Goal: Task Accomplishment & Management: Manage account settings

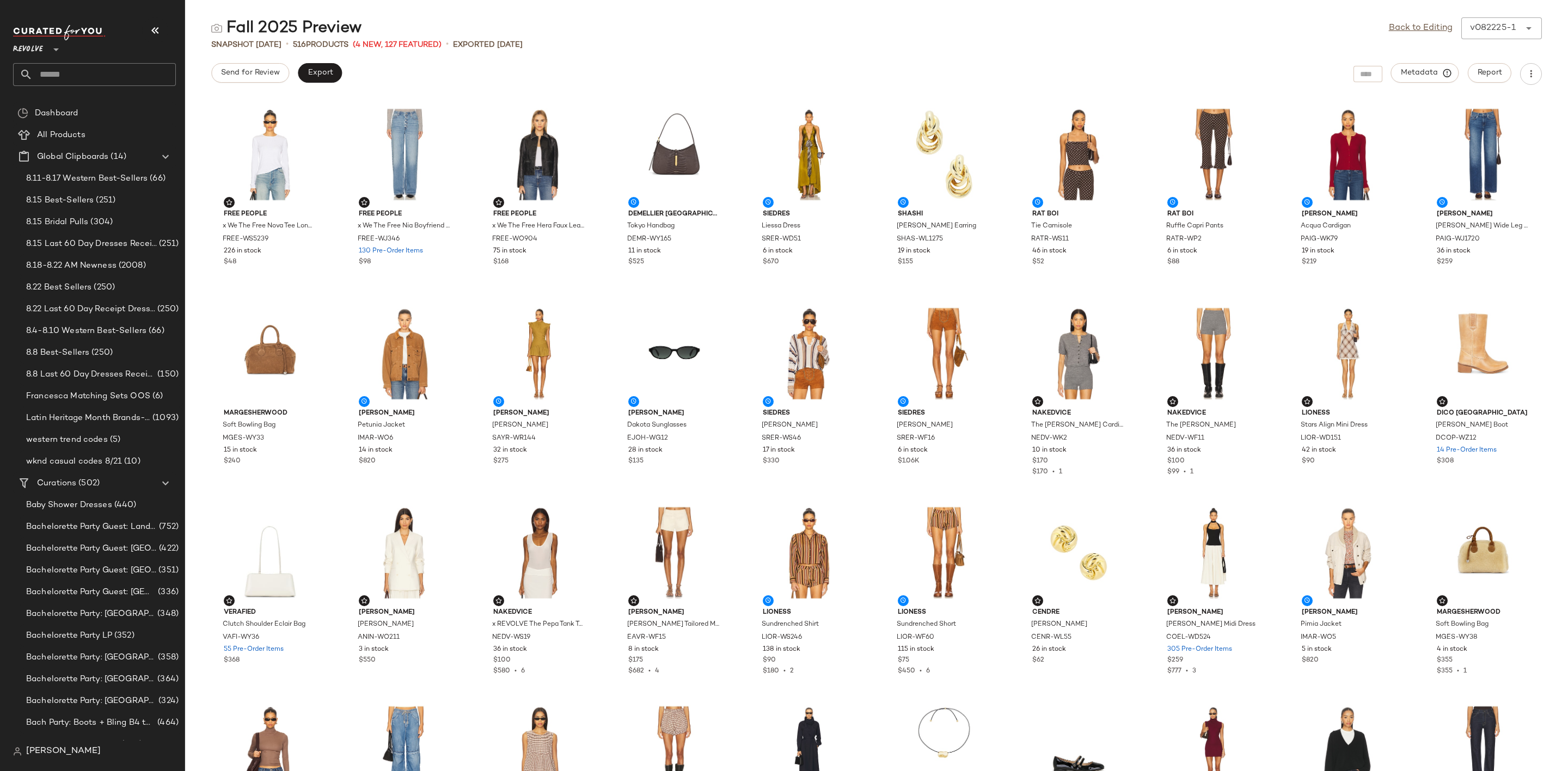
drag, startPoint x: 0, startPoint y: 0, endPoint x: 72, endPoint y: 67, distance: 98.4
click at [72, 67] on input "text" at bounding box center [104, 74] width 143 height 23
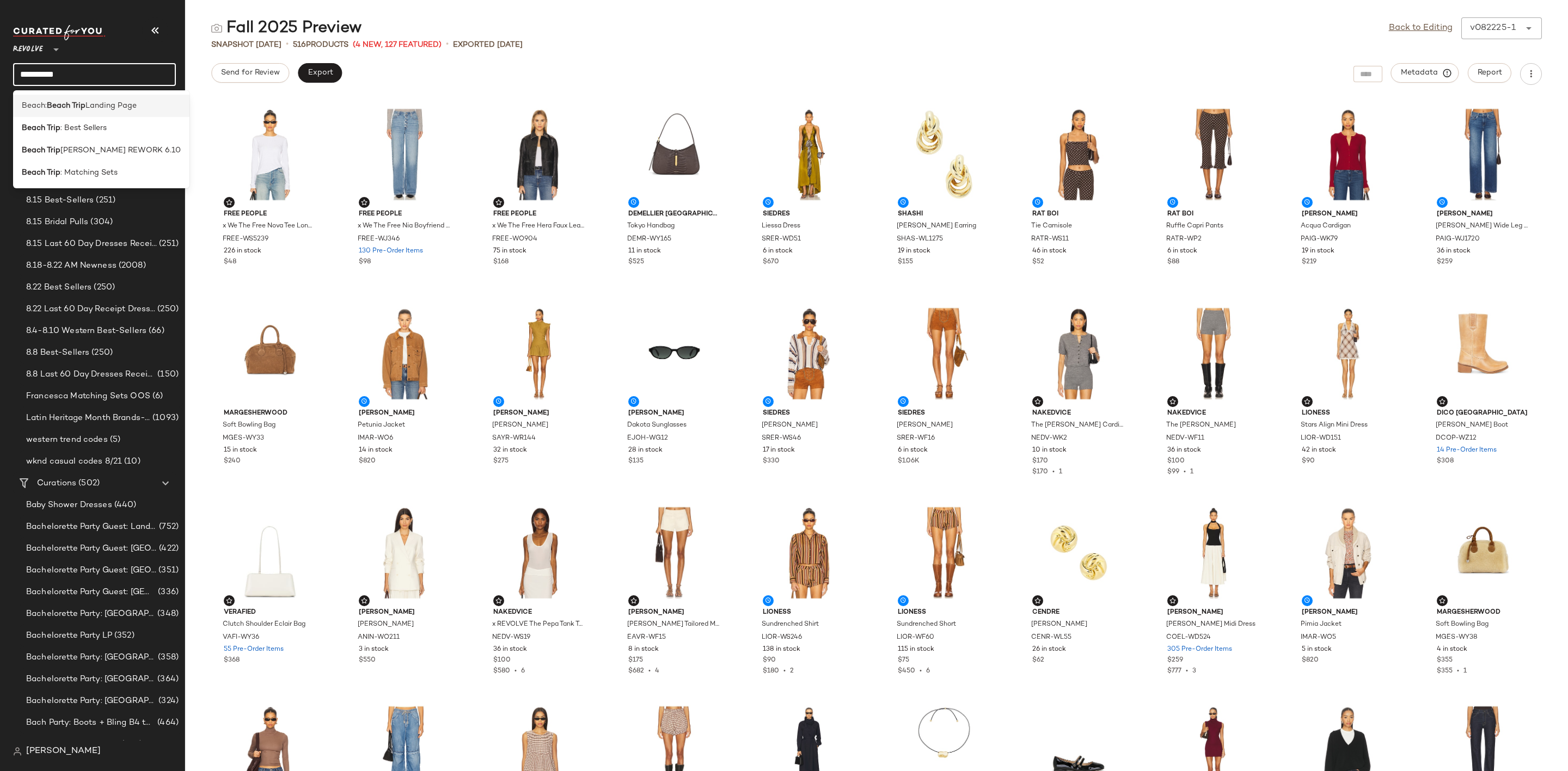
type input "**********"
click at [80, 100] on b "Beach Trip" at bounding box center [66, 106] width 39 height 11
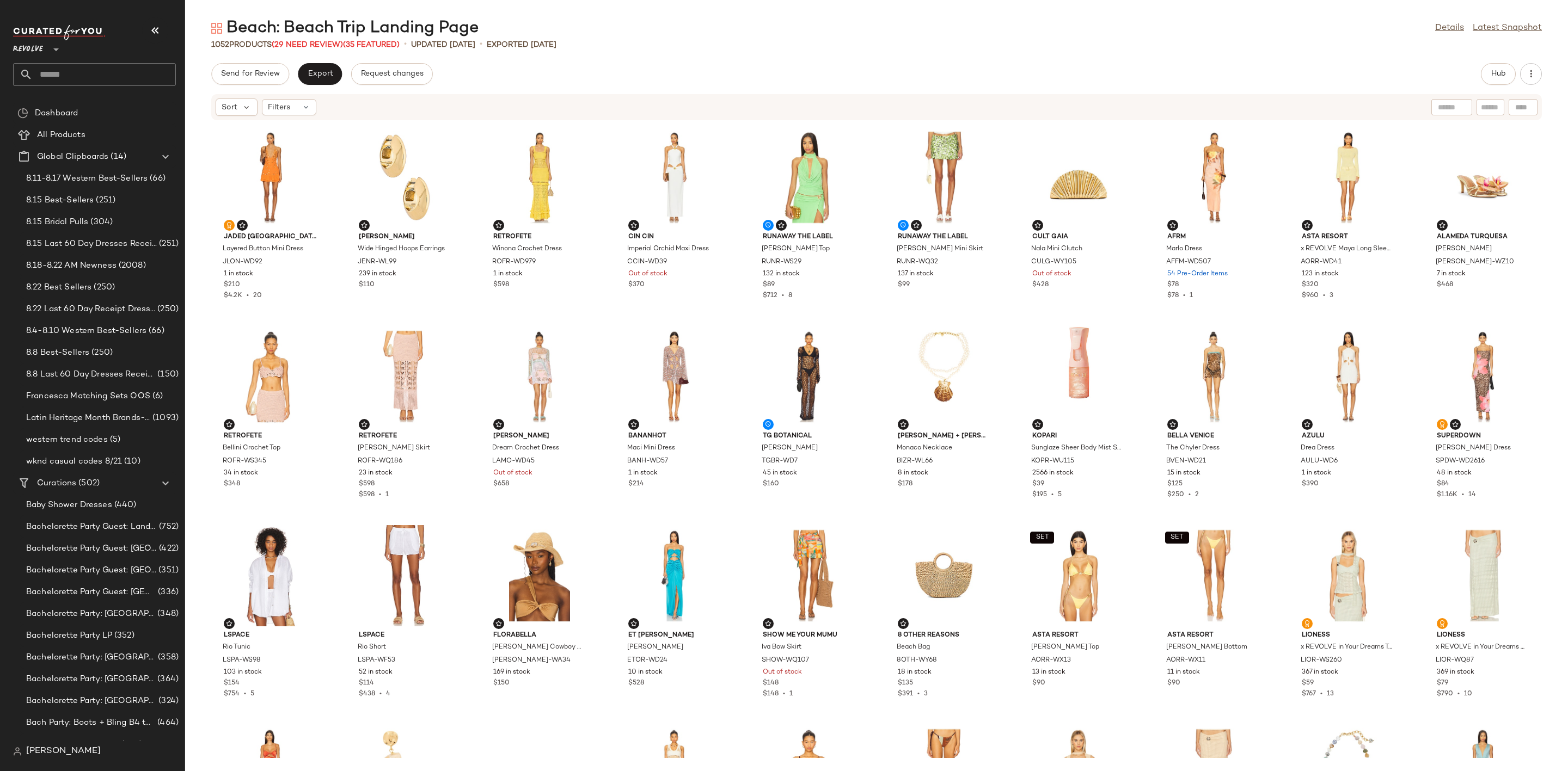
click at [711, 69] on div "Send for Review Export Request changes Hub" at bounding box center [877, 74] width 1330 height 22
click at [1501, 72] on span "Hub" at bounding box center [1498, 74] width 15 height 9
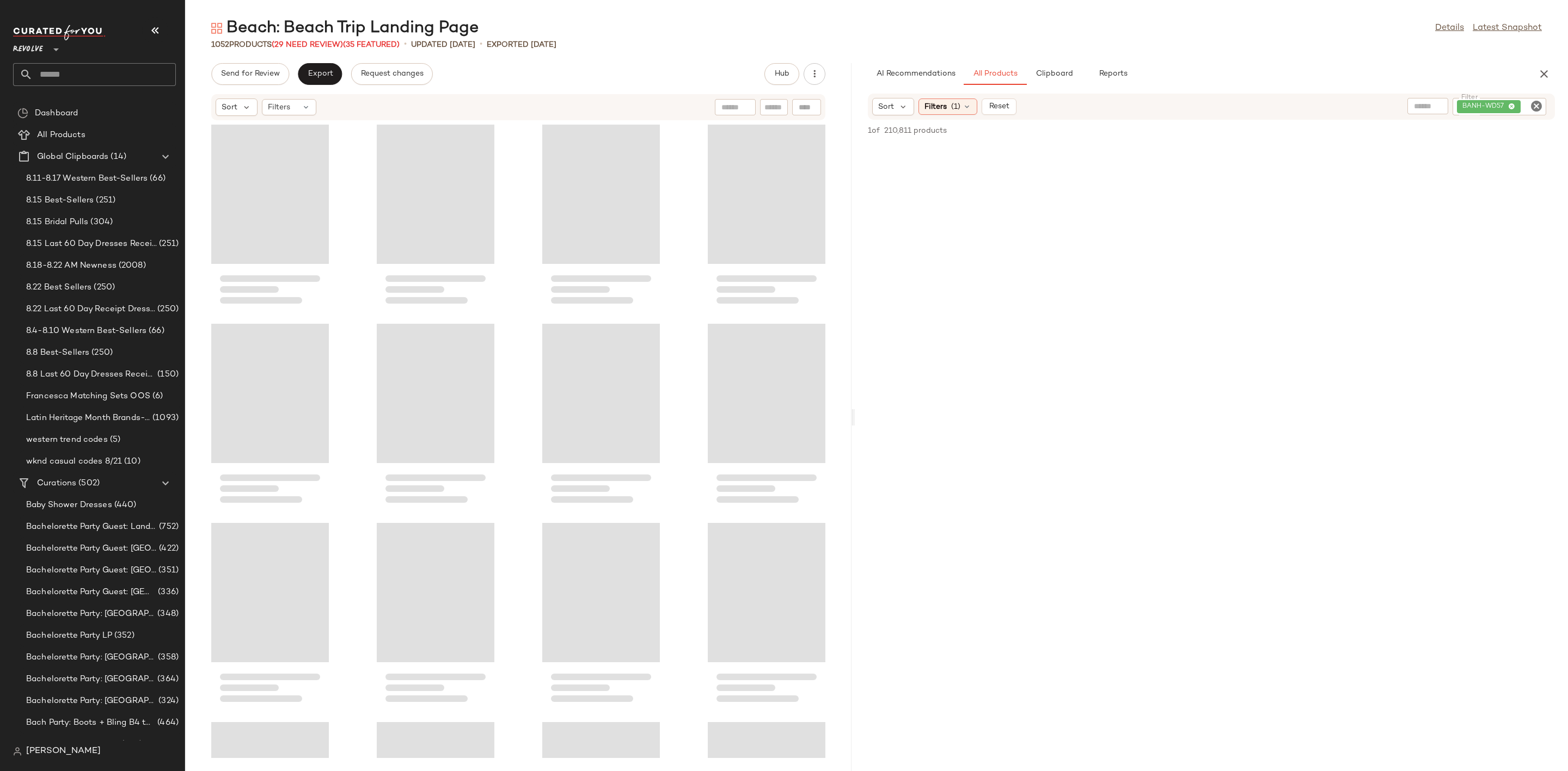
drag, startPoint x: 878, startPoint y: 418, endPoint x: 857, endPoint y: 421, distance: 21.2
click at [857, 421] on div "Beach: Beach Trip Landing Page Details Latest Snapshot 1052 Products (29 Need R…" at bounding box center [877, 394] width 1383 height 754
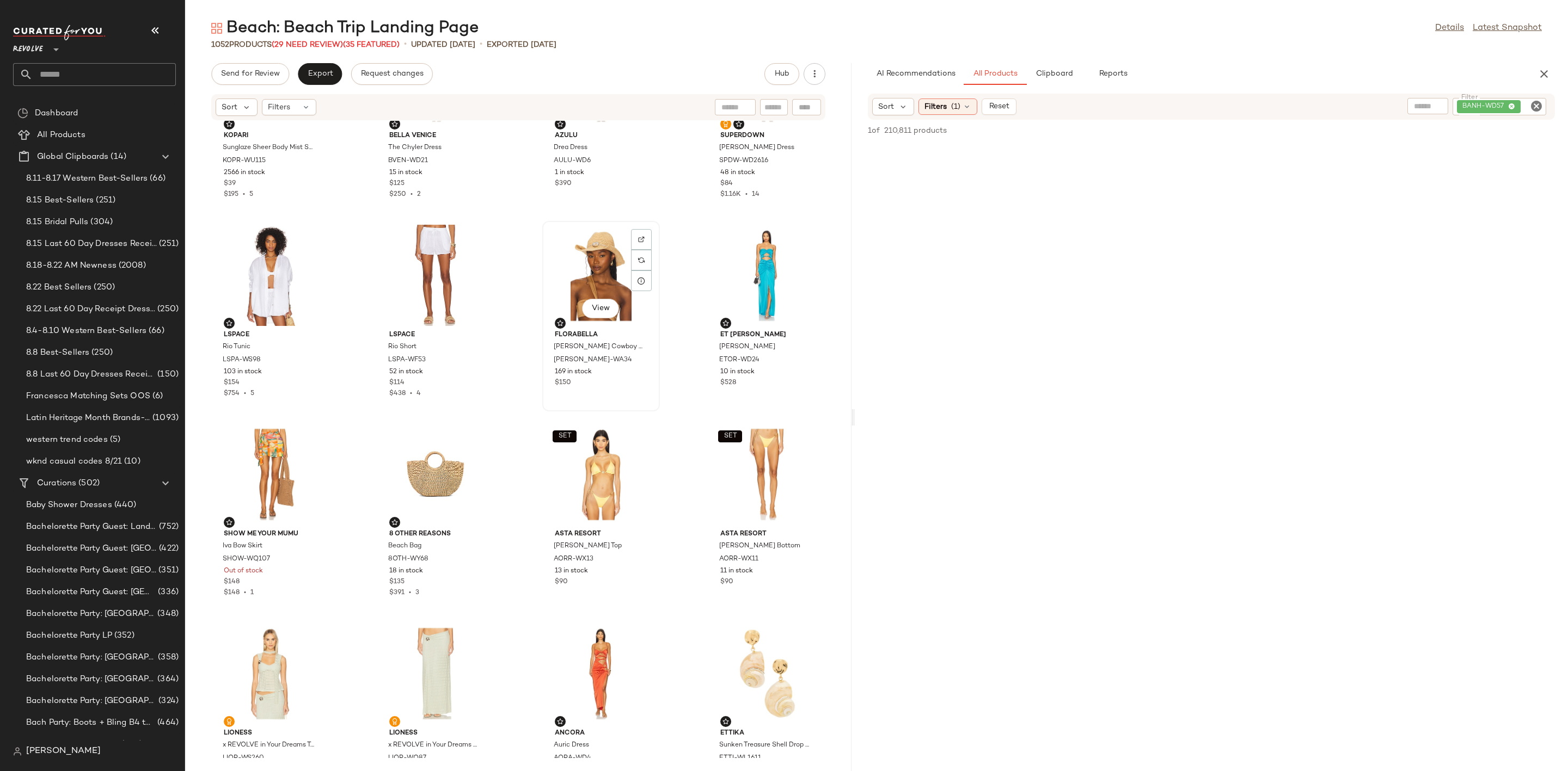
scroll to position [1070, 0]
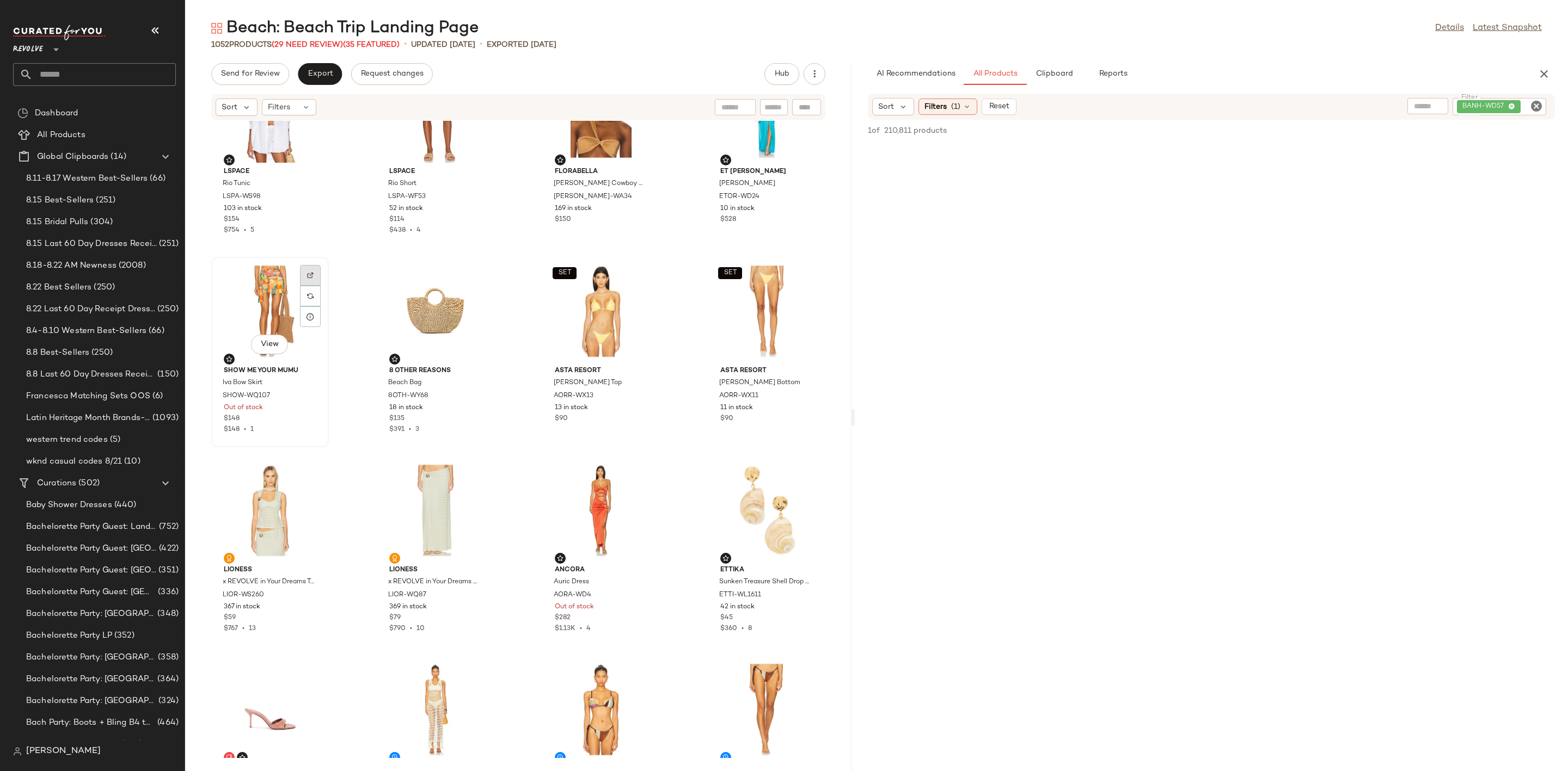
click at [309, 273] on img at bounding box center [310, 275] width 6 height 6
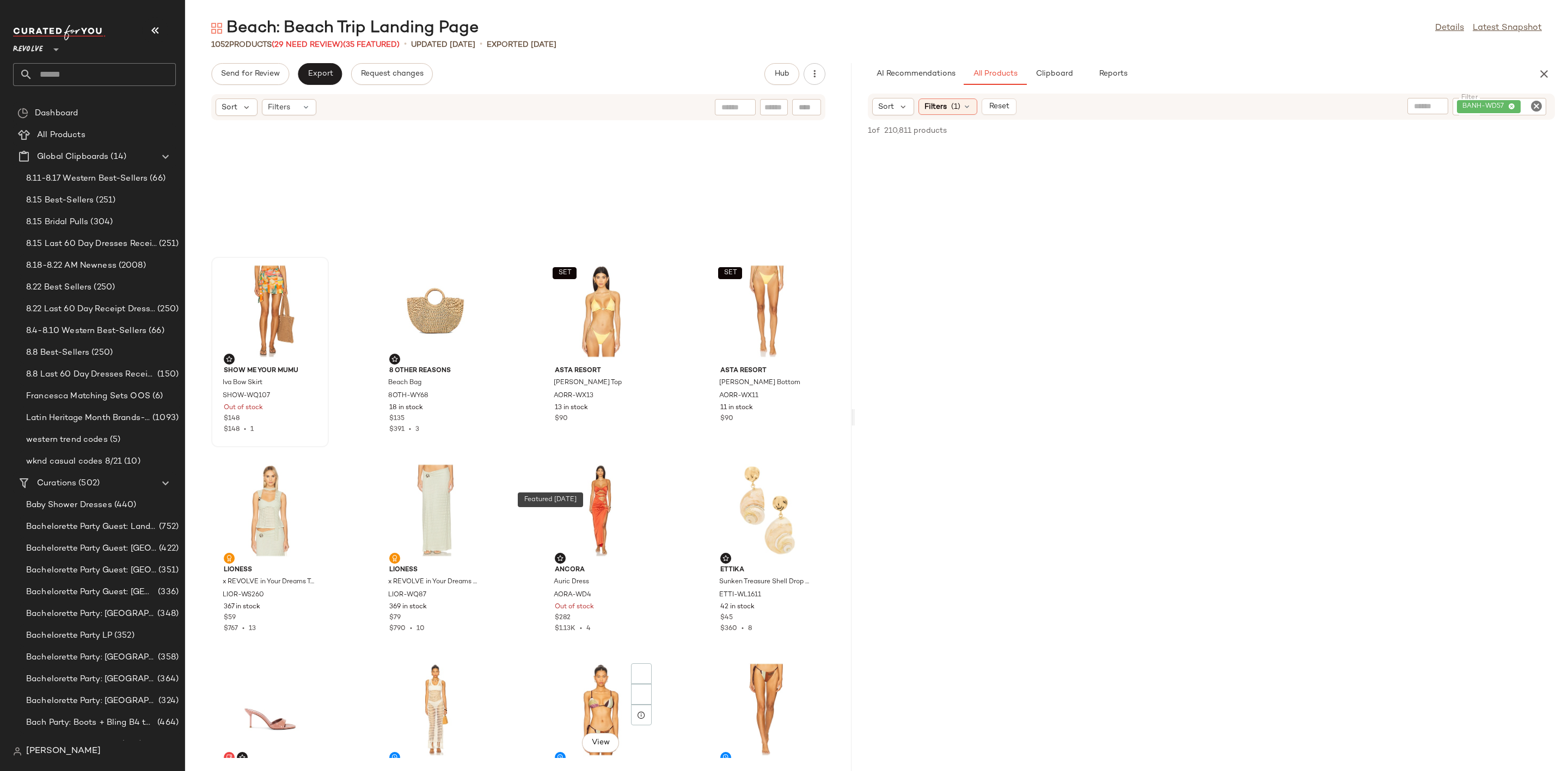
scroll to position [1315, 0]
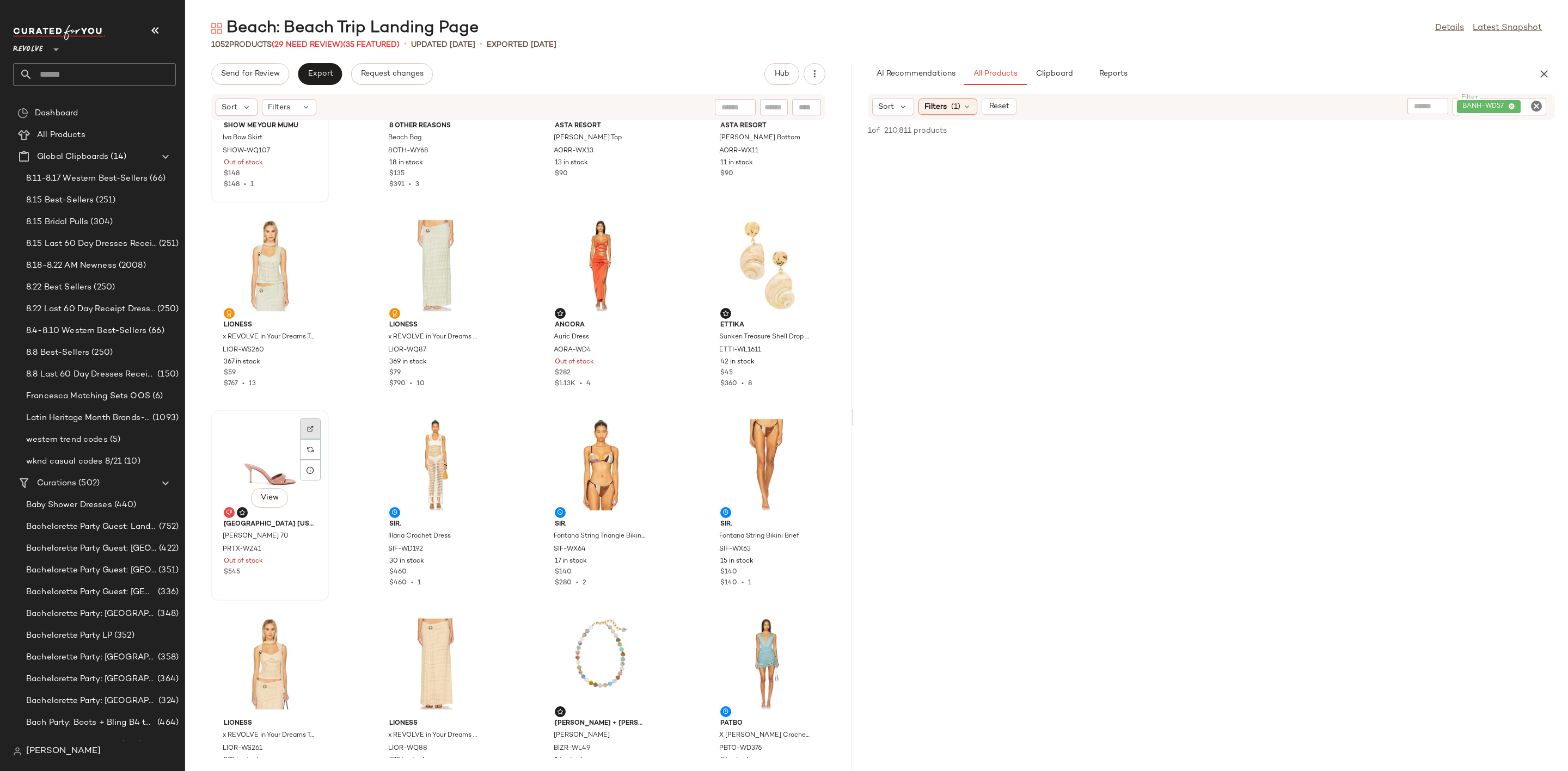
click at [314, 426] on img at bounding box center [310, 429] width 6 height 6
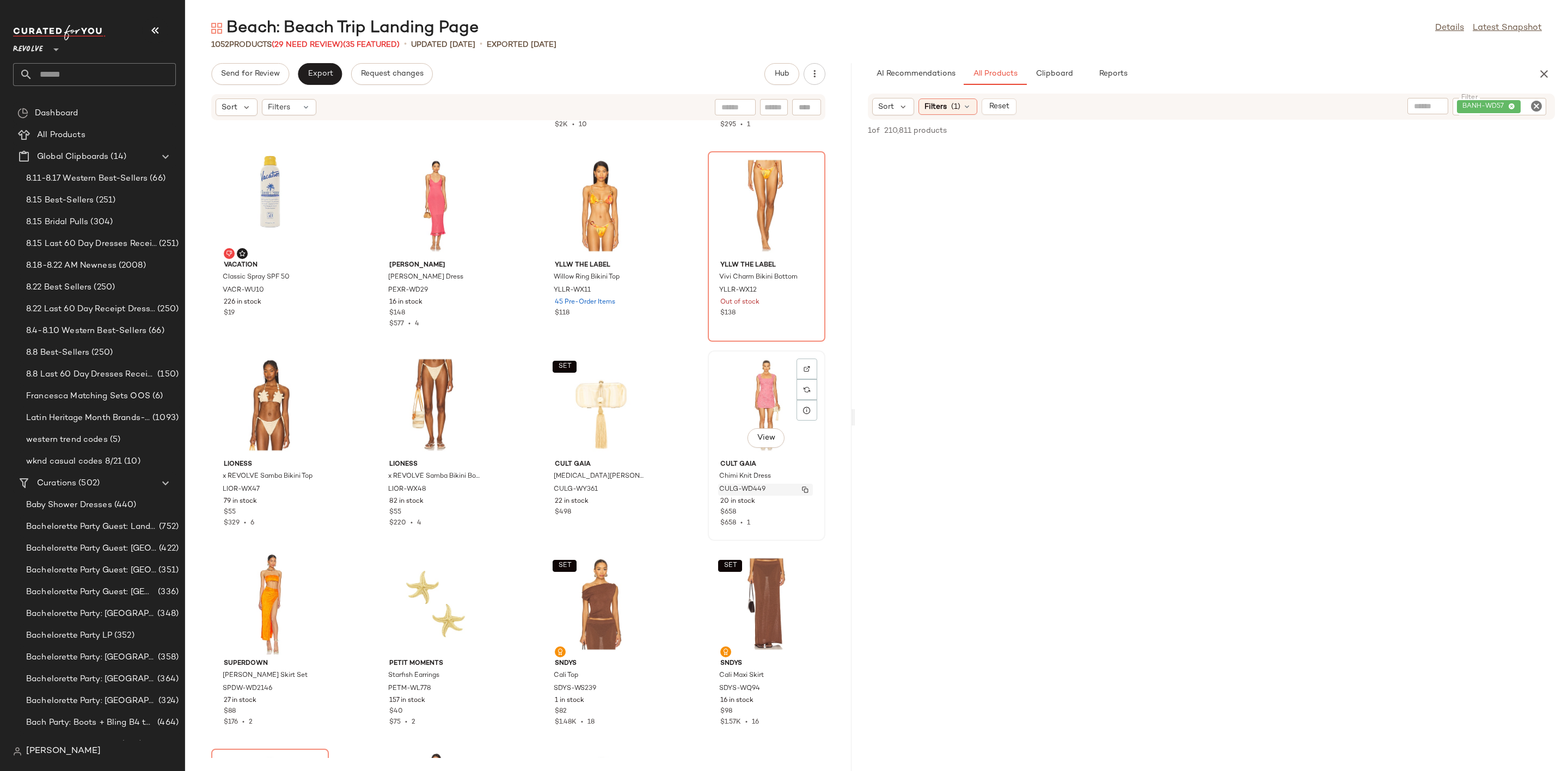
scroll to position [3030, 0]
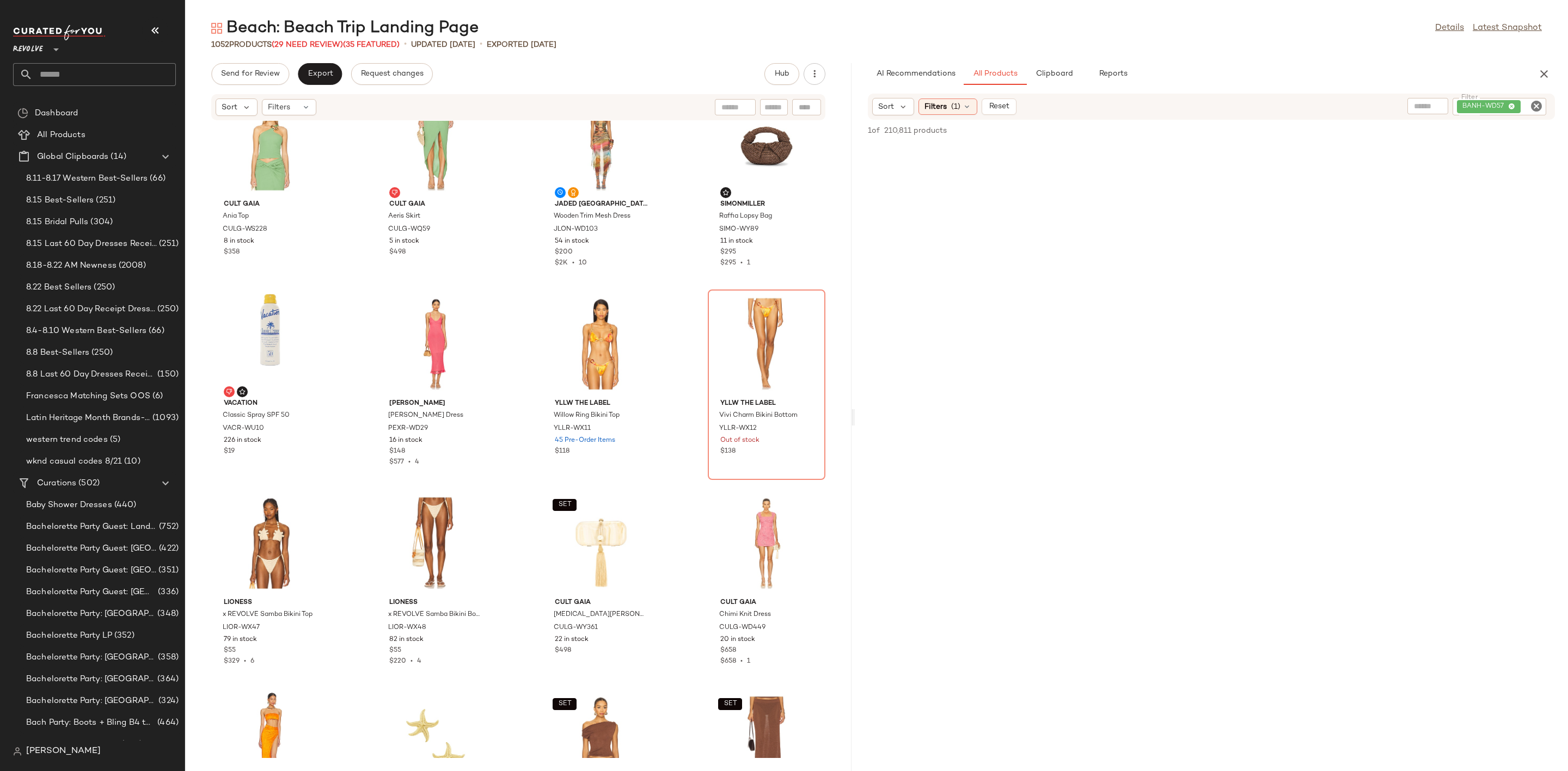
click at [1534, 103] on icon "Clear Filter" at bounding box center [1536, 106] width 13 height 13
click at [1348, 72] on div "AI Recommendations All Products Clipboard Reports" at bounding box center [1194, 74] width 652 height 22
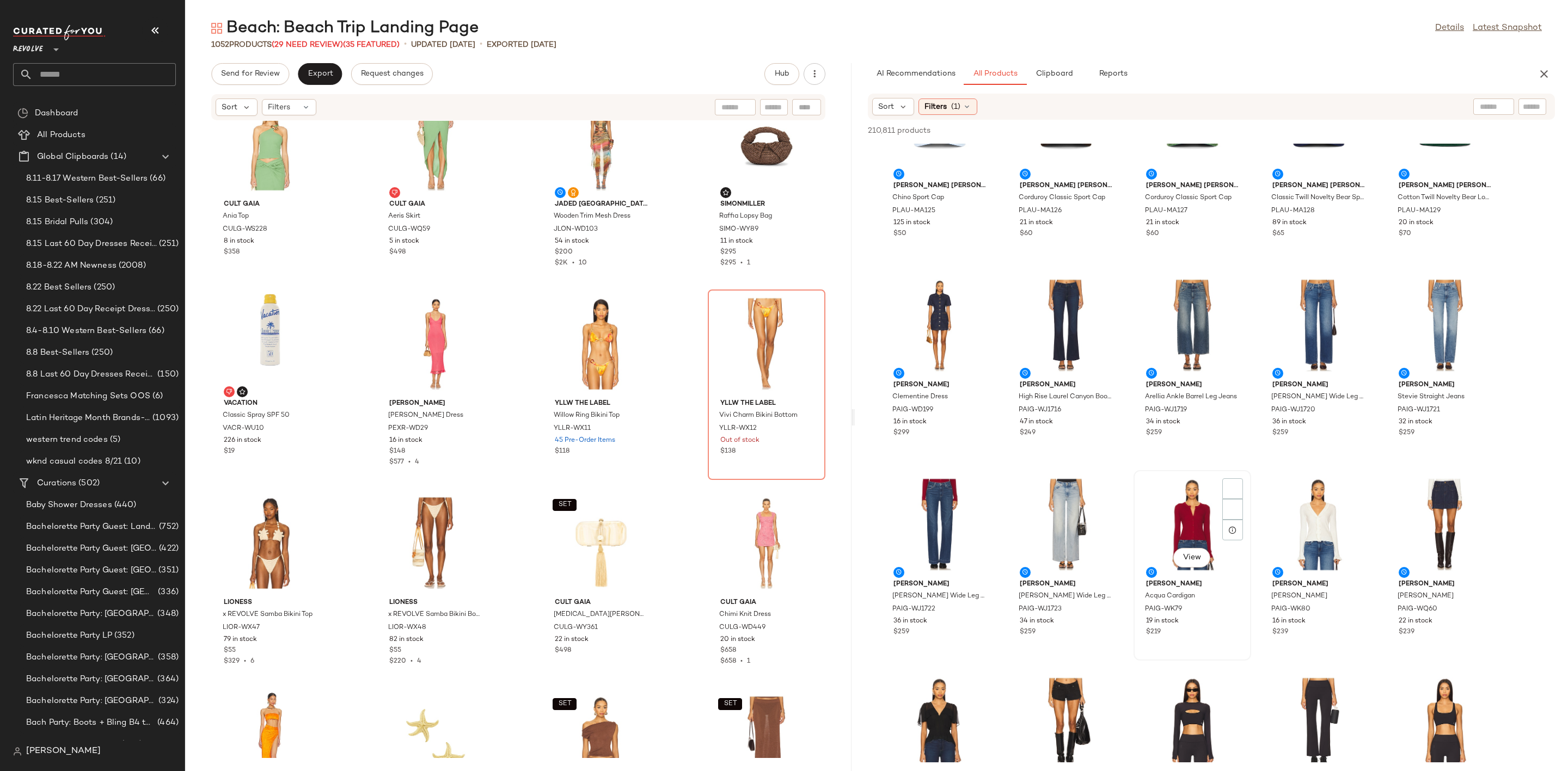
scroll to position [9879, 0]
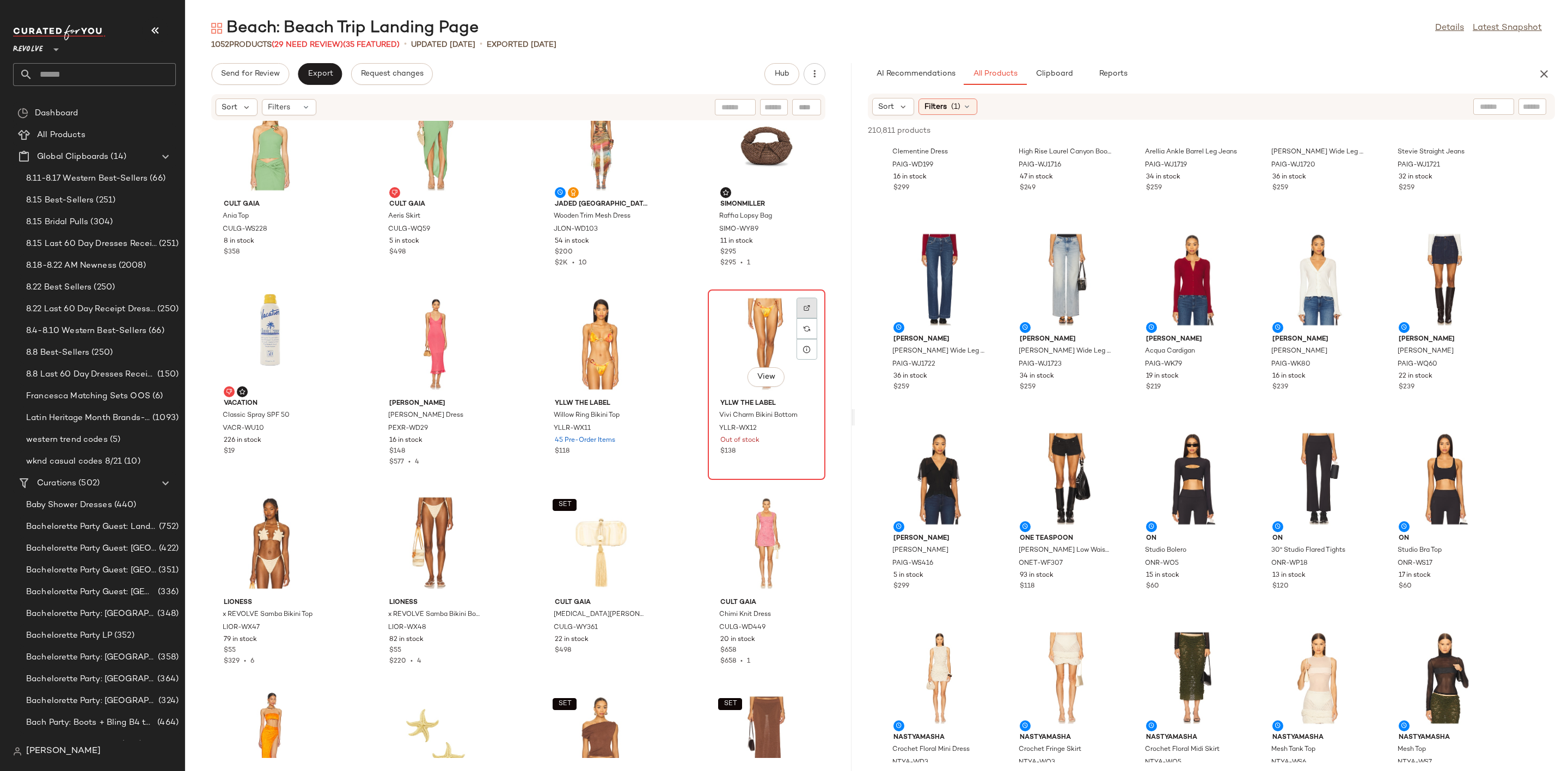
click at [799, 318] on div at bounding box center [807, 328] width 21 height 21
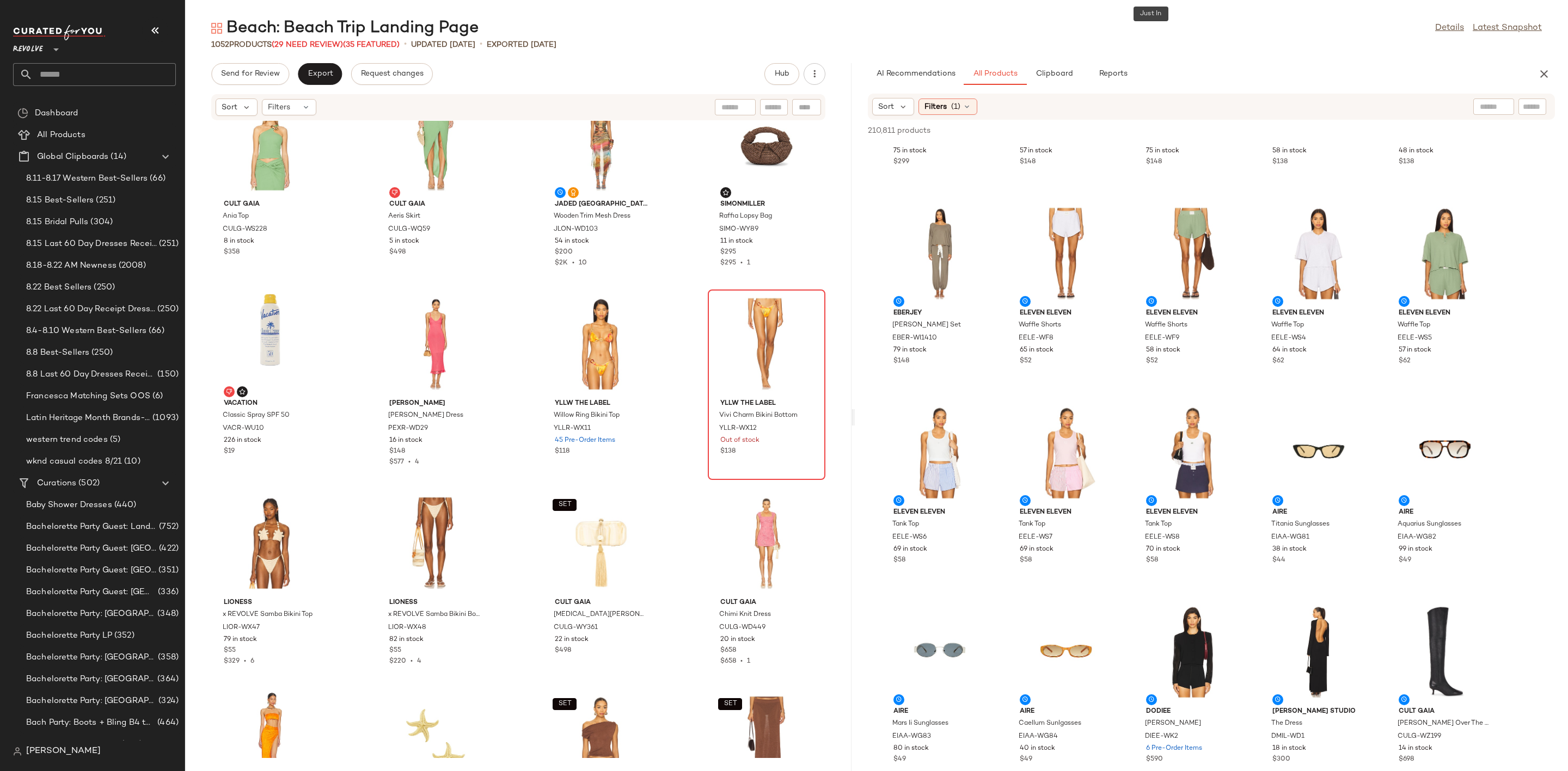
scroll to position [18205, 0]
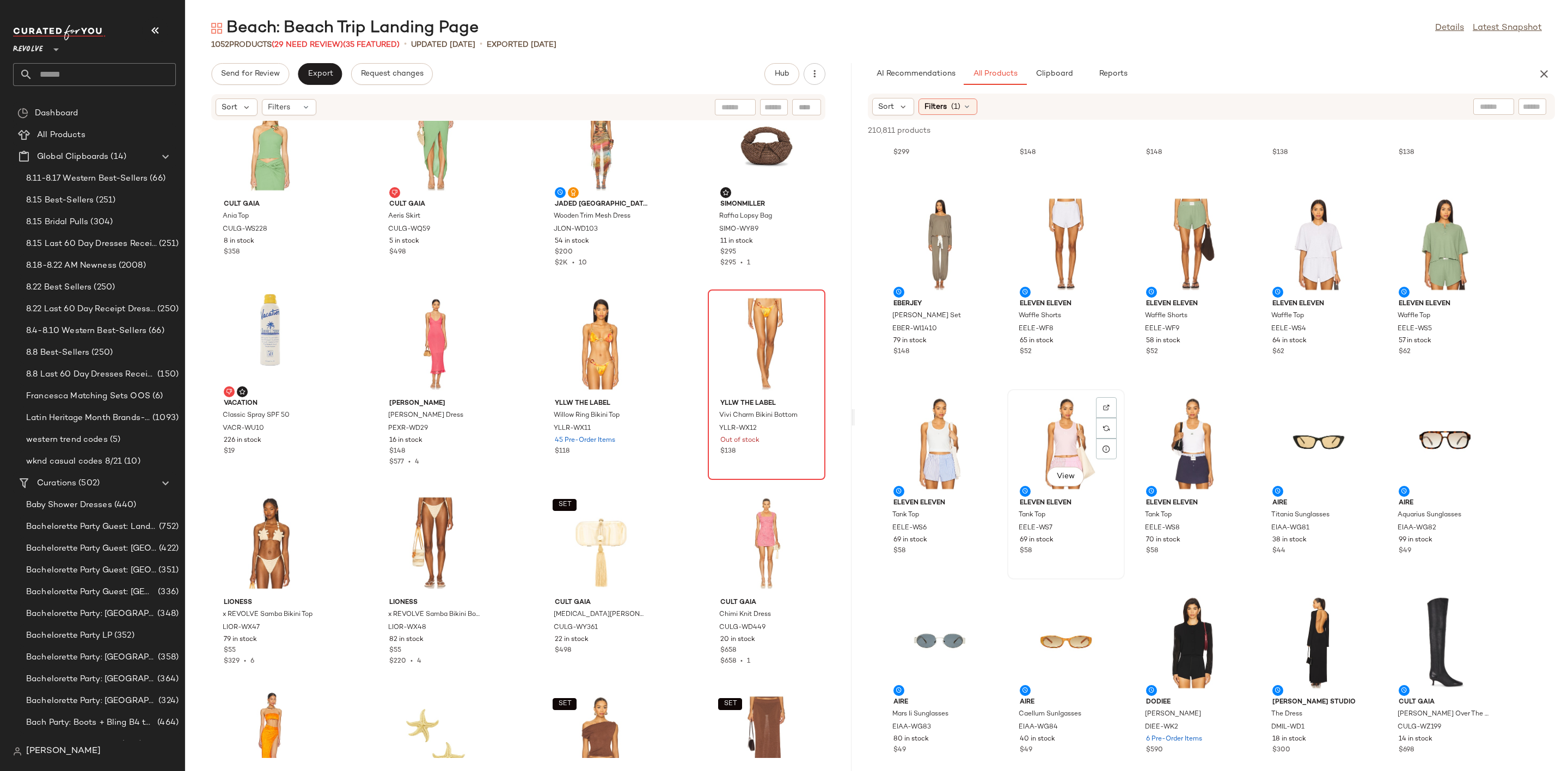
drag, startPoint x: 1027, startPoint y: 428, endPoint x: 1068, endPoint y: 433, distance: 41.3
click at [1027, 428] on div "View" at bounding box center [1066, 444] width 110 height 101
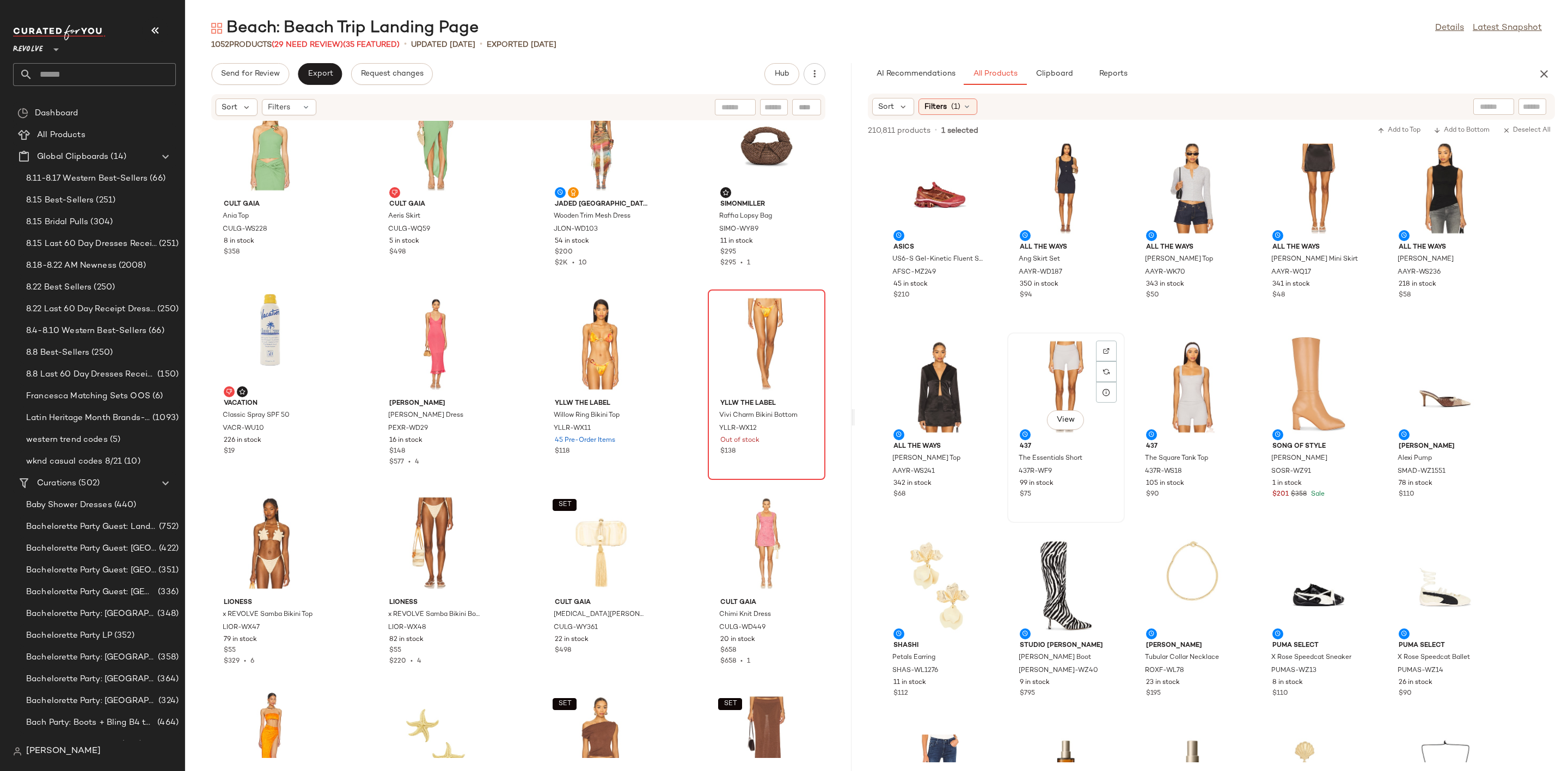
scroll to position [24327, 0]
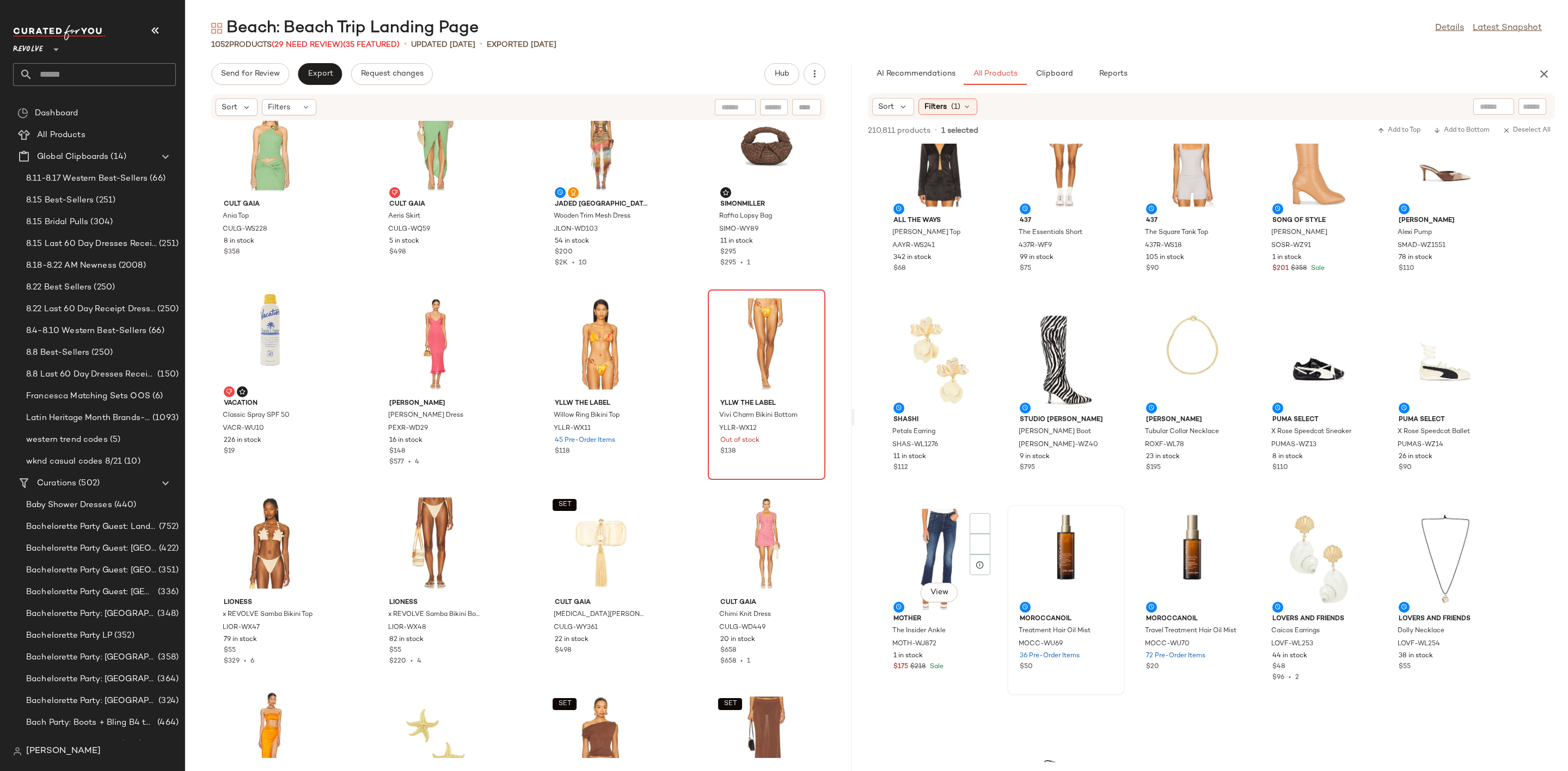
click at [1078, 509] on div at bounding box center [1066, 560] width 110 height 101
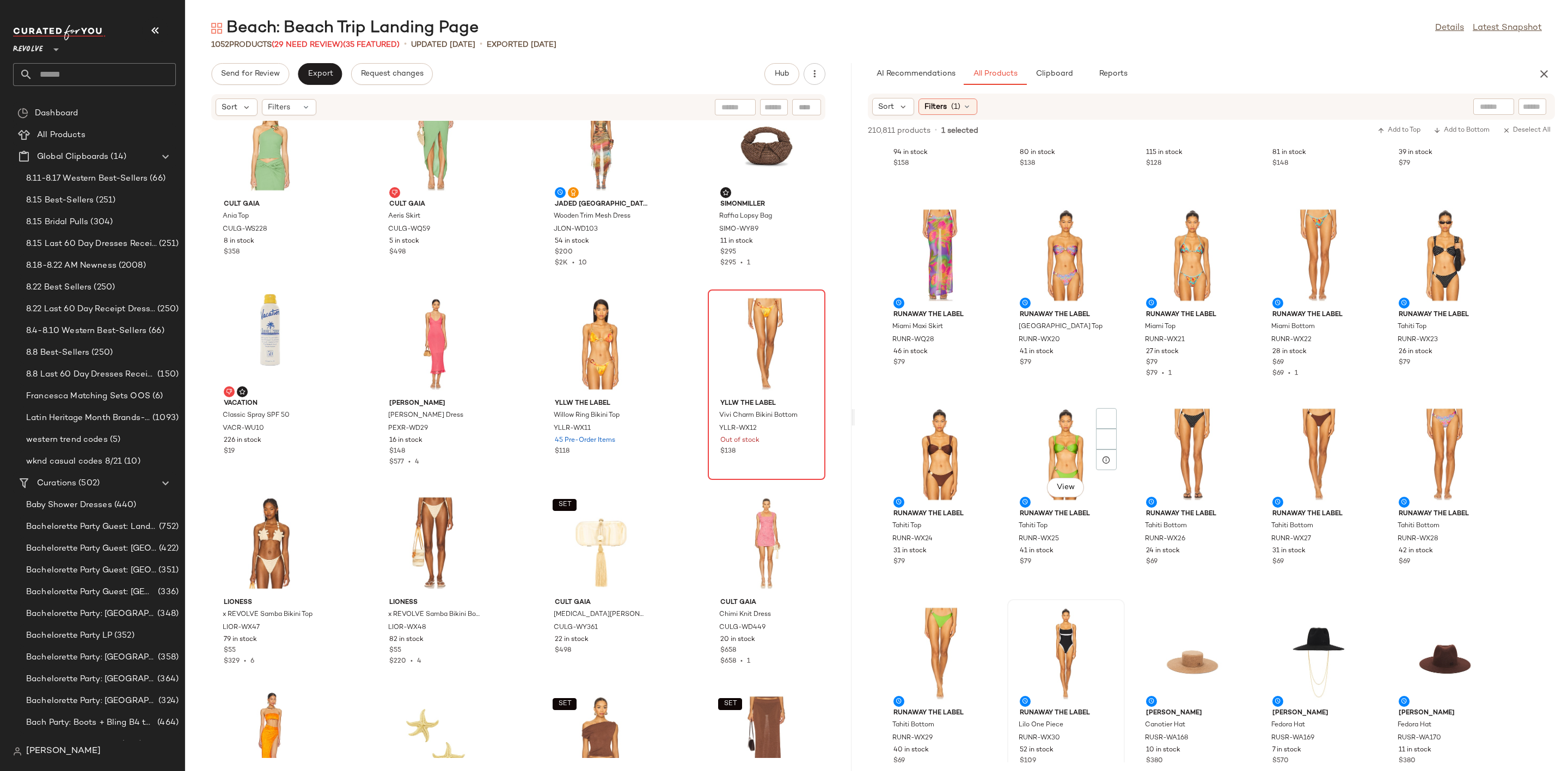
scroll to position [29205, 0]
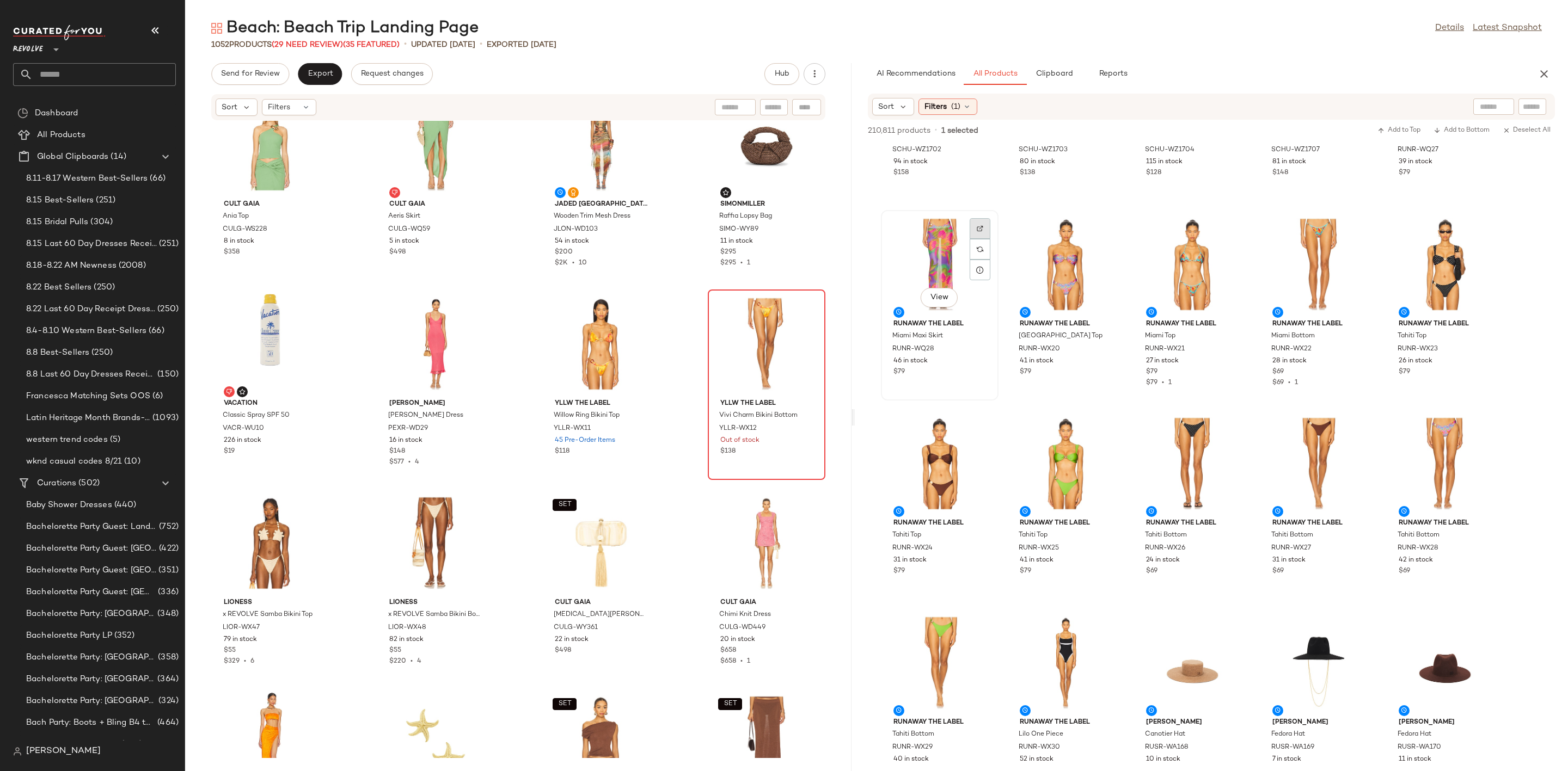
click at [978, 239] on div at bounding box center [979, 249] width 21 height 21
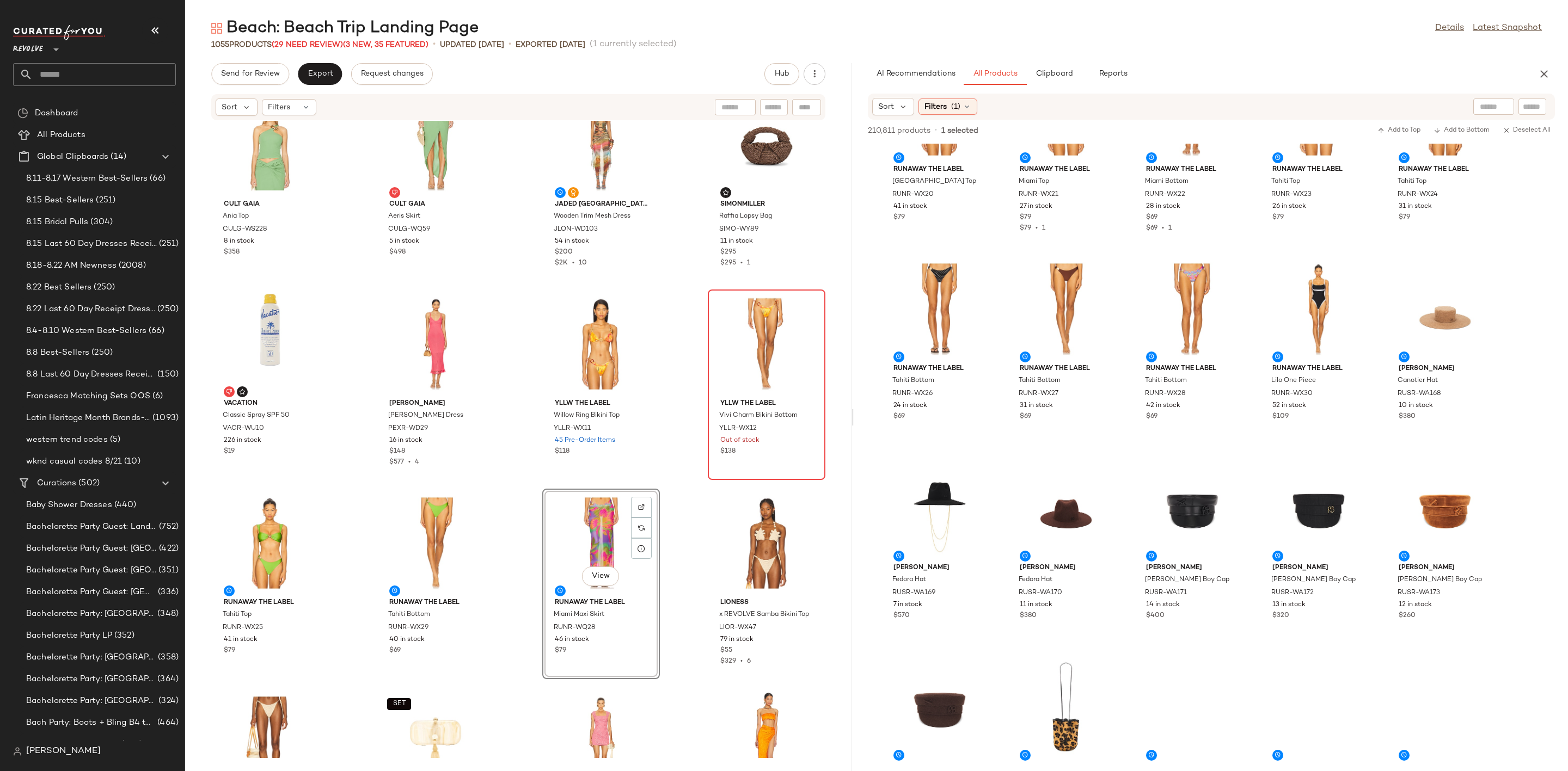
scroll to position [29376, 0]
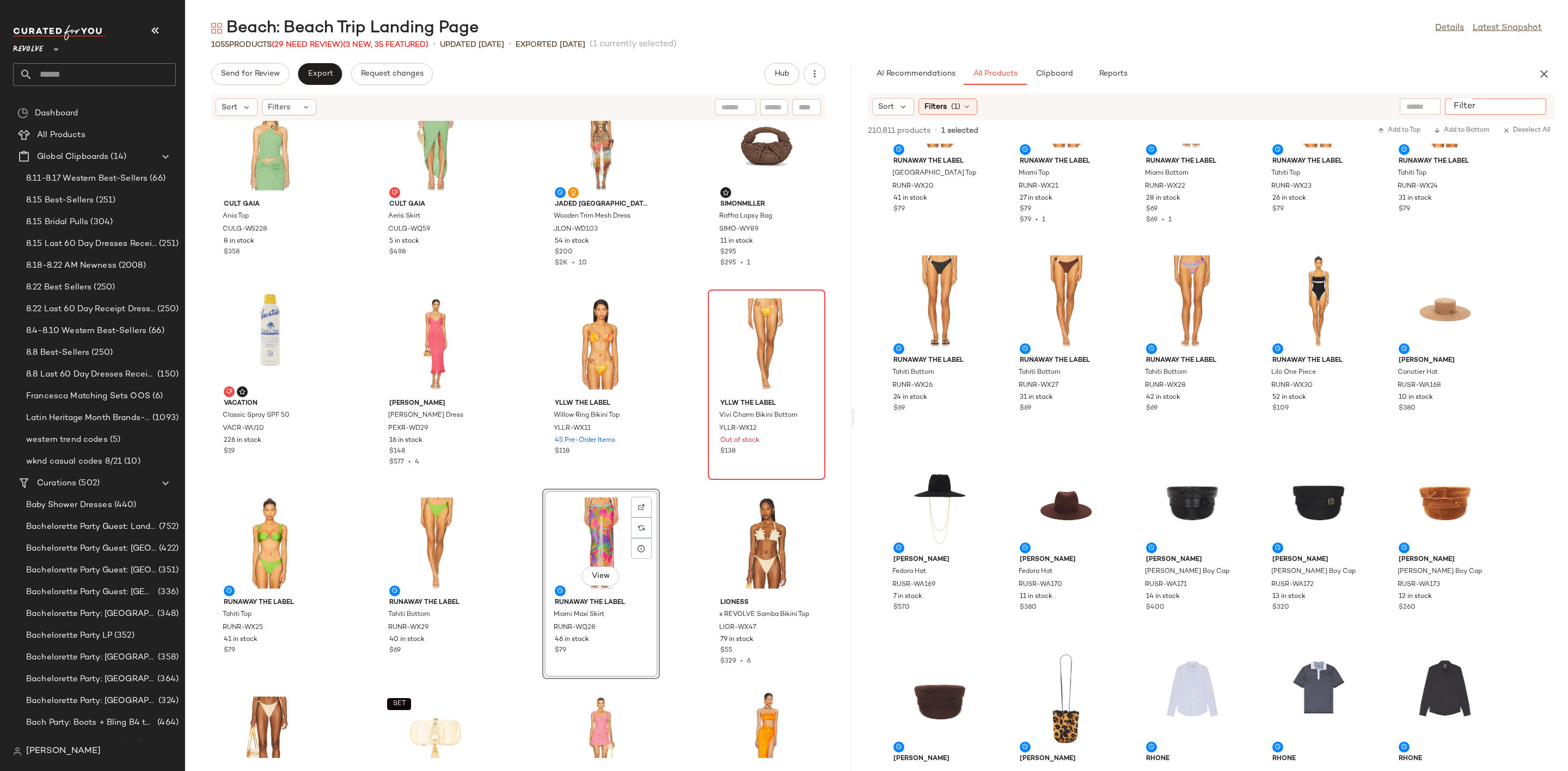
click at [1536, 108] on input "Filter" at bounding box center [1496, 107] width 92 height 11
type input "***"
click at [1461, 56] on div "Beach: Beach Trip Landing Page Details Latest Snapshot 1055 Products (29 Need R…" at bounding box center [877, 394] width 1383 height 754
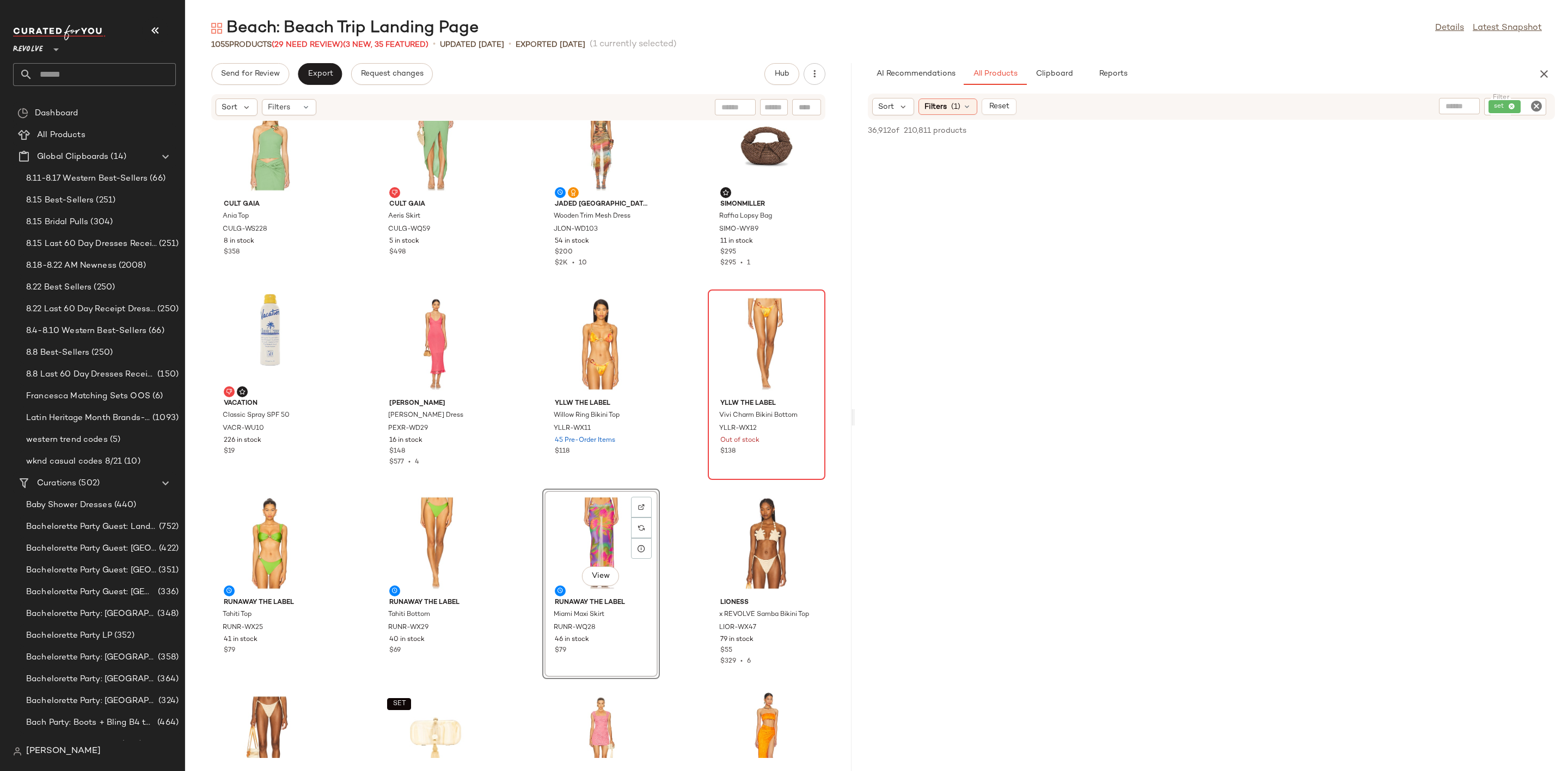
scroll to position [3111, 0]
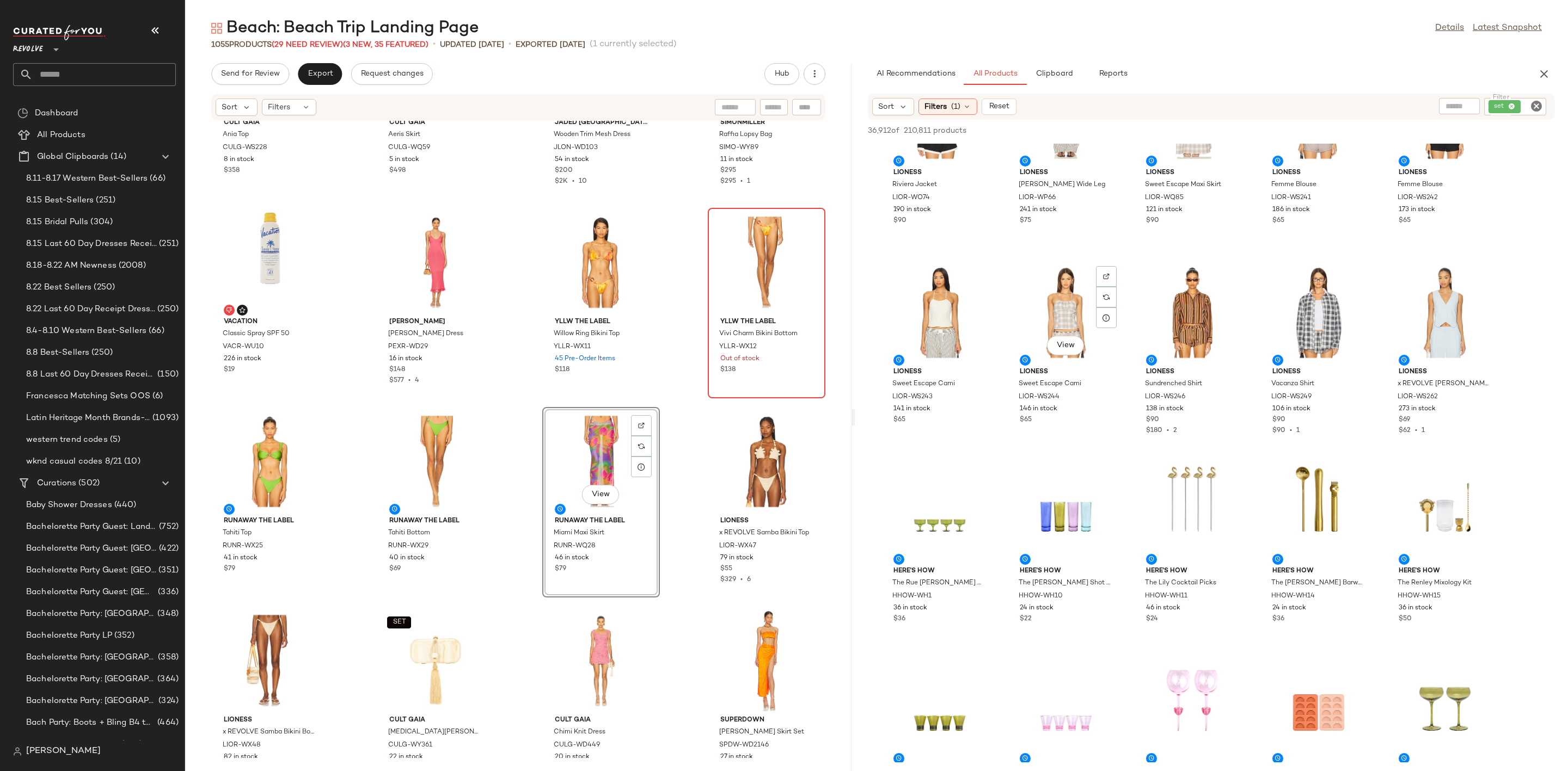
scroll to position [6940, 0]
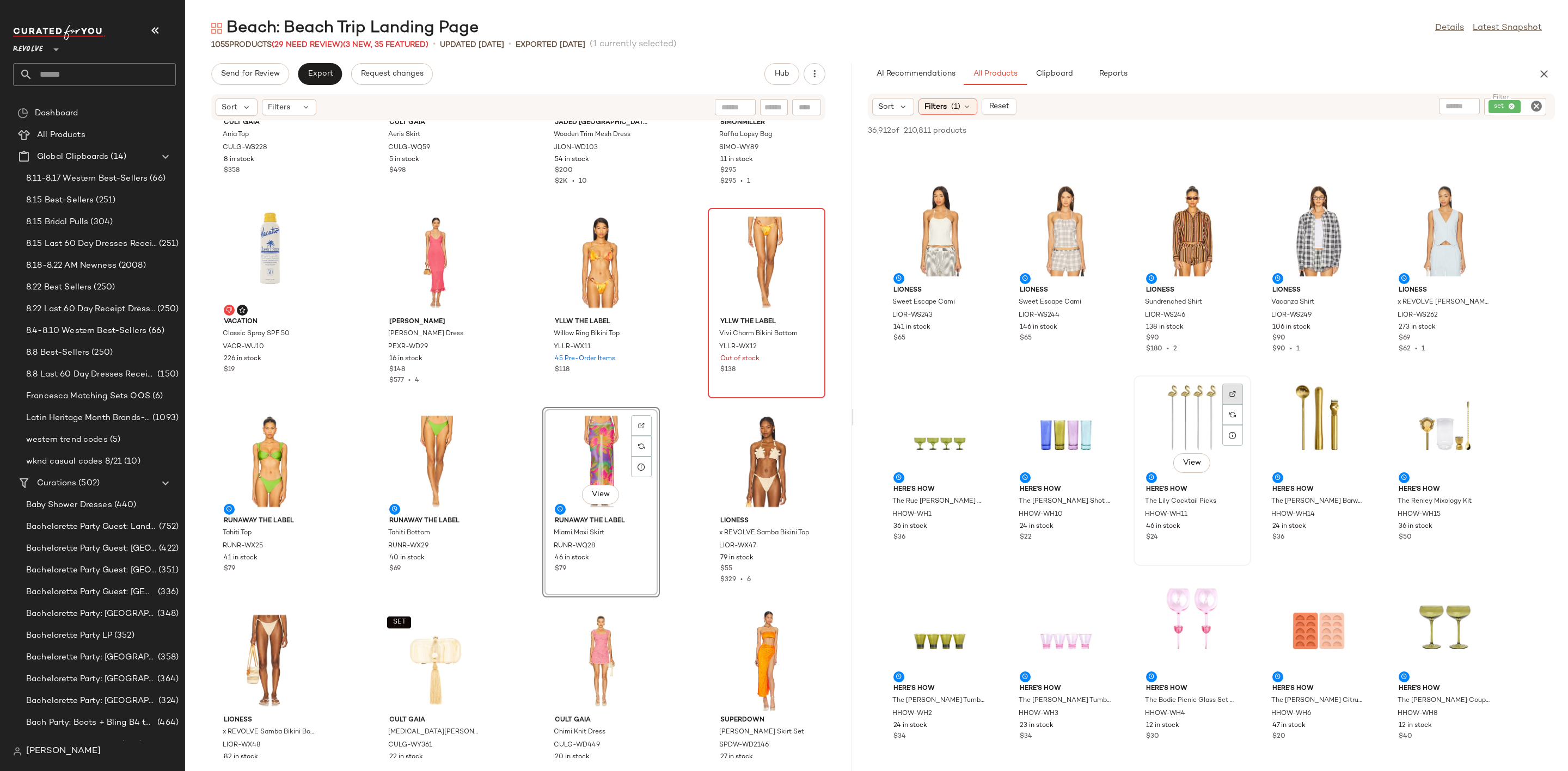
click at [1236, 405] on div at bounding box center [1232, 414] width 21 height 21
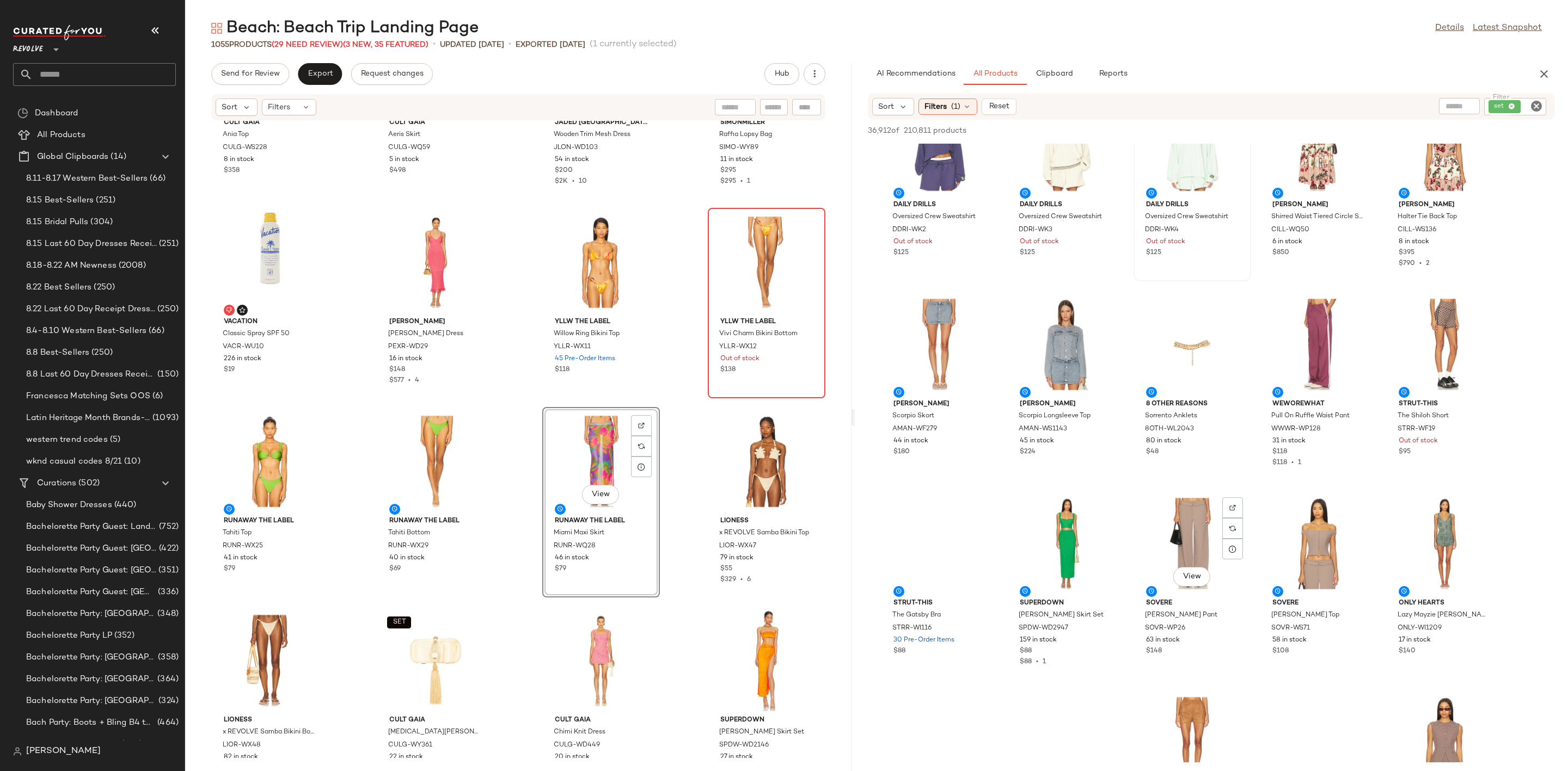
scroll to position [10876, 0]
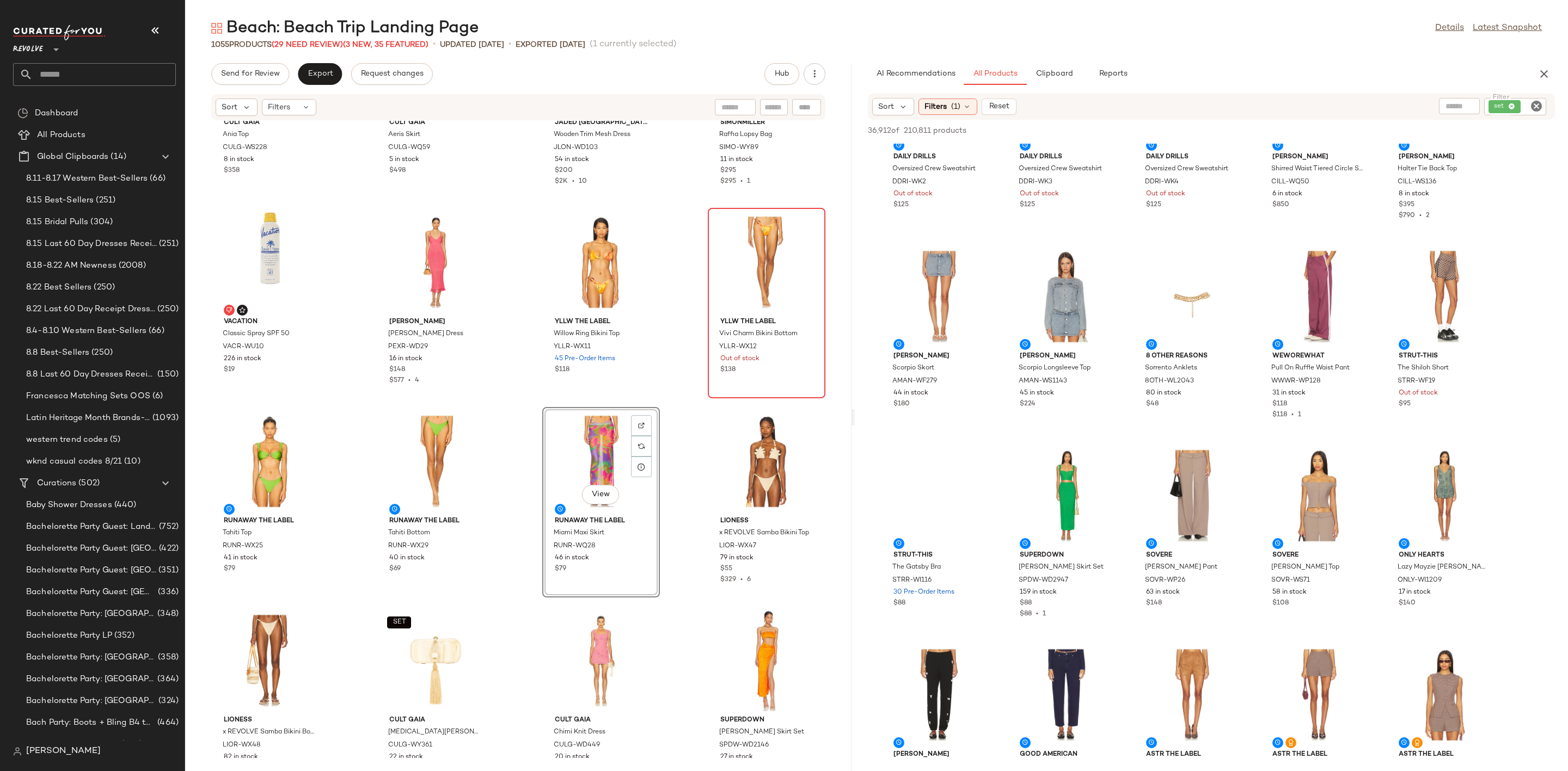
click at [1537, 102] on icon "Clear Filter" at bounding box center [1536, 106] width 13 height 13
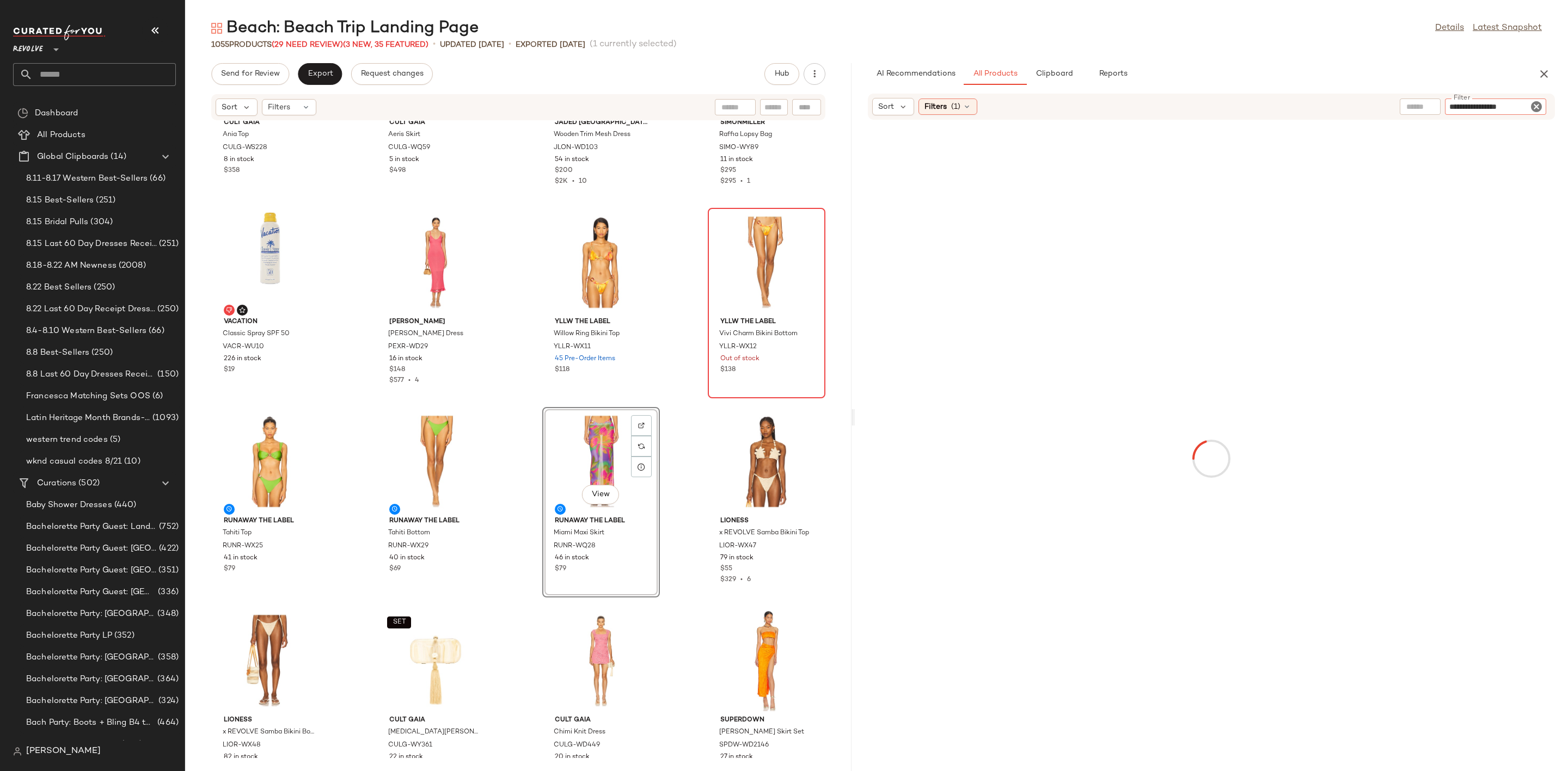
type input "**********"
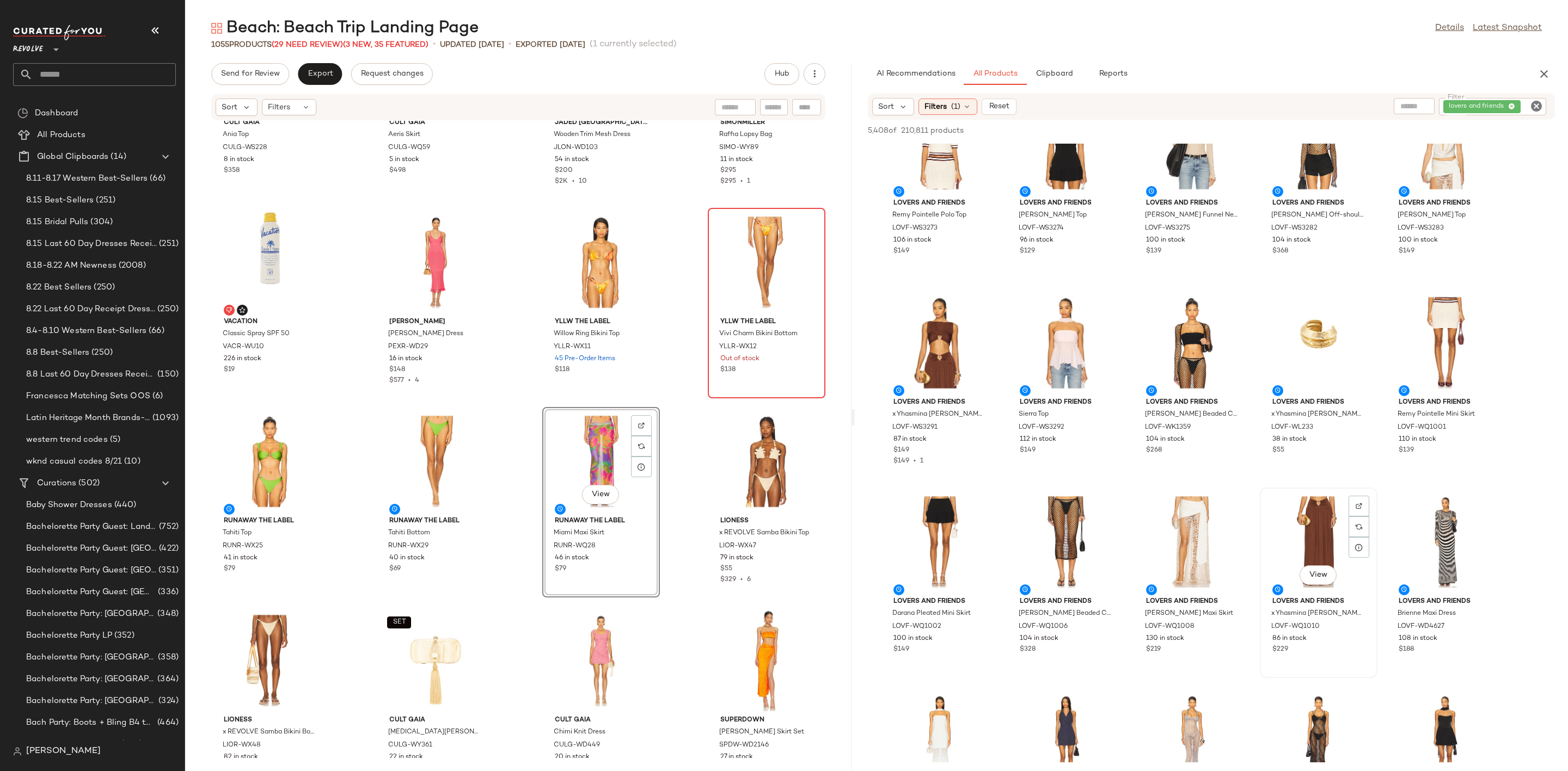
scroll to position [0, 0]
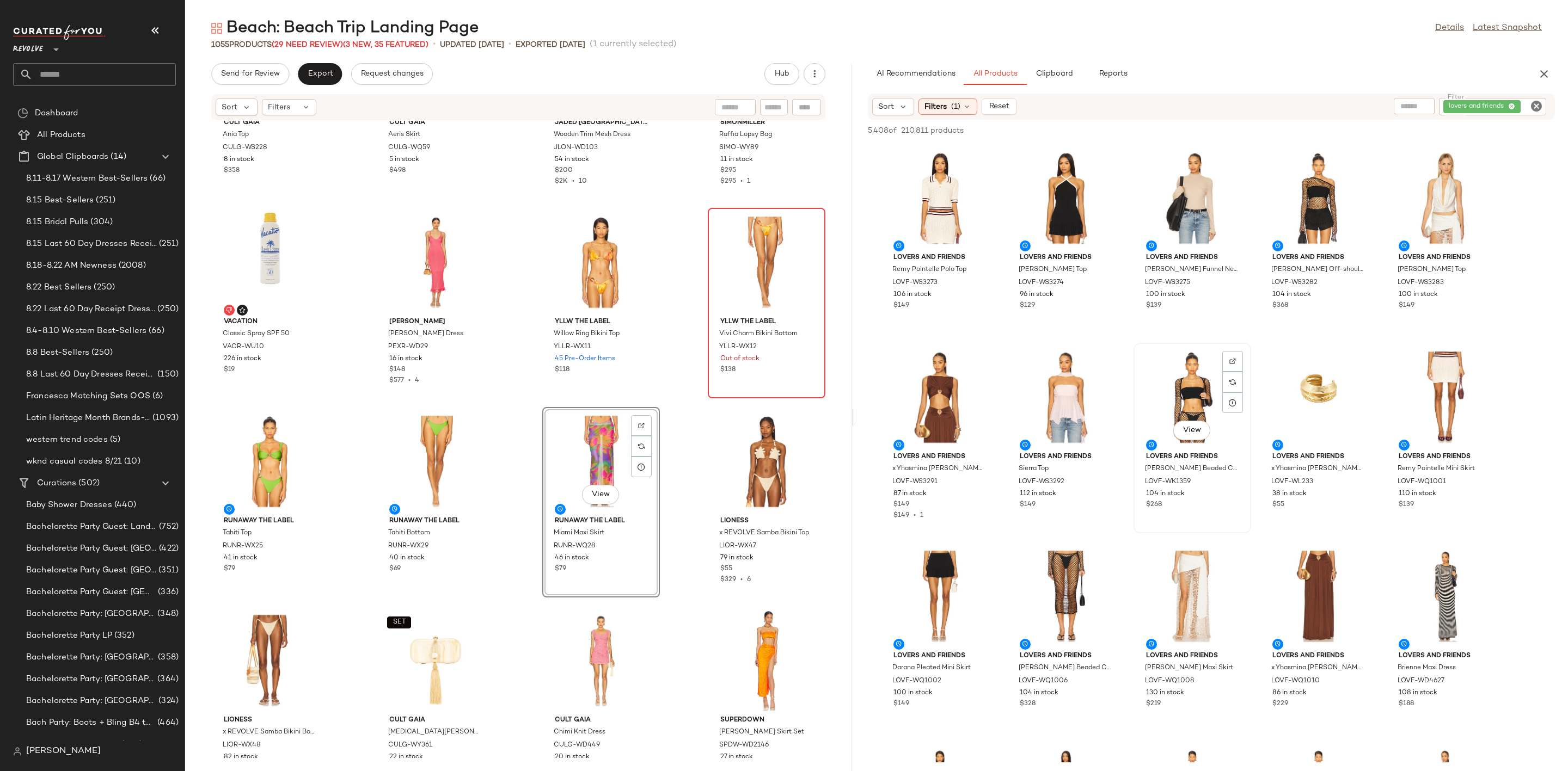
click at [1180, 380] on div "View" at bounding box center [1192, 397] width 110 height 101
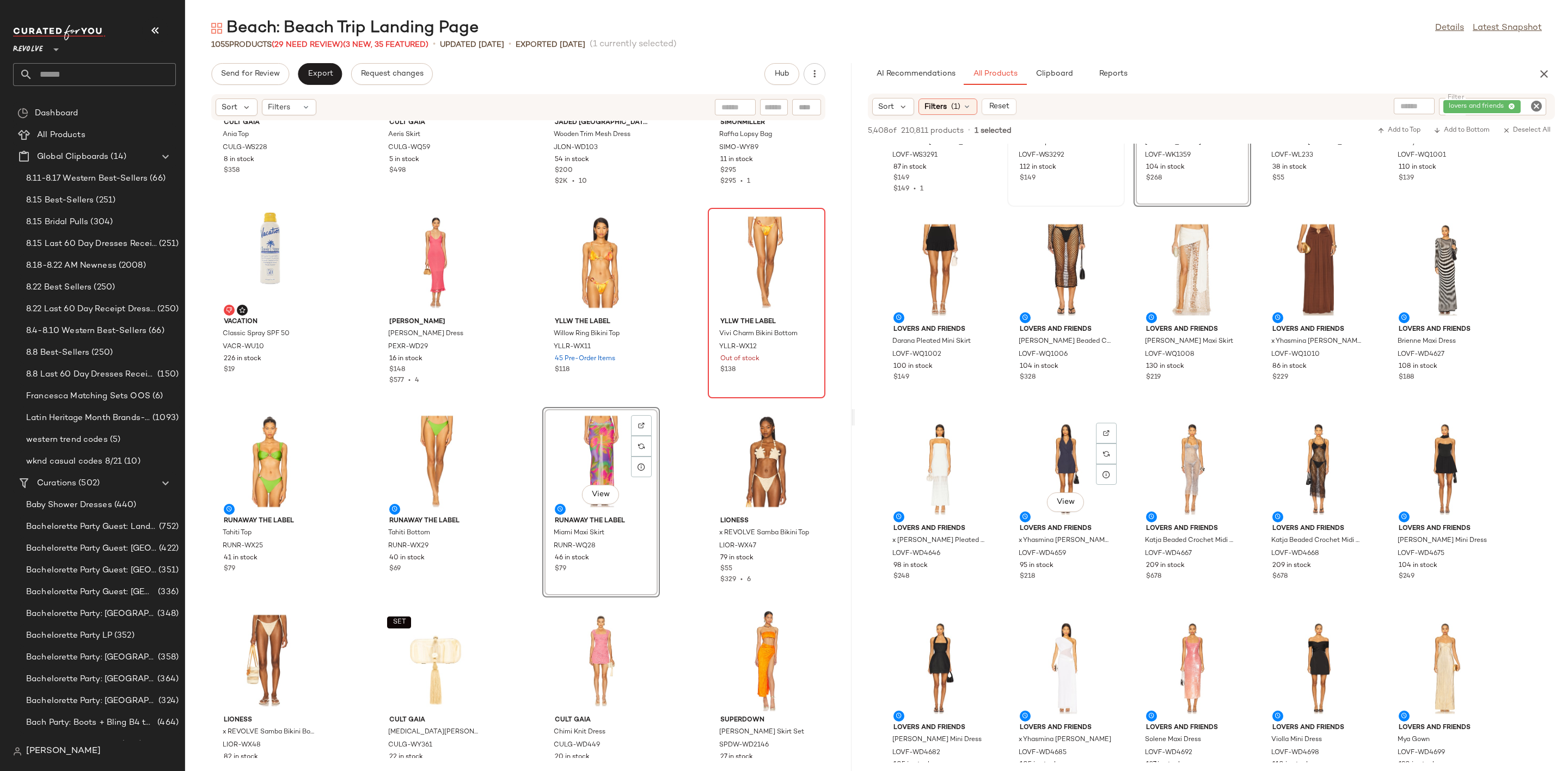
scroll to position [82, 0]
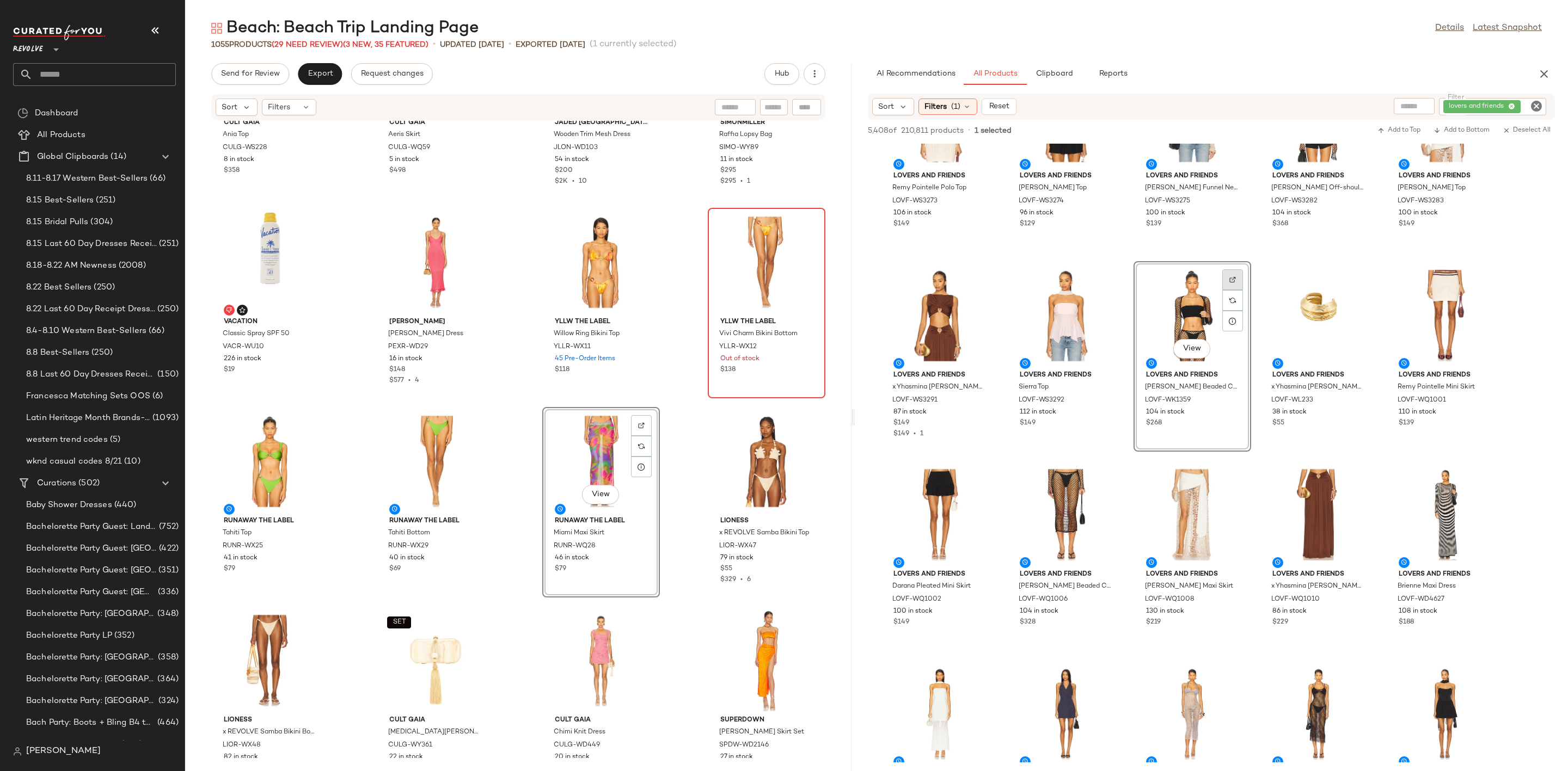
click at [1236, 290] on div at bounding box center [1232, 300] width 21 height 21
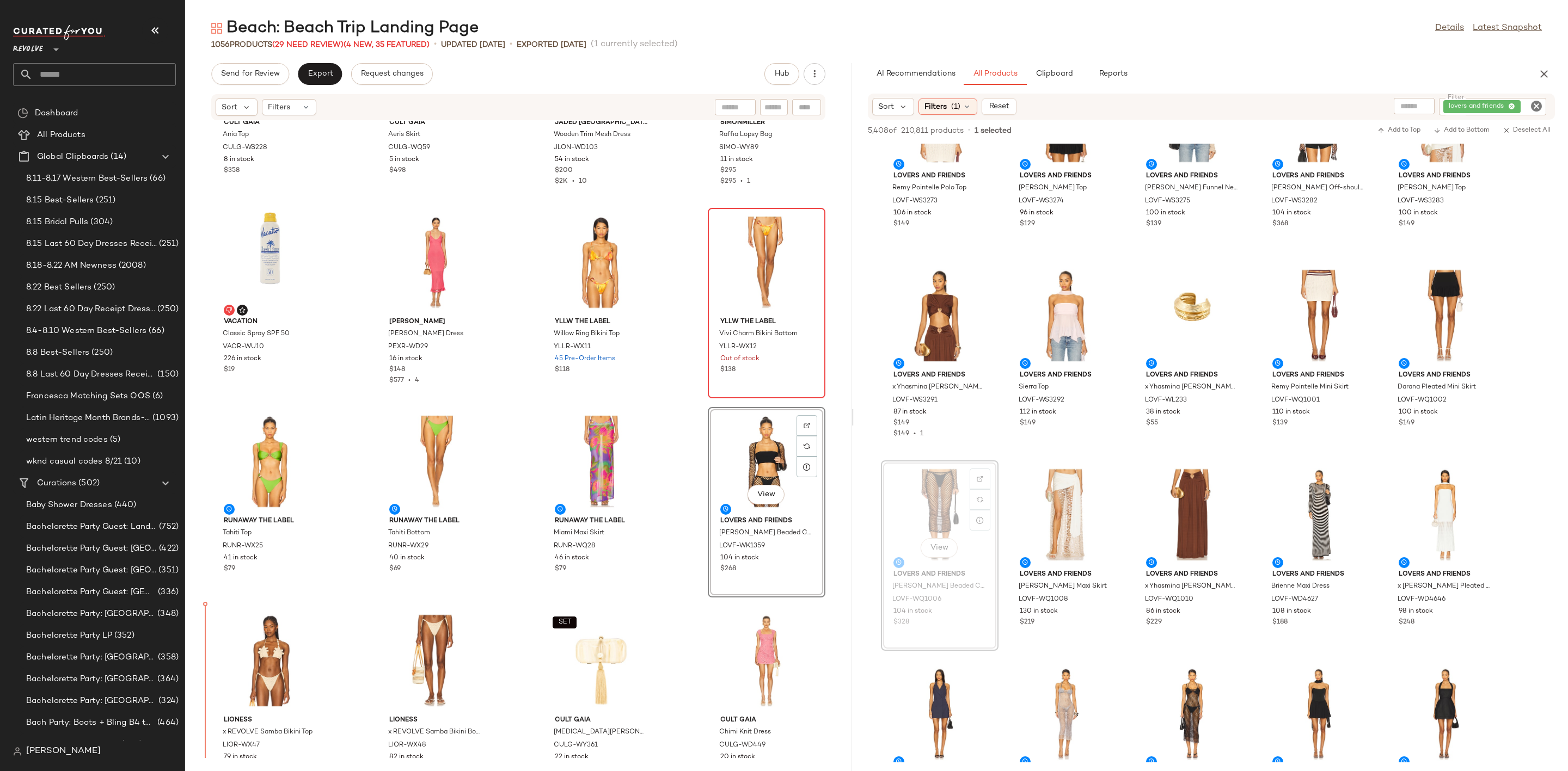
scroll to position [3112, 0]
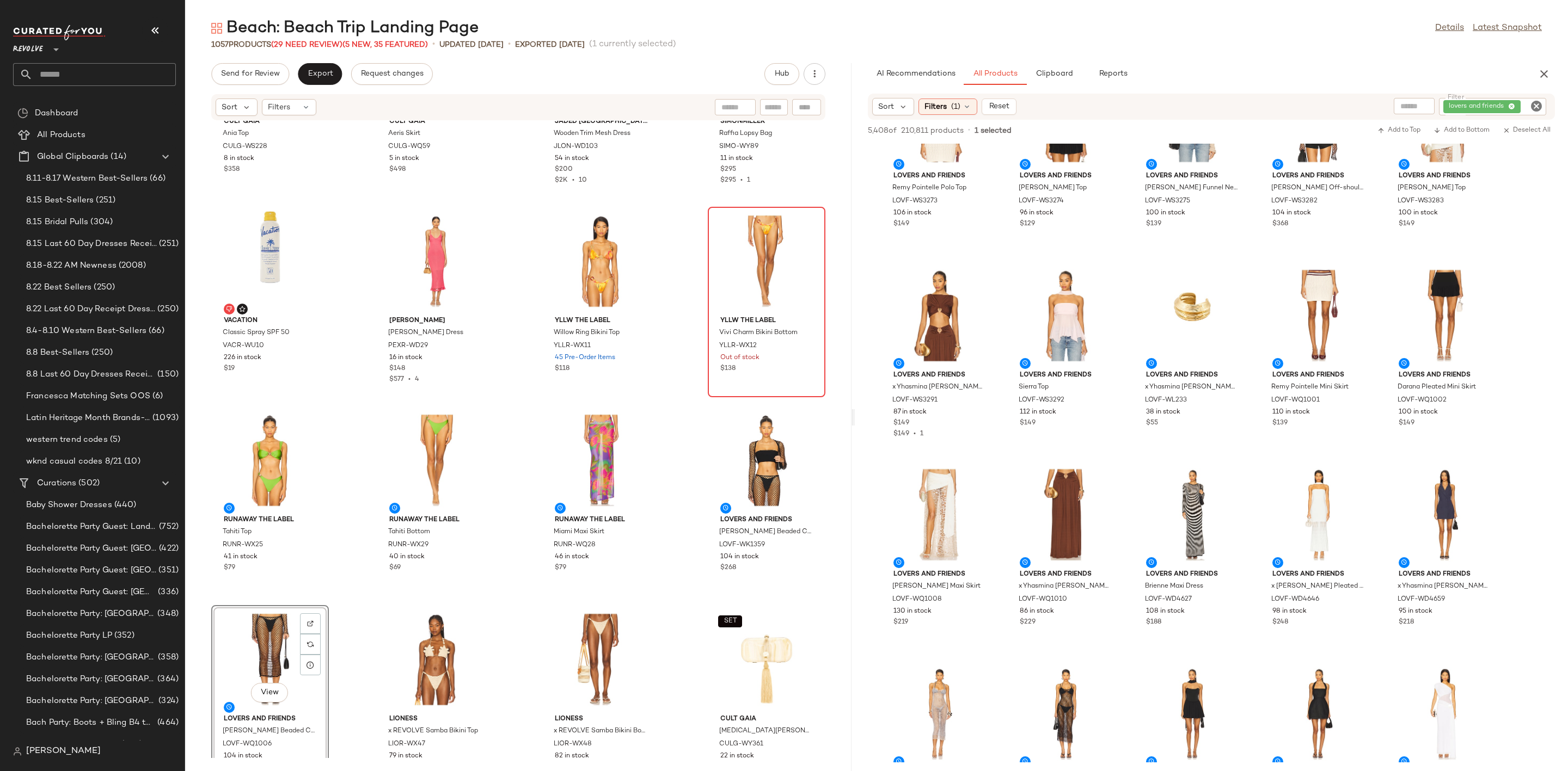
click at [1536, 108] on icon "Clear Filter" at bounding box center [1536, 106] width 13 height 13
type input "*****"
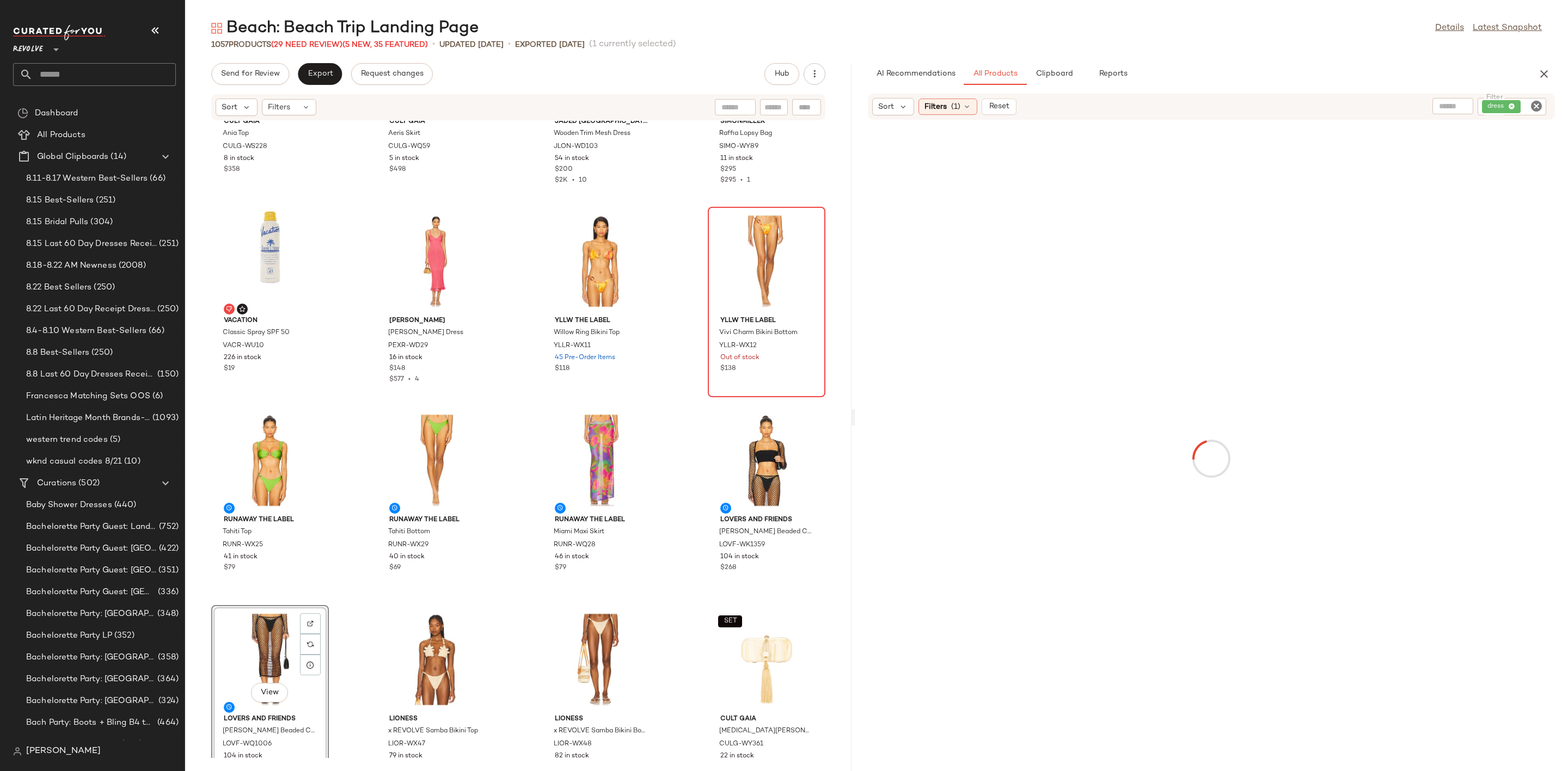
click at [1471, 56] on div "Beach: Beach Trip Landing Page Details Latest Snapshot 1057 Products (29 Need R…" at bounding box center [877, 394] width 1383 height 754
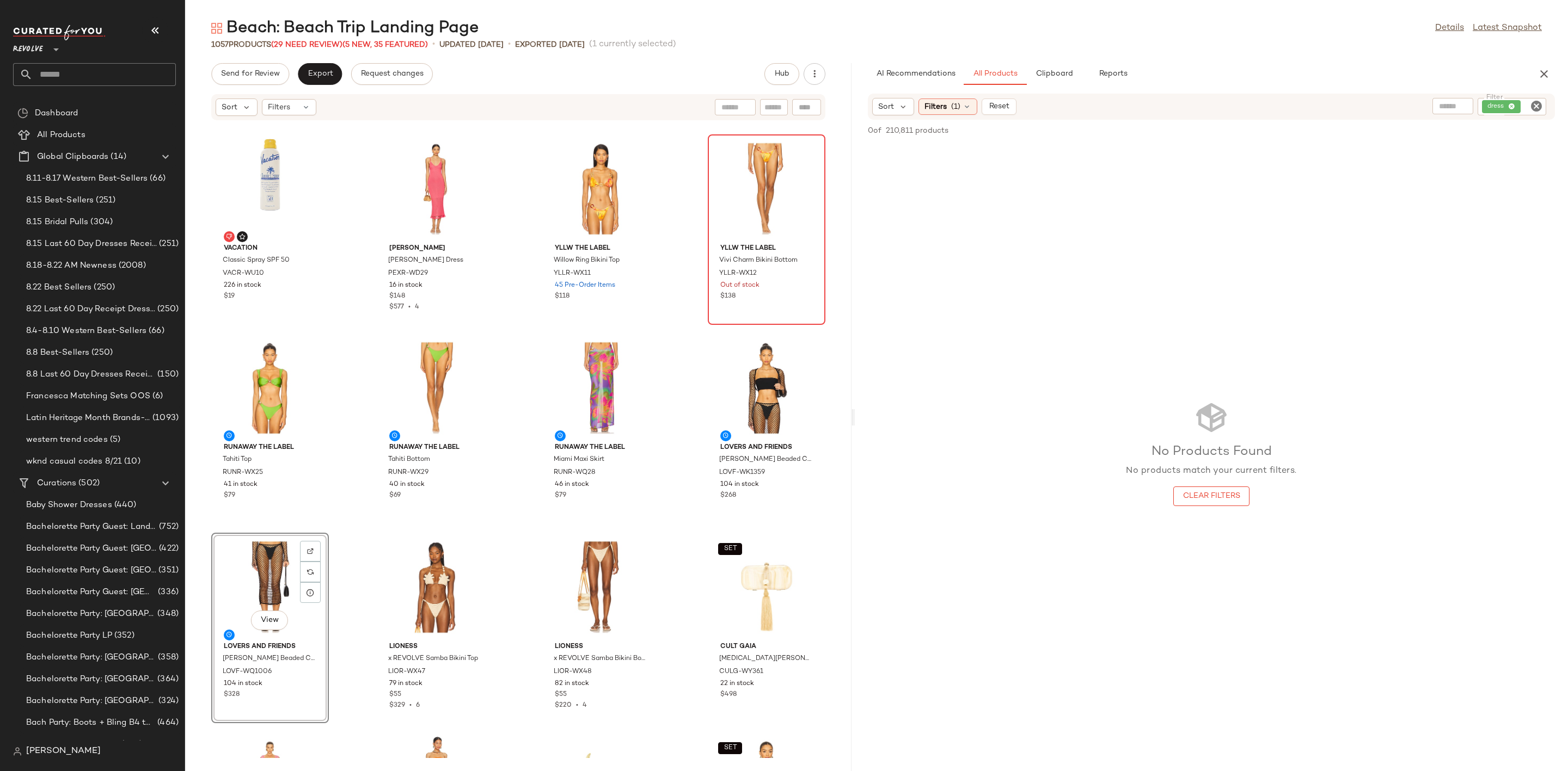
scroll to position [3275, 0]
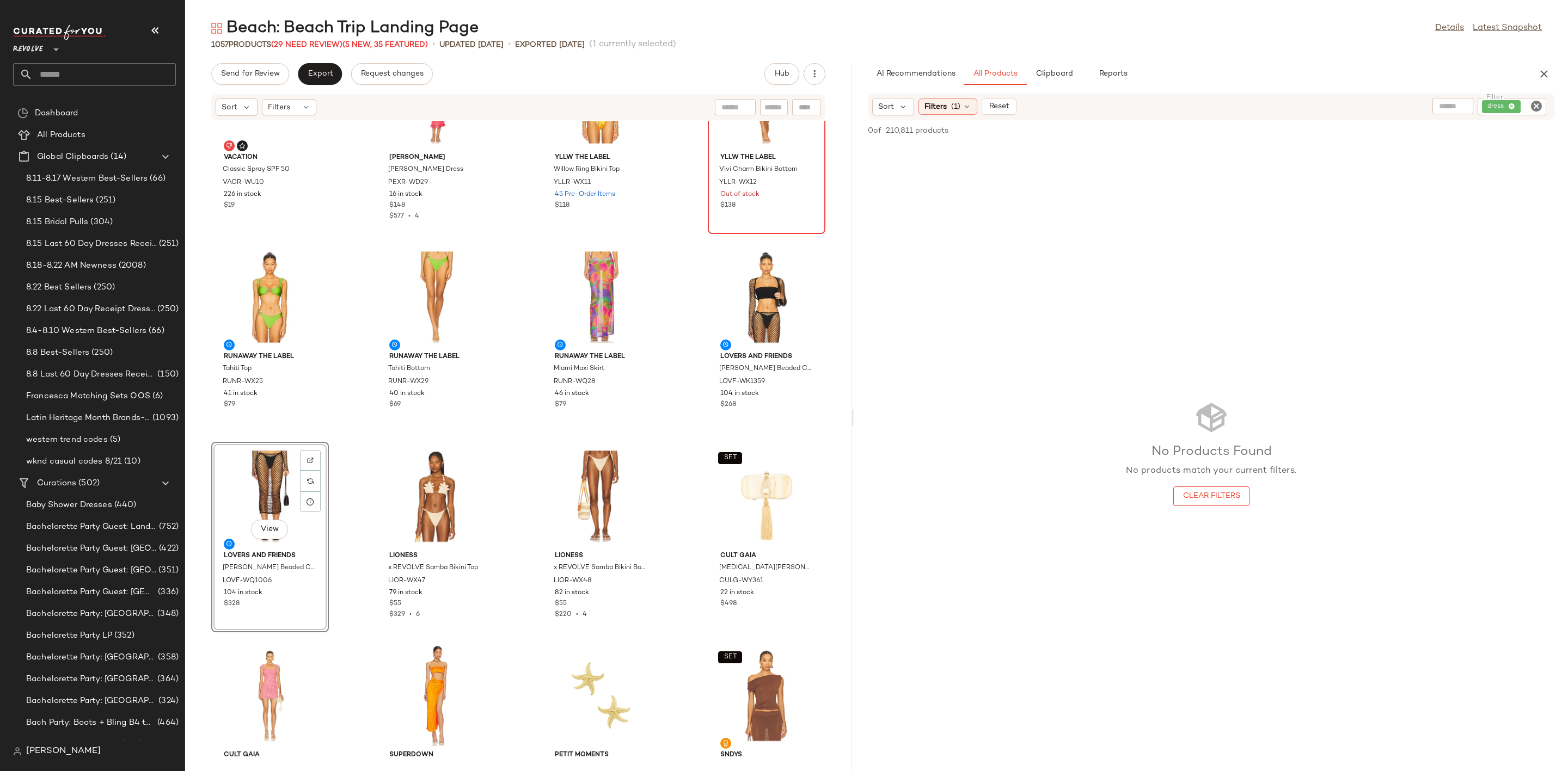
click at [1070, 448] on div "No Products Found No products match your current filters. Clear Filters" at bounding box center [1211, 453] width 713 height 619
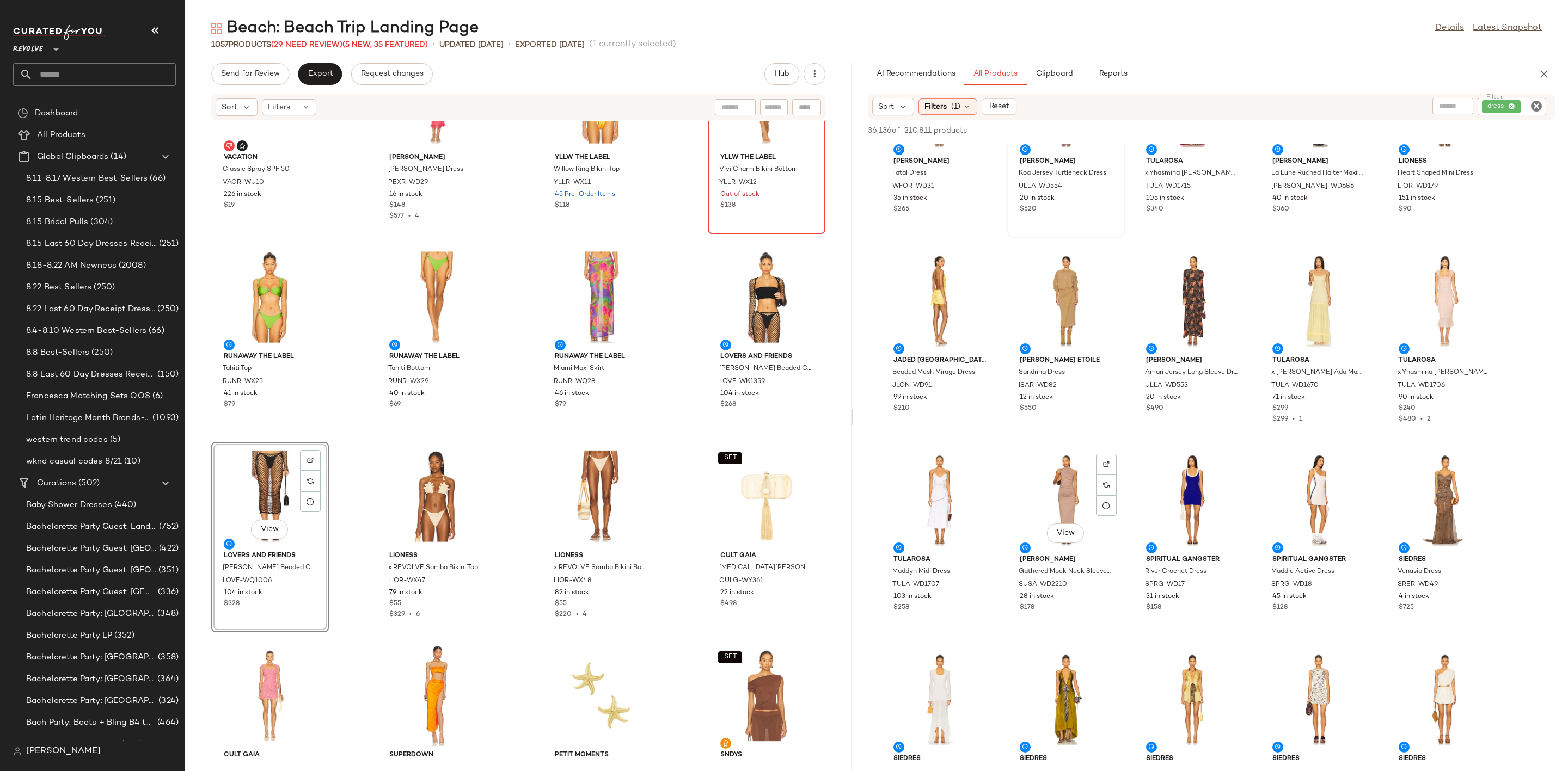
scroll to position [0, 0]
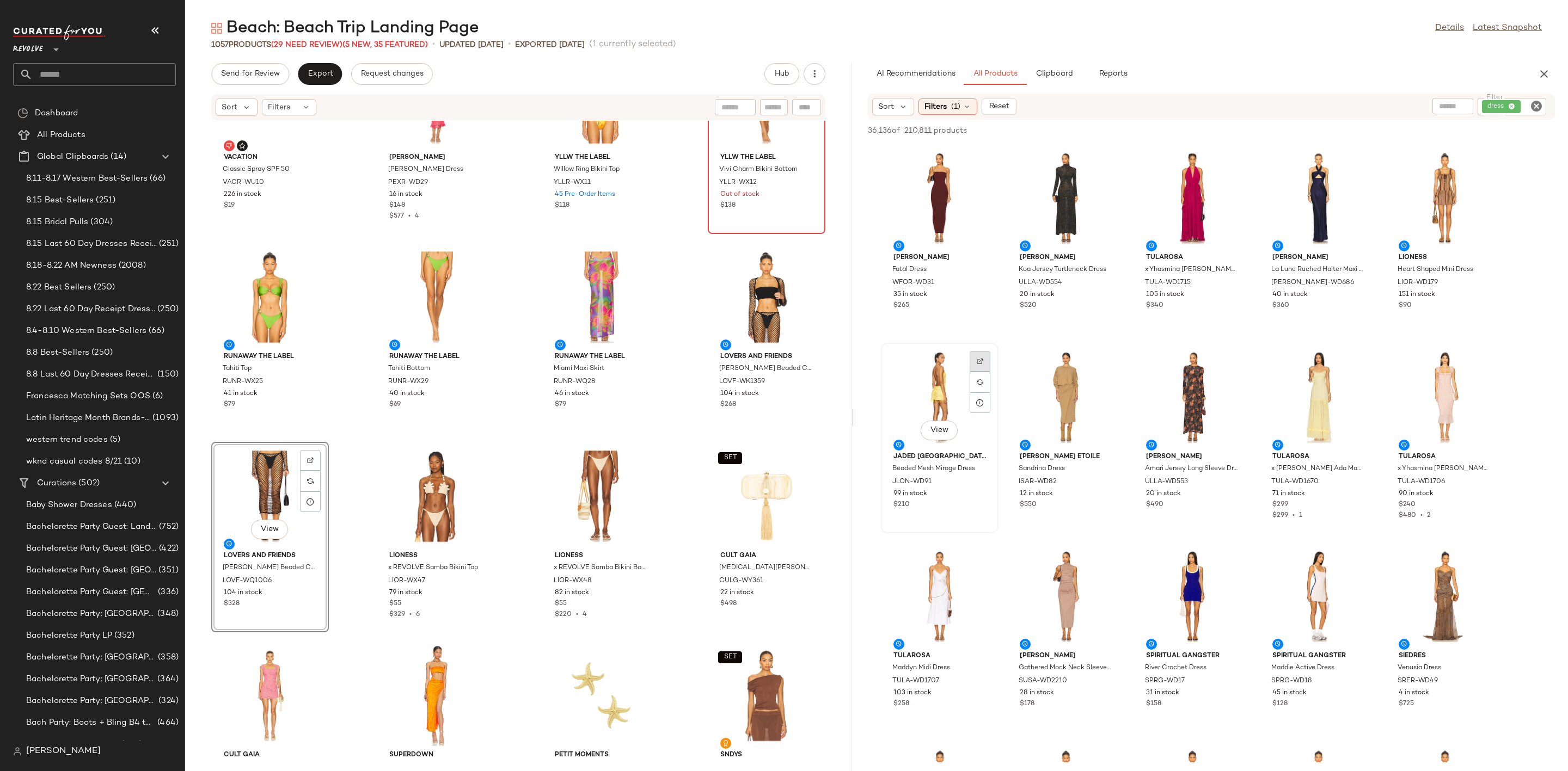
click at [977, 371] on div at bounding box center [979, 381] width 21 height 21
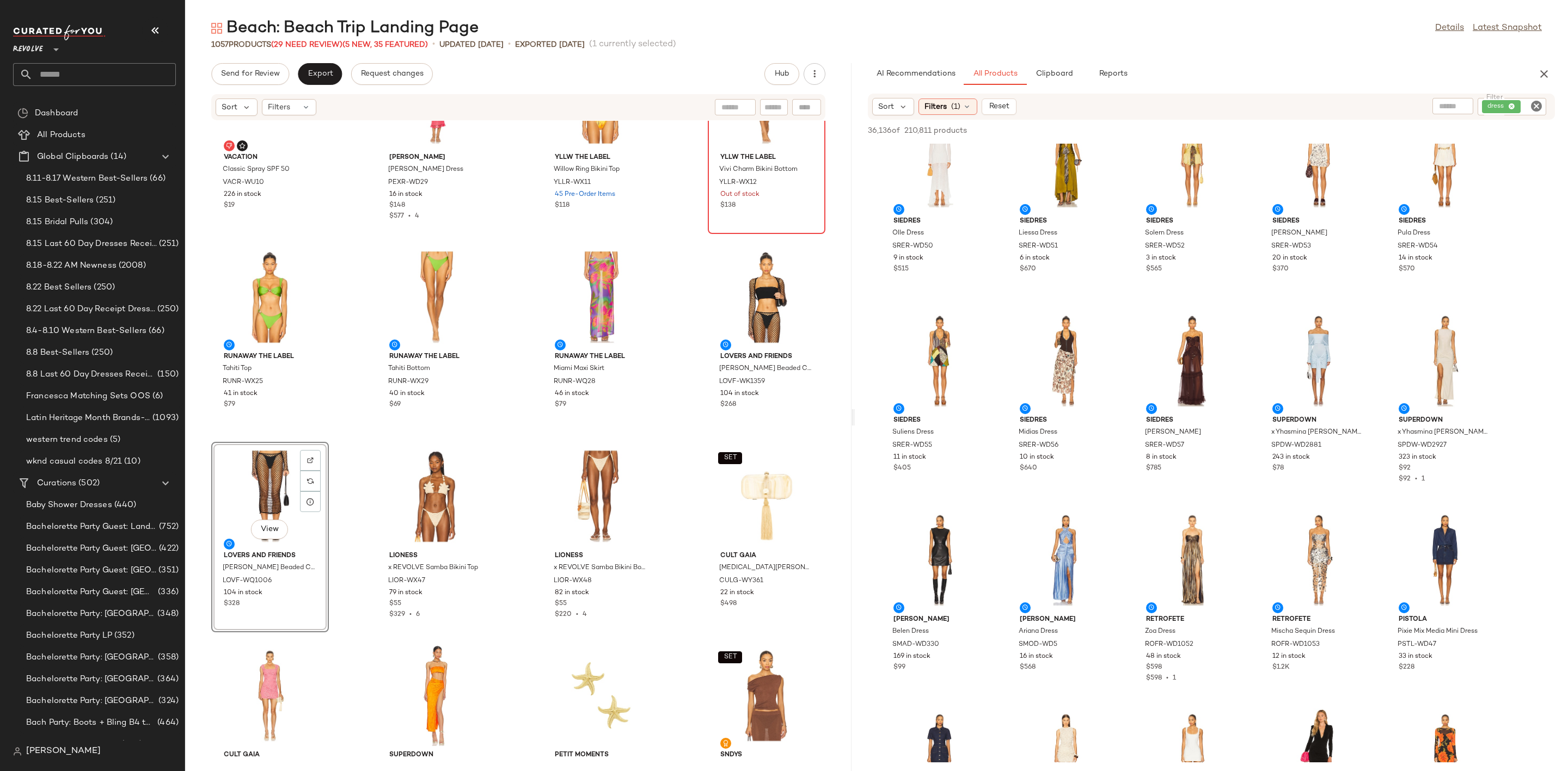
scroll to position [735, 0]
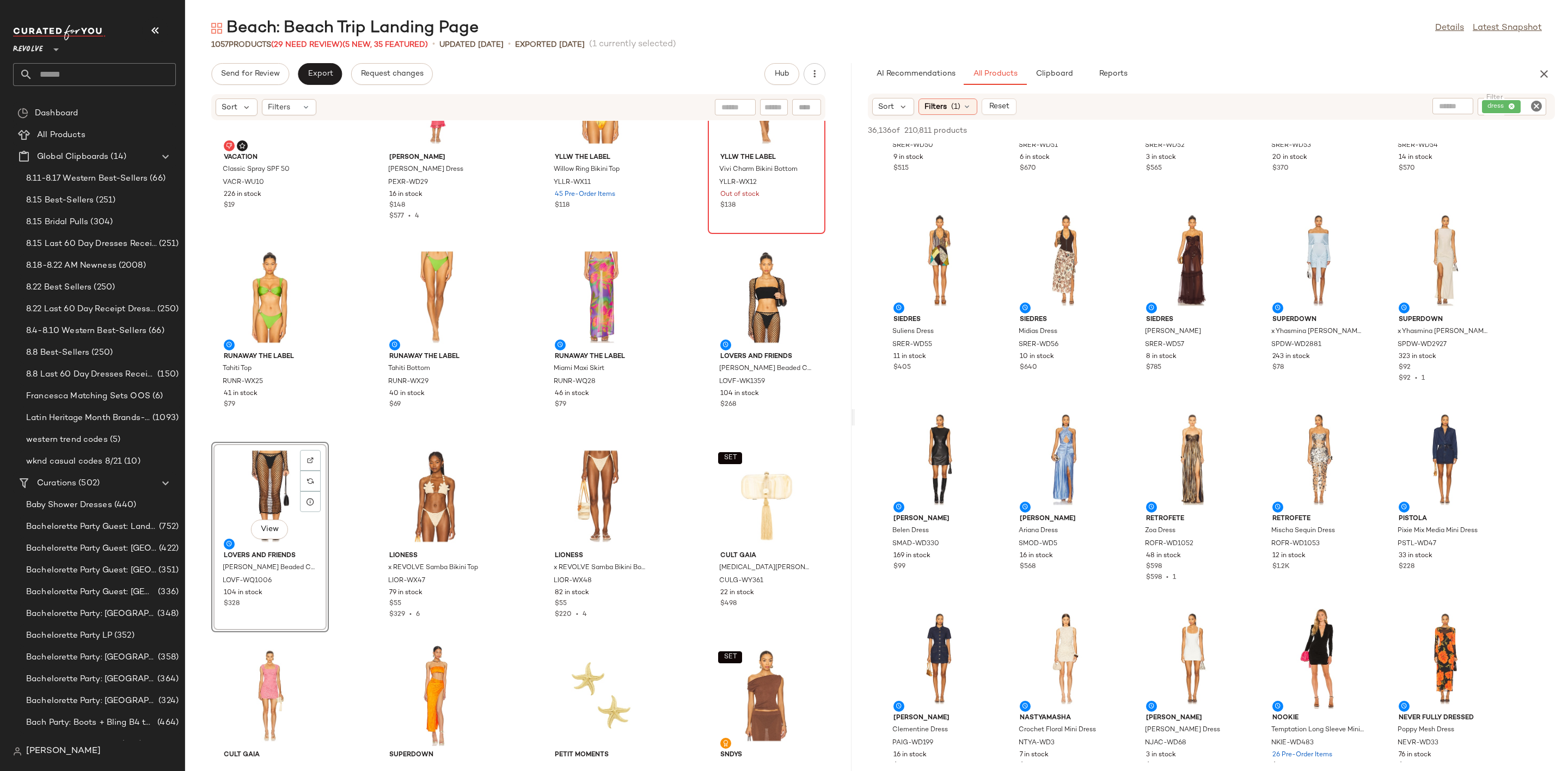
click at [1540, 100] on icon "Clear Filter" at bounding box center [1536, 106] width 13 height 13
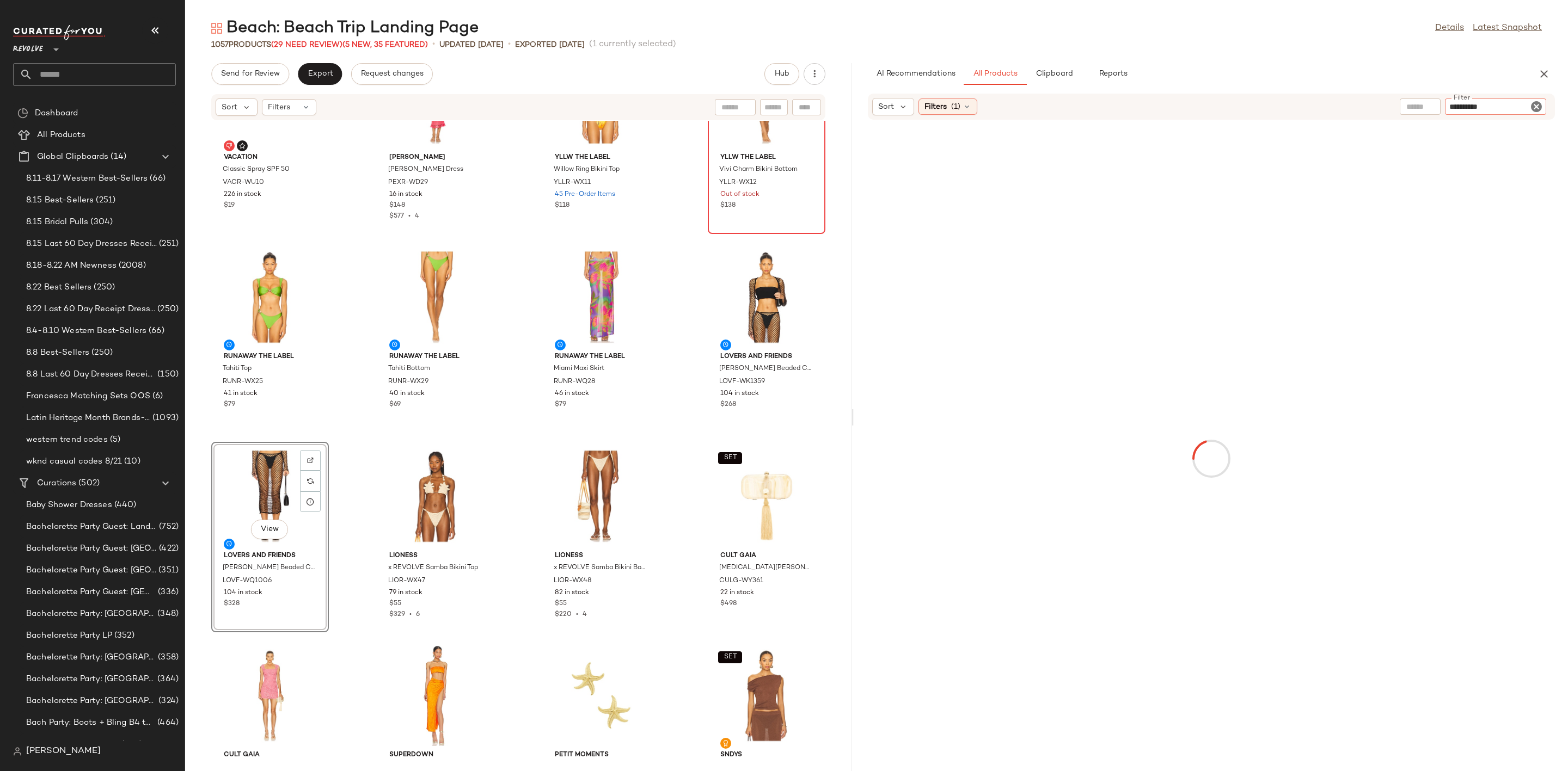
type input "**********"
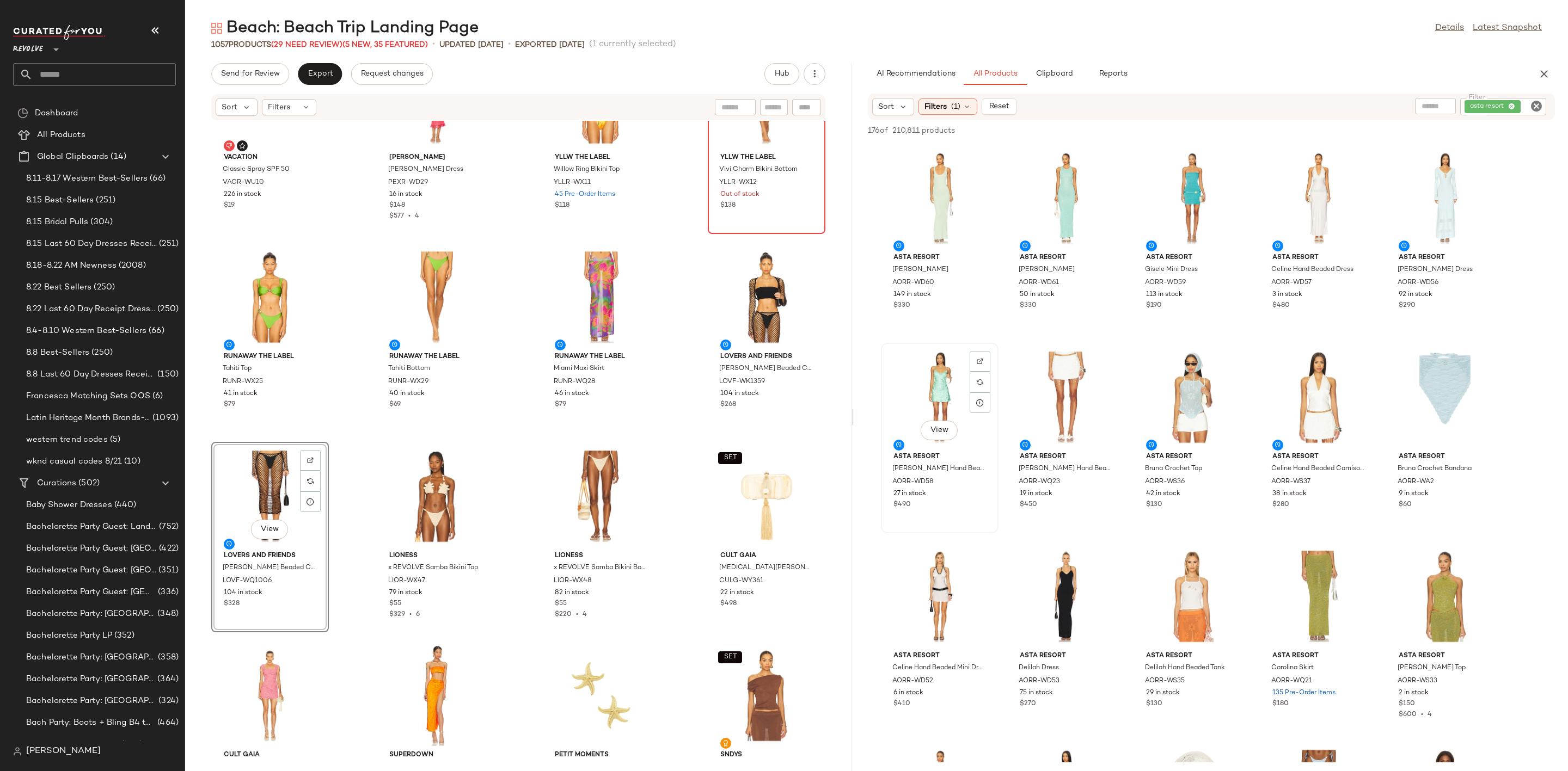
click at [908, 392] on div "View" at bounding box center [940, 397] width 110 height 101
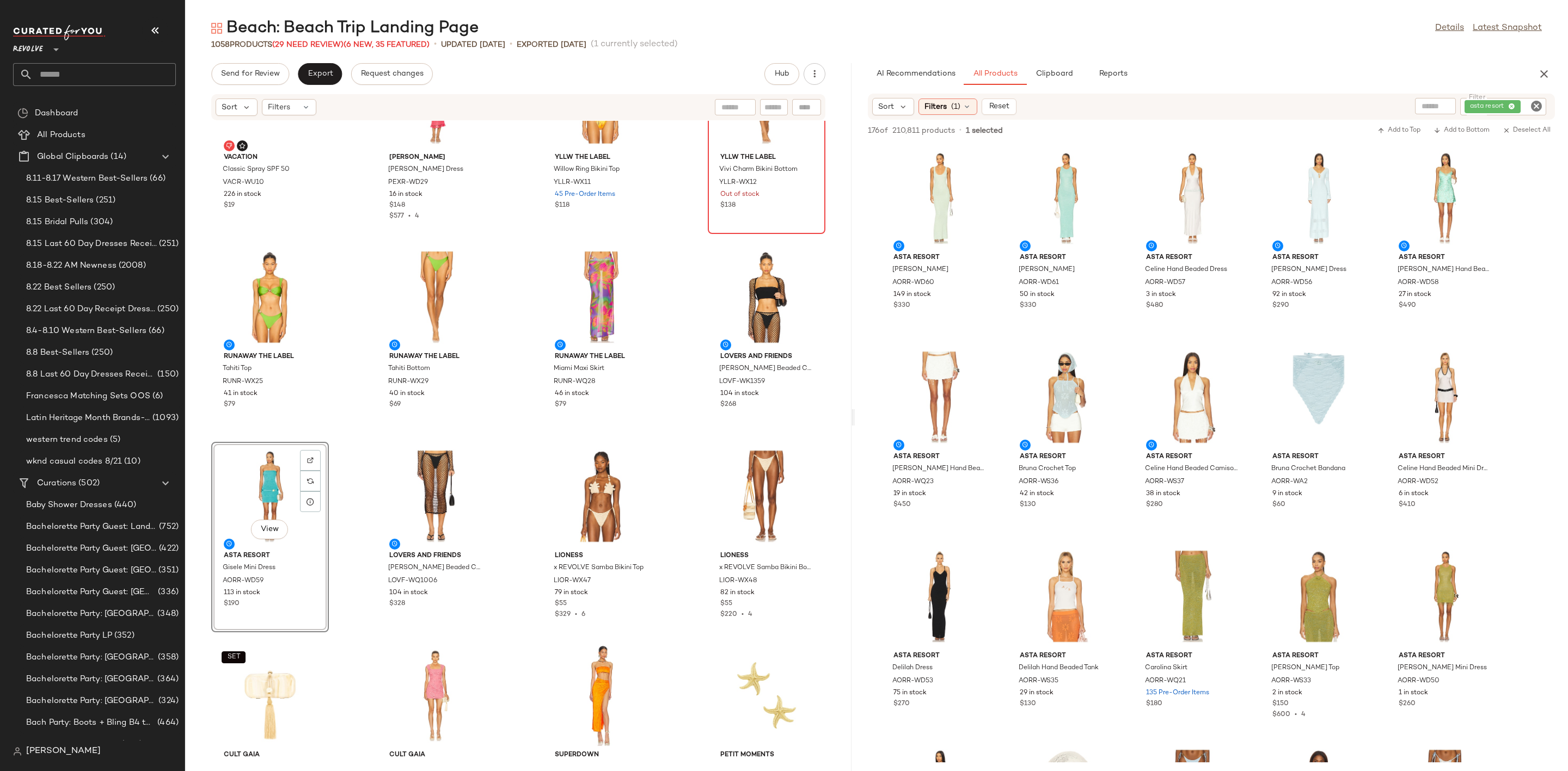
click at [264, 484] on div "View" at bounding box center [270, 496] width 110 height 101
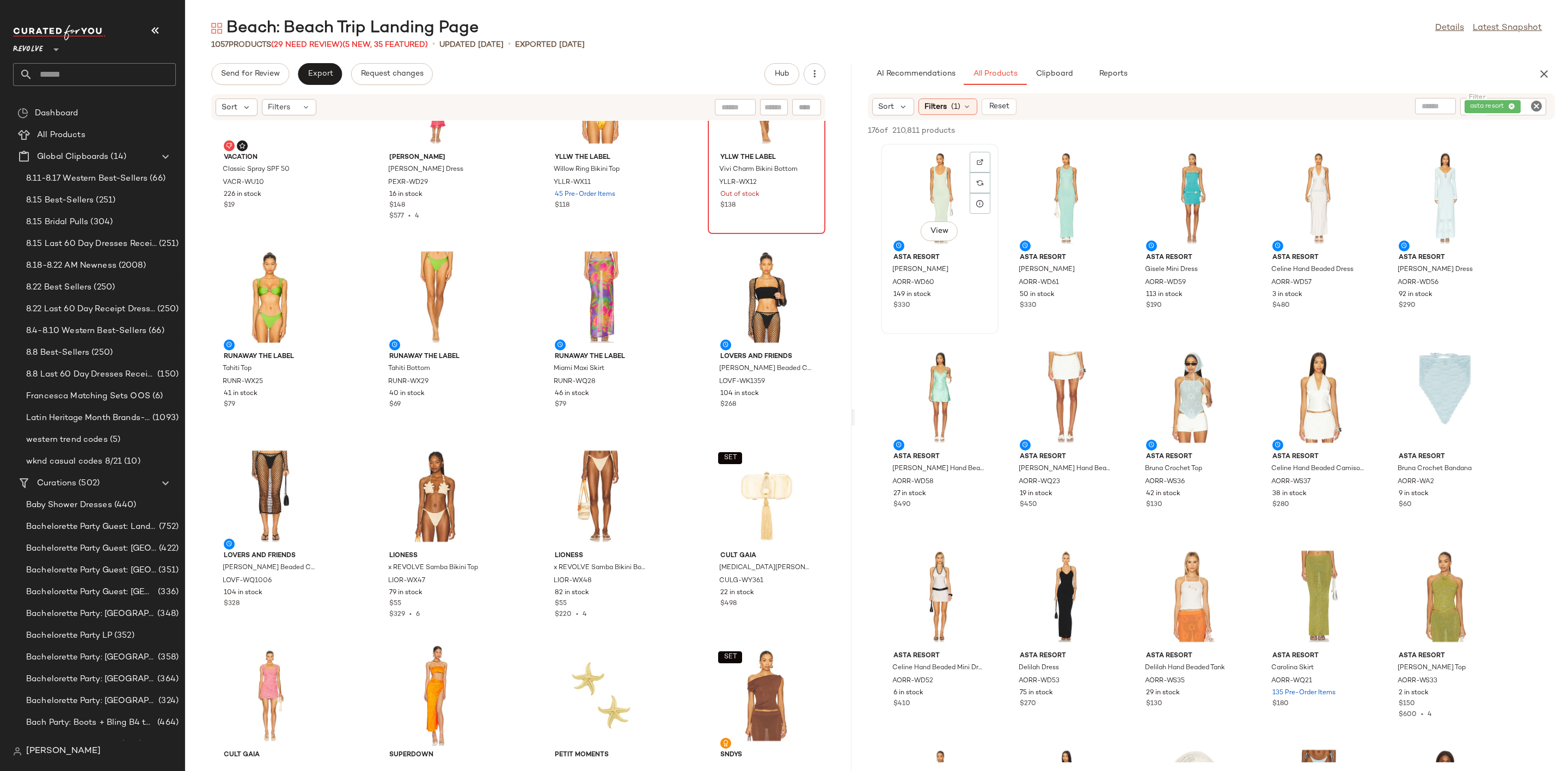
click at [920, 221] on div "View" at bounding box center [940, 198] width 110 height 101
click at [1056, 190] on div "View" at bounding box center [1066, 198] width 110 height 101
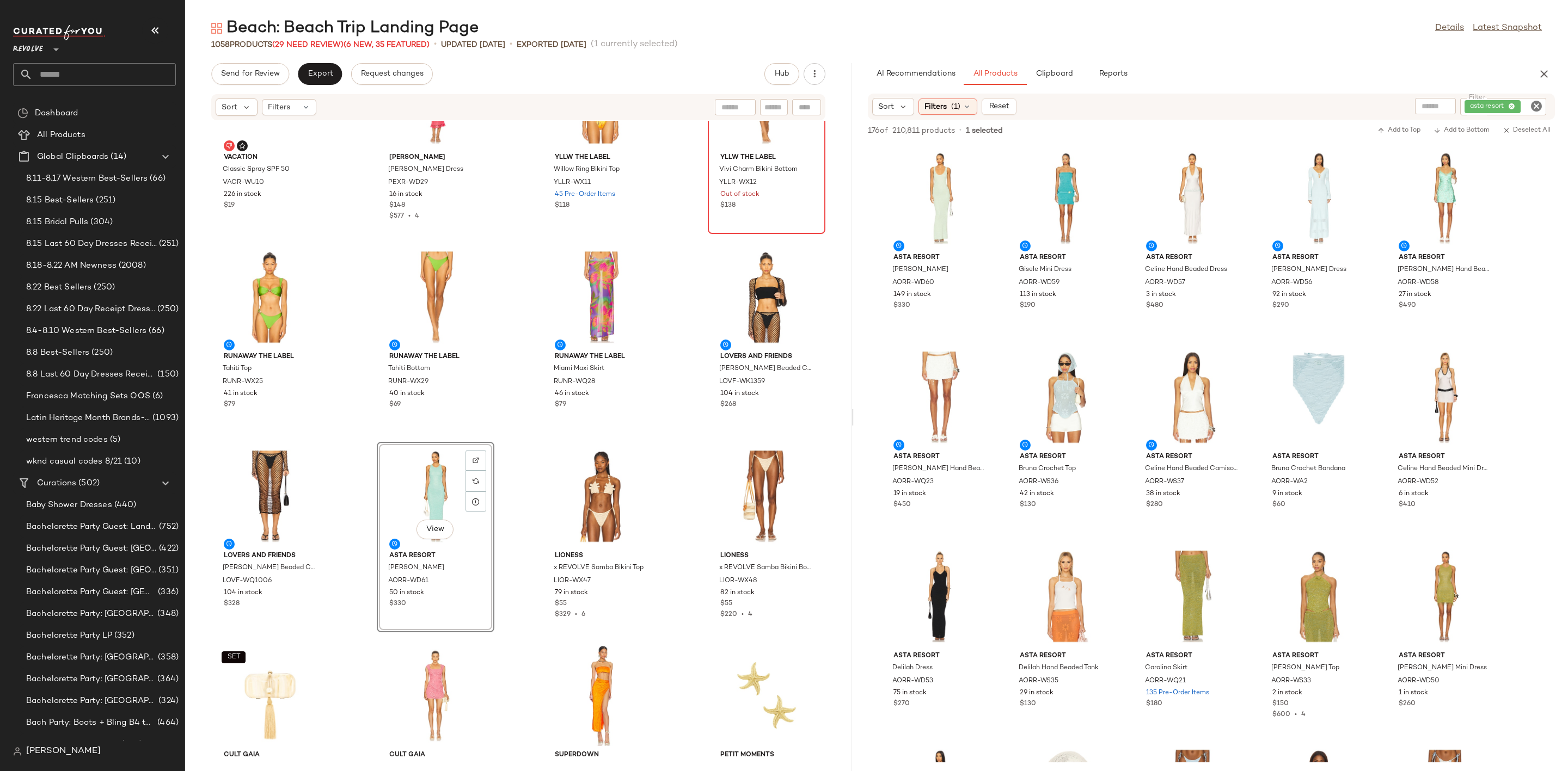
click at [1537, 108] on icon "Clear Filter" at bounding box center [1536, 106] width 13 height 13
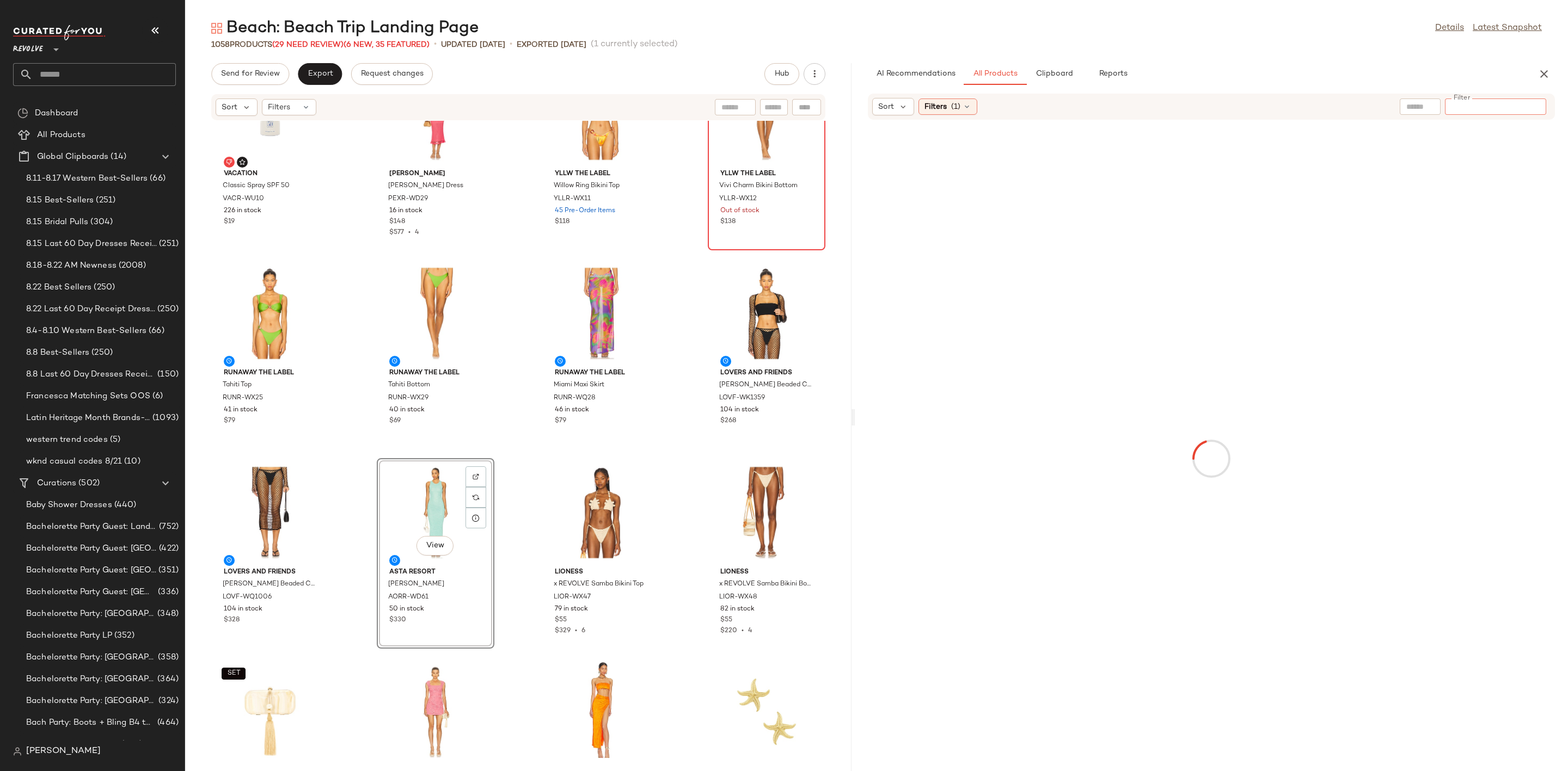
scroll to position [3275, 0]
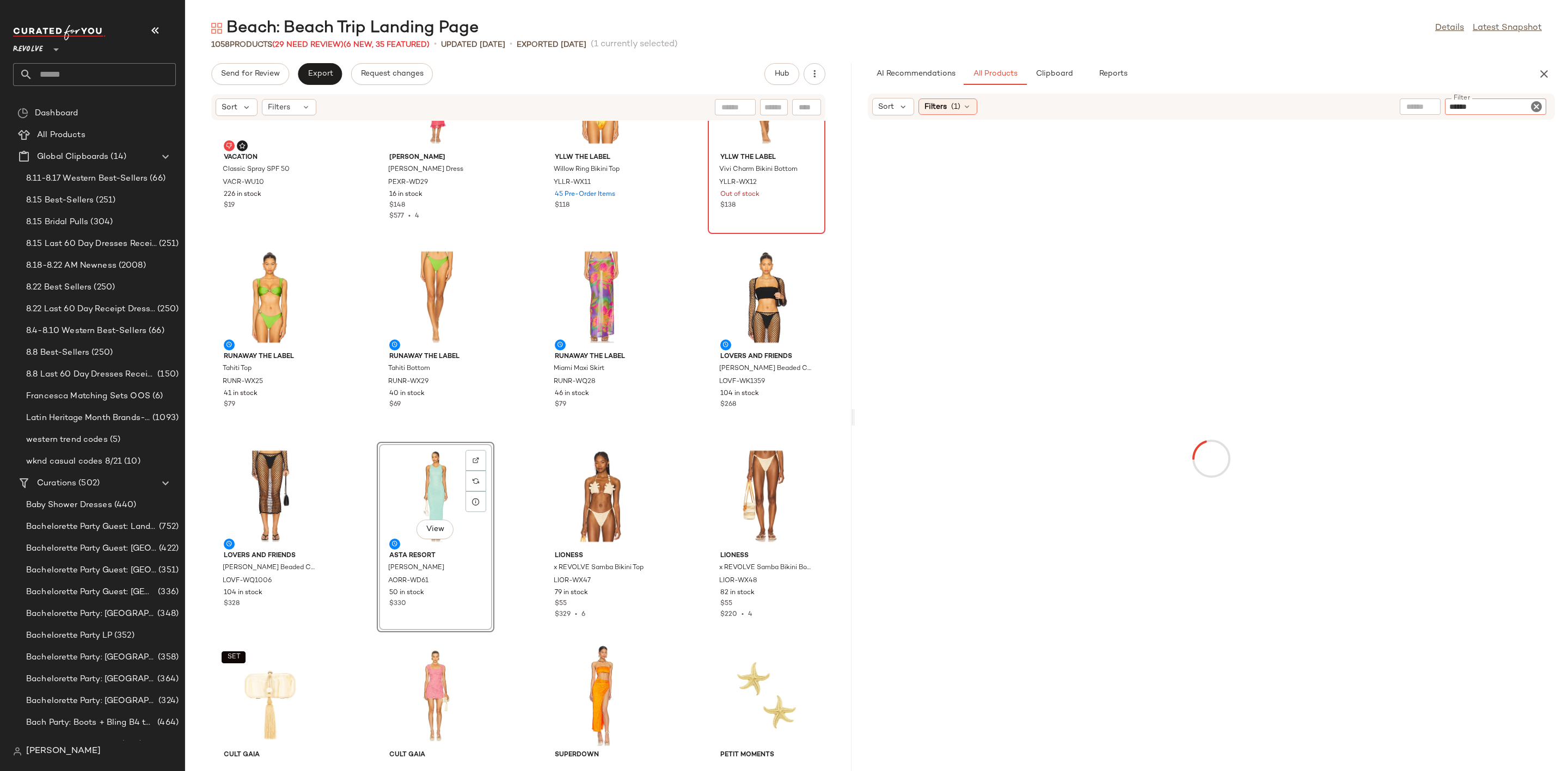
type input "*******"
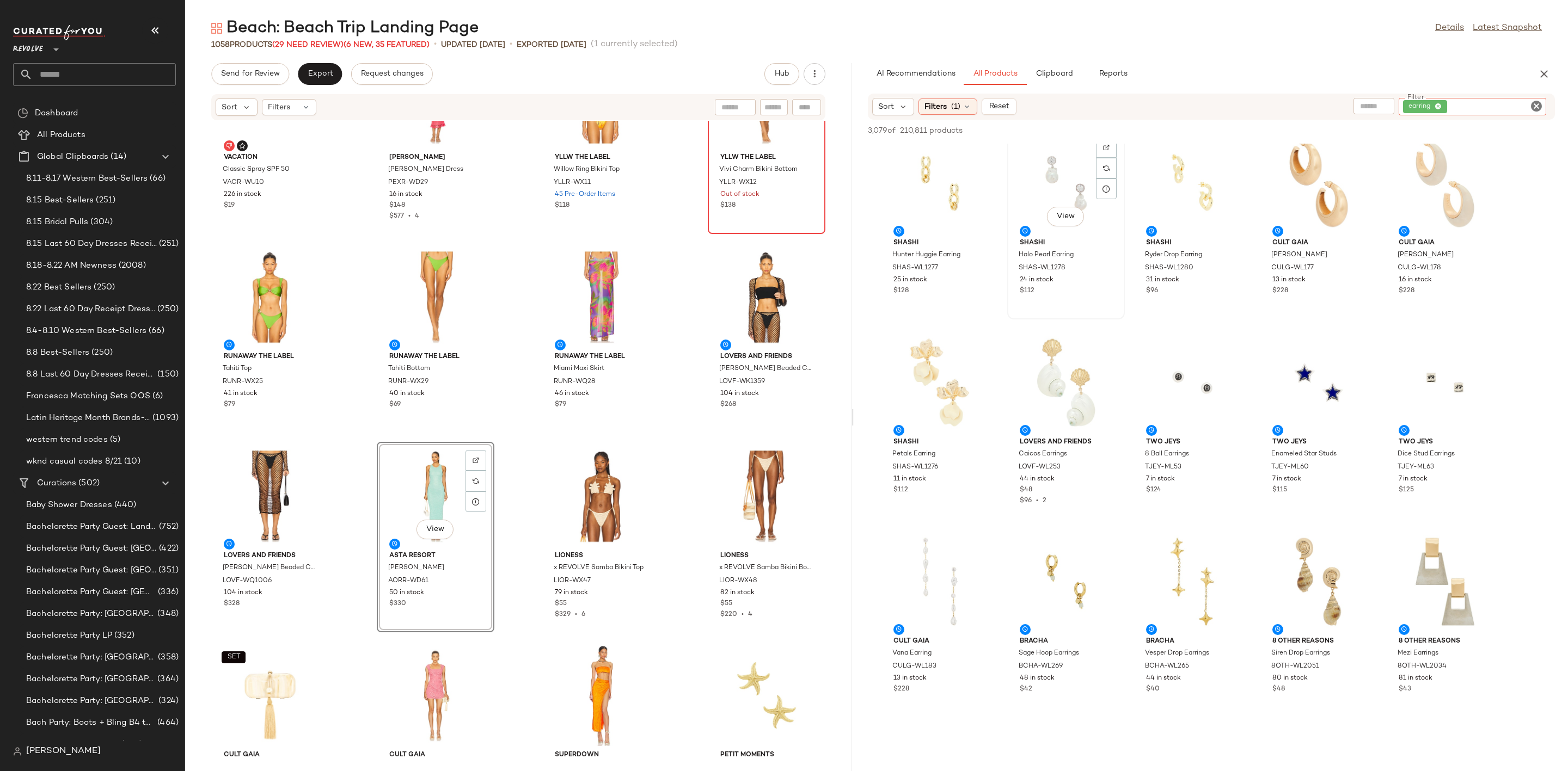
scroll to position [245, 0]
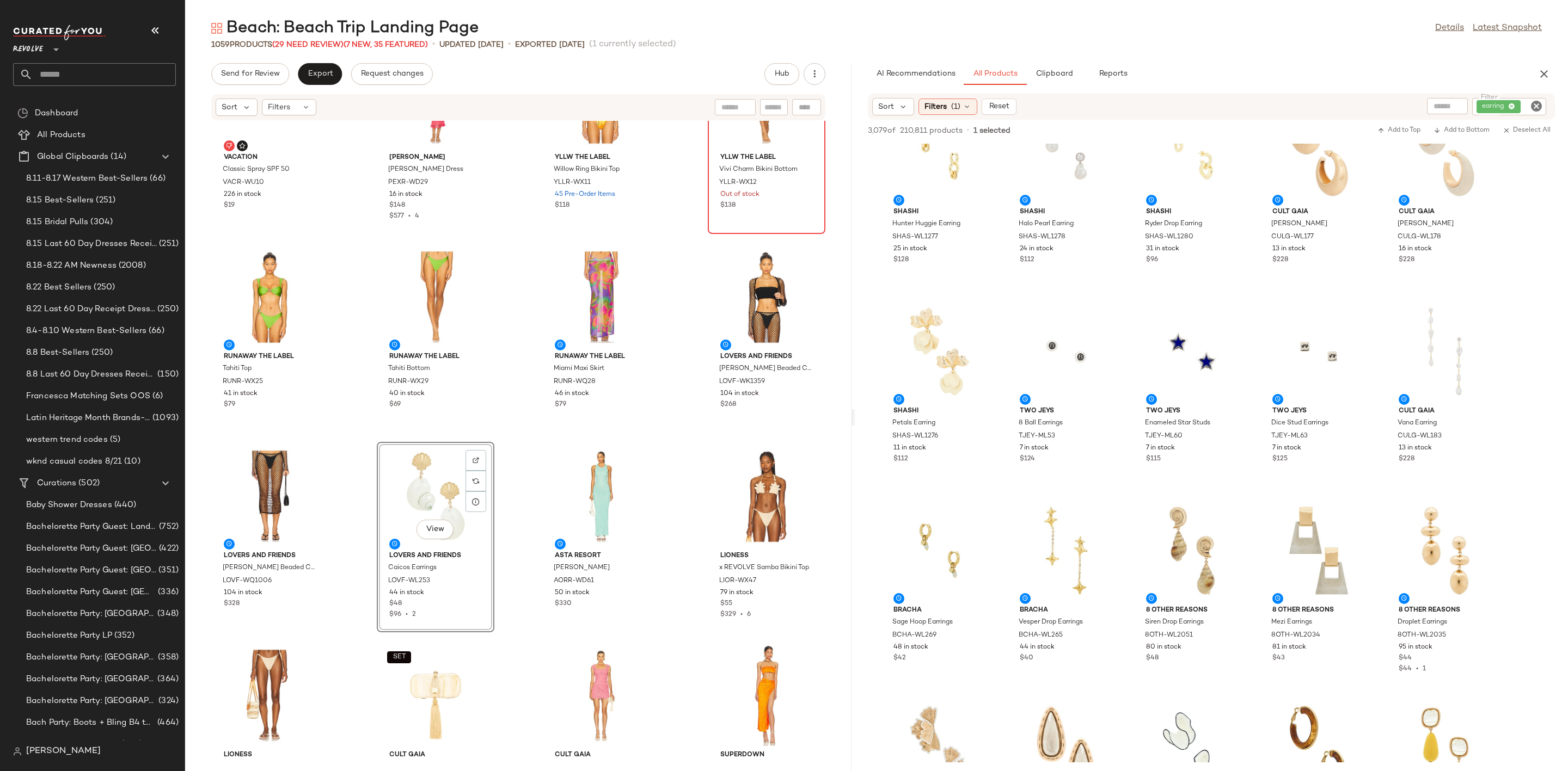
click at [1540, 101] on icon "Clear Filter" at bounding box center [1536, 106] width 13 height 13
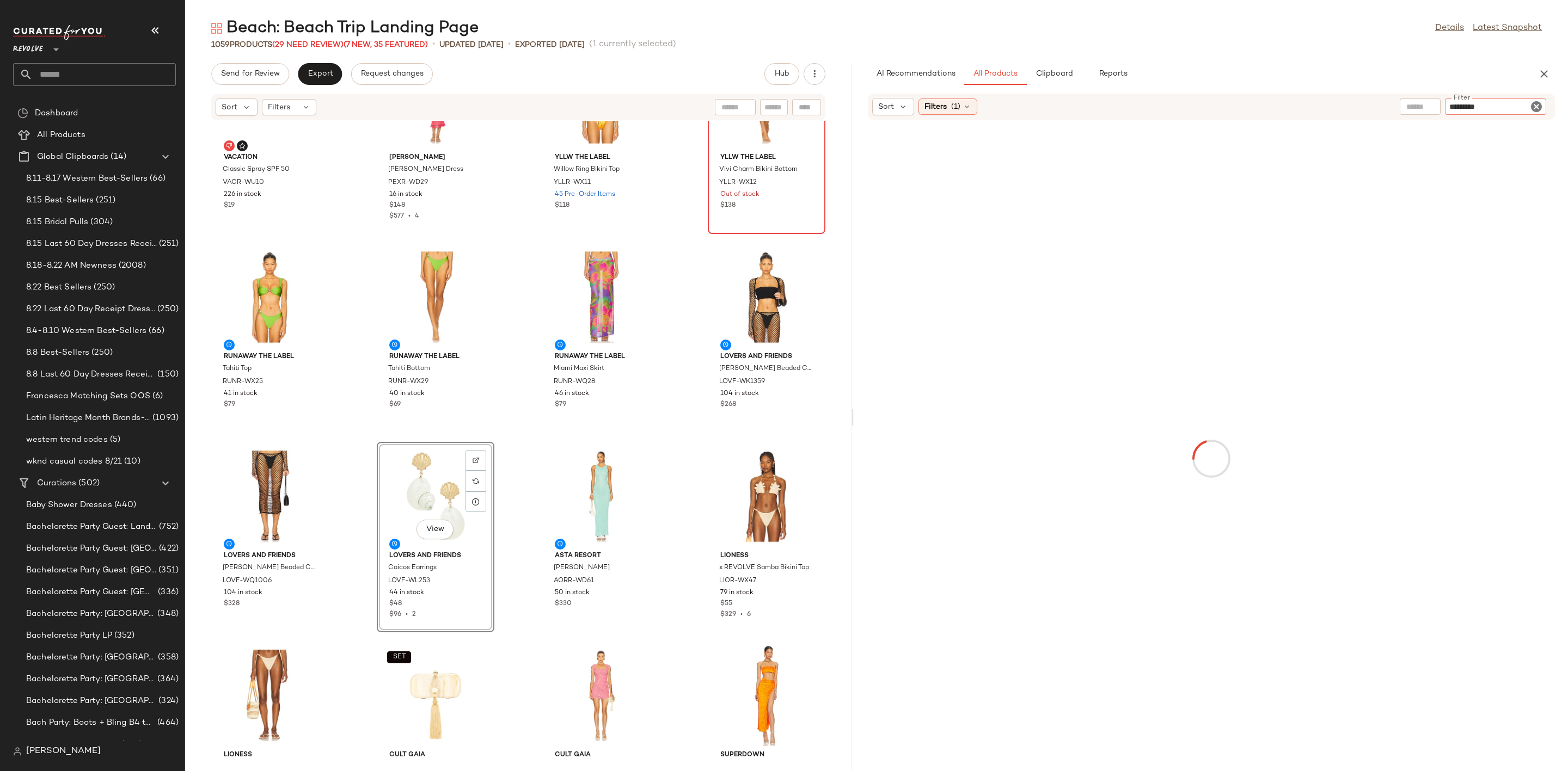
type input "**********"
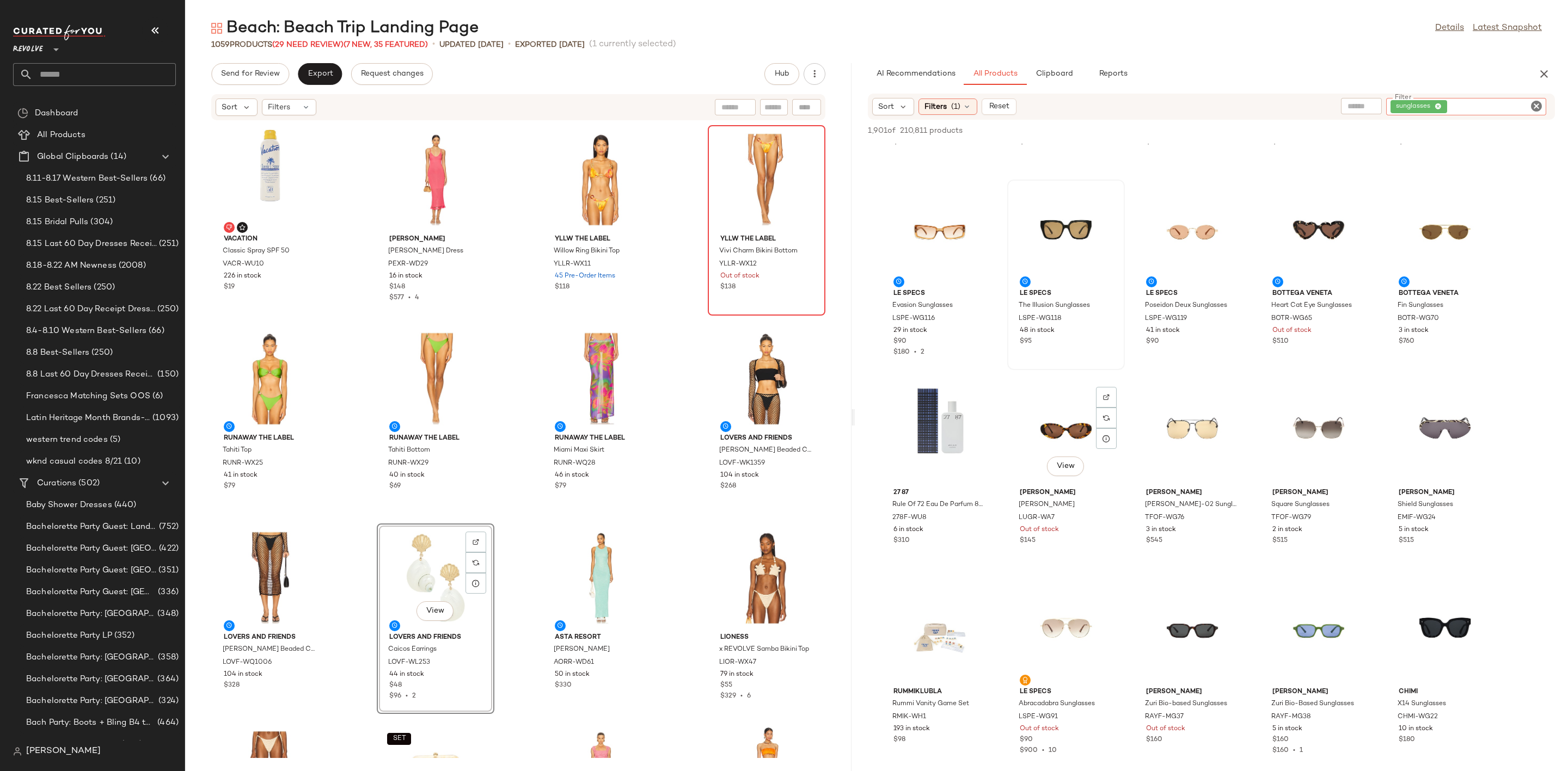
scroll to position [0, 0]
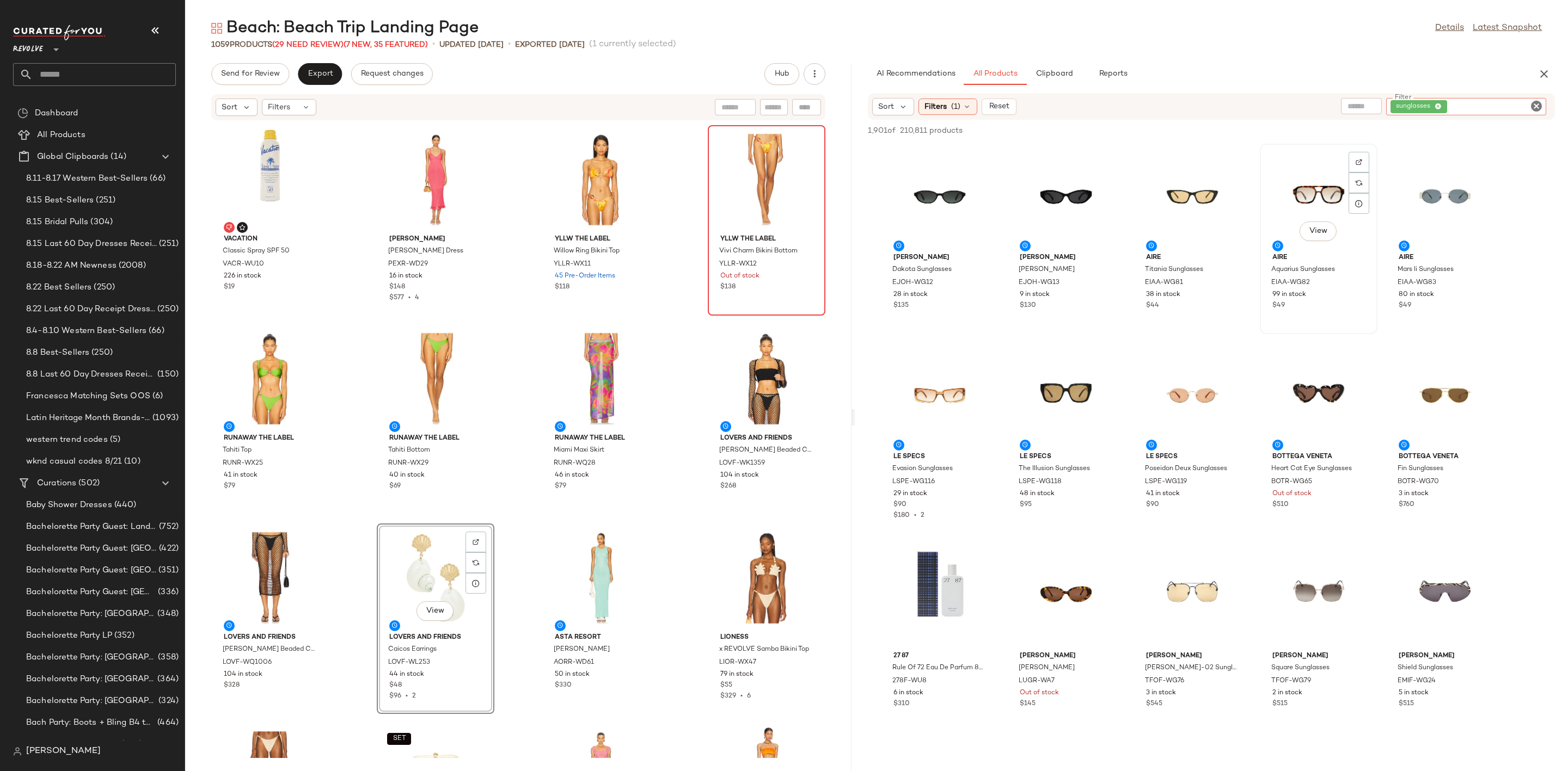
click at [1315, 188] on div "View" at bounding box center [1319, 198] width 110 height 101
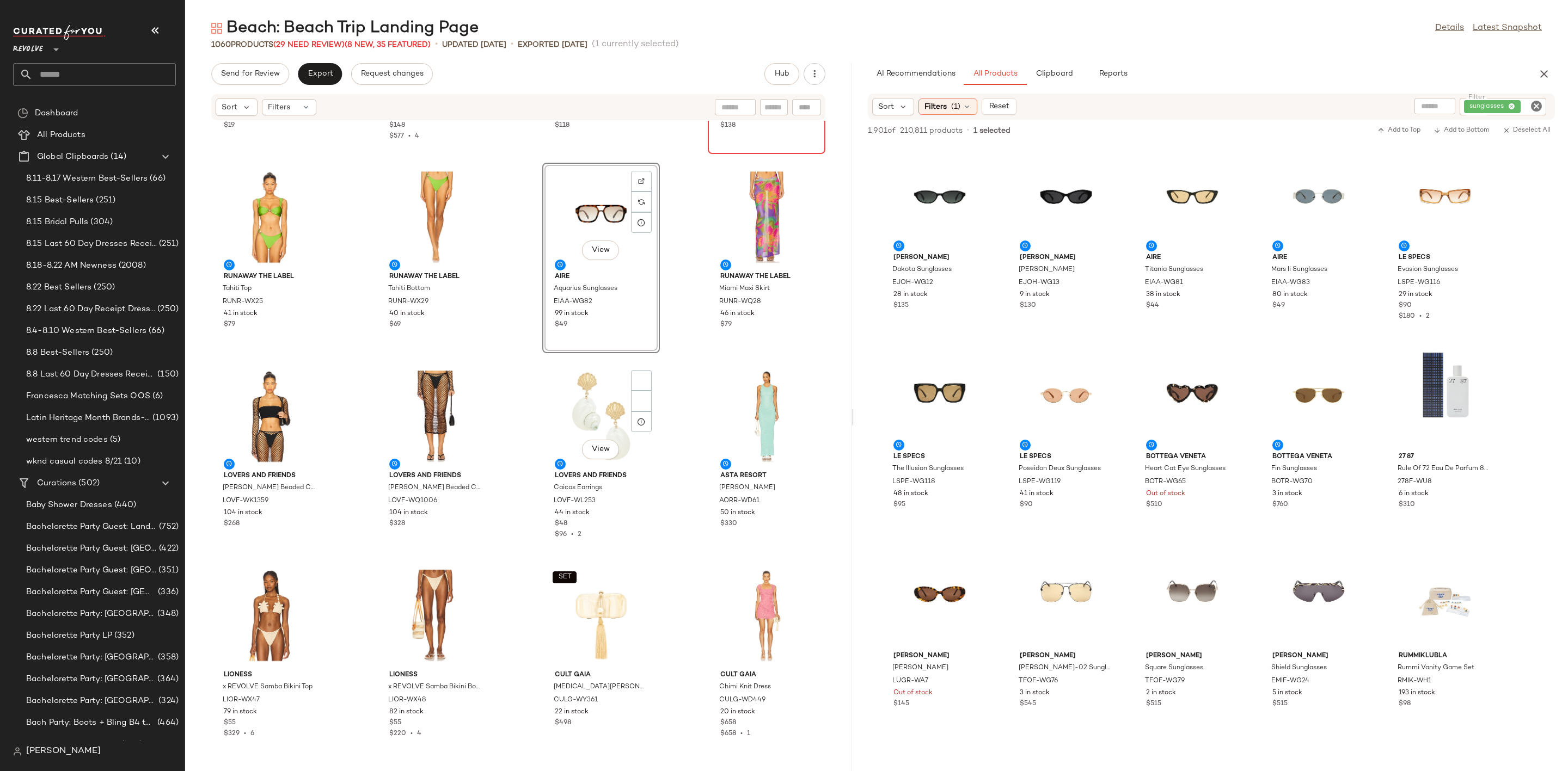
scroll to position [3357, 0]
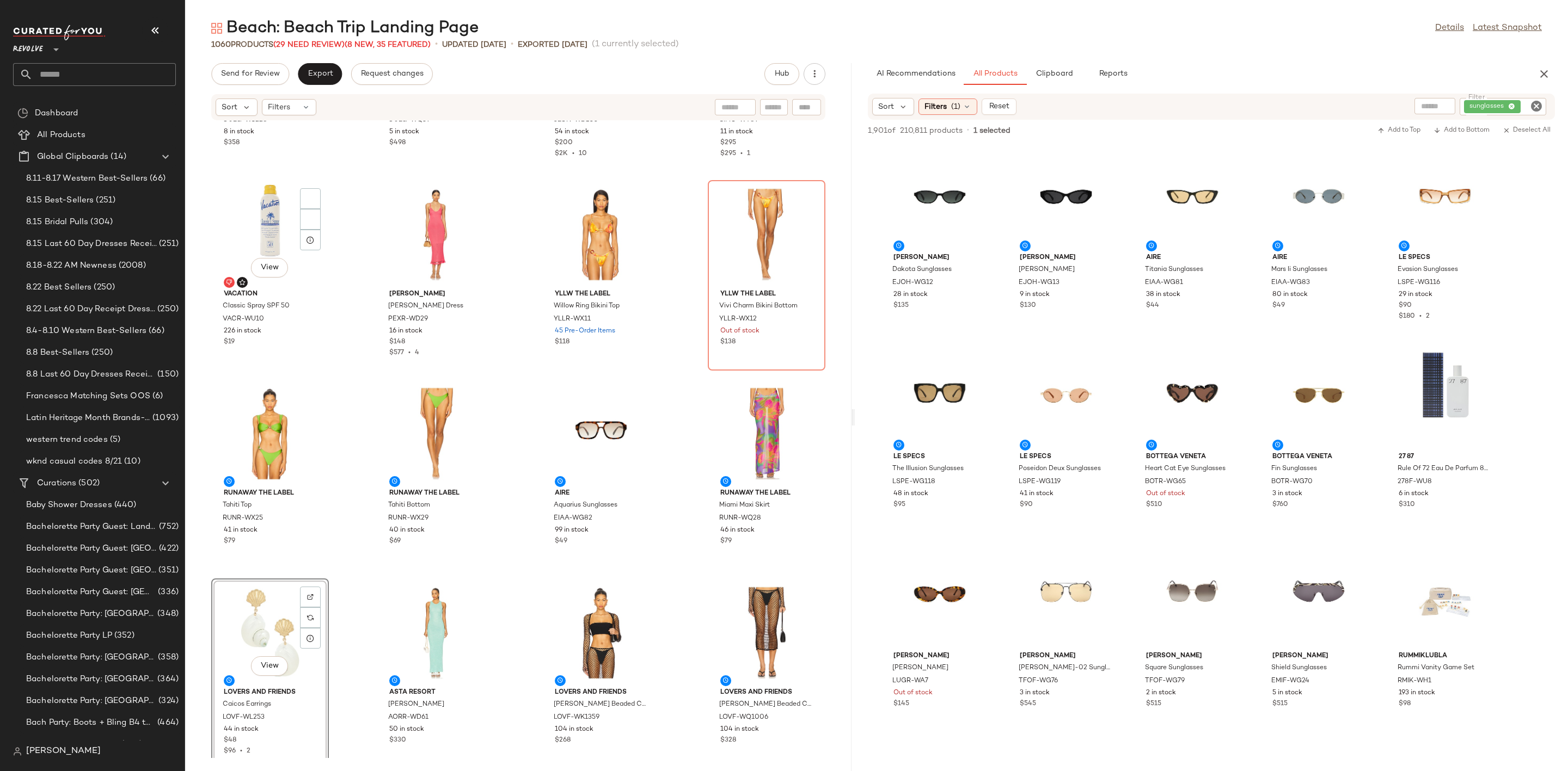
scroll to position [2949, 0]
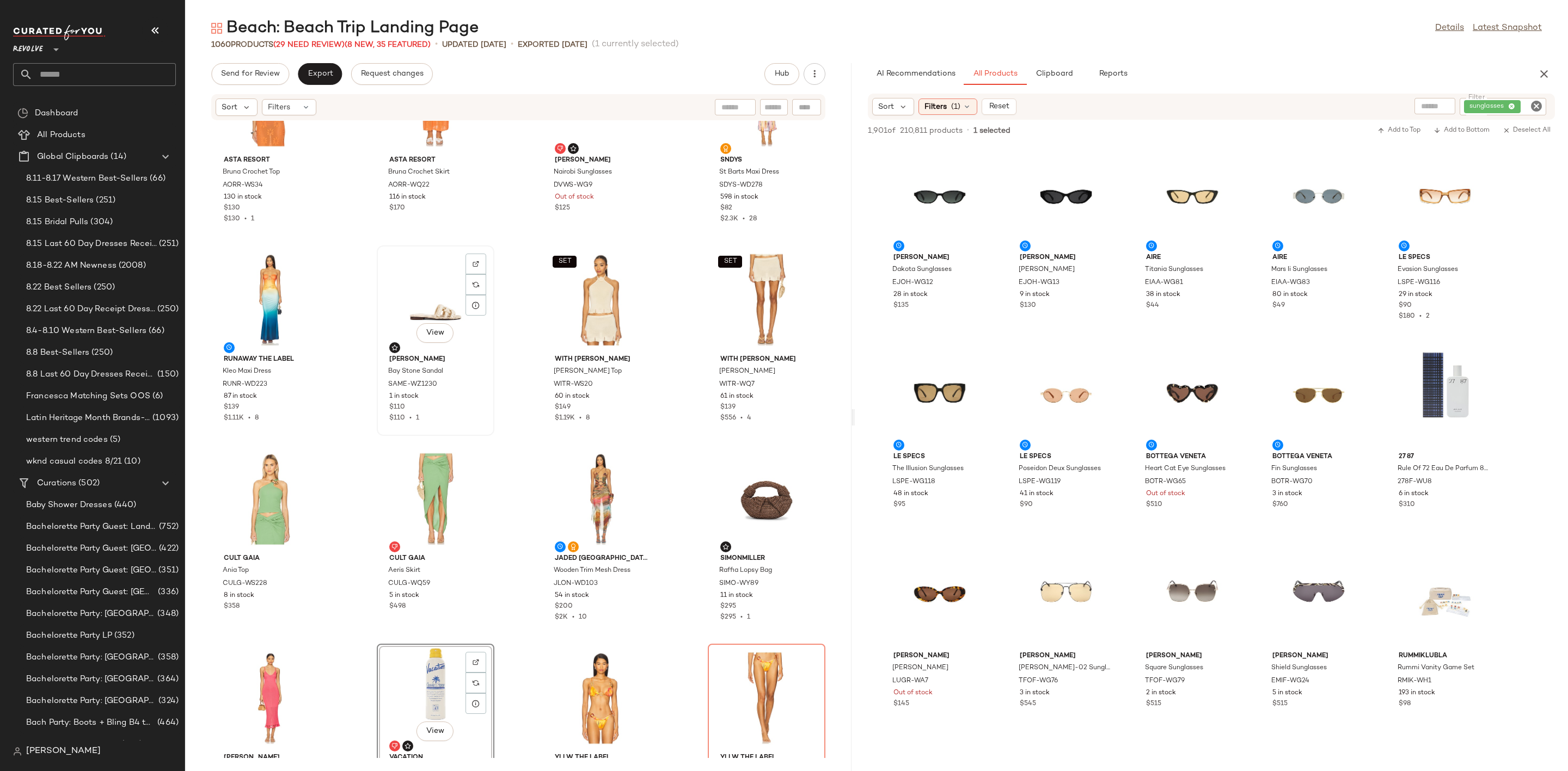
scroll to position [2622, 0]
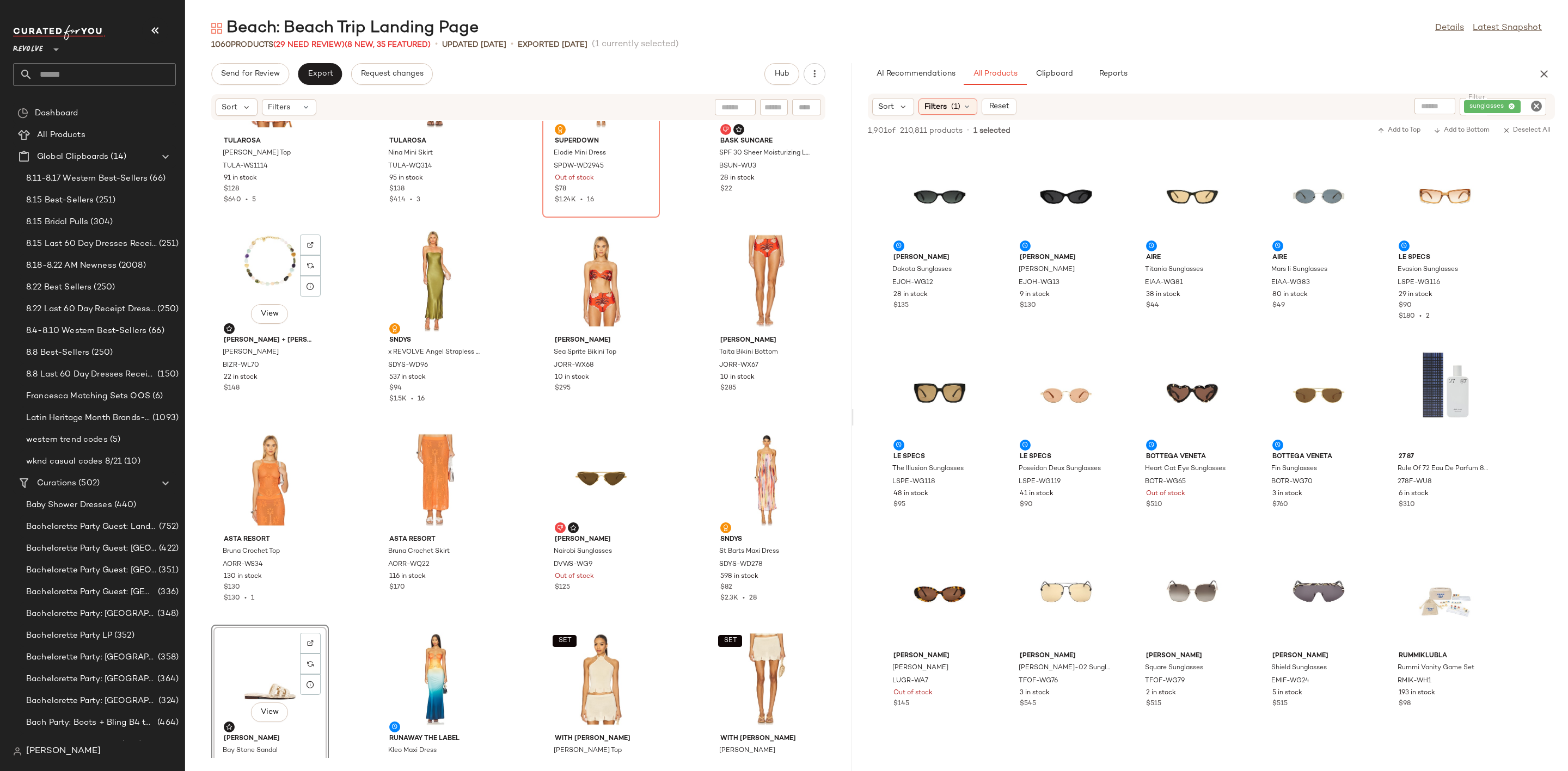
scroll to position [2132, 0]
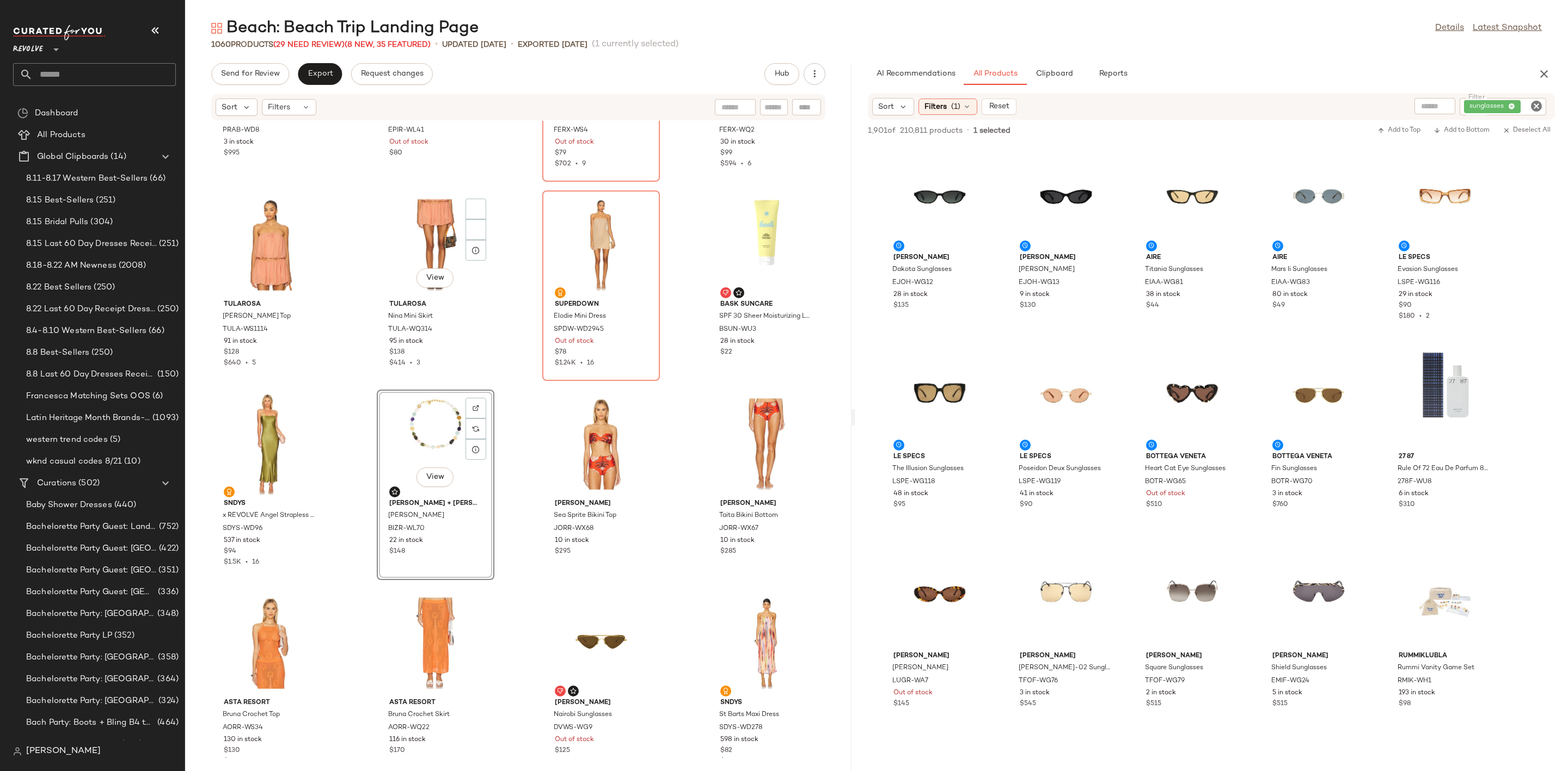
scroll to position [1806, 0]
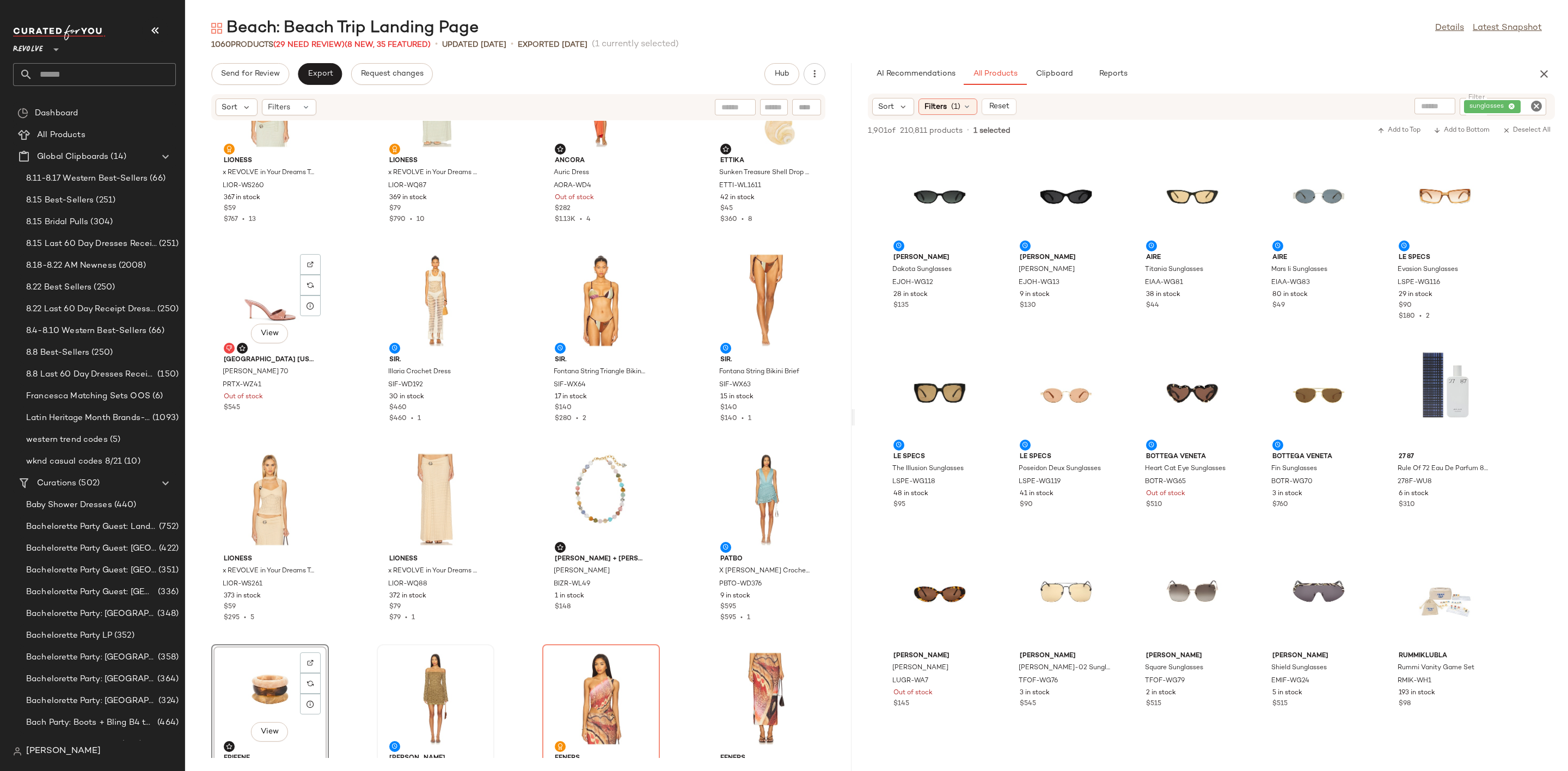
scroll to position [1316, 0]
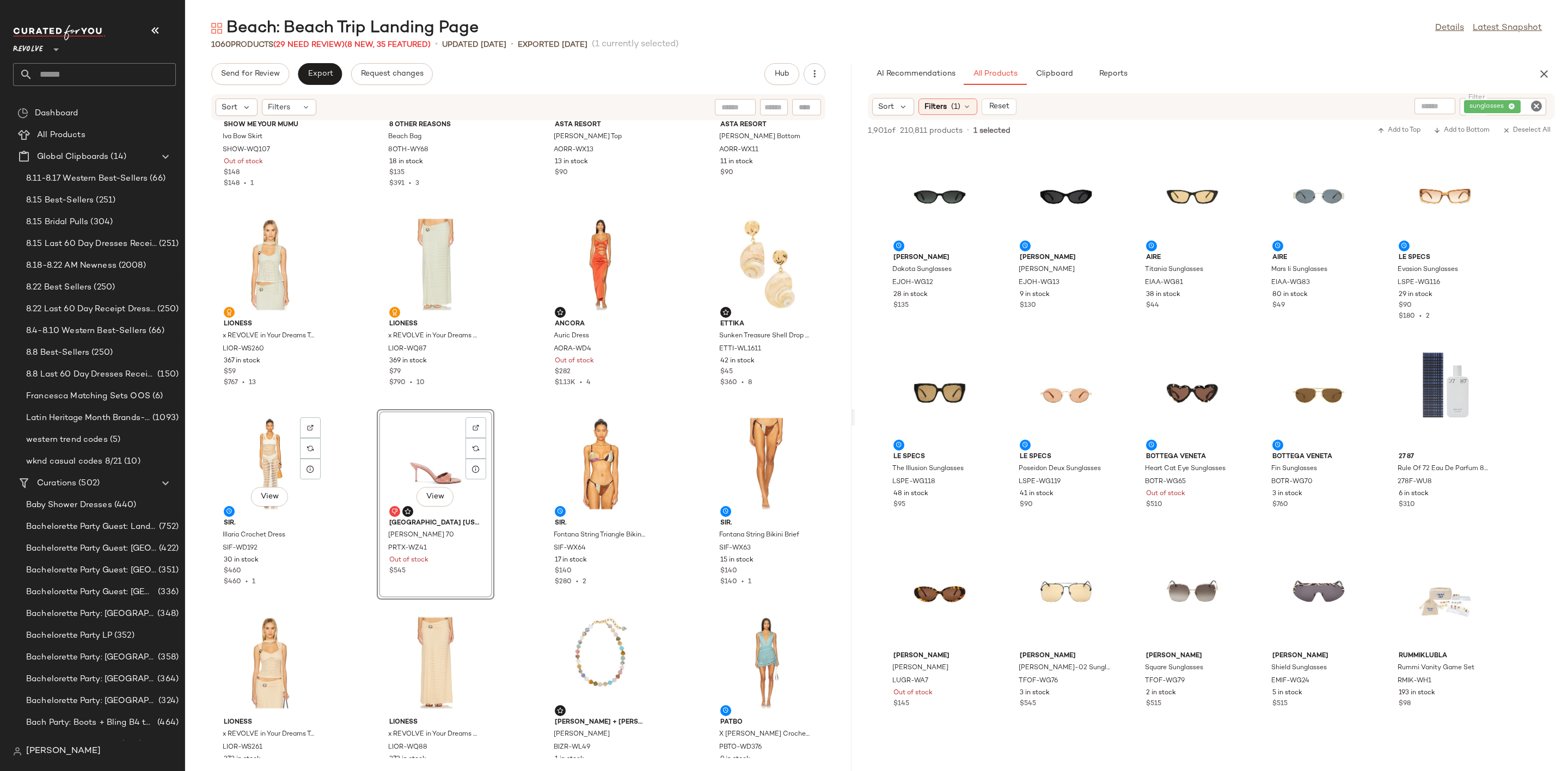
scroll to position [1071, 0]
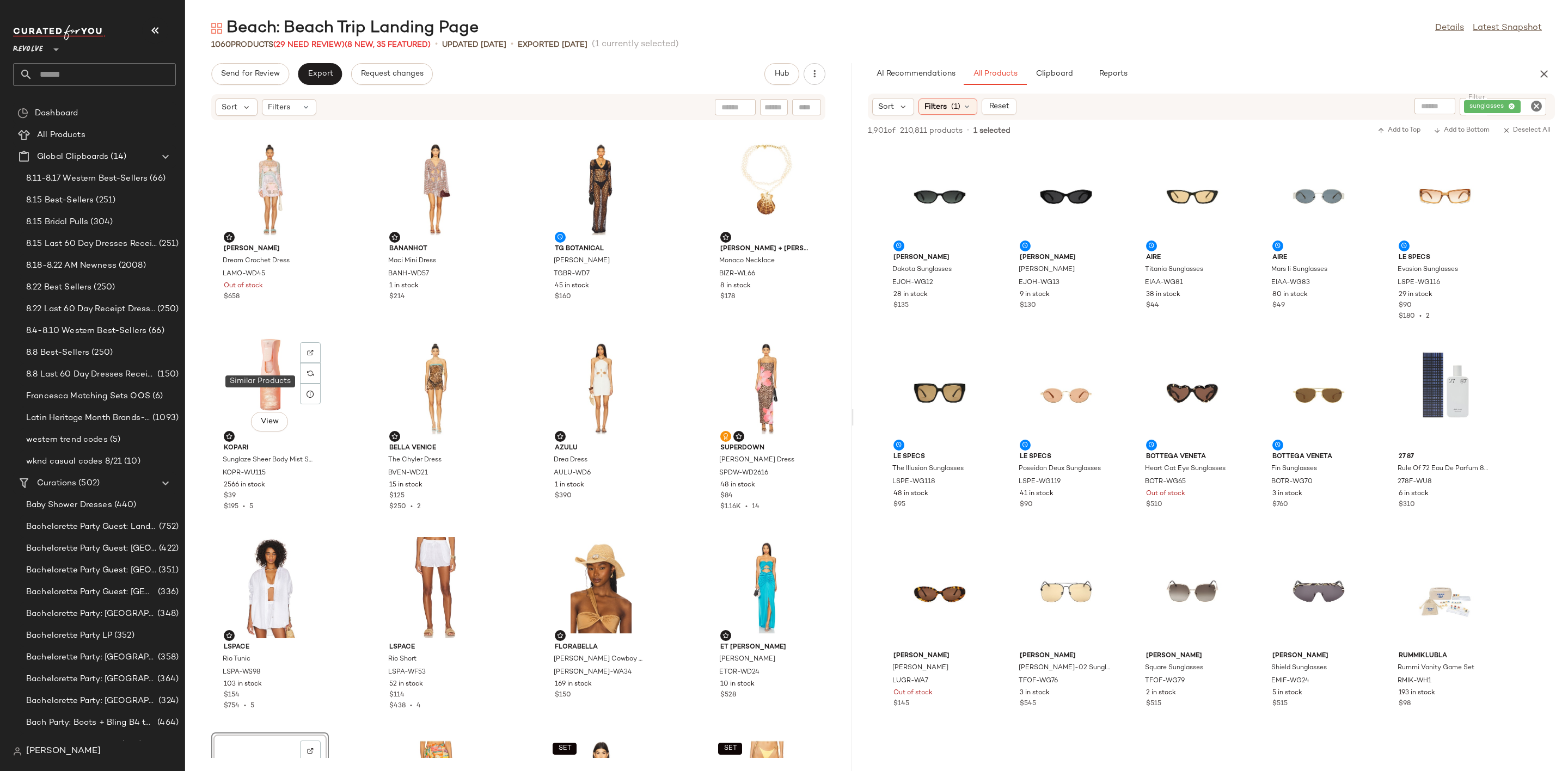
scroll to position [582, 0]
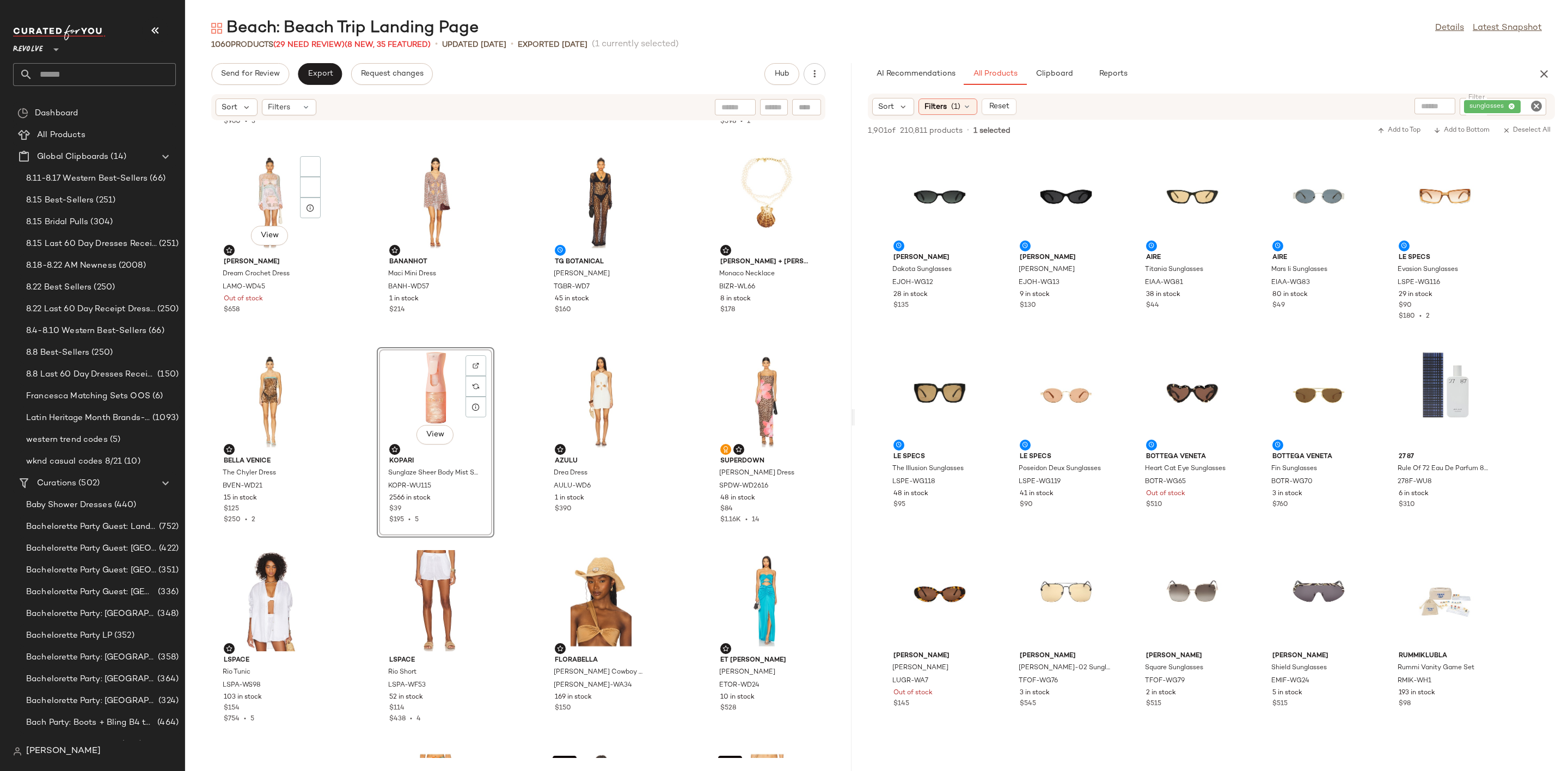
scroll to position [255, 0]
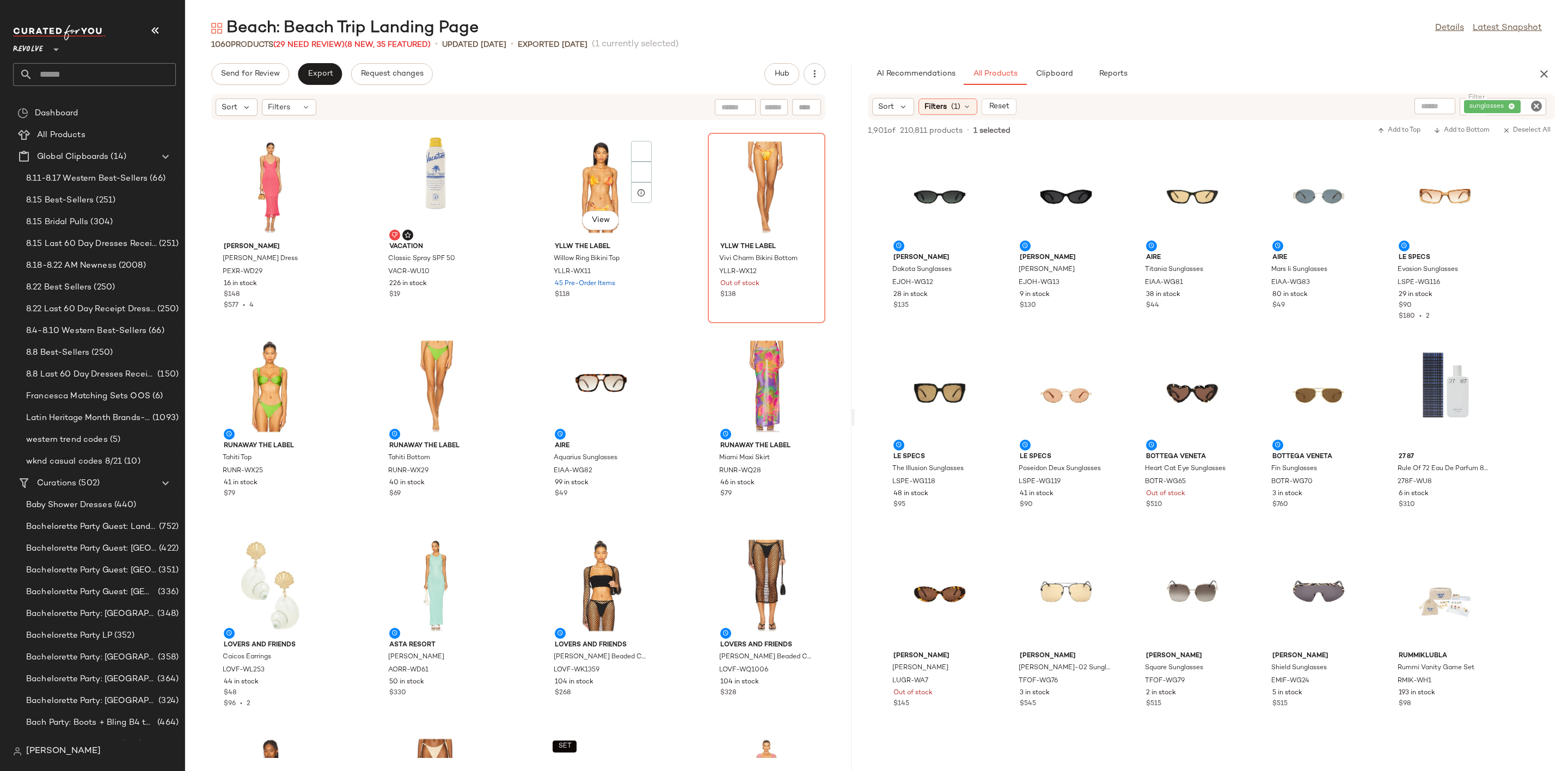
scroll to position [3111, 0]
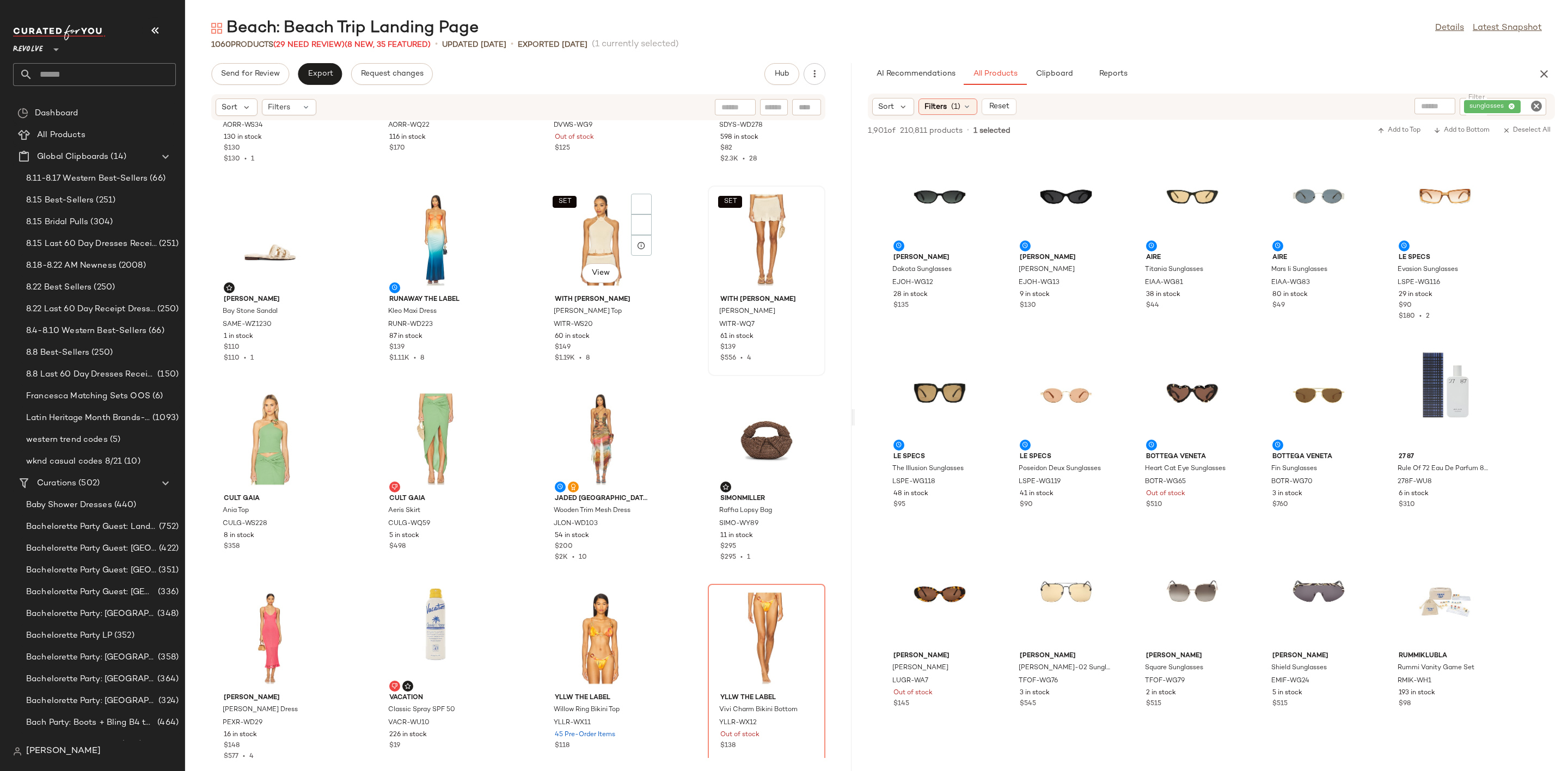
scroll to position [2622, 0]
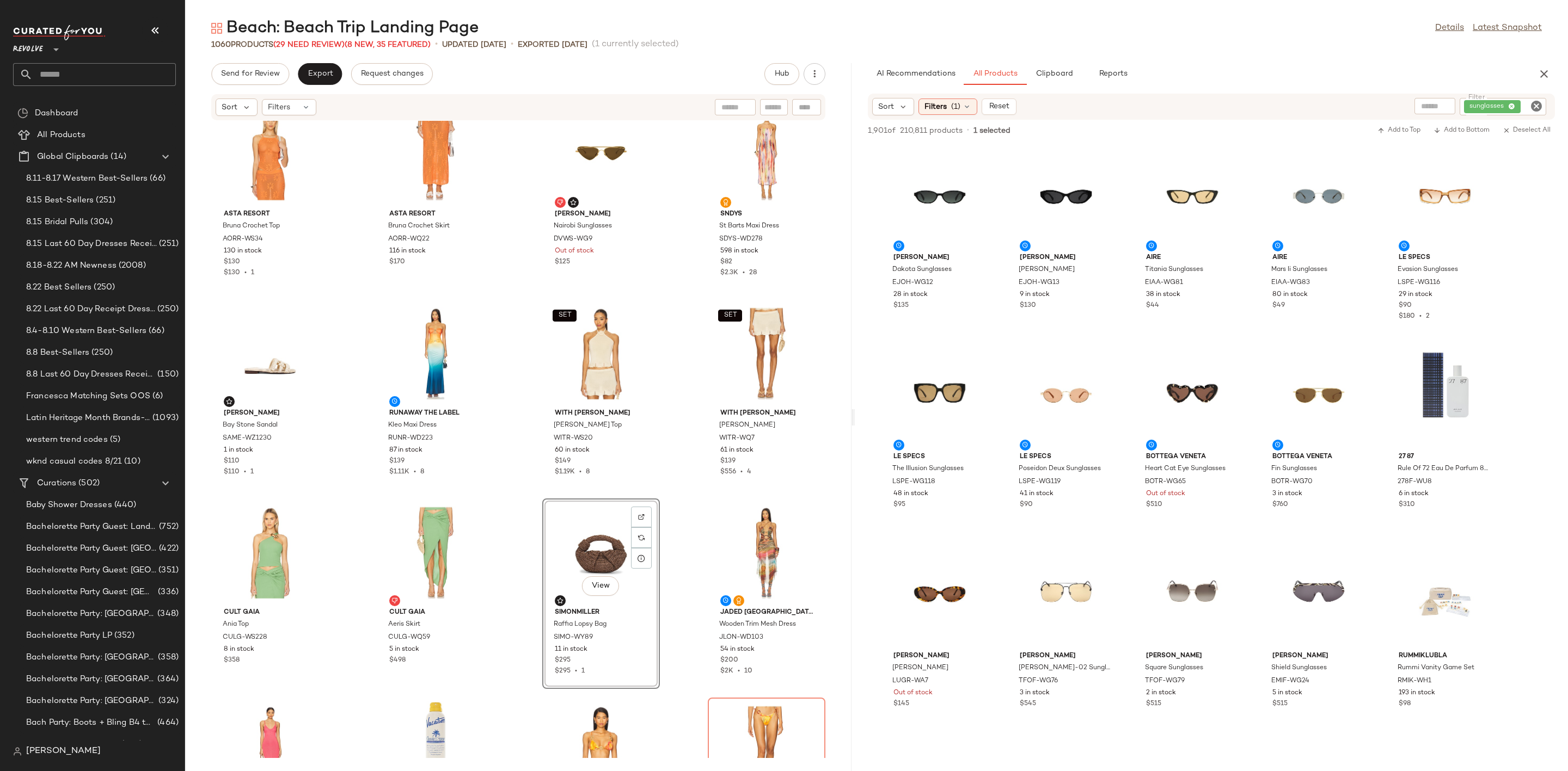
scroll to position [2377, 0]
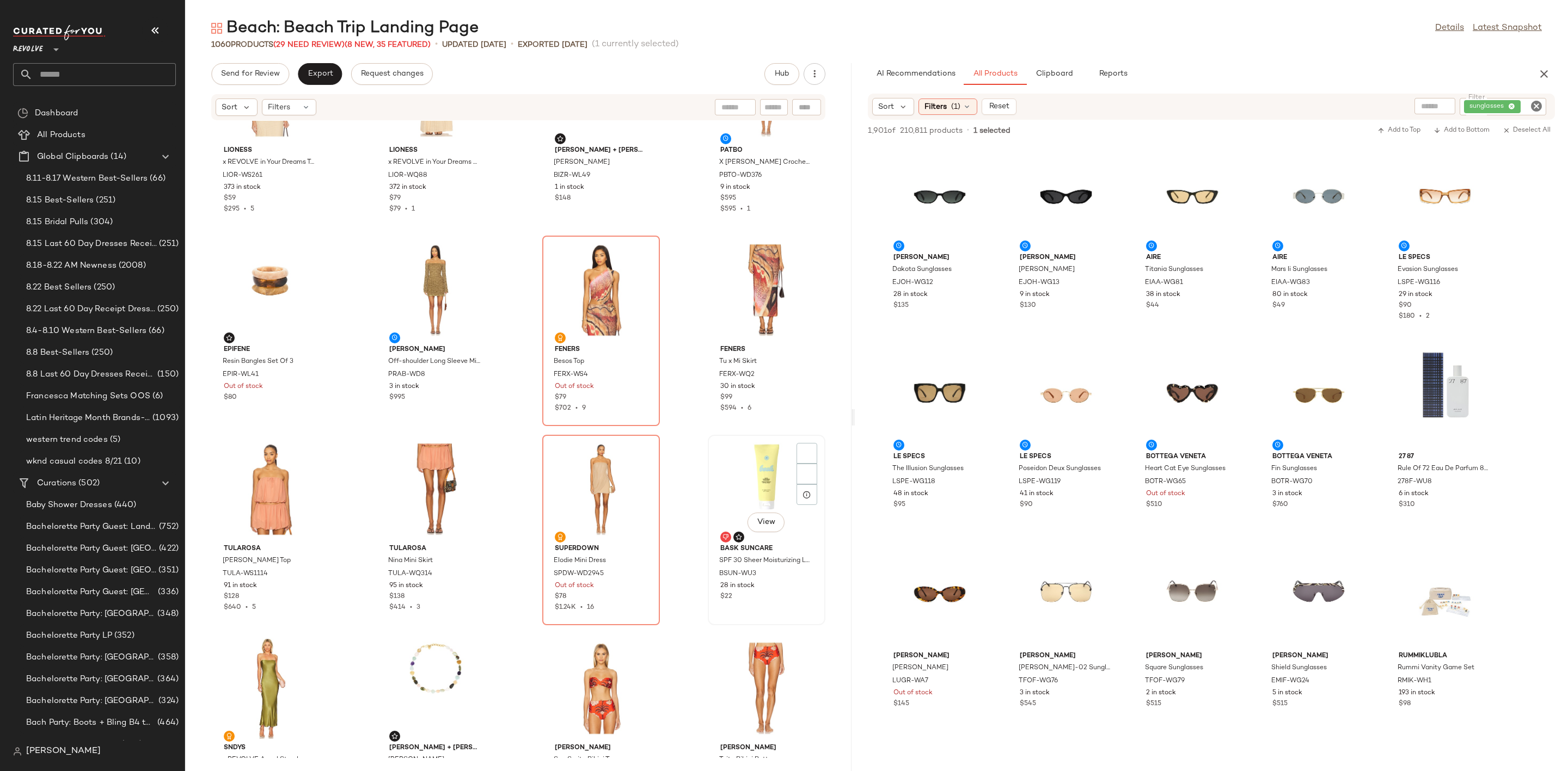
scroll to position [1887, 0]
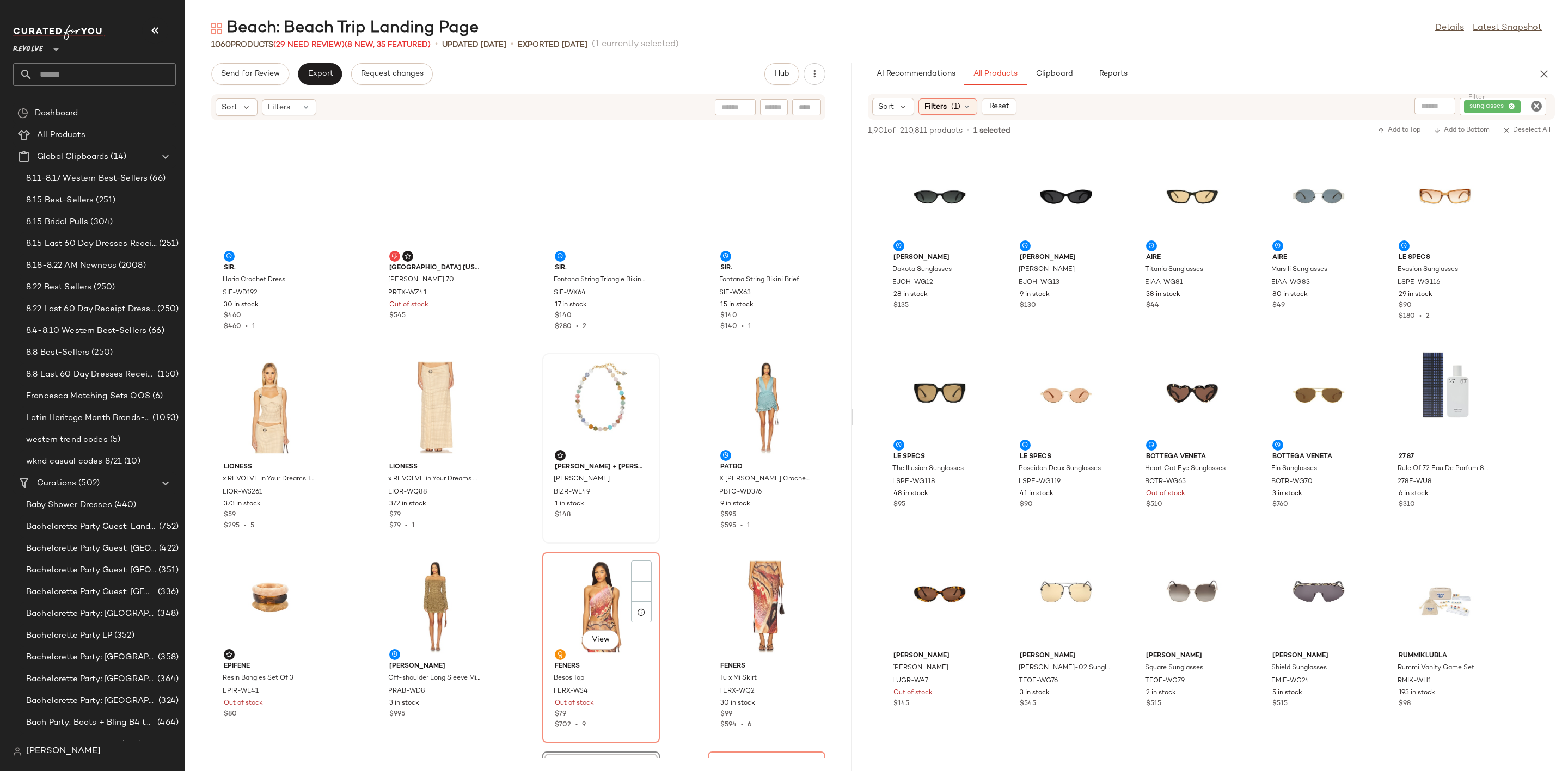
scroll to position [1560, 0]
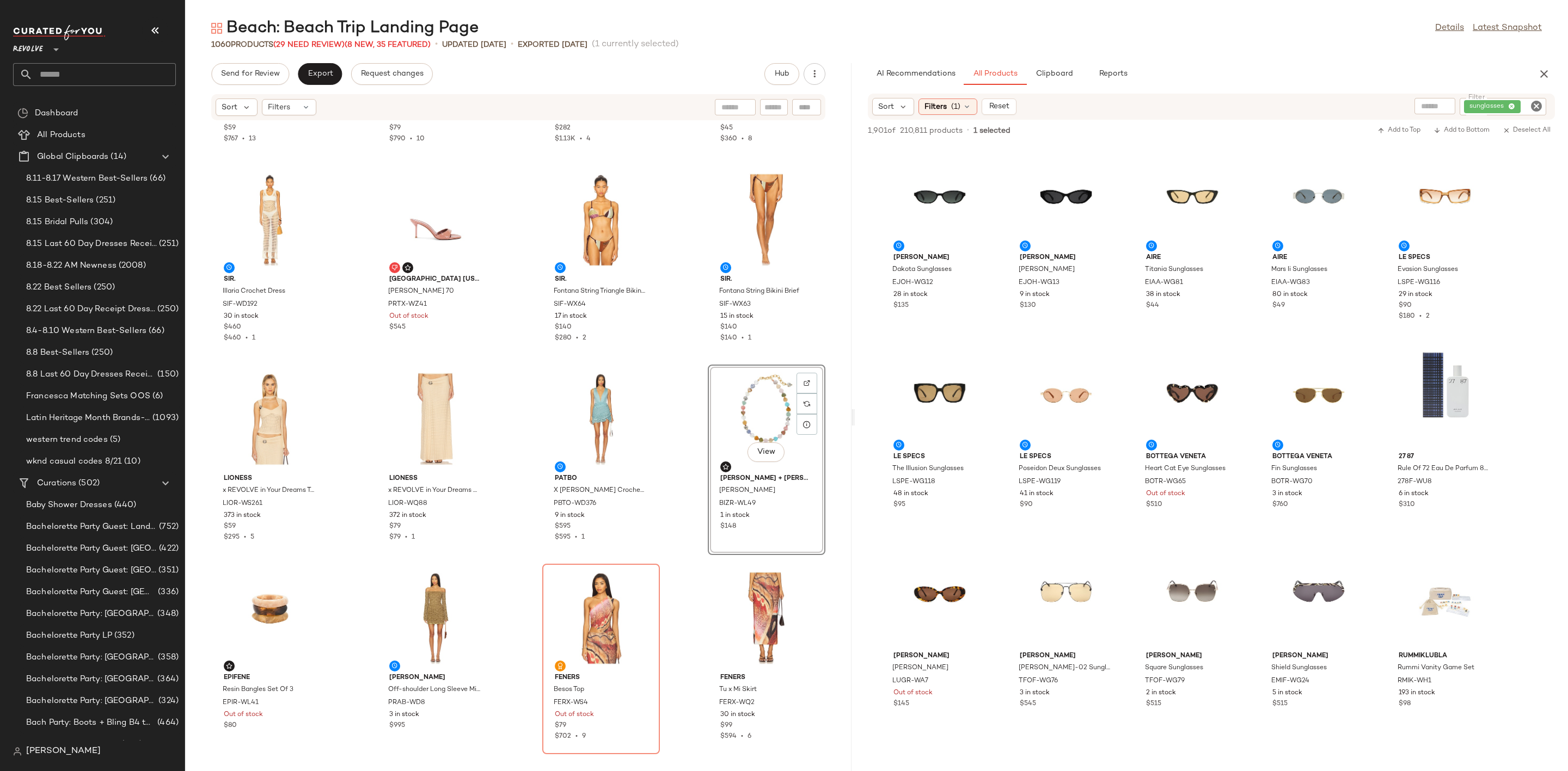
scroll to position [1233, 0]
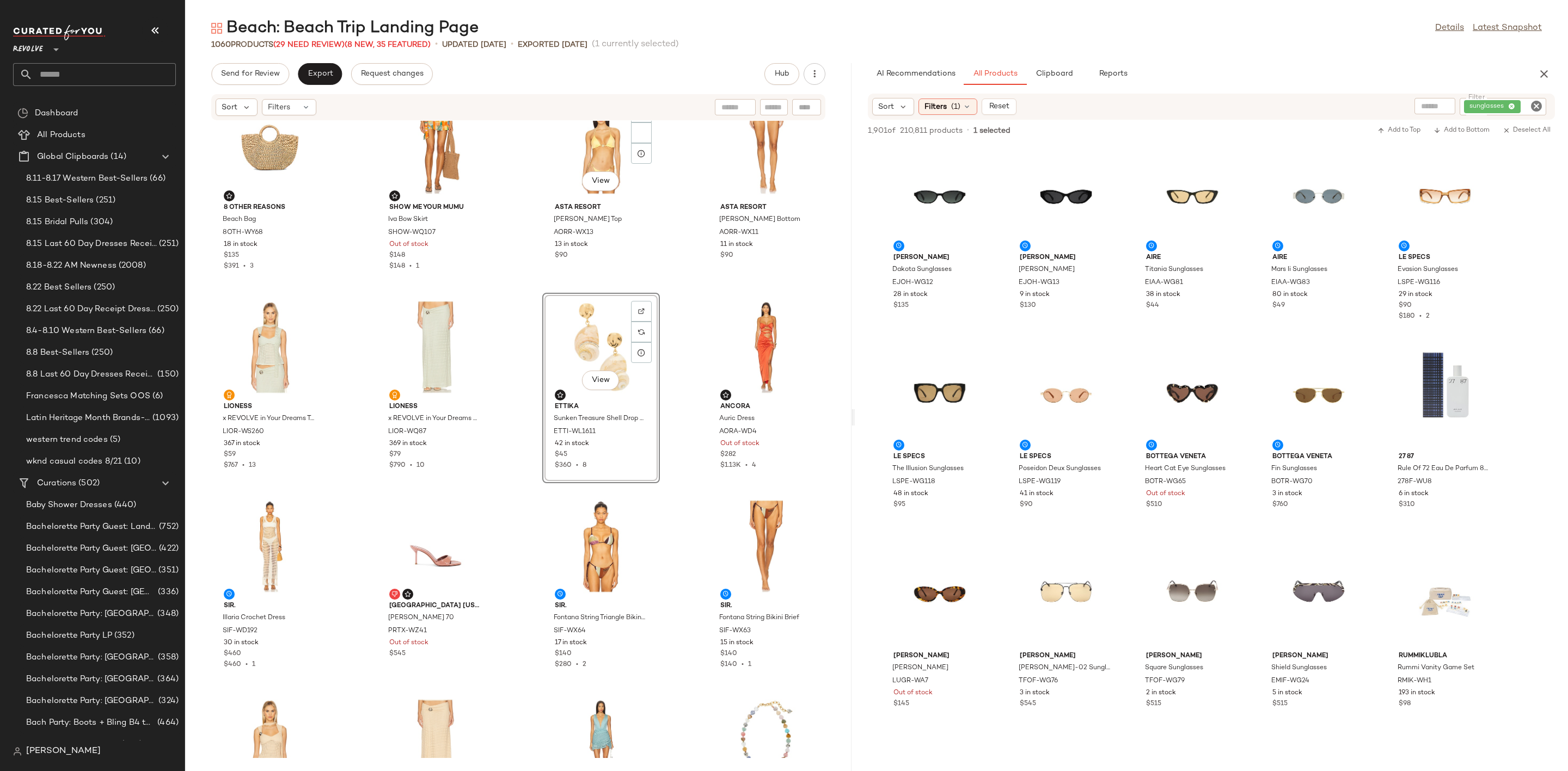
scroll to position [907, 0]
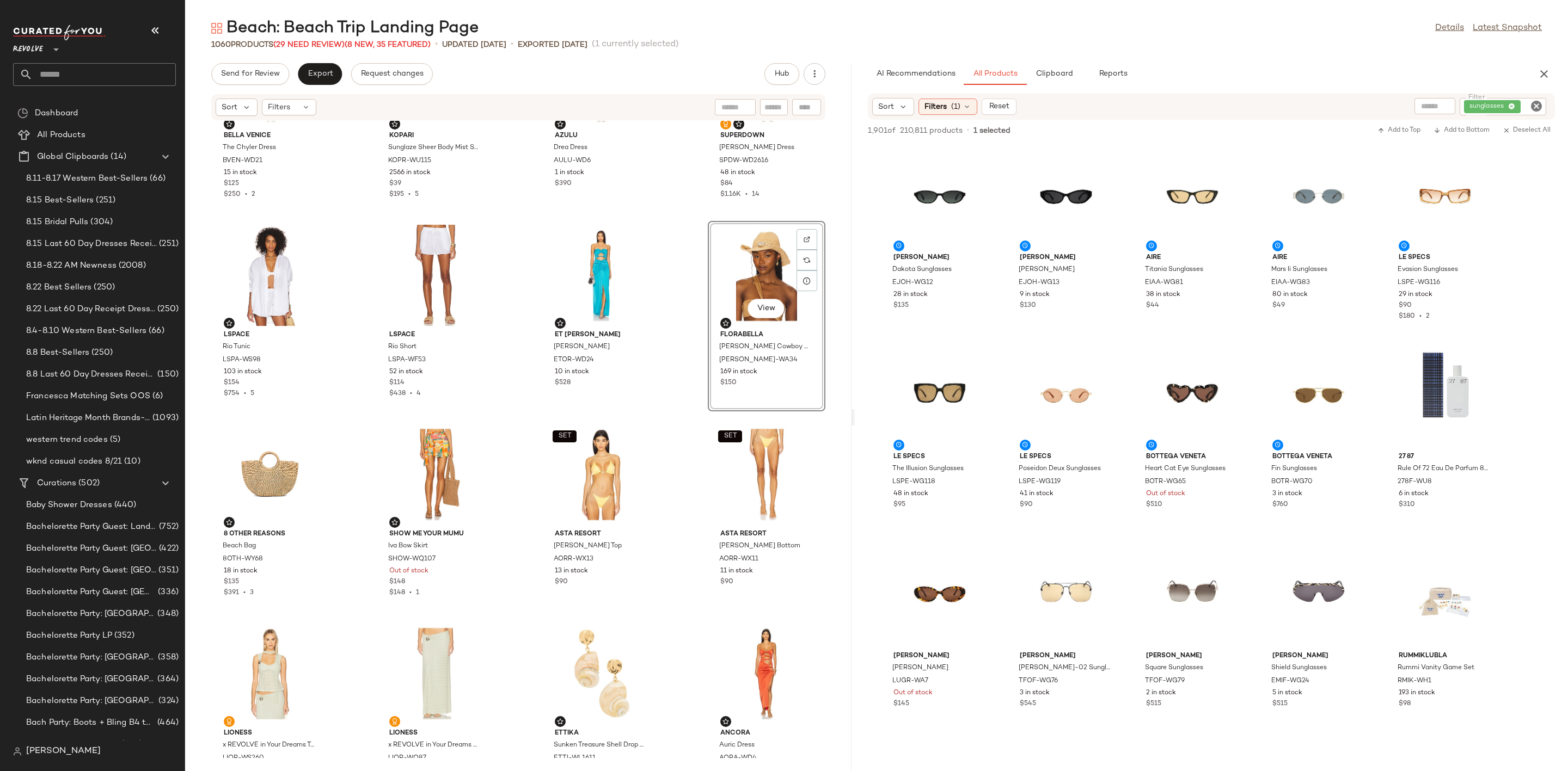
scroll to position [499, 0]
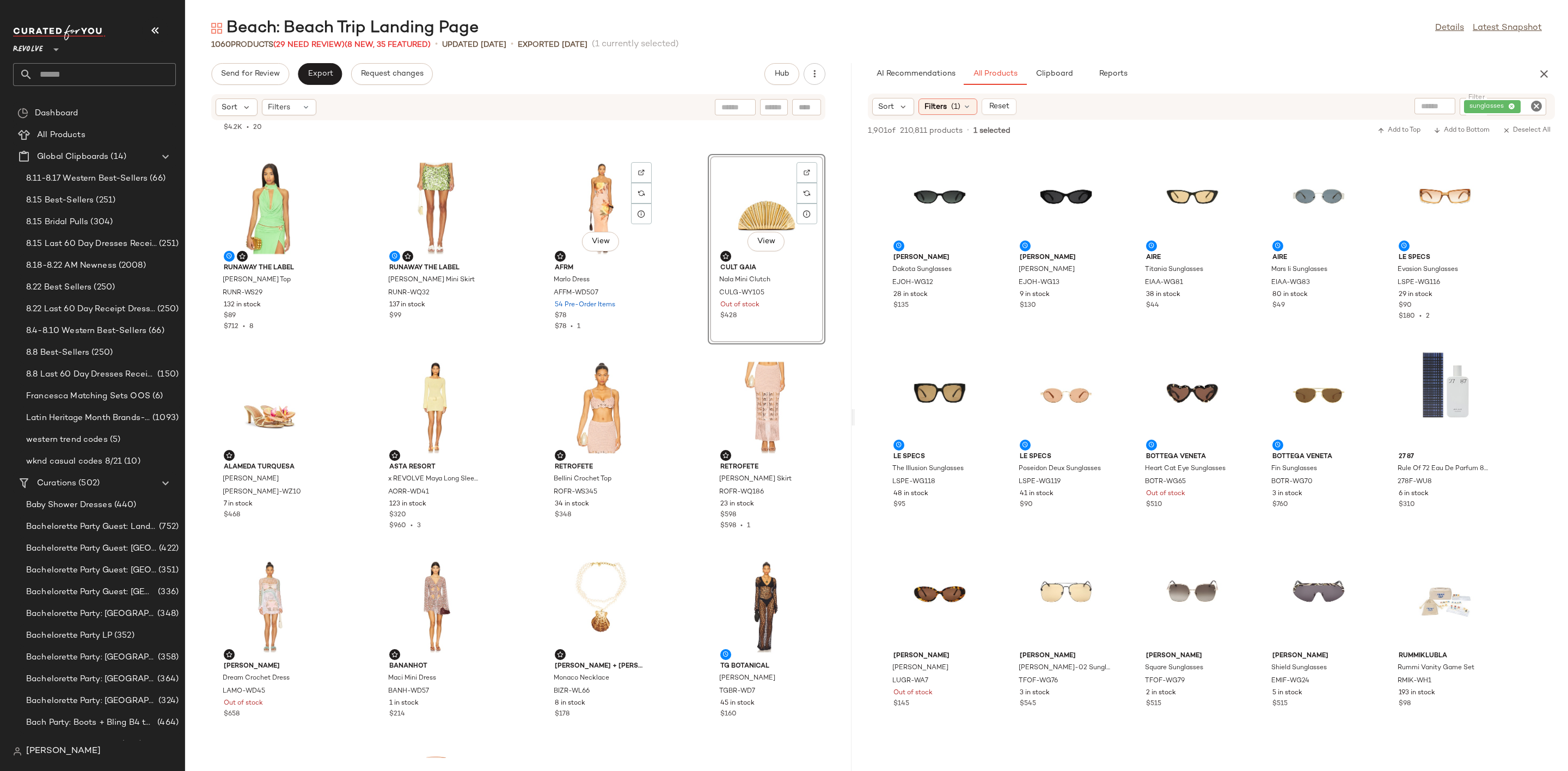
scroll to position [32, 0]
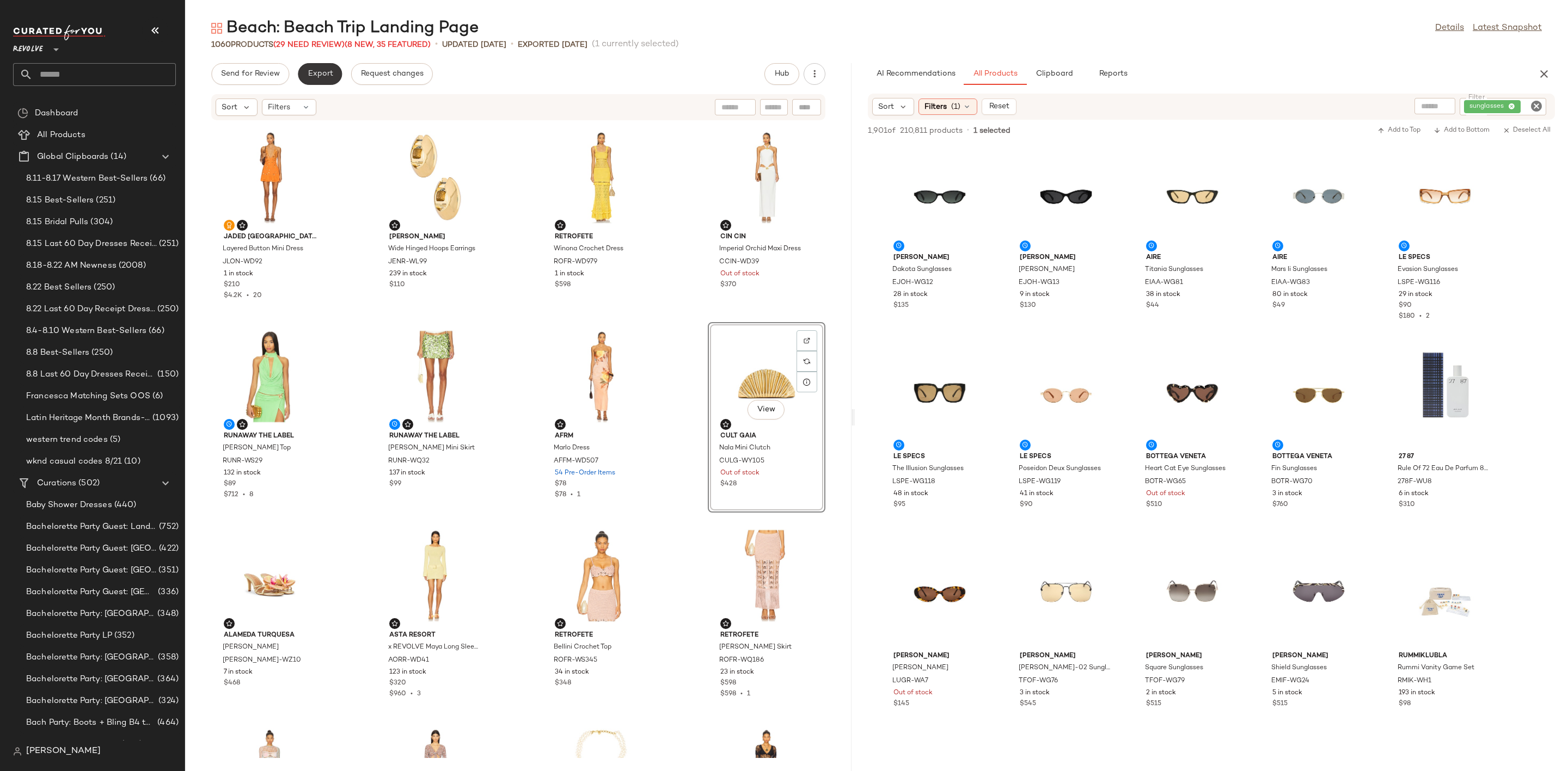
click at [335, 77] on button "Export" at bounding box center [320, 74] width 44 height 22
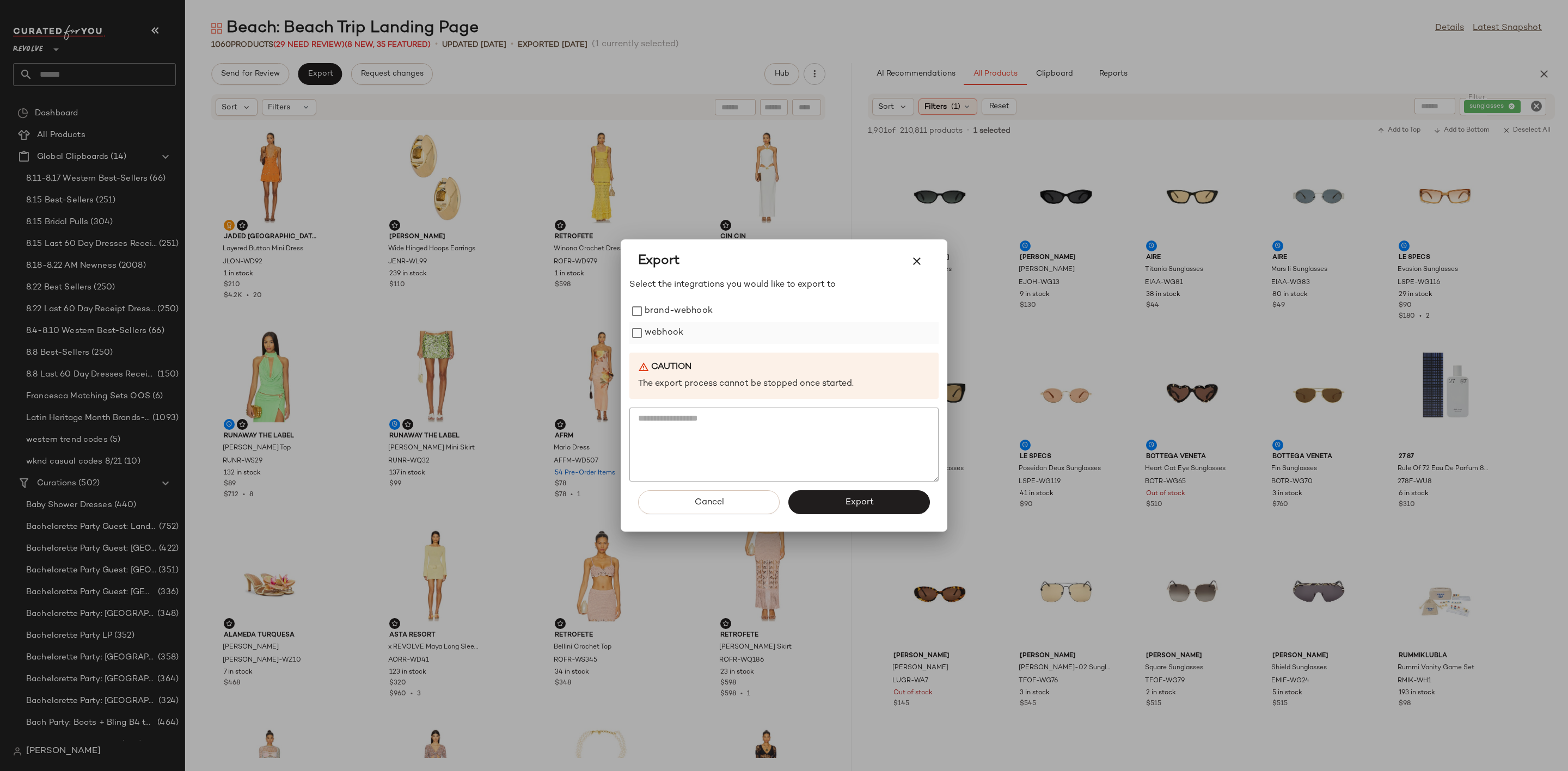
click at [650, 327] on label "webhook" at bounding box center [664, 333] width 39 height 22
click at [849, 503] on span "Export" at bounding box center [859, 502] width 29 height 11
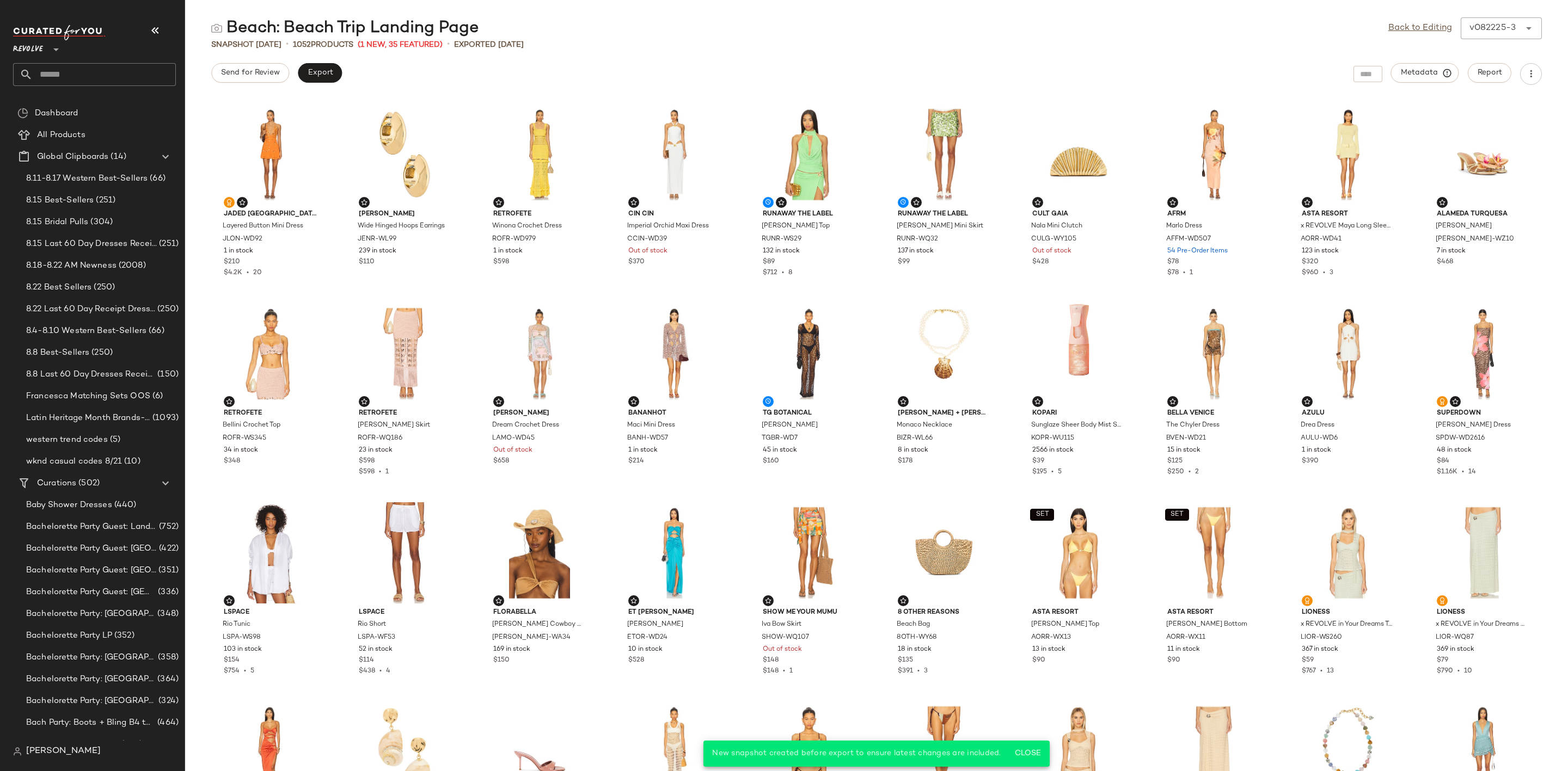
click at [118, 80] on input "text" at bounding box center [104, 74] width 143 height 23
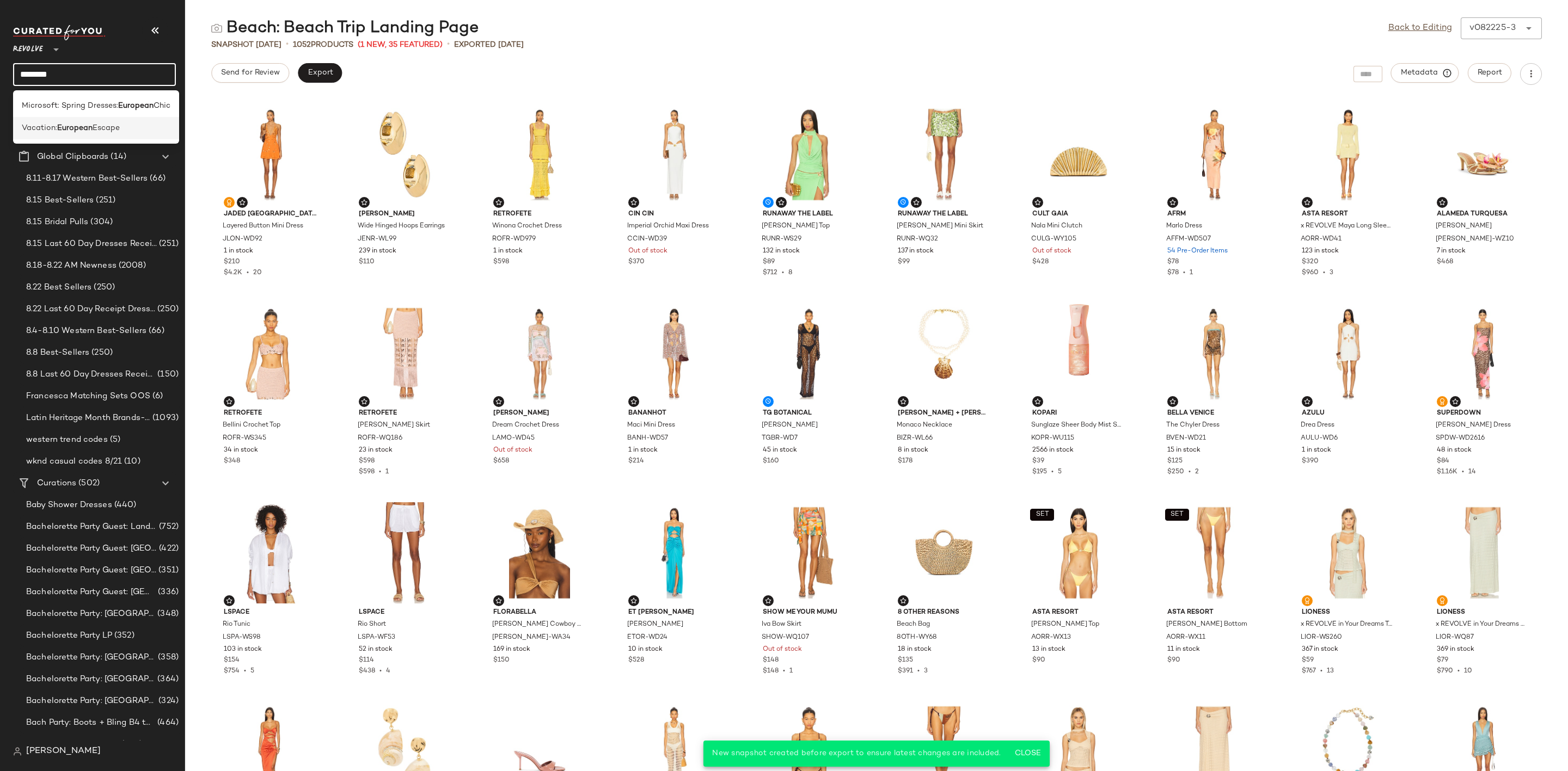
type input "********"
drag, startPoint x: 24, startPoint y: 131, endPoint x: 113, endPoint y: 154, distance: 91.9
click at [24, 131] on span "Vacation:" at bounding box center [39, 128] width 36 height 11
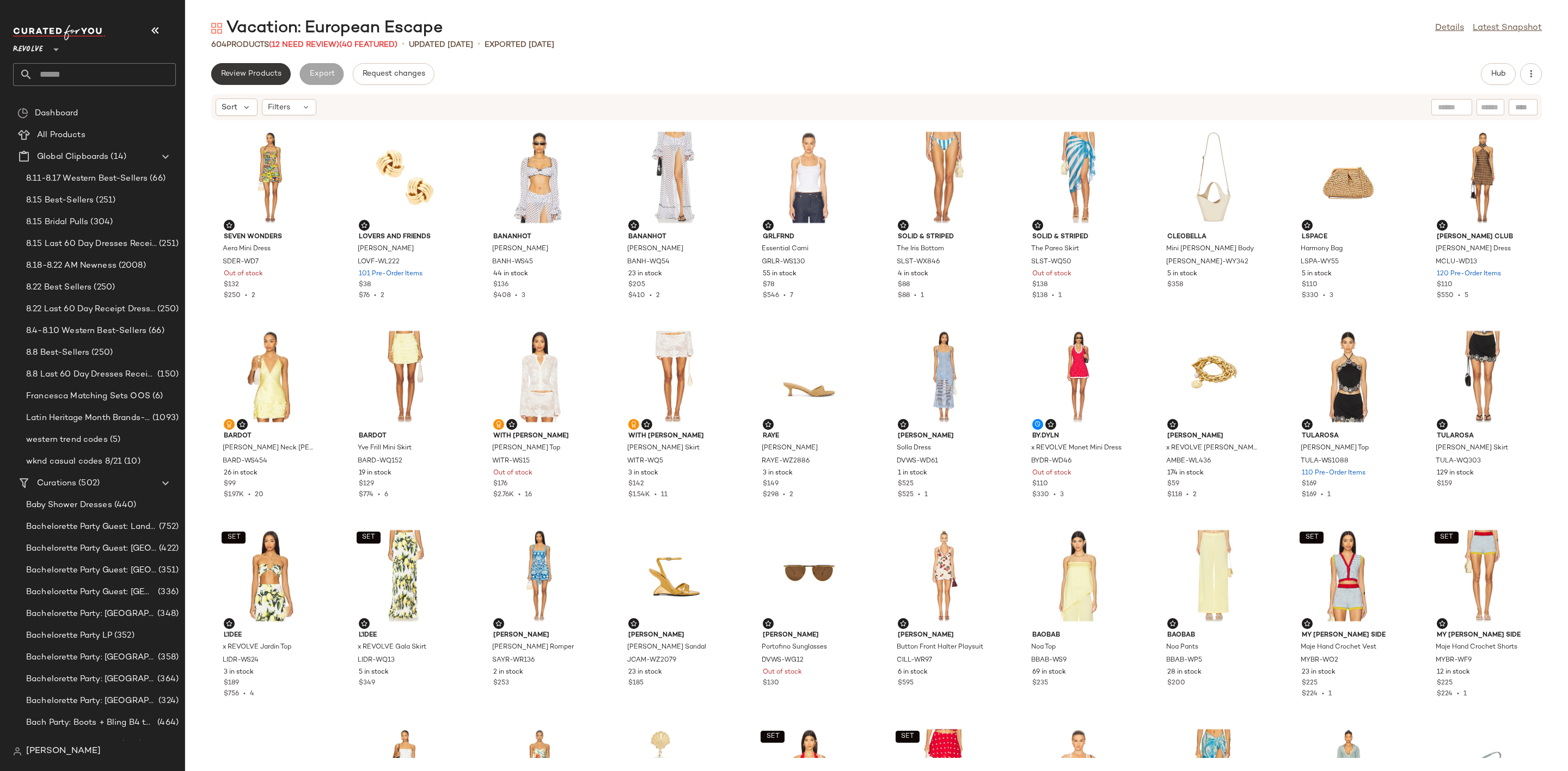
click at [255, 67] on button "Review Products" at bounding box center [251, 74] width 79 height 22
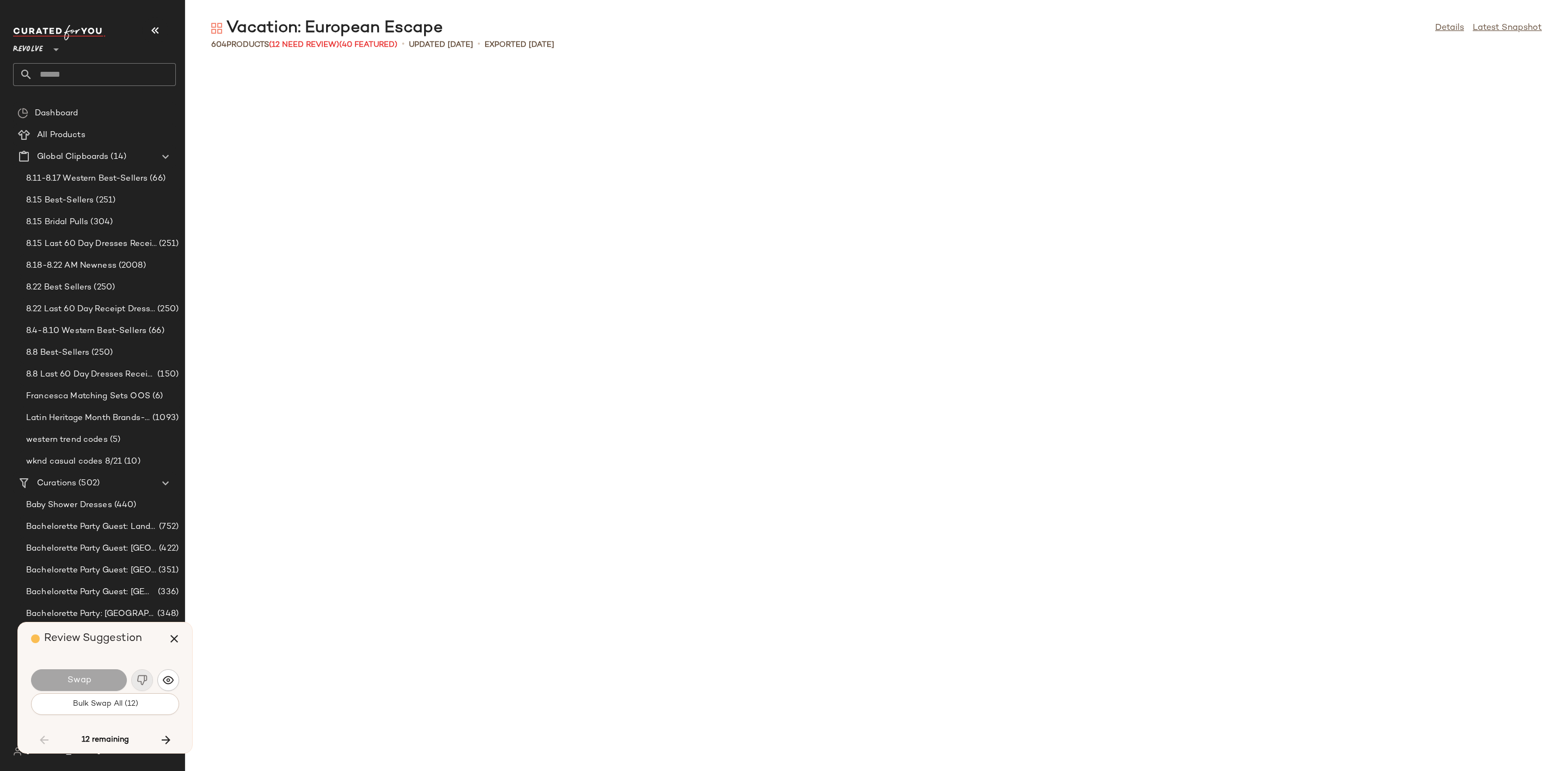
scroll to position [1394, 0]
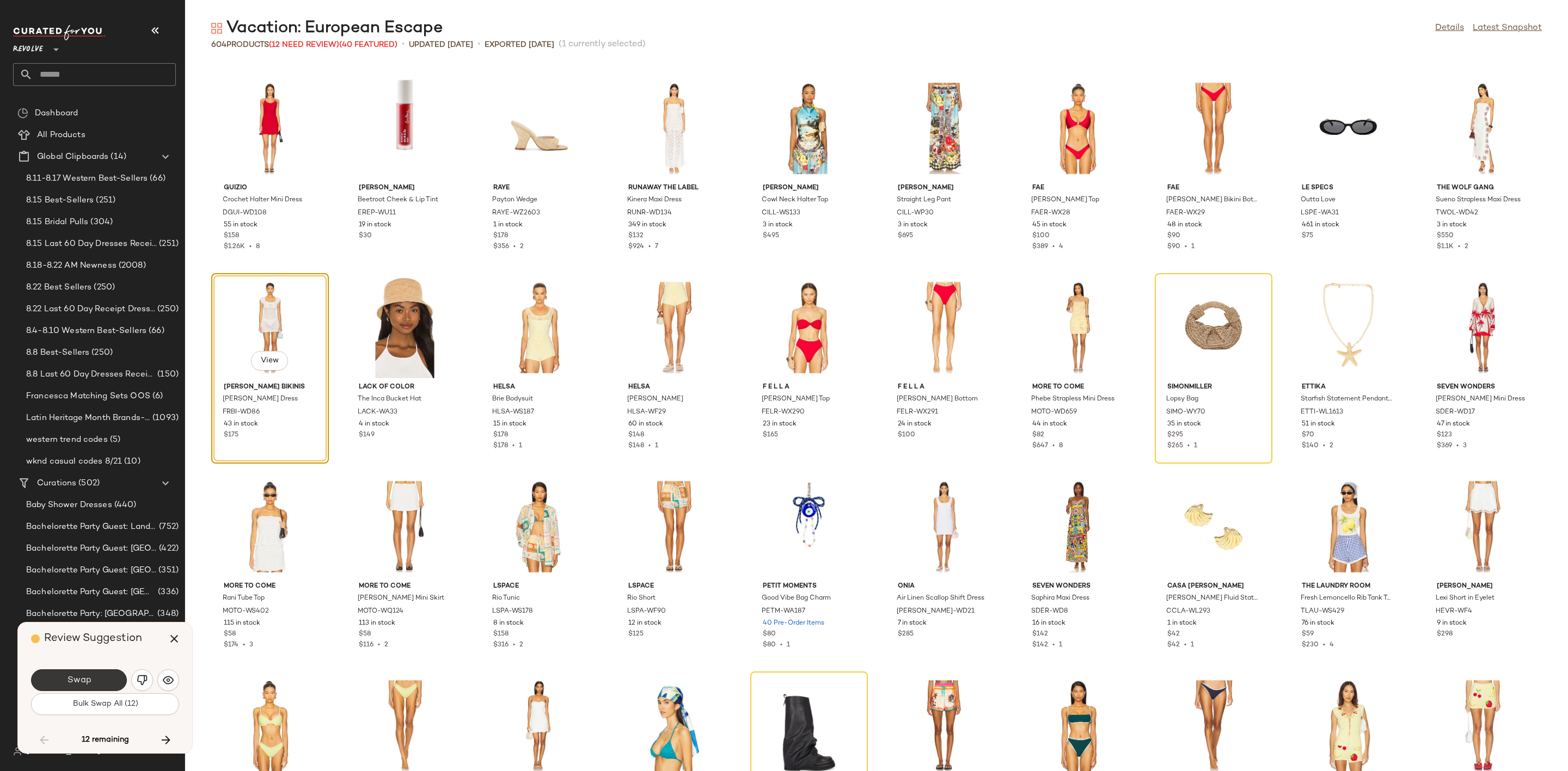
click at [90, 679] on span "Swap" at bounding box center [79, 681] width 24 height 11
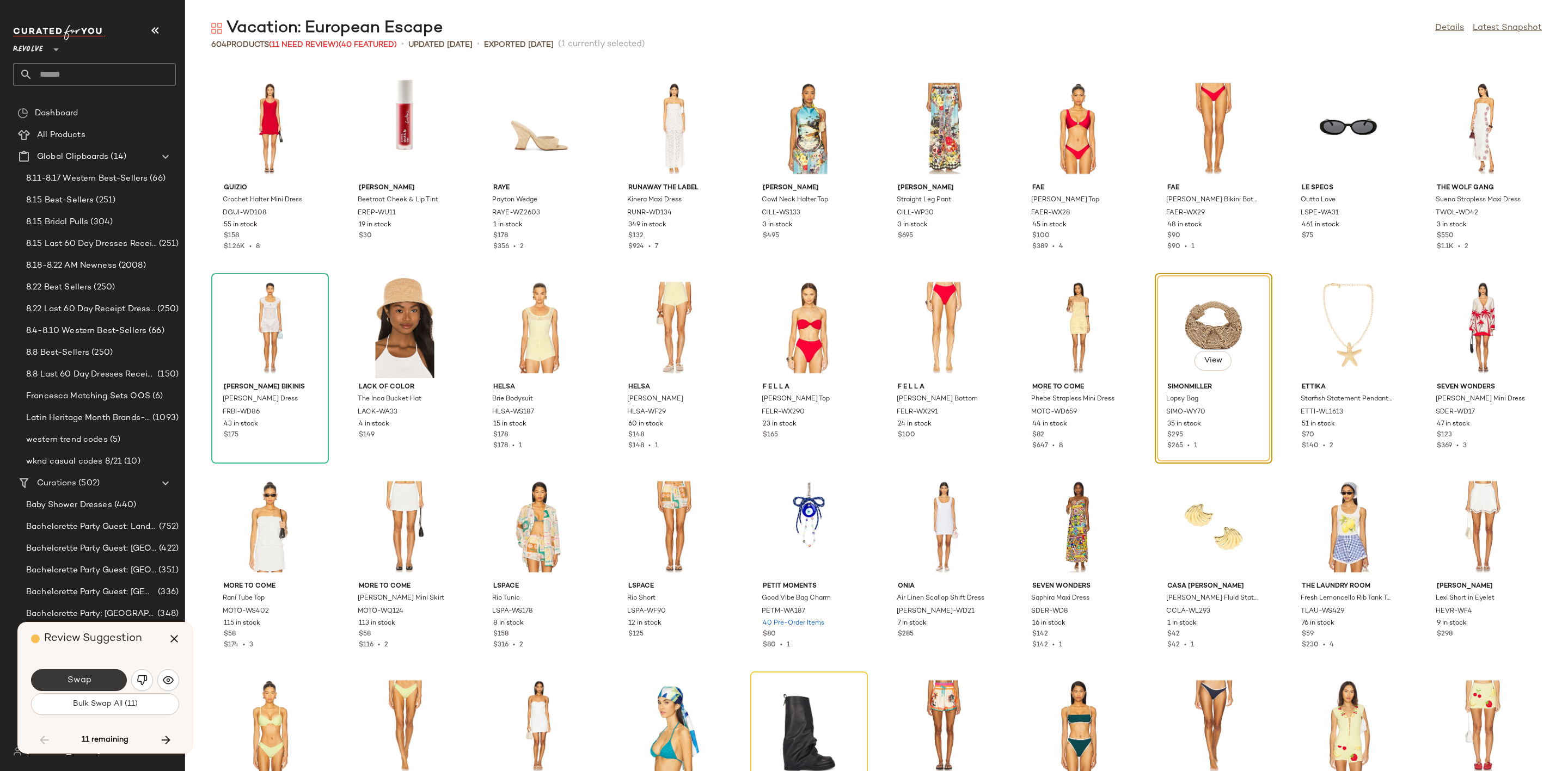
click at [75, 685] on span "Swap" at bounding box center [79, 681] width 24 height 11
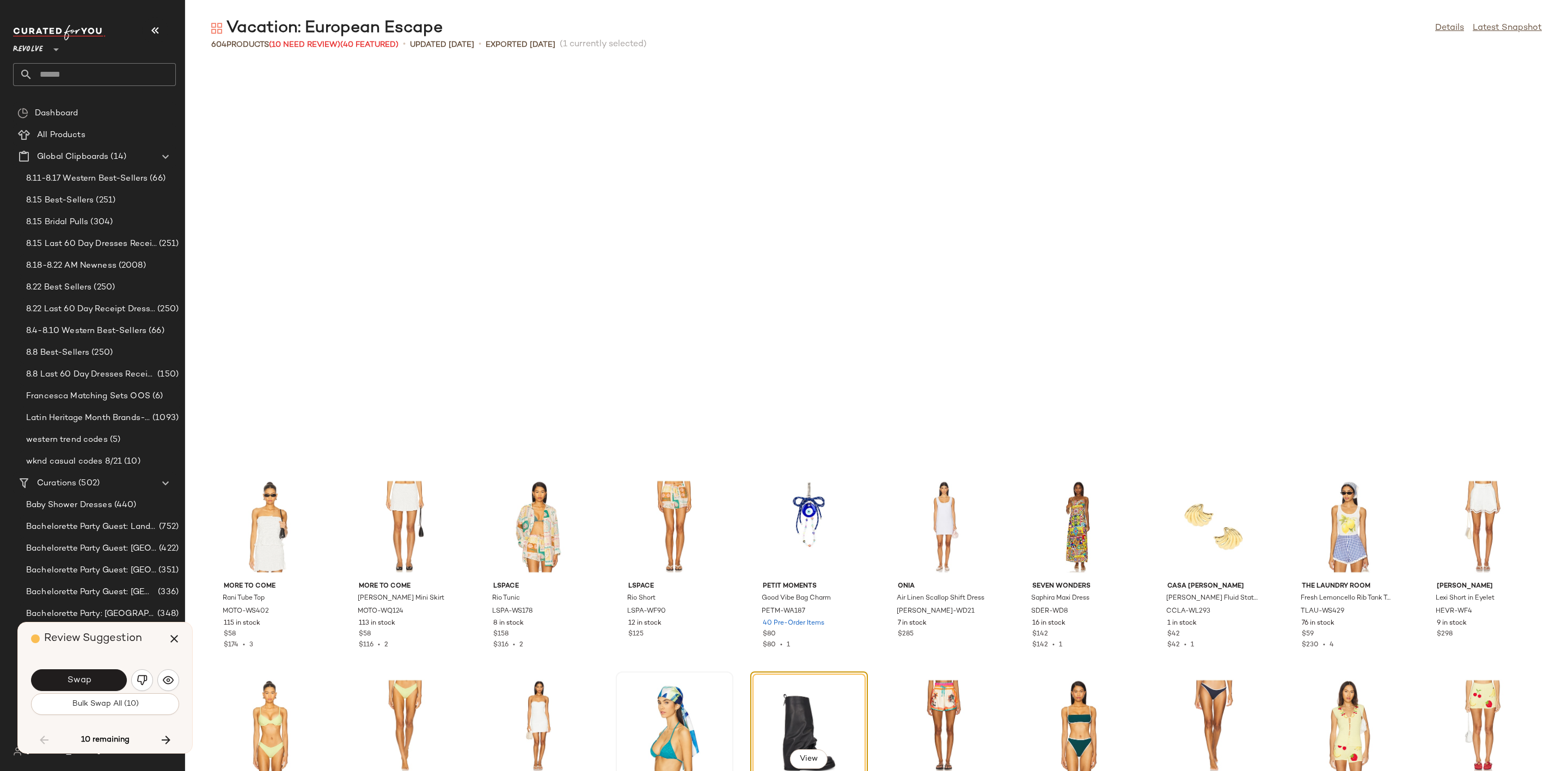
scroll to position [1793, 0]
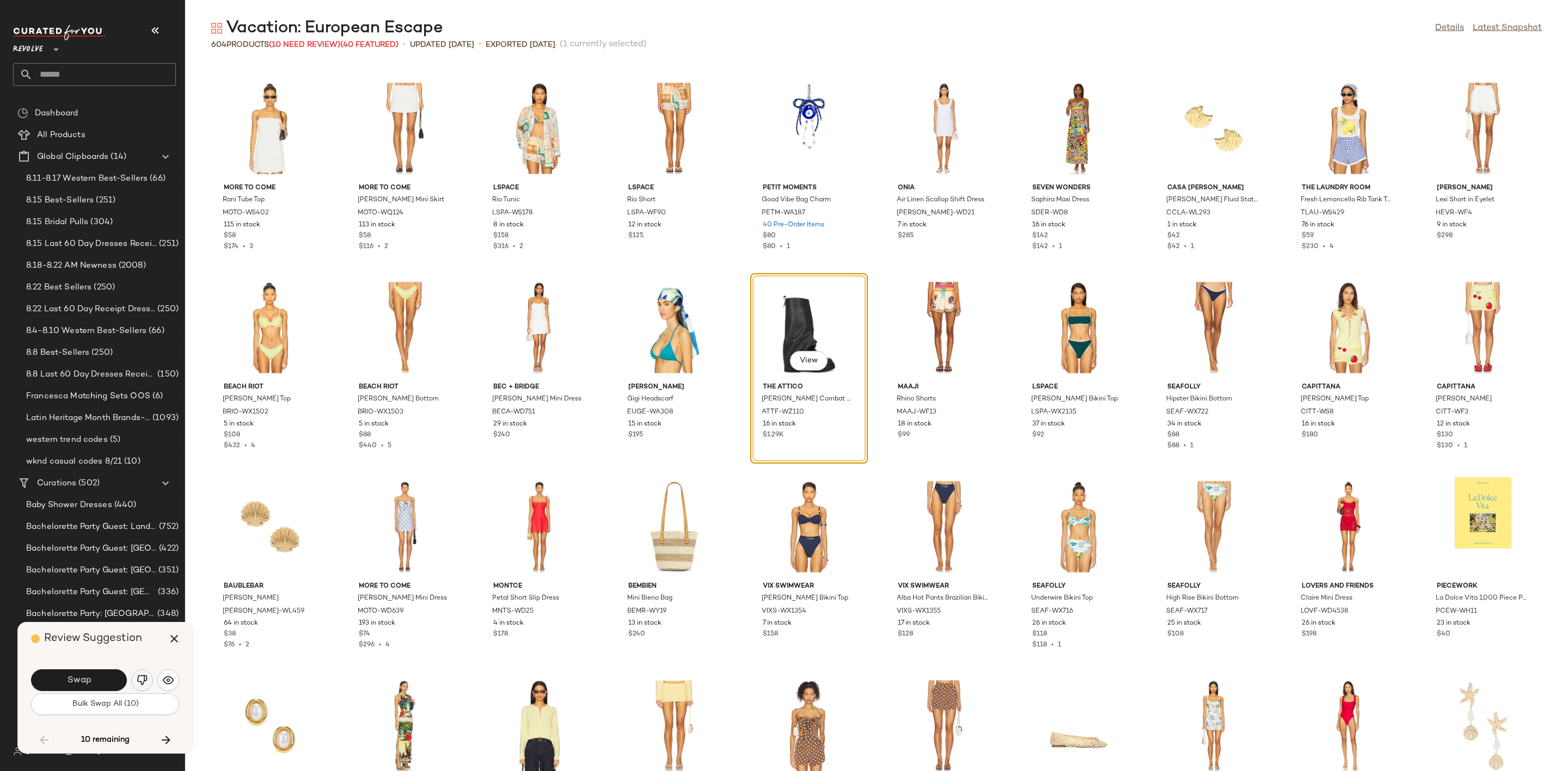
click at [142, 676] on img "button" at bounding box center [142, 680] width 11 height 11
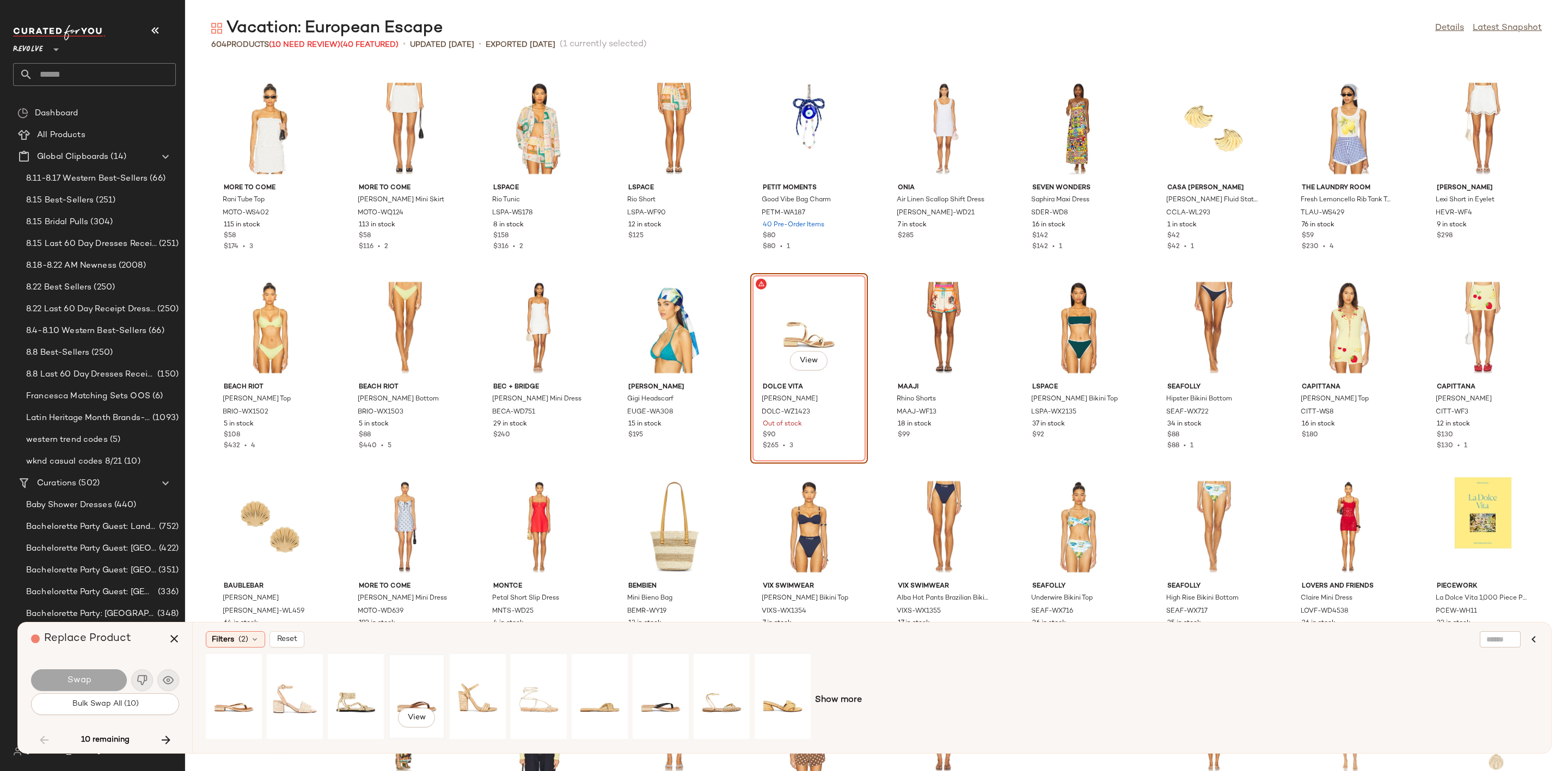
click at [435, 679] on div "View" at bounding box center [417, 697] width 49 height 77
click at [70, 668] on div "Swap" at bounding box center [105, 681] width 148 height 26
click at [92, 676] on button "Swap" at bounding box center [79, 680] width 96 height 22
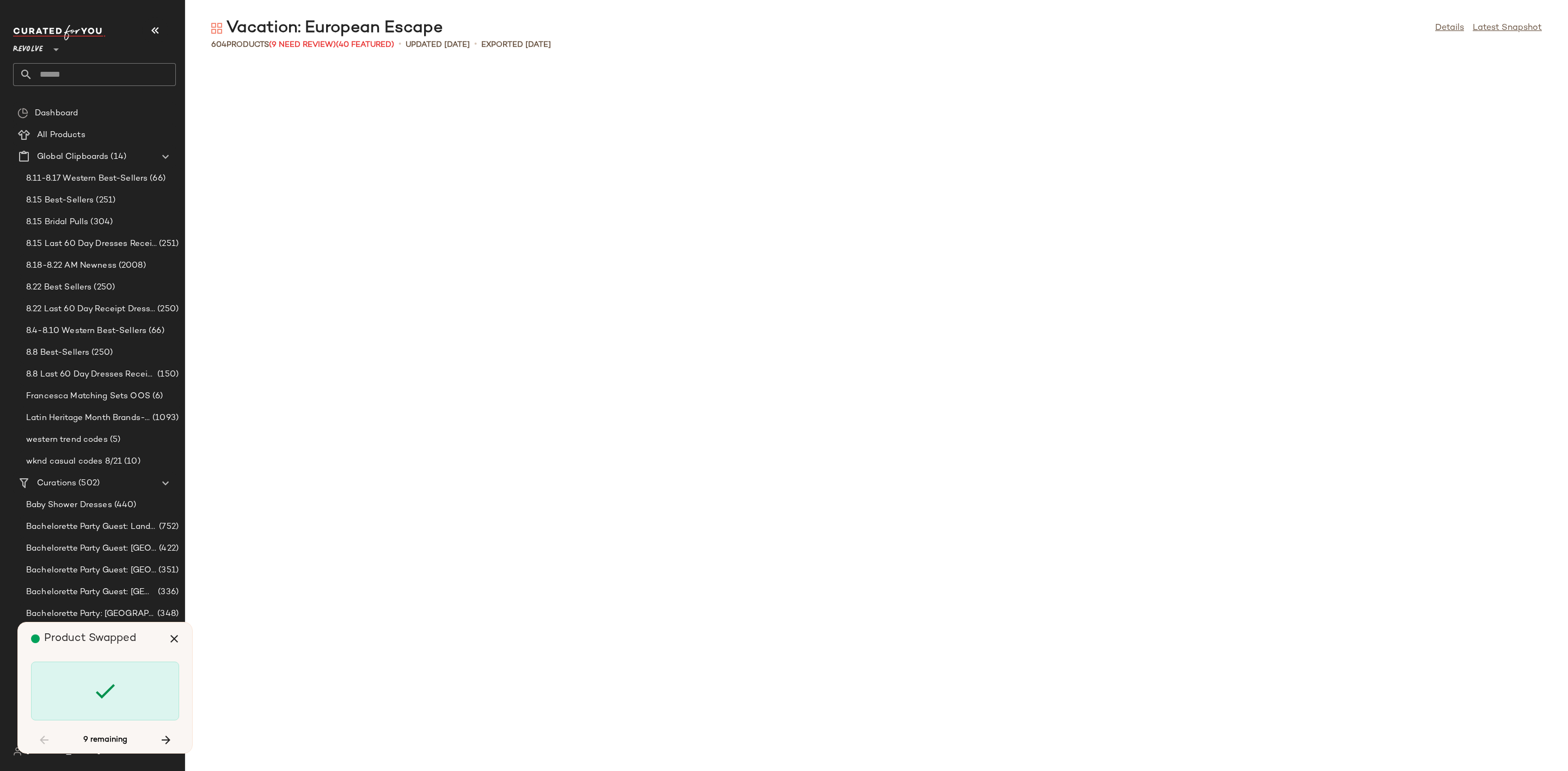
scroll to position [3387, 0]
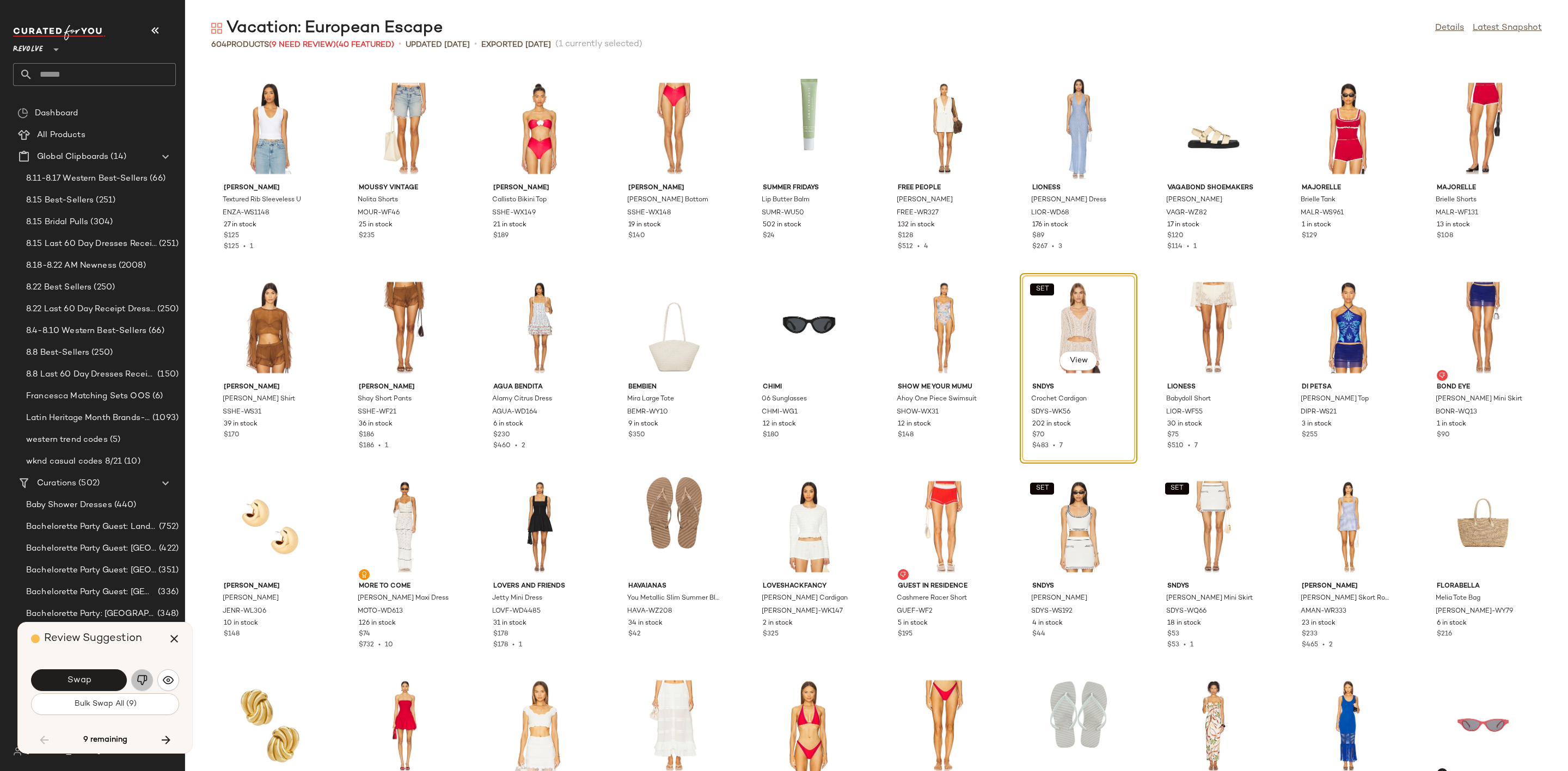
click at [140, 678] on img "button" at bounding box center [142, 680] width 11 height 11
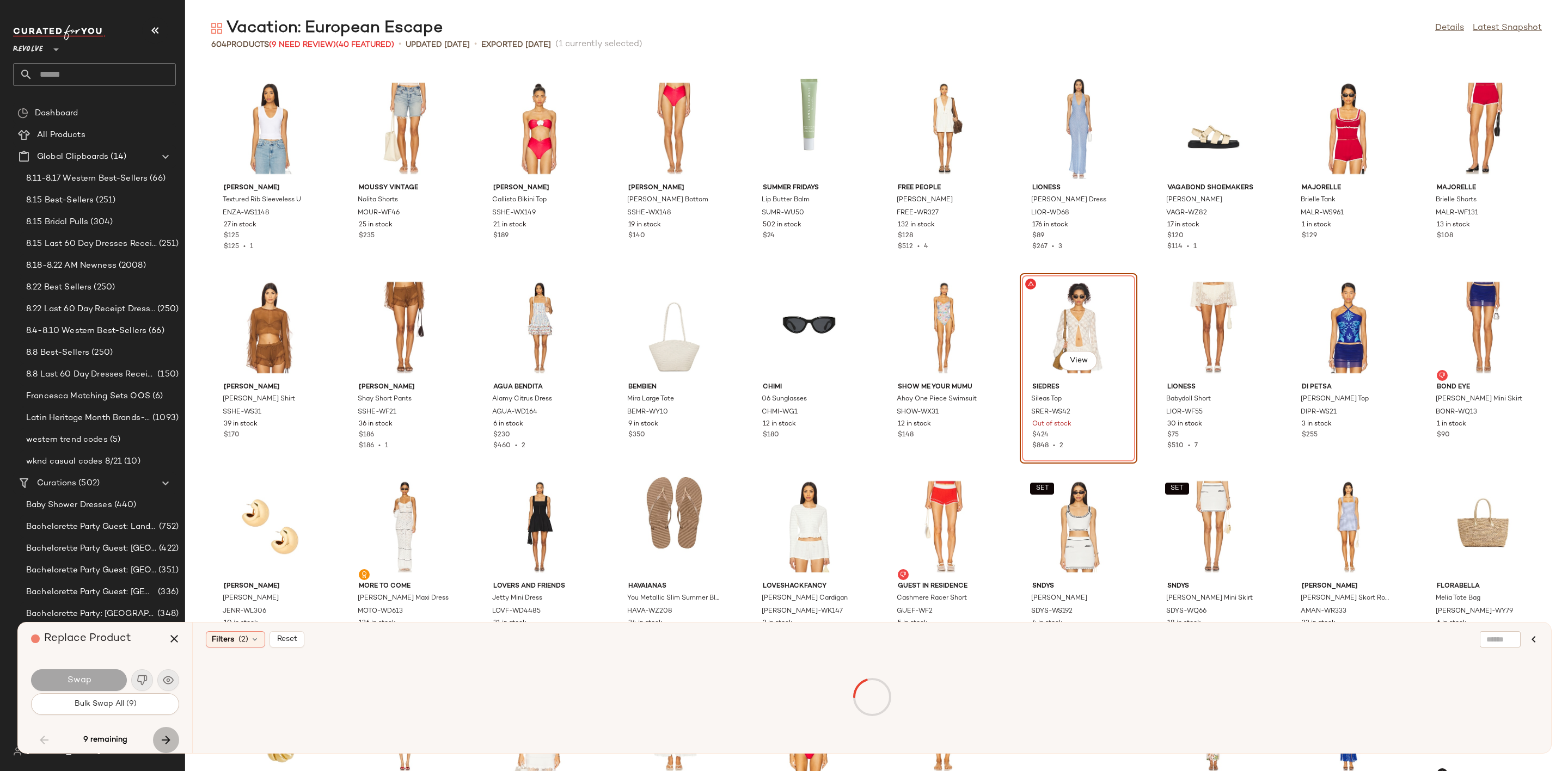
click at [167, 734] on icon "button" at bounding box center [166, 740] width 13 height 13
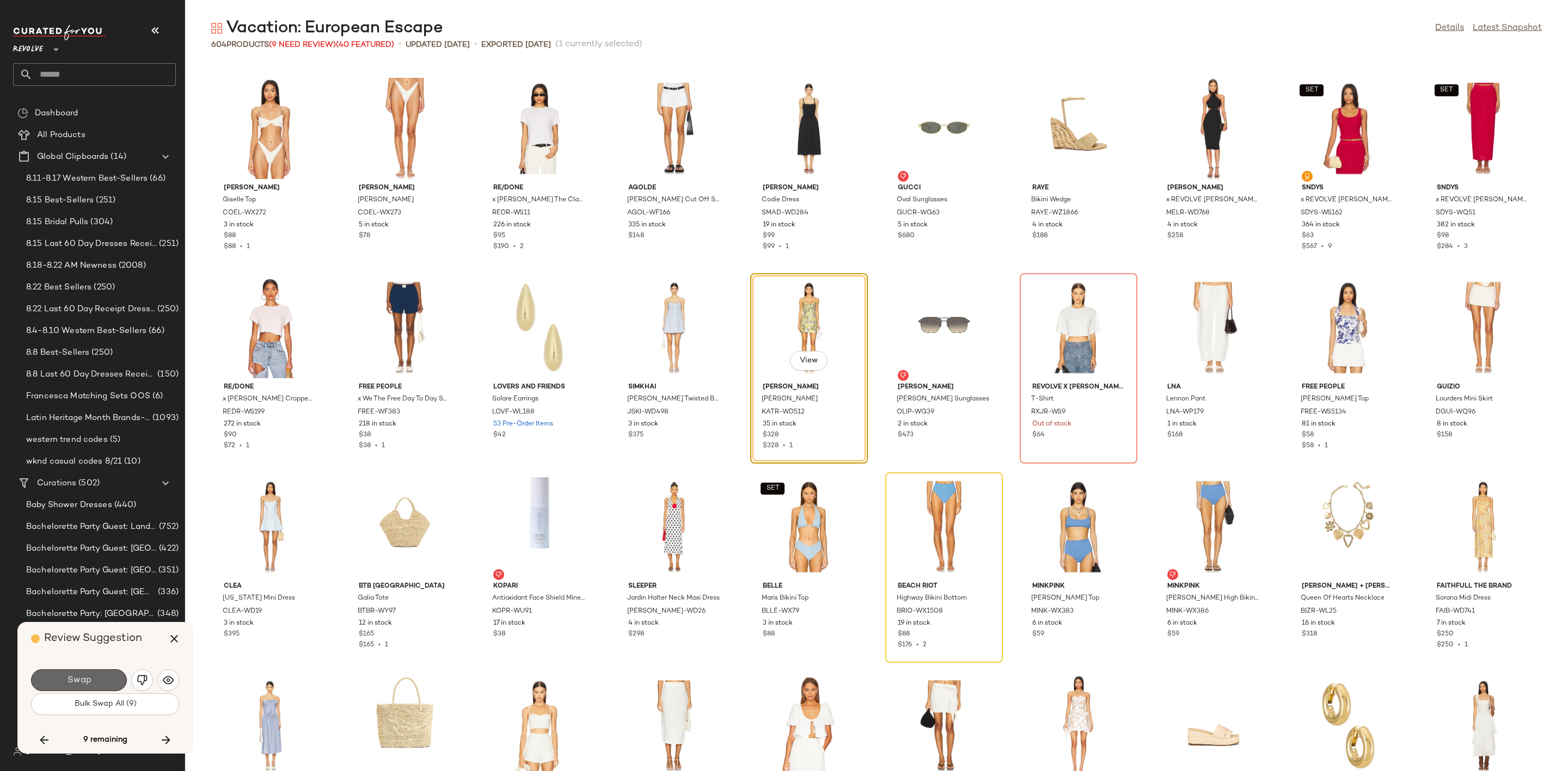
click at [88, 673] on button "Swap" at bounding box center [79, 680] width 96 height 22
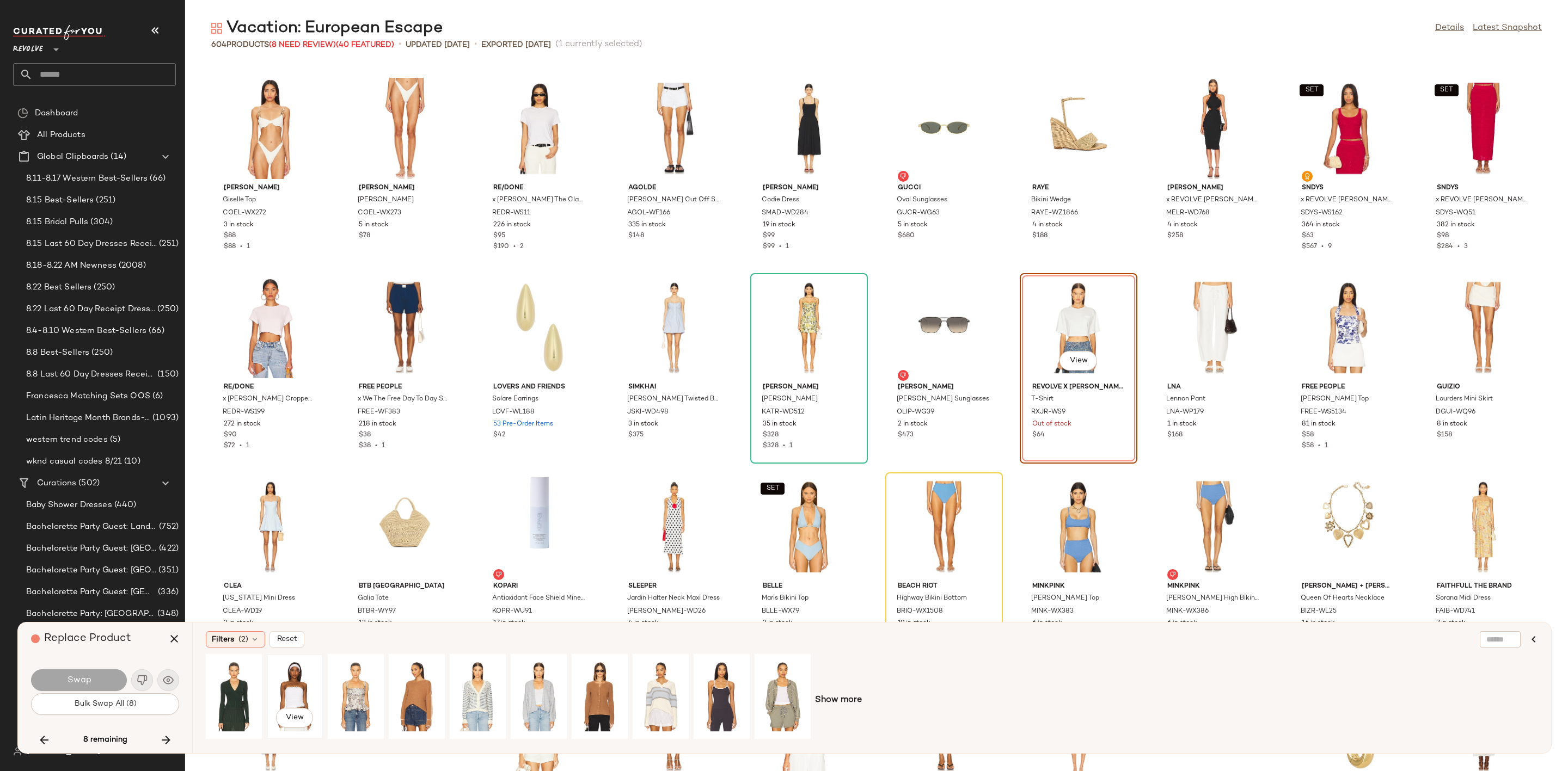
click at [290, 682] on div "View" at bounding box center [295, 697] width 49 height 77
click at [100, 672] on button "Swap" at bounding box center [79, 680] width 96 height 22
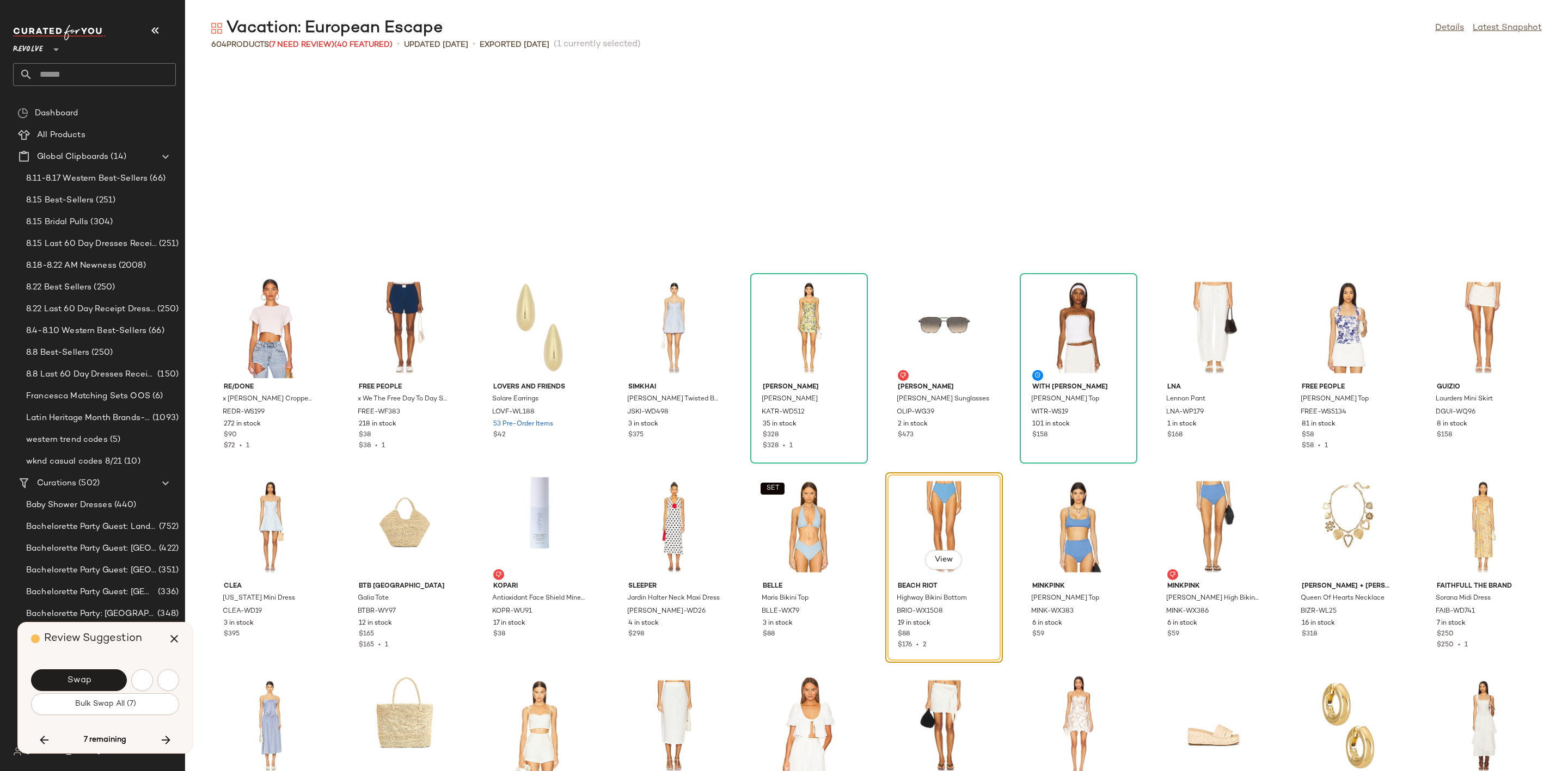
scroll to position [7570, 0]
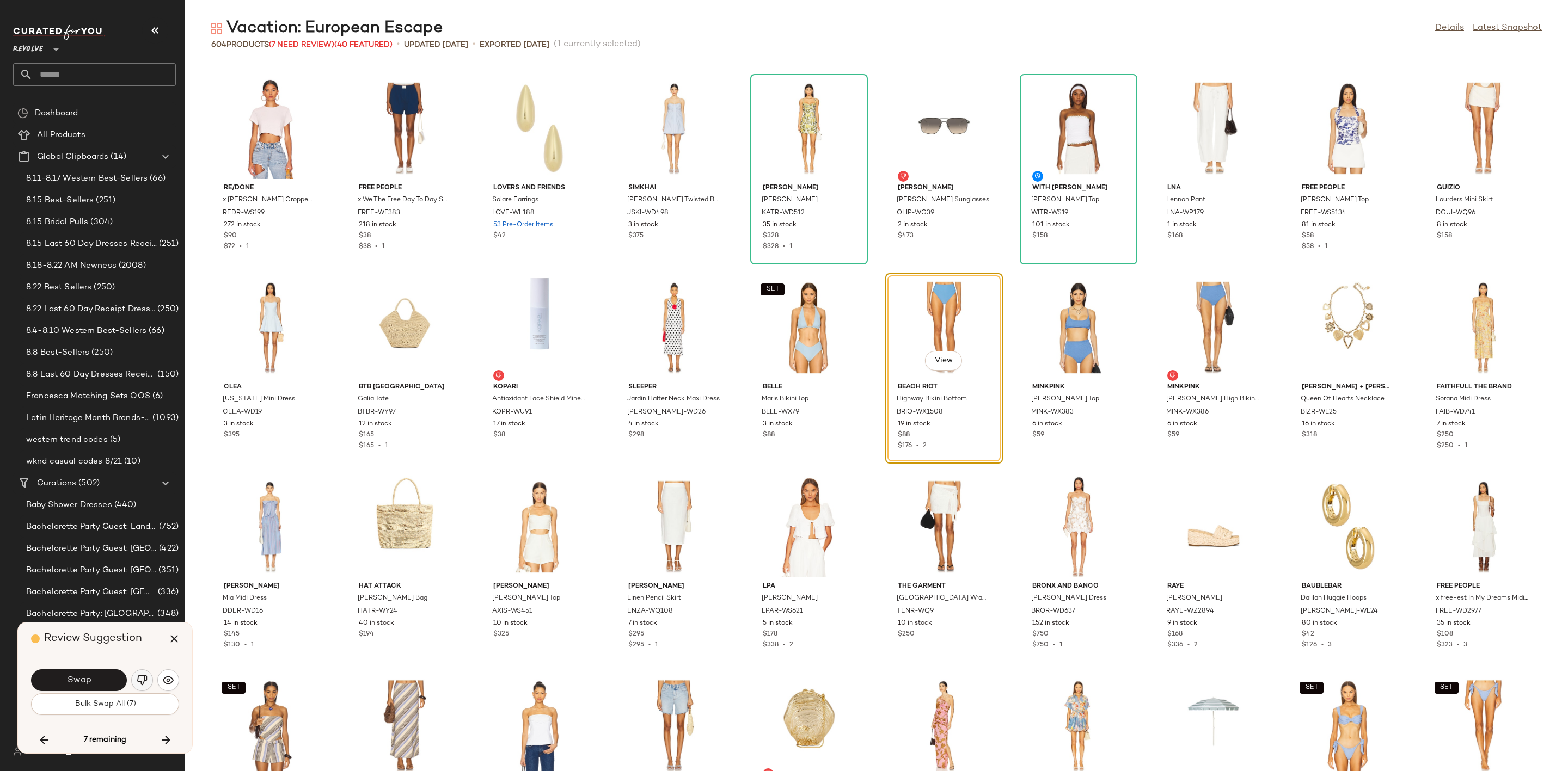
click at [141, 679] on img "button" at bounding box center [142, 680] width 11 height 11
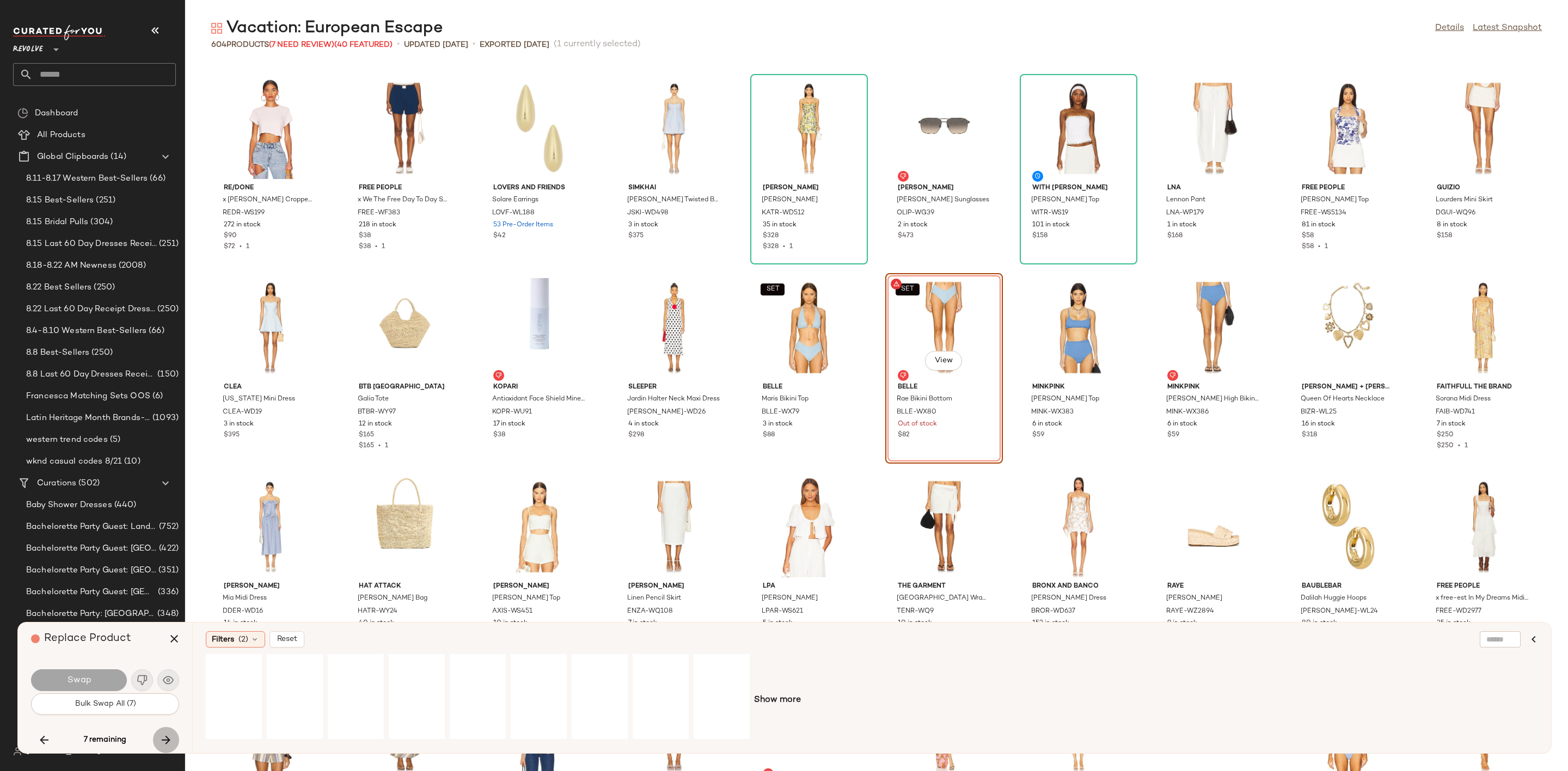
click at [165, 735] on icon "button" at bounding box center [166, 740] width 13 height 13
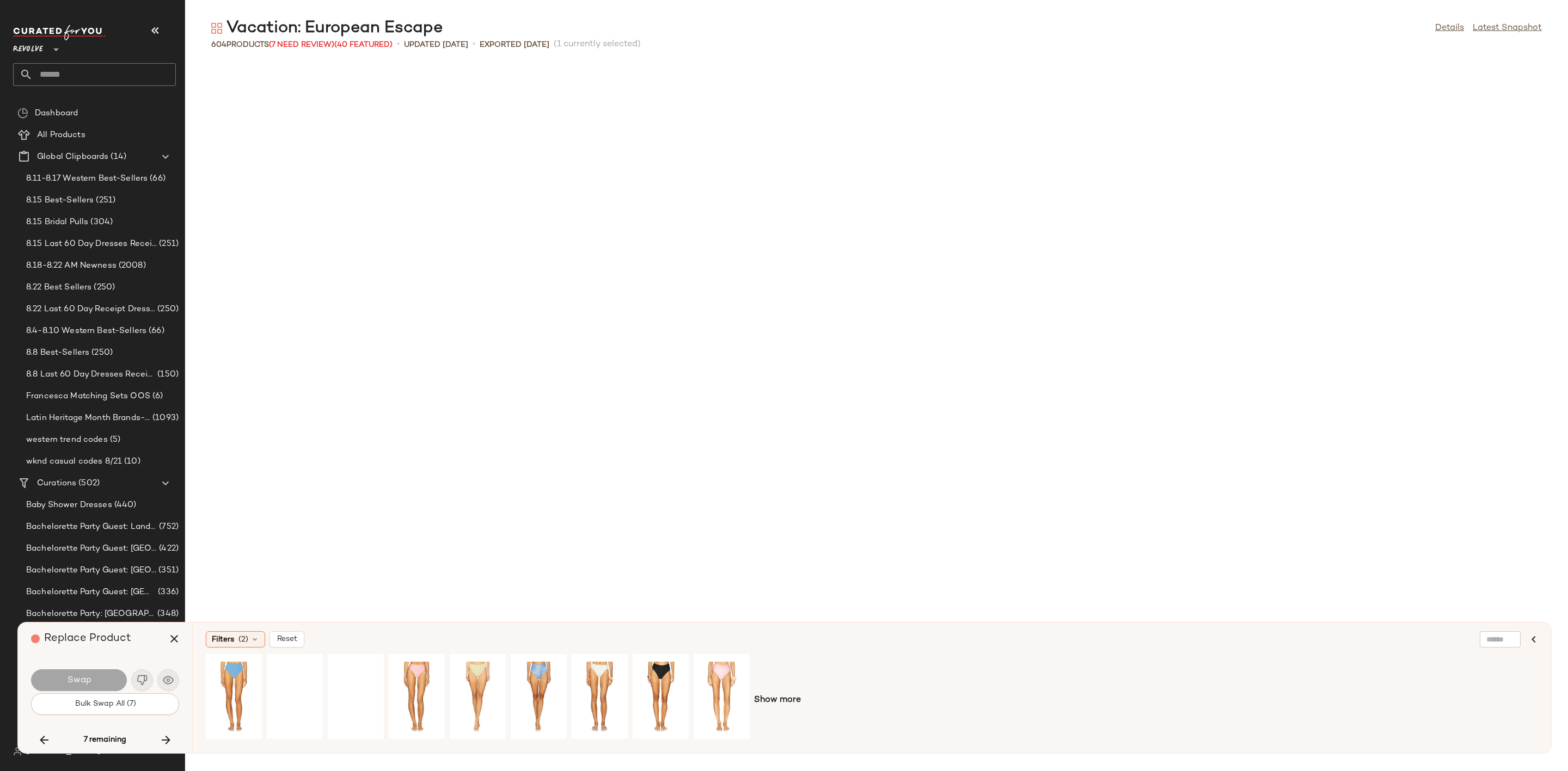
scroll to position [9163, 0]
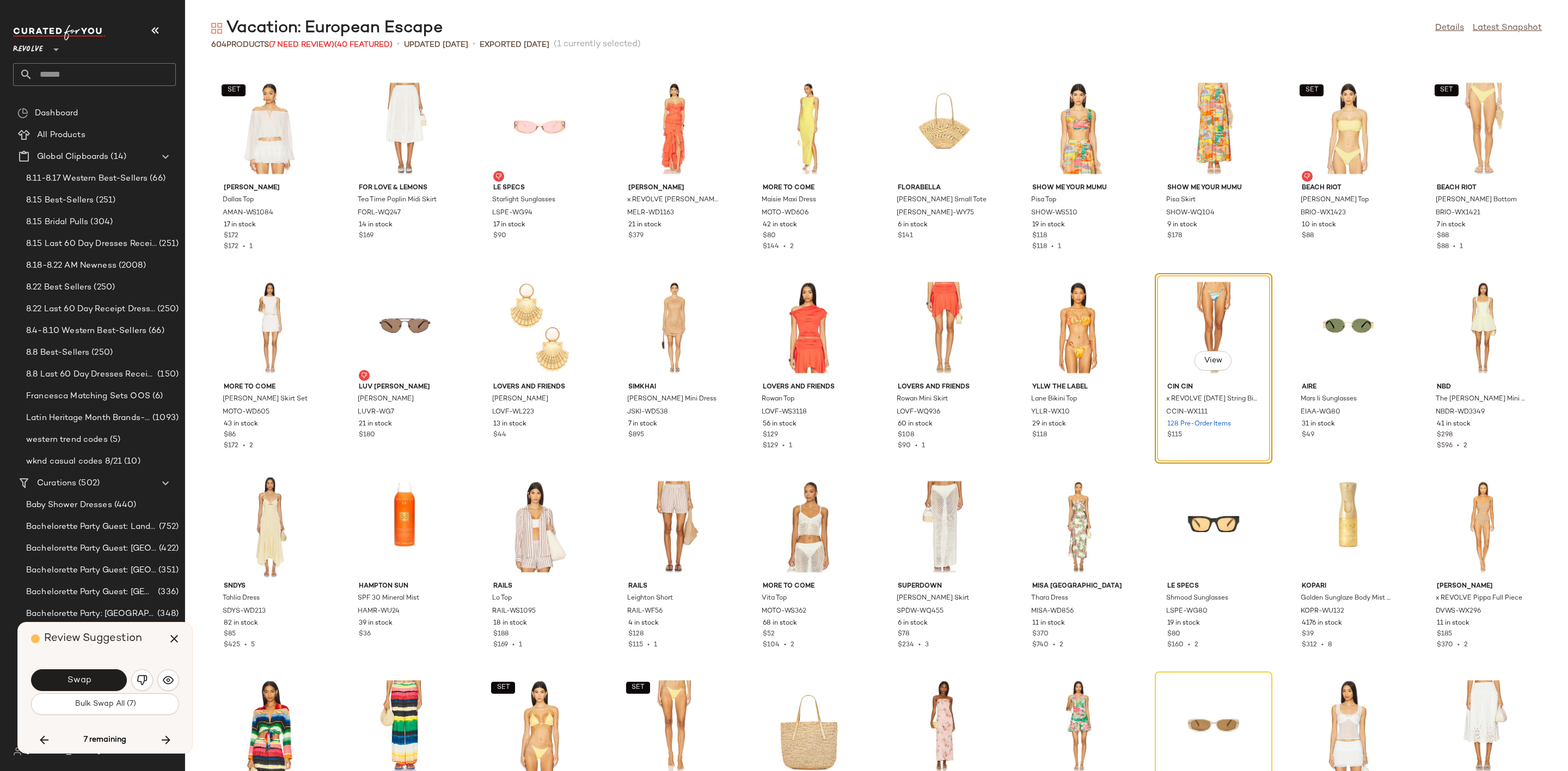
drag, startPoint x: 142, startPoint y: 681, endPoint x: 134, endPoint y: 689, distance: 11.3
click at [141, 681] on img "button" at bounding box center [142, 680] width 11 height 11
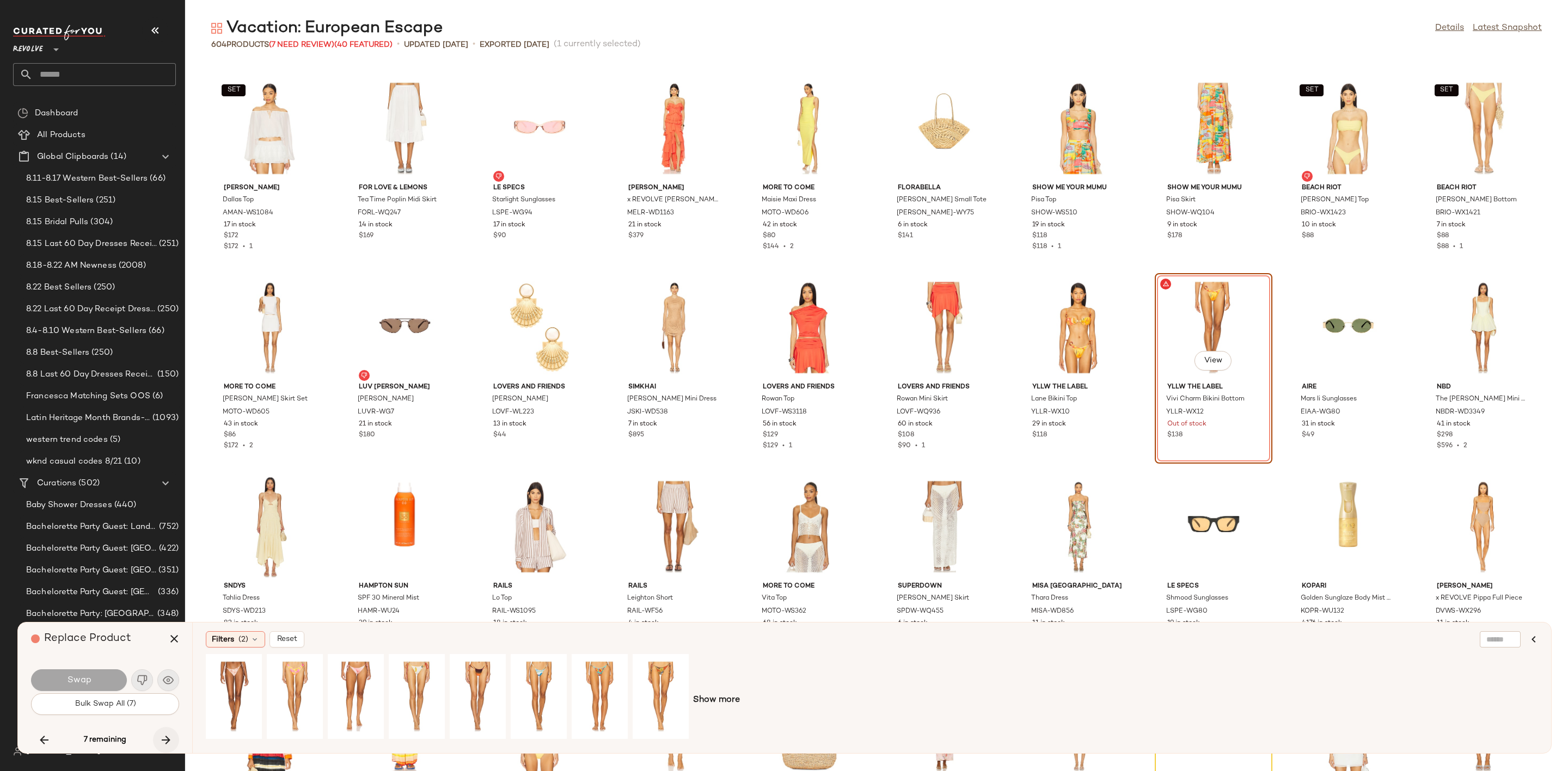
click at [162, 746] on icon "button" at bounding box center [166, 740] width 13 height 13
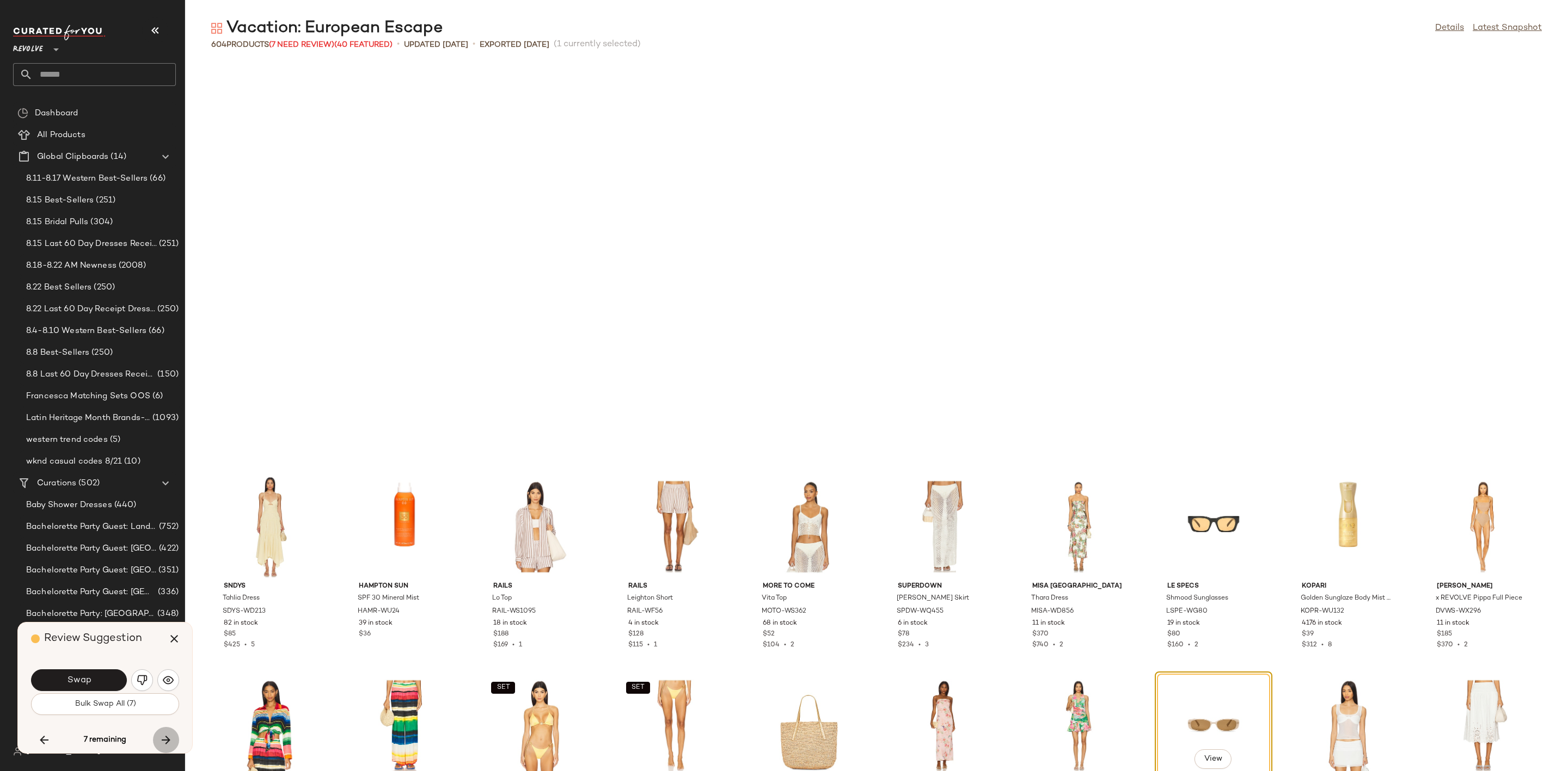
scroll to position [9562, 0]
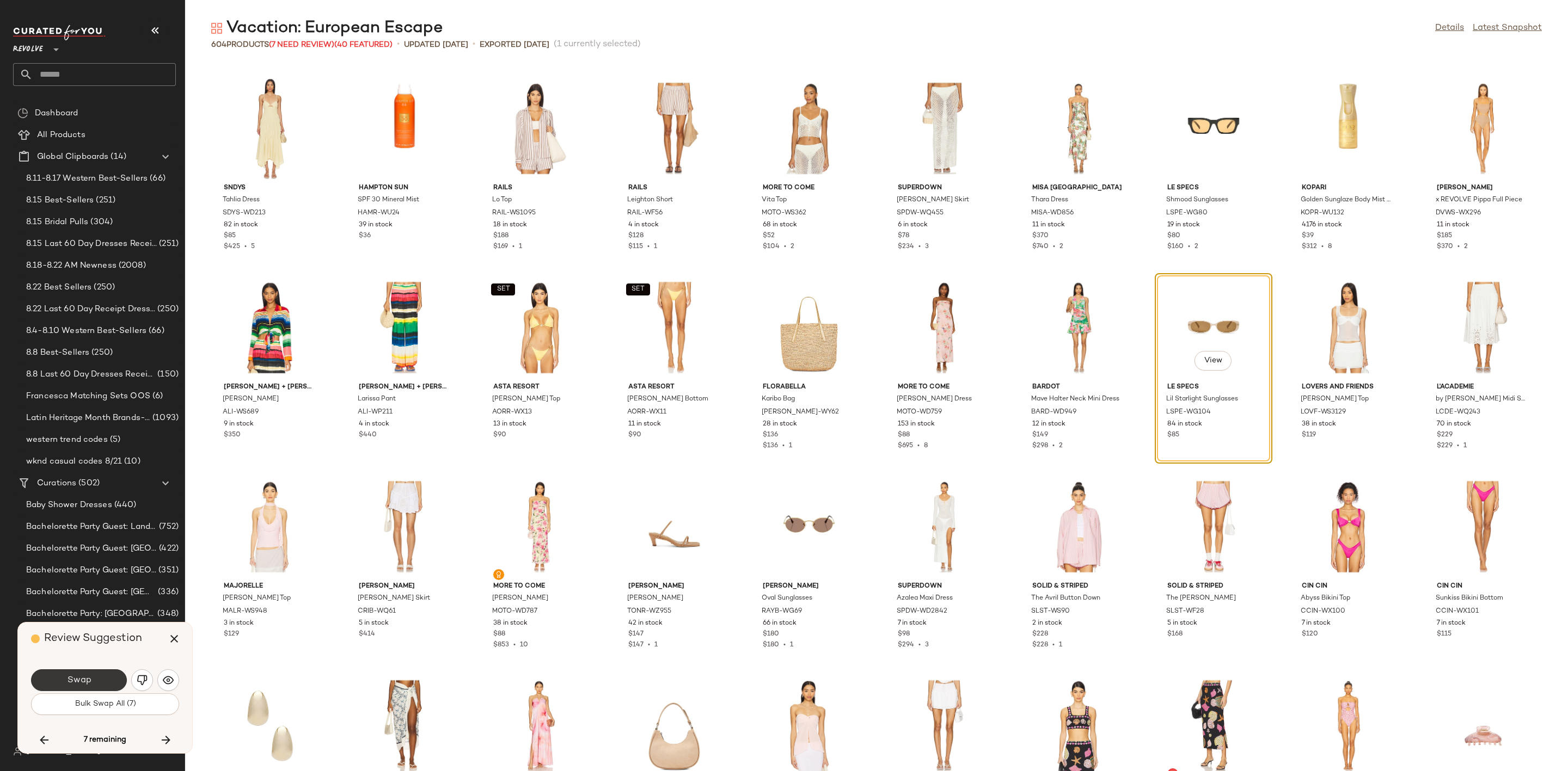
click at [82, 684] on span "Swap" at bounding box center [79, 681] width 24 height 11
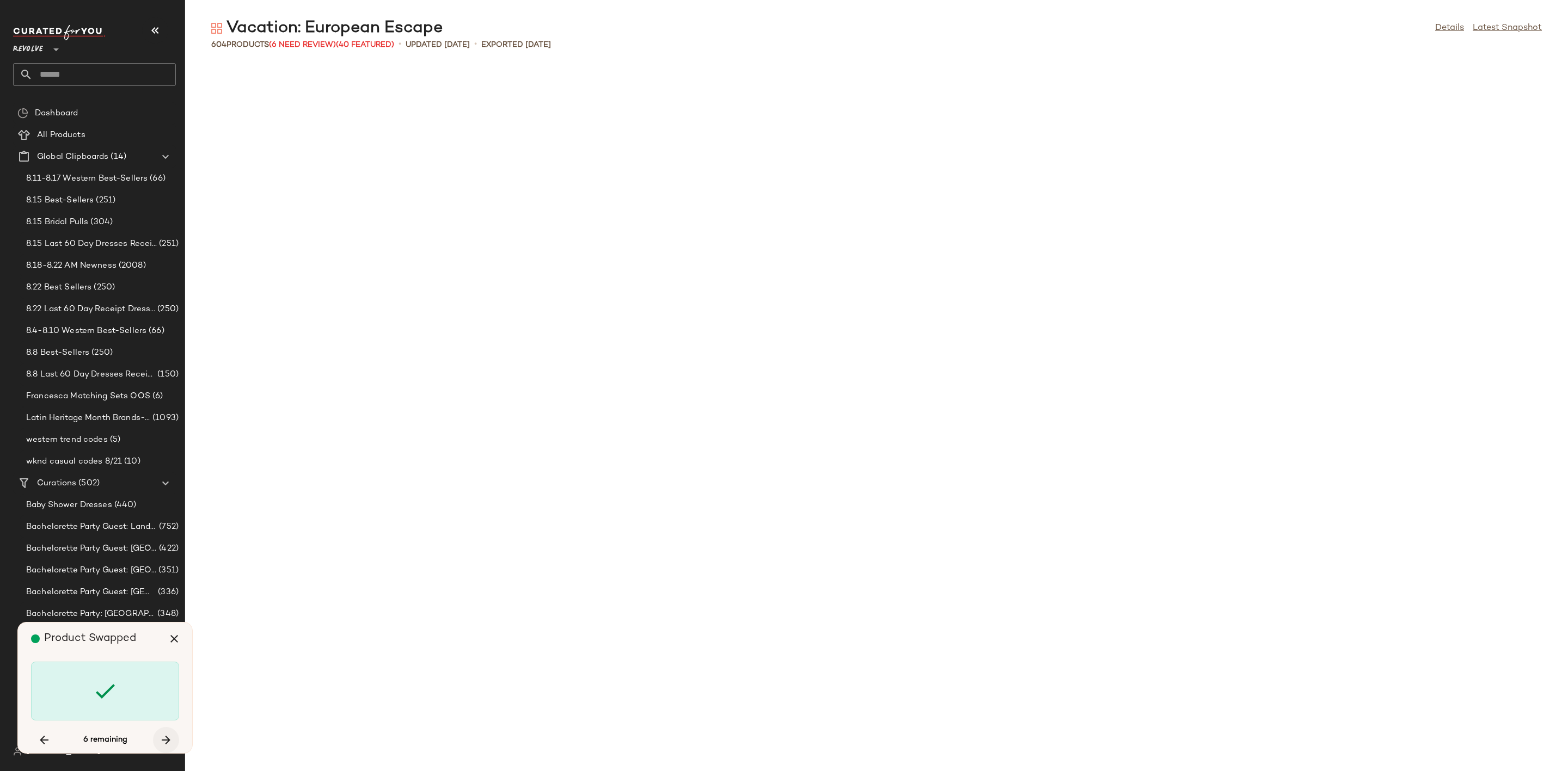
scroll to position [10558, 0]
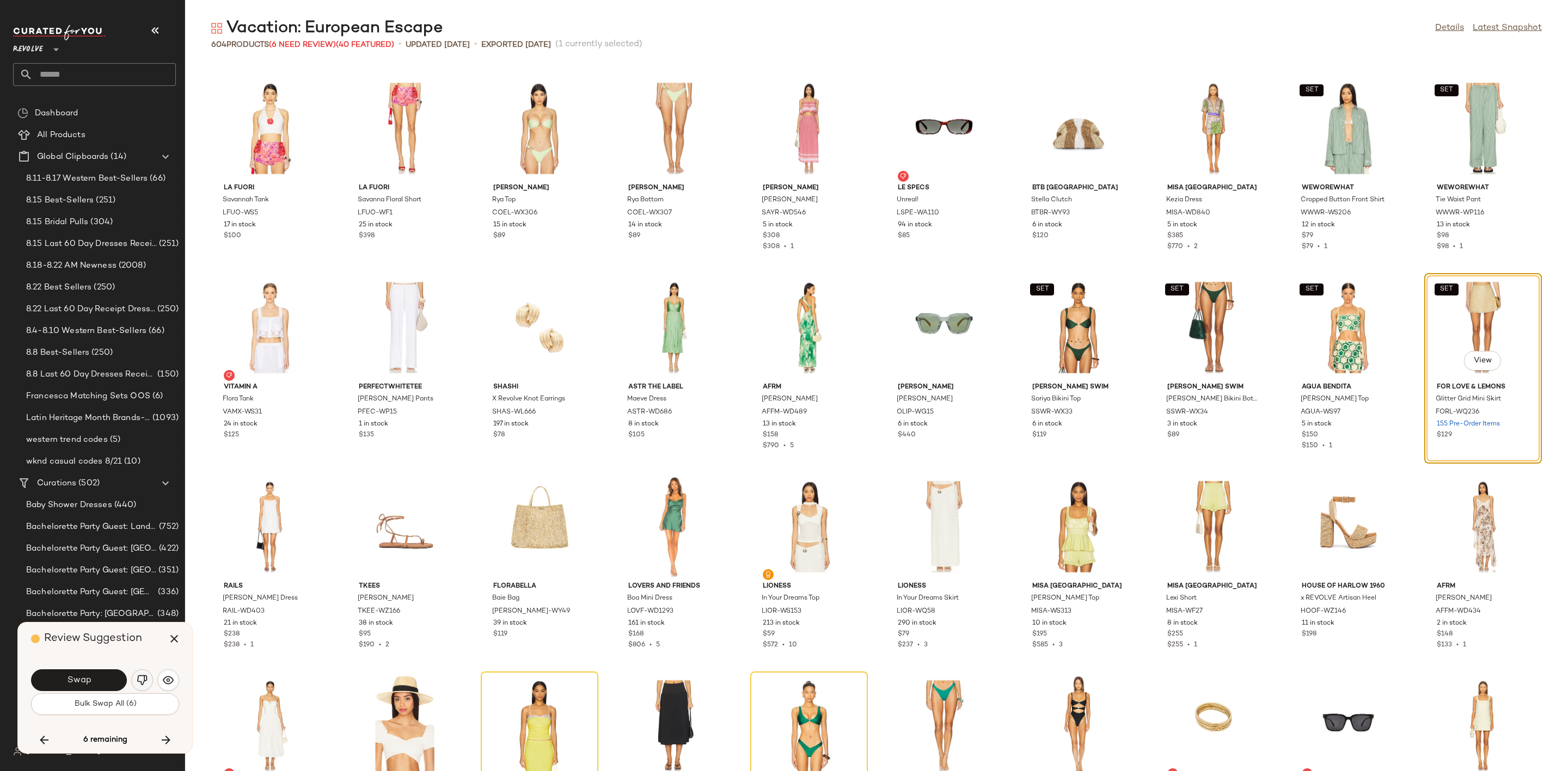
click at [140, 678] on img "button" at bounding box center [142, 680] width 11 height 11
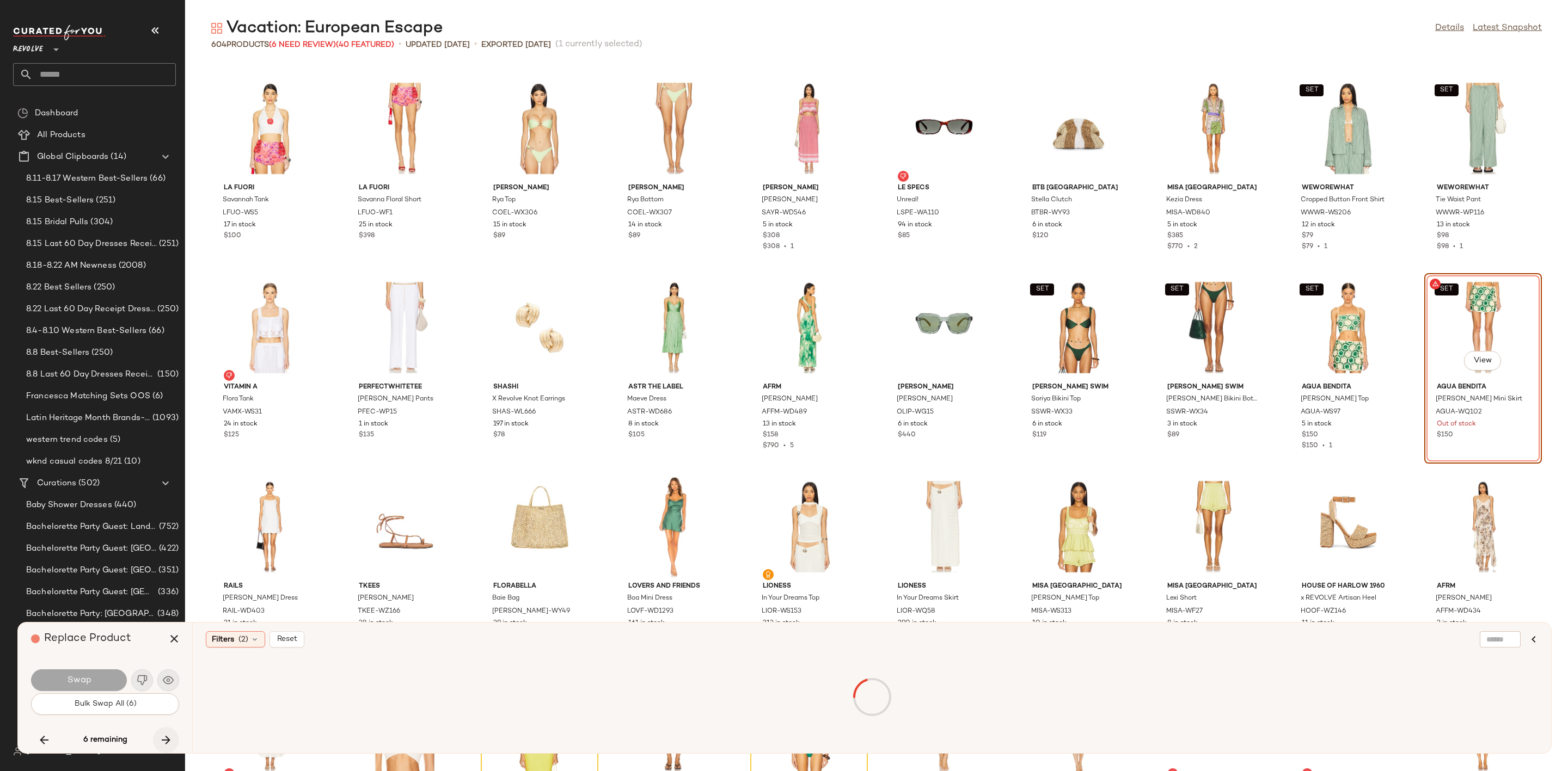
click at [166, 737] on icon "button" at bounding box center [166, 740] width 13 height 13
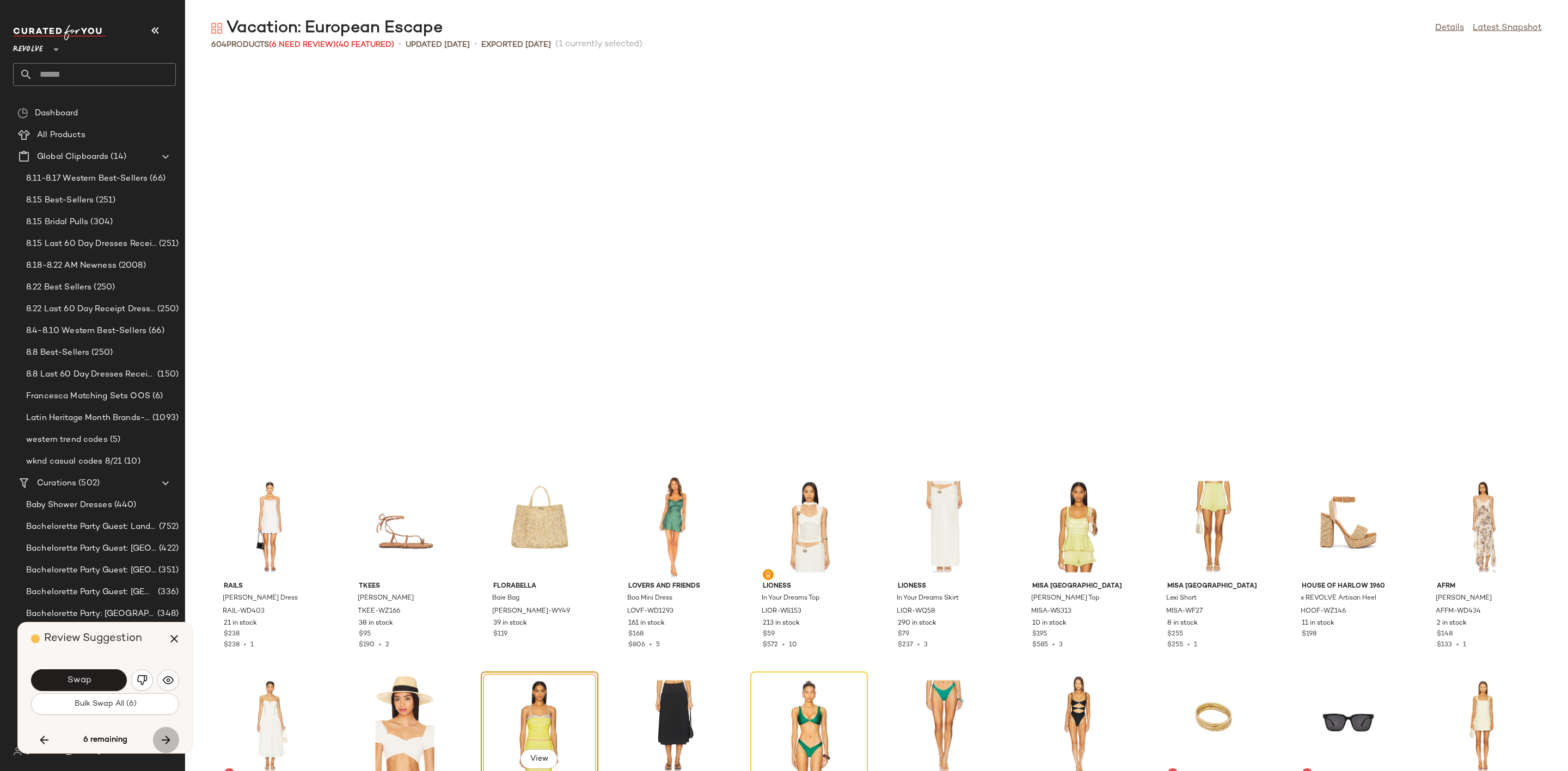
scroll to position [10957, 0]
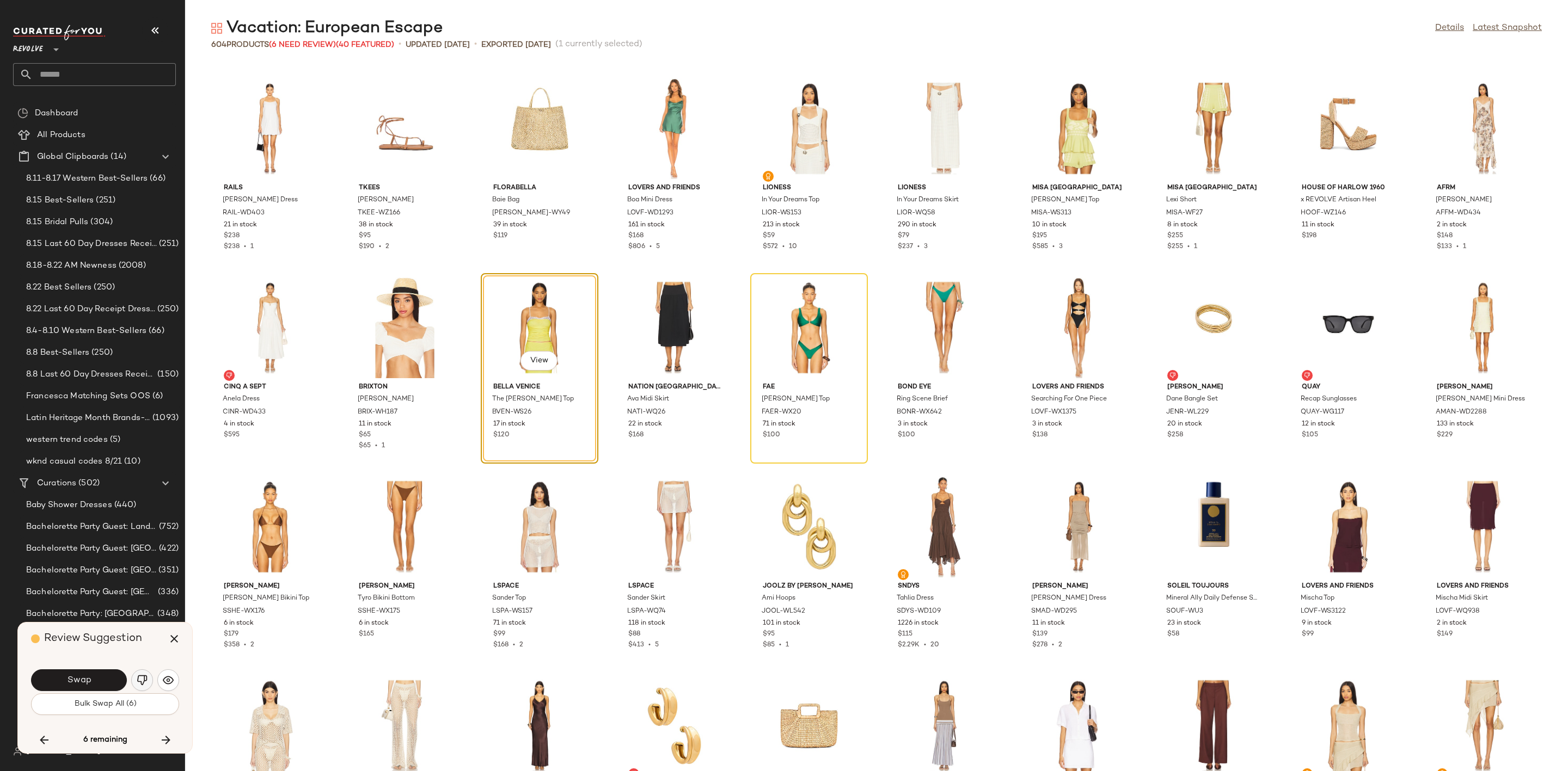
click at [140, 673] on button "button" at bounding box center [142, 680] width 22 height 22
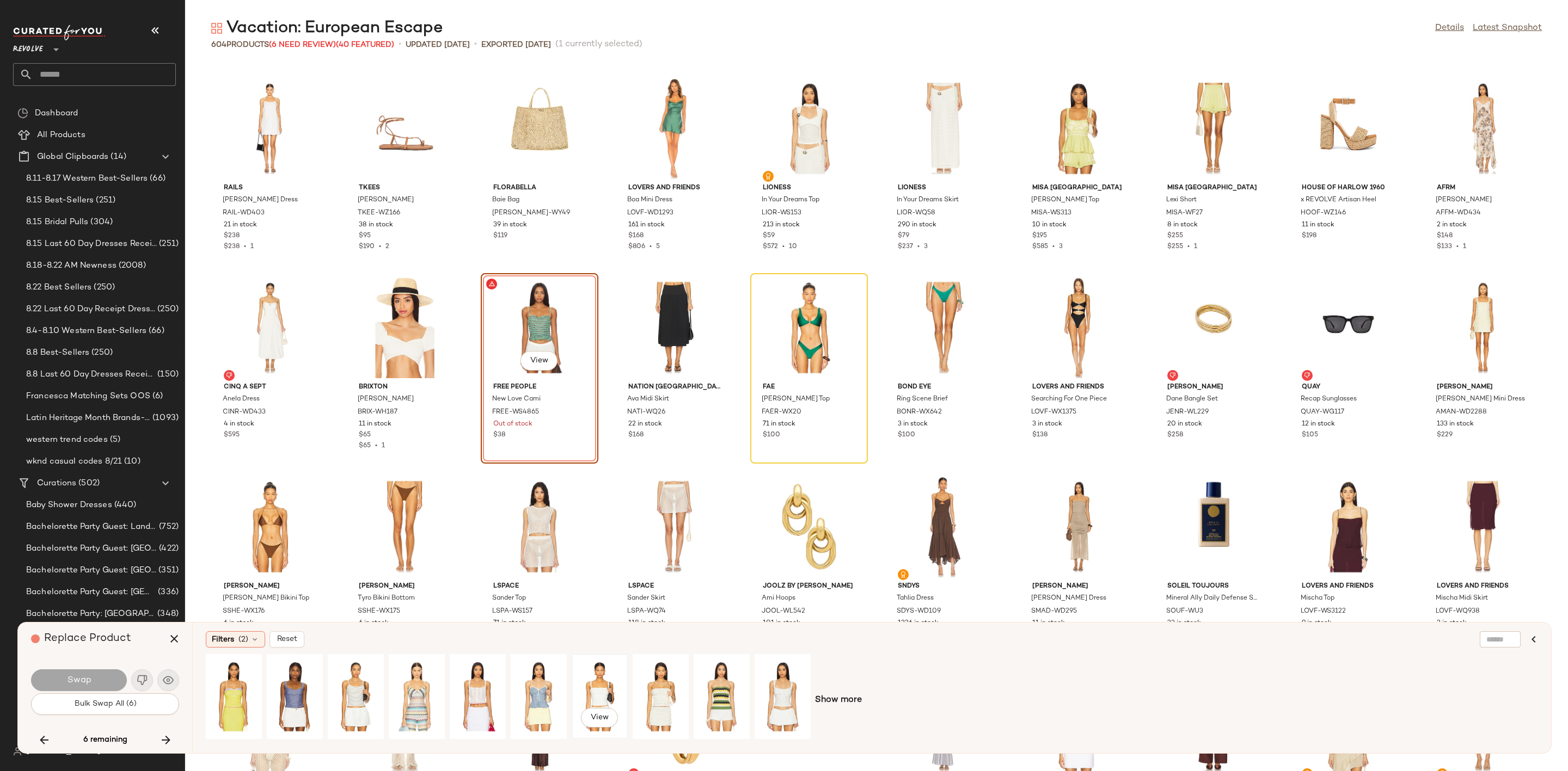
click at [595, 668] on div "View" at bounding box center [600, 697] width 49 height 77
click at [74, 678] on span "Swap" at bounding box center [79, 681] width 24 height 11
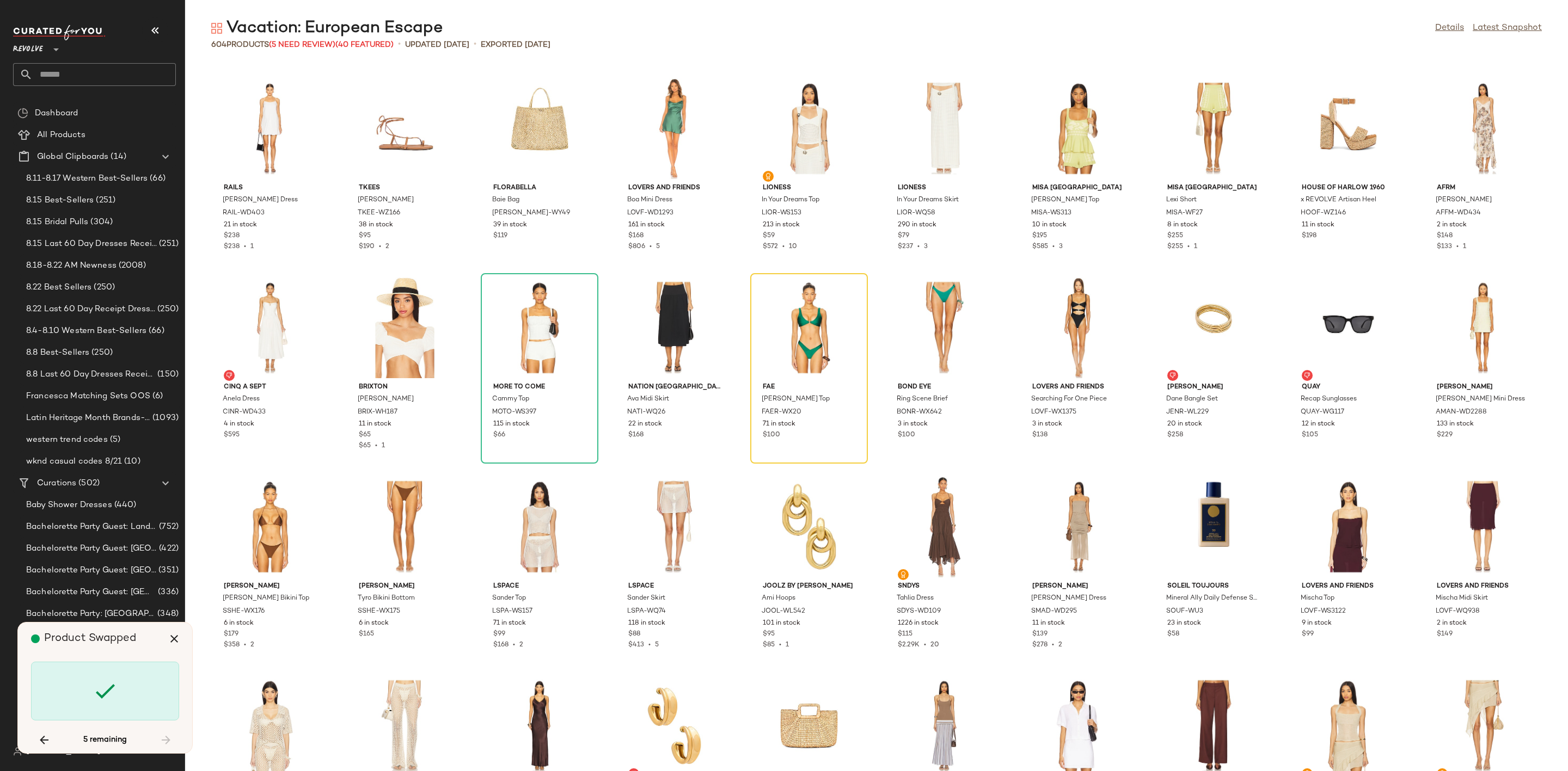
scroll to position [3387, 0]
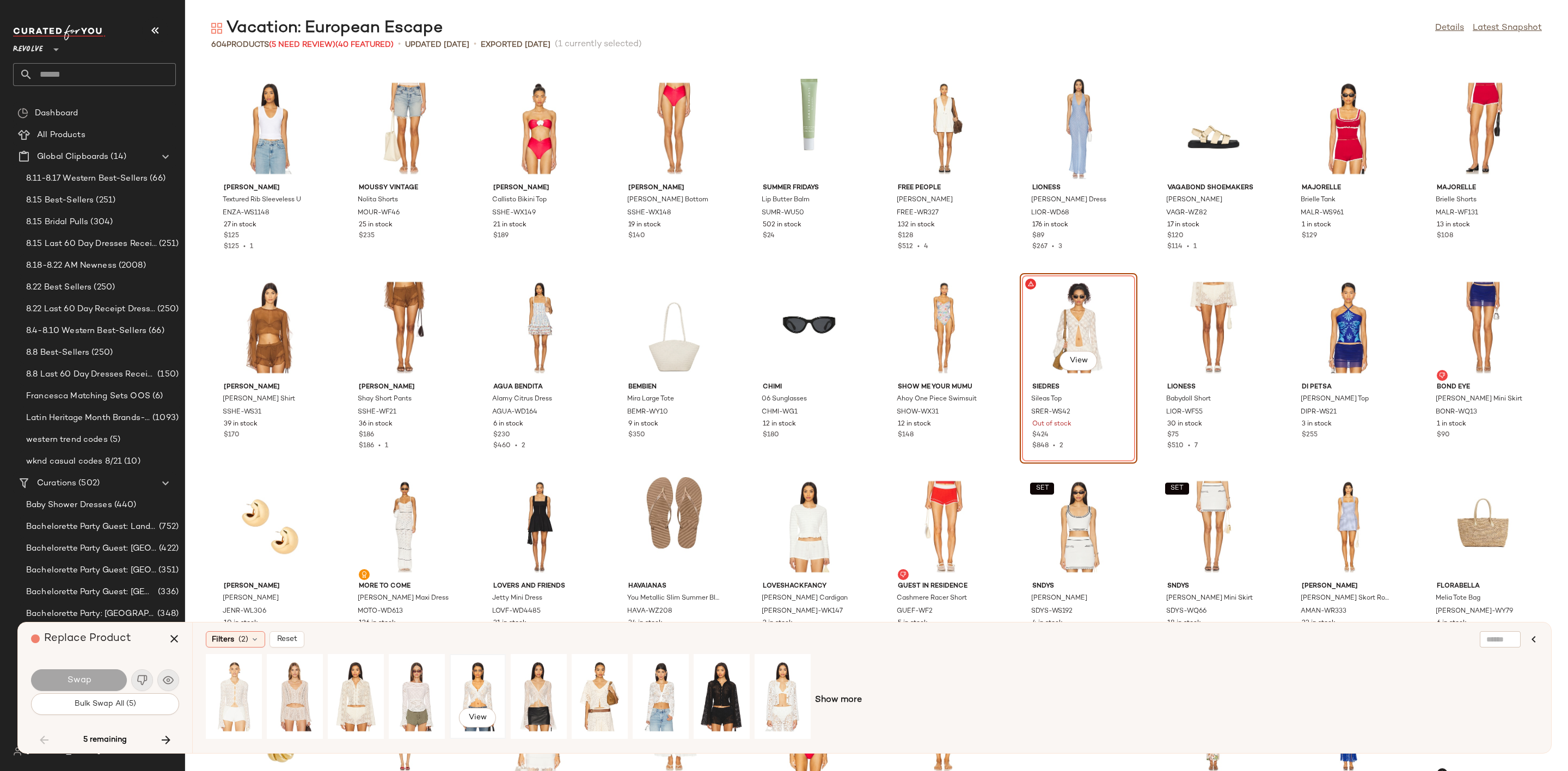
click at [464, 684] on div "View" at bounding box center [478, 697] width 49 height 77
click at [105, 683] on button "Swap" at bounding box center [79, 680] width 96 height 22
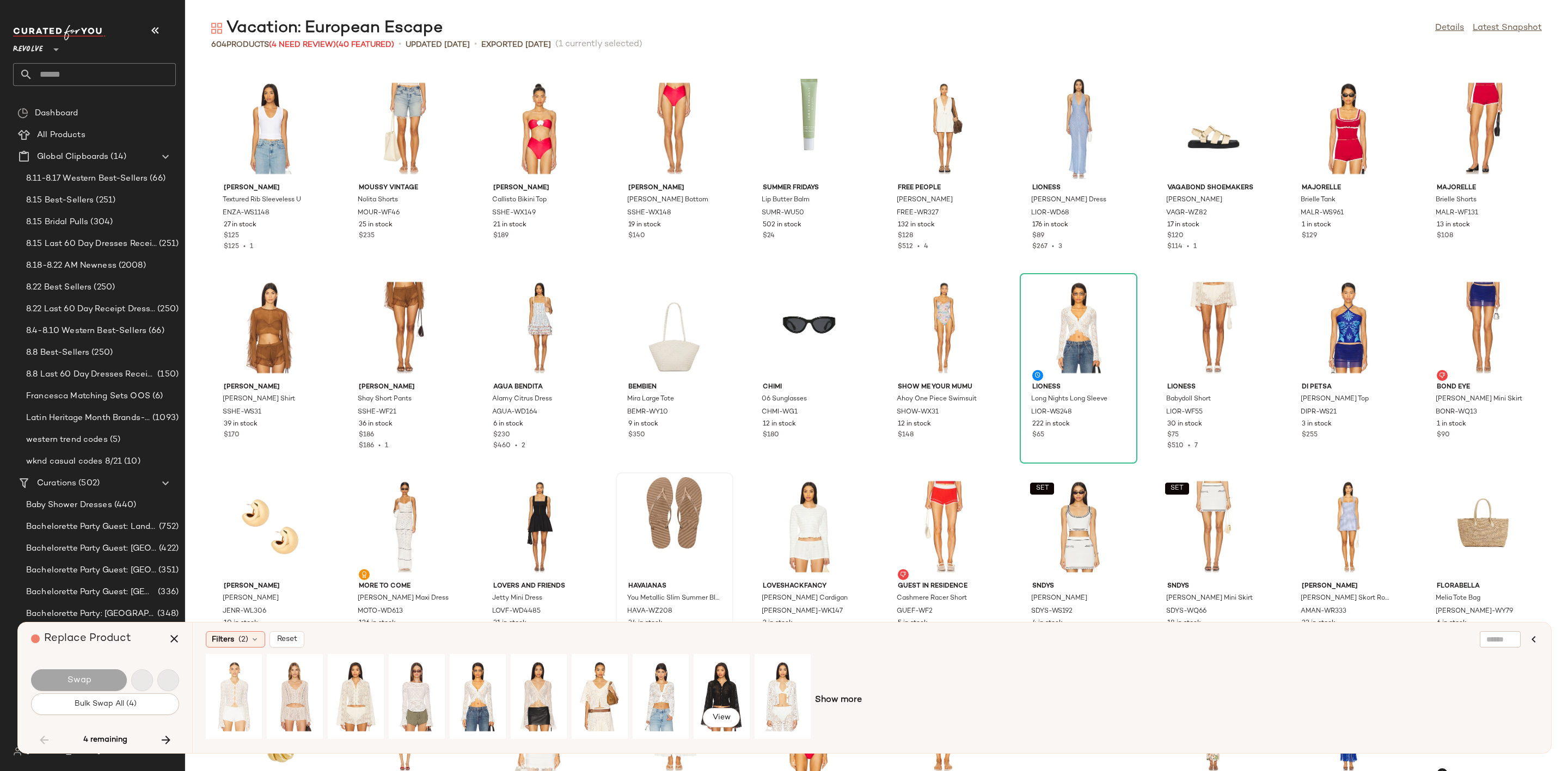
scroll to position [7570, 0]
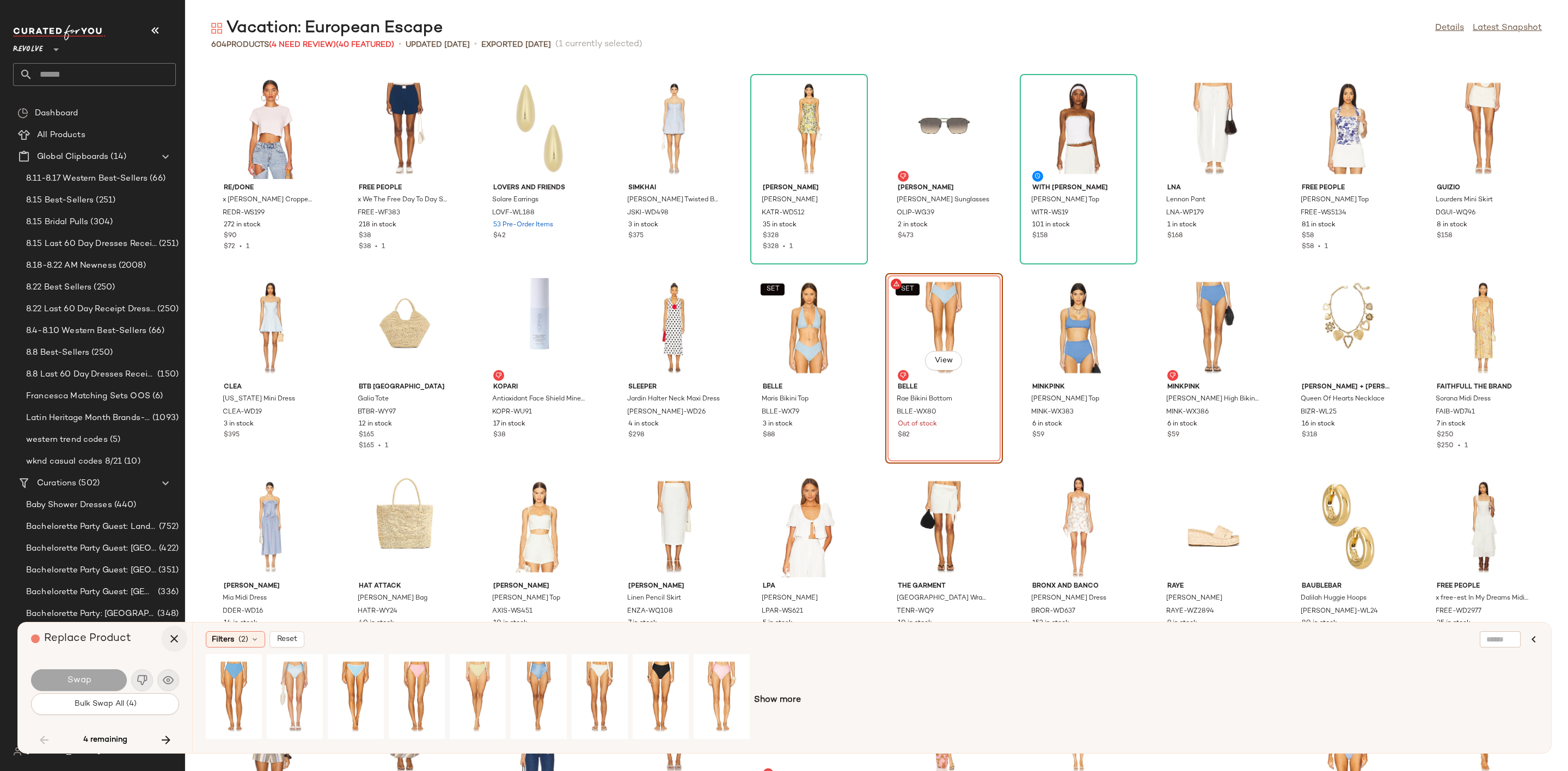
click at [173, 633] on icon "button" at bounding box center [174, 639] width 13 height 13
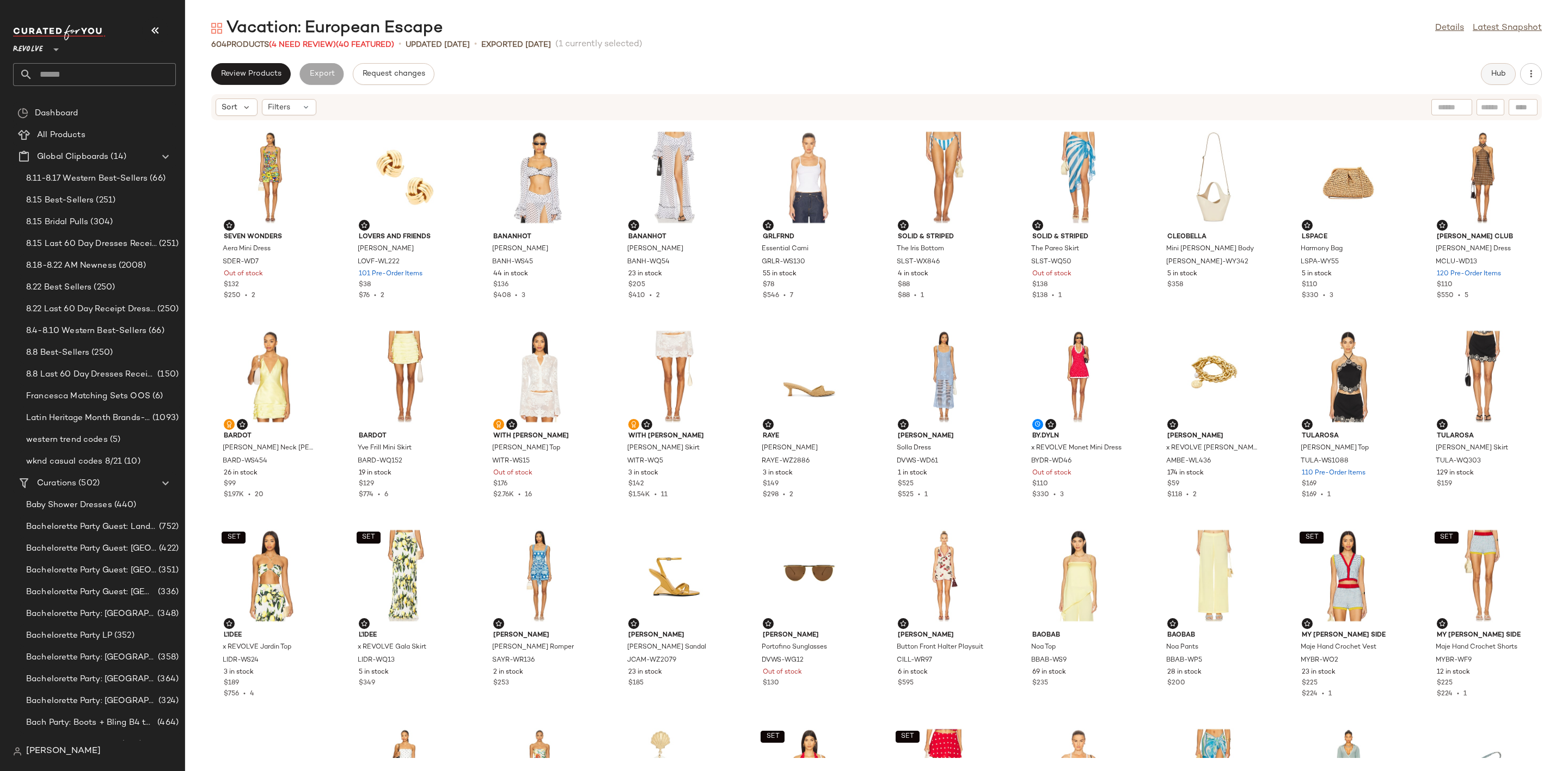
click at [1492, 77] on span "Hub" at bounding box center [1498, 74] width 15 height 9
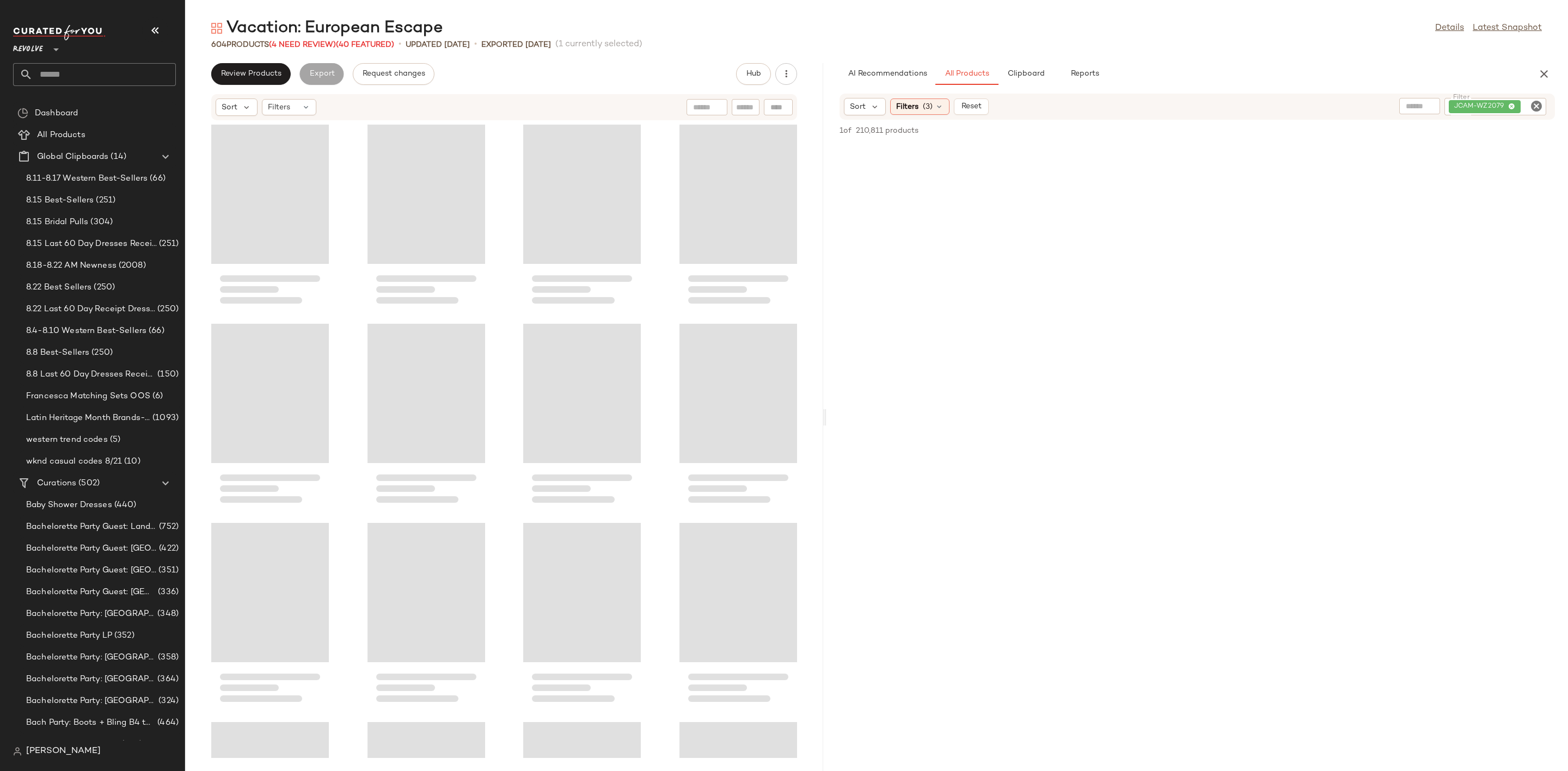
drag, startPoint x: 878, startPoint y: 420, endPoint x: 828, endPoint y: 426, distance: 50.4
click at [828, 426] on div "Vacation: European Escape Details Latest Snapshot 604 Products (4 Need Review) …" at bounding box center [877, 394] width 1383 height 754
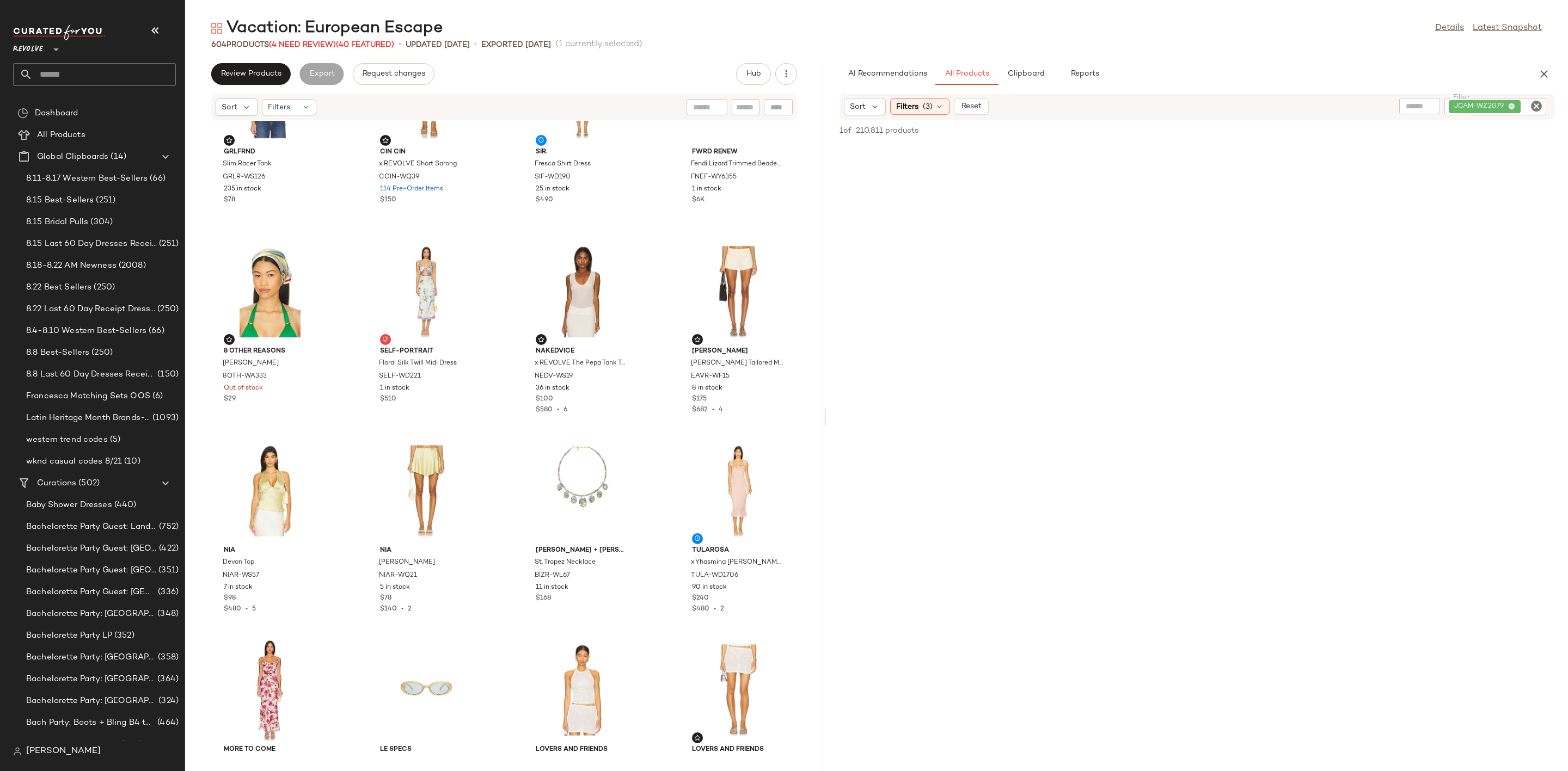
scroll to position [2132, 0]
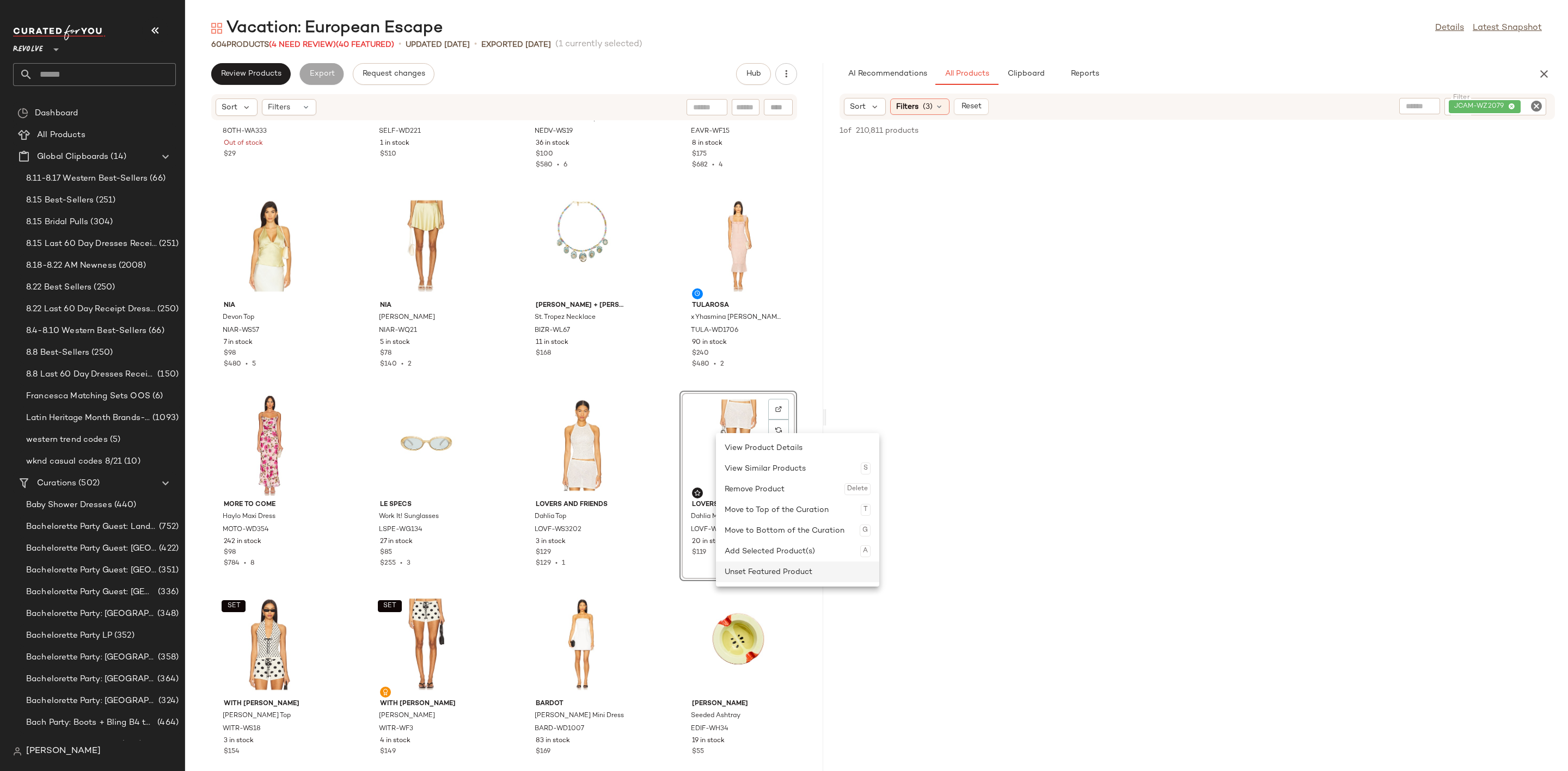
click at [756, 570] on div "Unset Featured Product" at bounding box center [797, 572] width 146 height 21
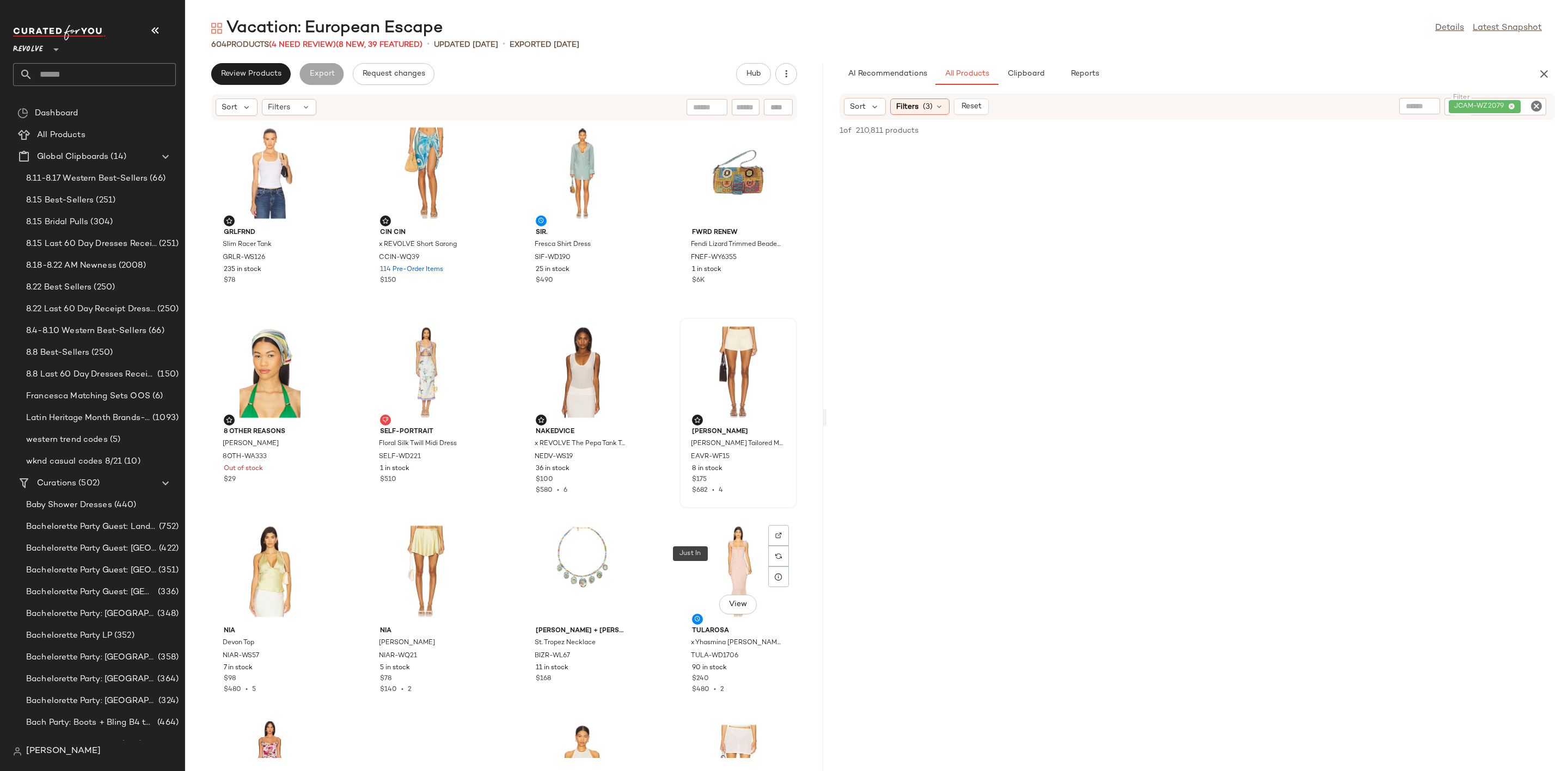
scroll to position [1805, 0]
click at [1542, 108] on icon "Clear Filter" at bounding box center [1536, 106] width 13 height 13
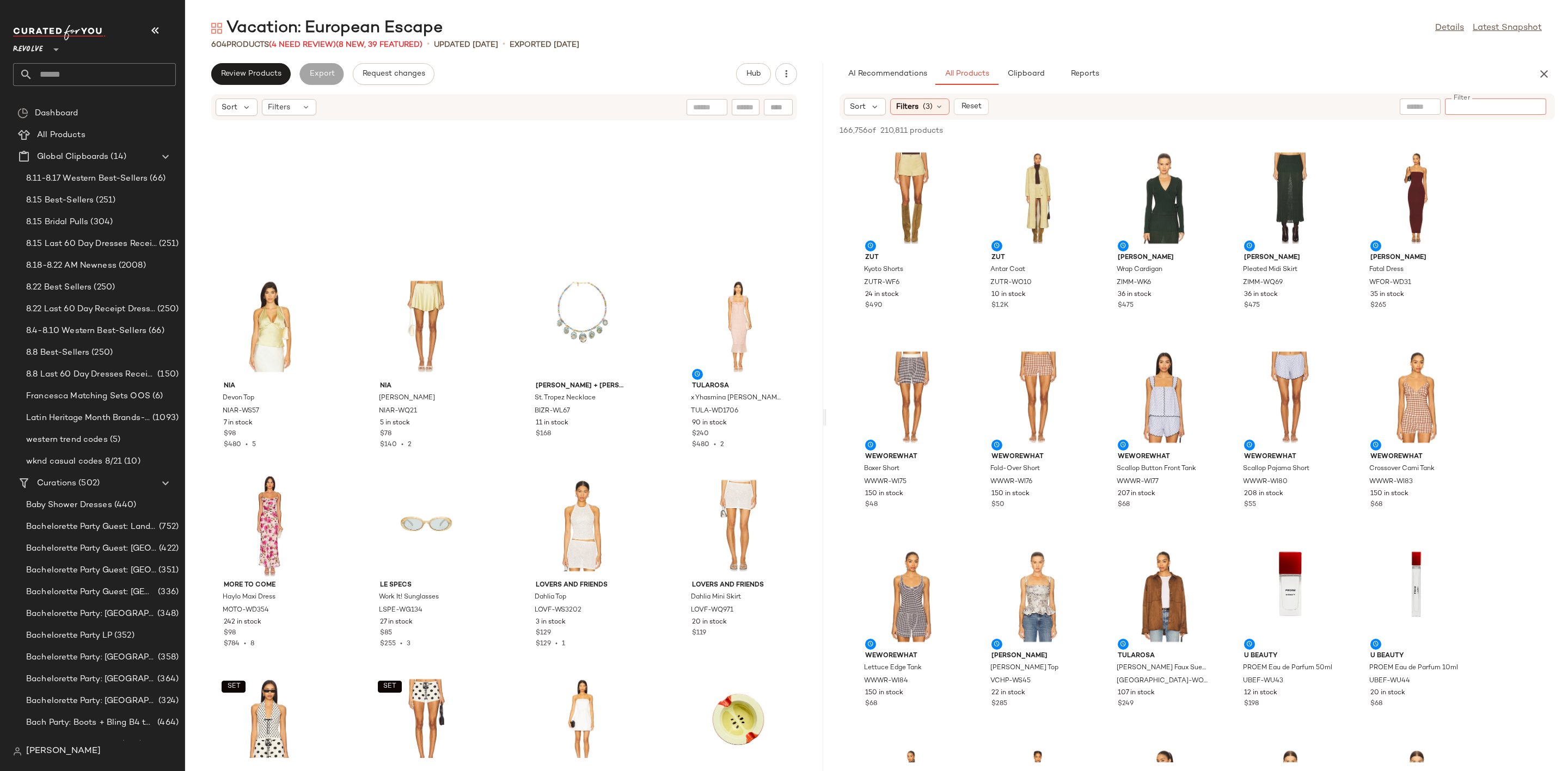
scroll to position [2050, 0]
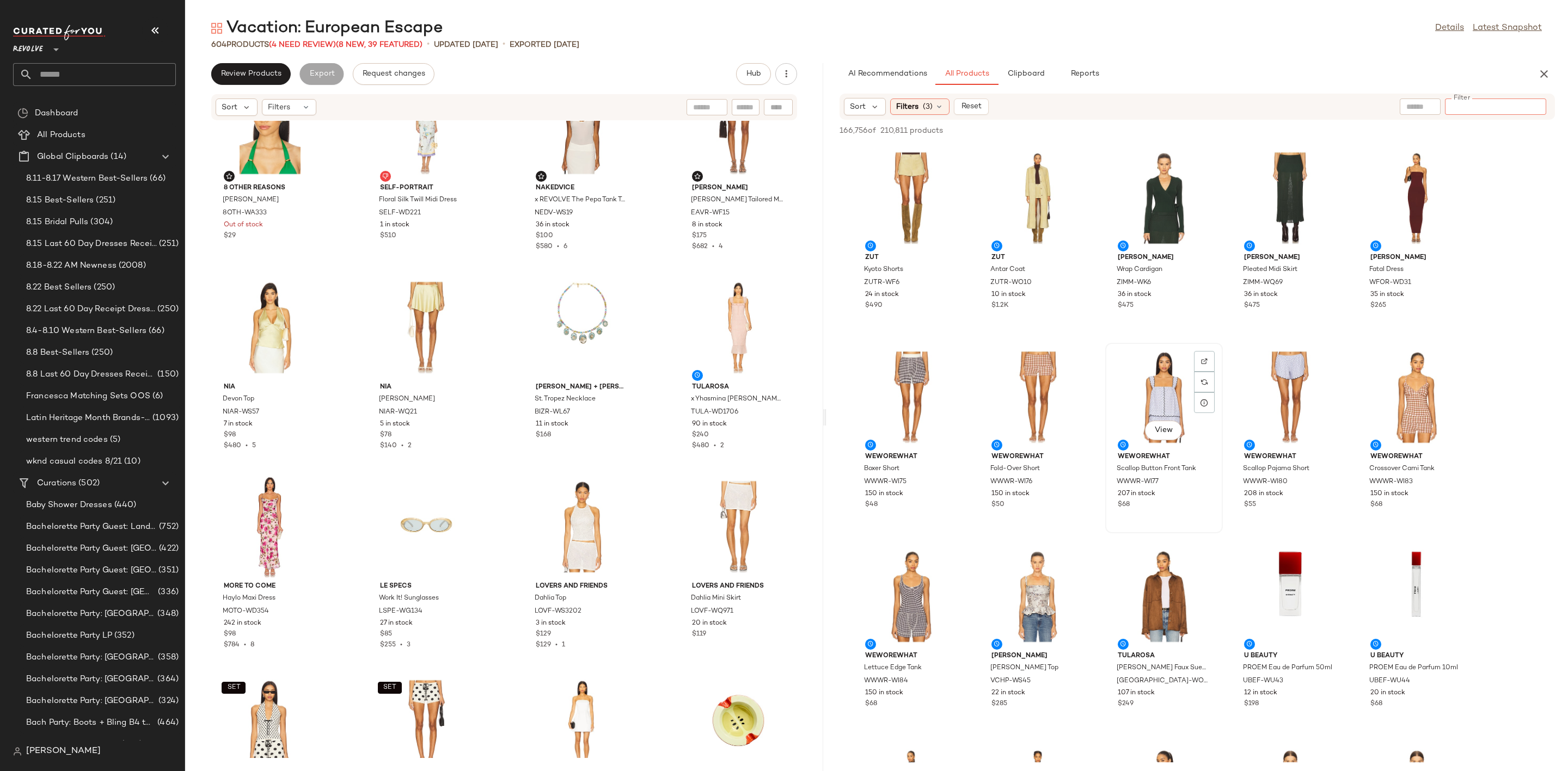
click at [1140, 381] on div "View" at bounding box center [1164, 397] width 110 height 101
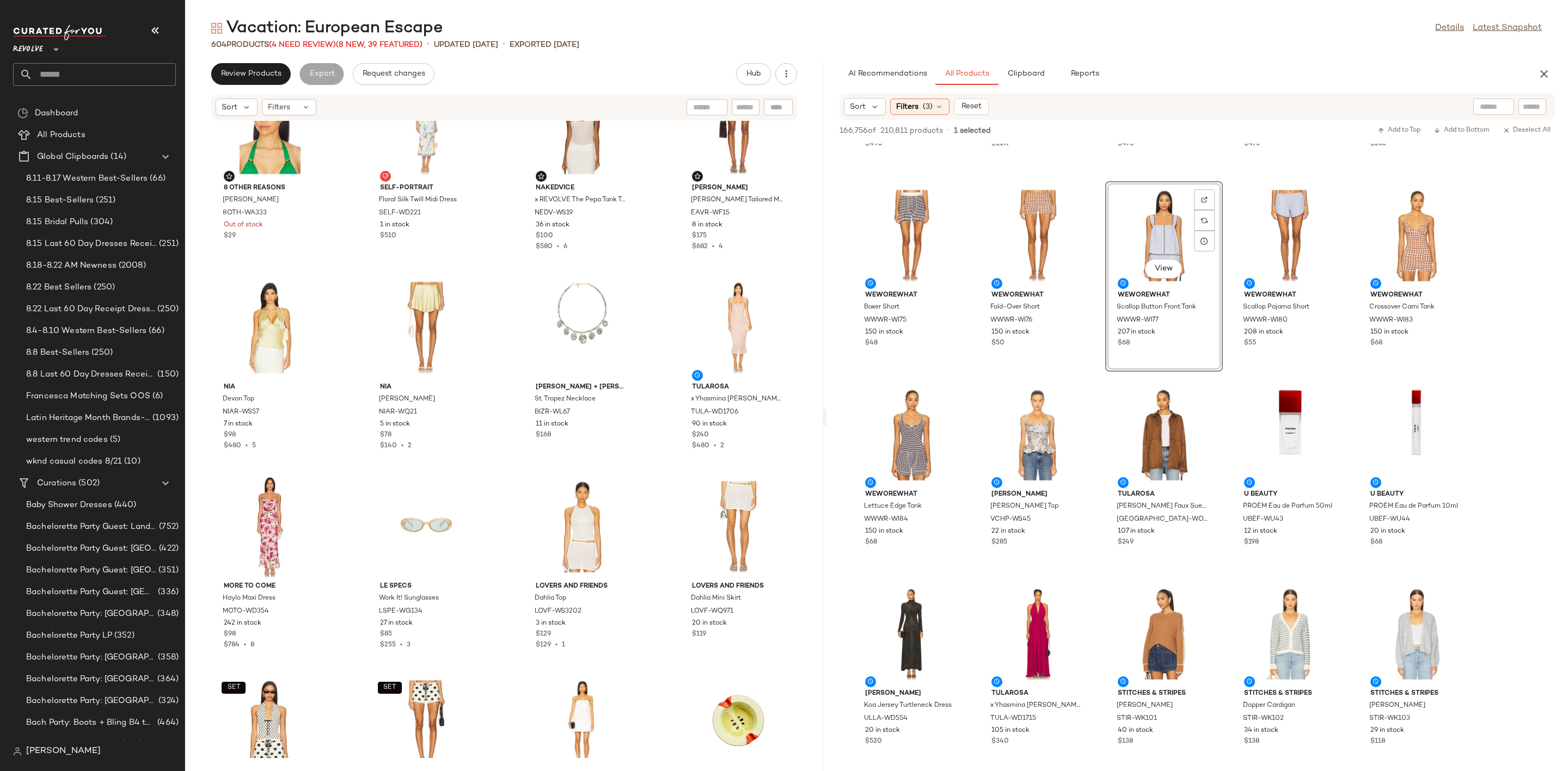
scroll to position [163, 0]
click at [951, 394] on img at bounding box center [951, 397] width 6 height 6
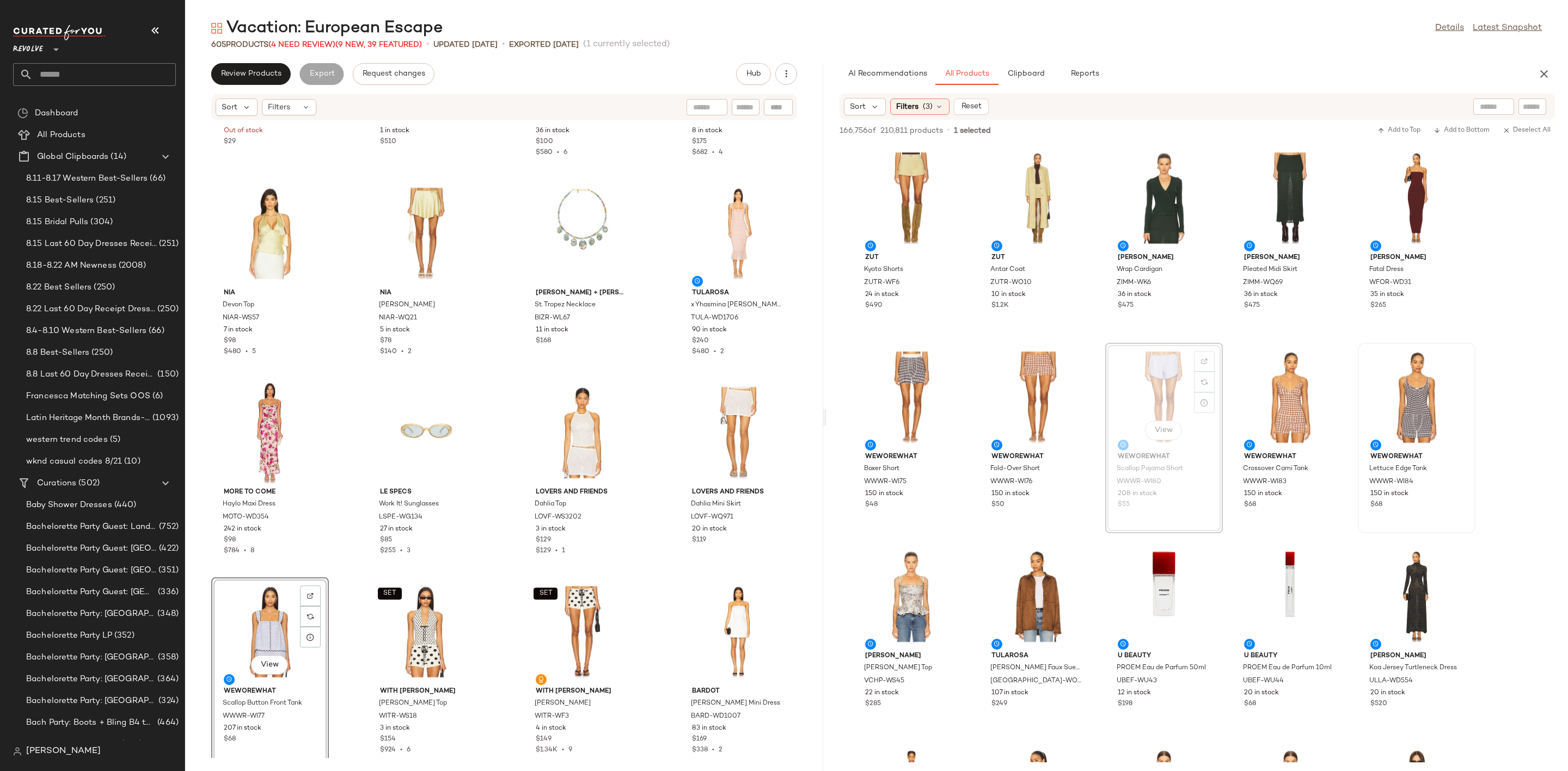
scroll to position [2148, 0]
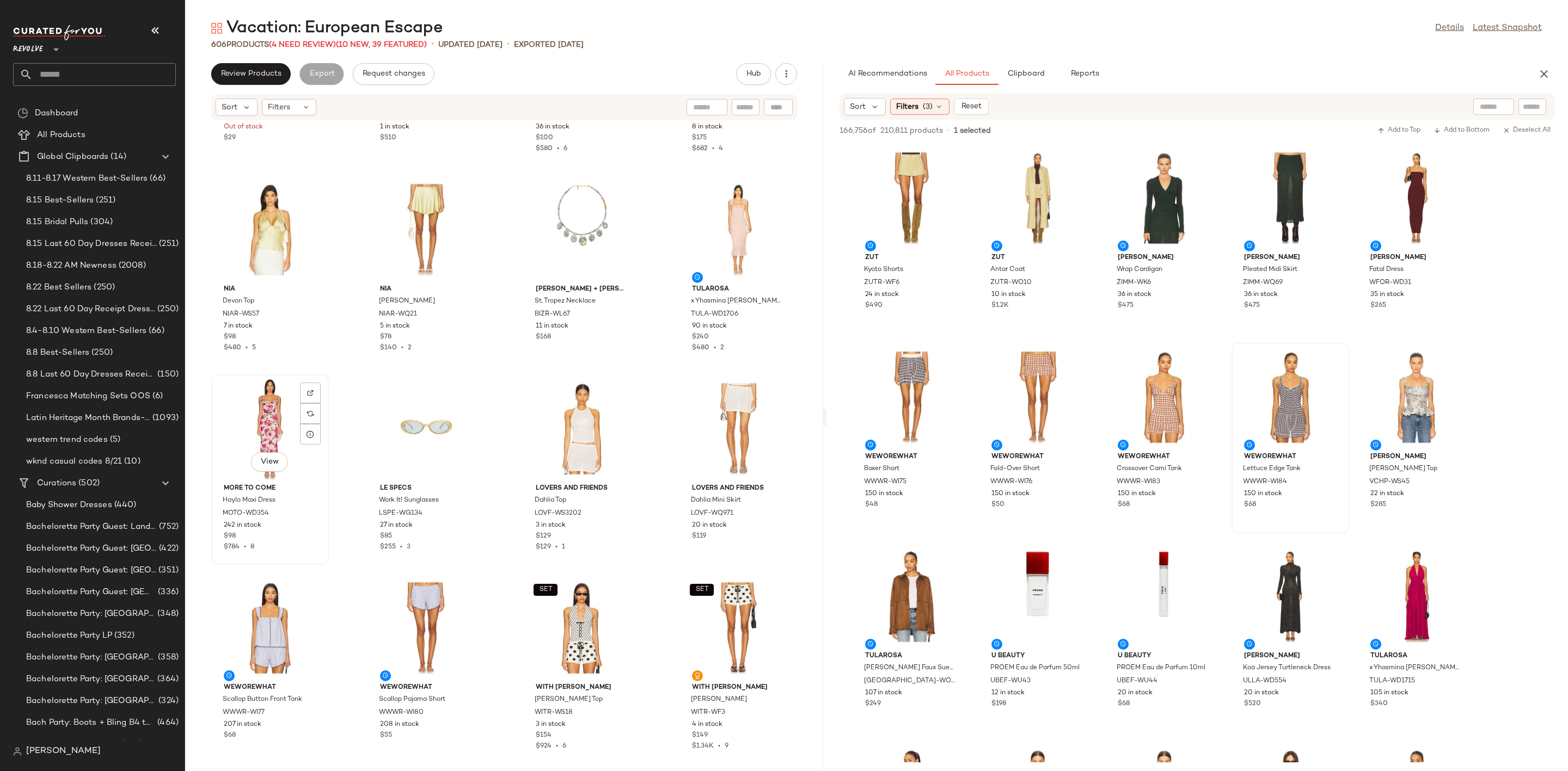
click at [264, 397] on div "View" at bounding box center [270, 429] width 110 height 101
click at [269, 229] on div "View" at bounding box center [270, 229] width 110 height 101
click at [714, 399] on div "View" at bounding box center [738, 429] width 110 height 101
click at [401, 637] on div "View" at bounding box center [426, 628] width 110 height 101
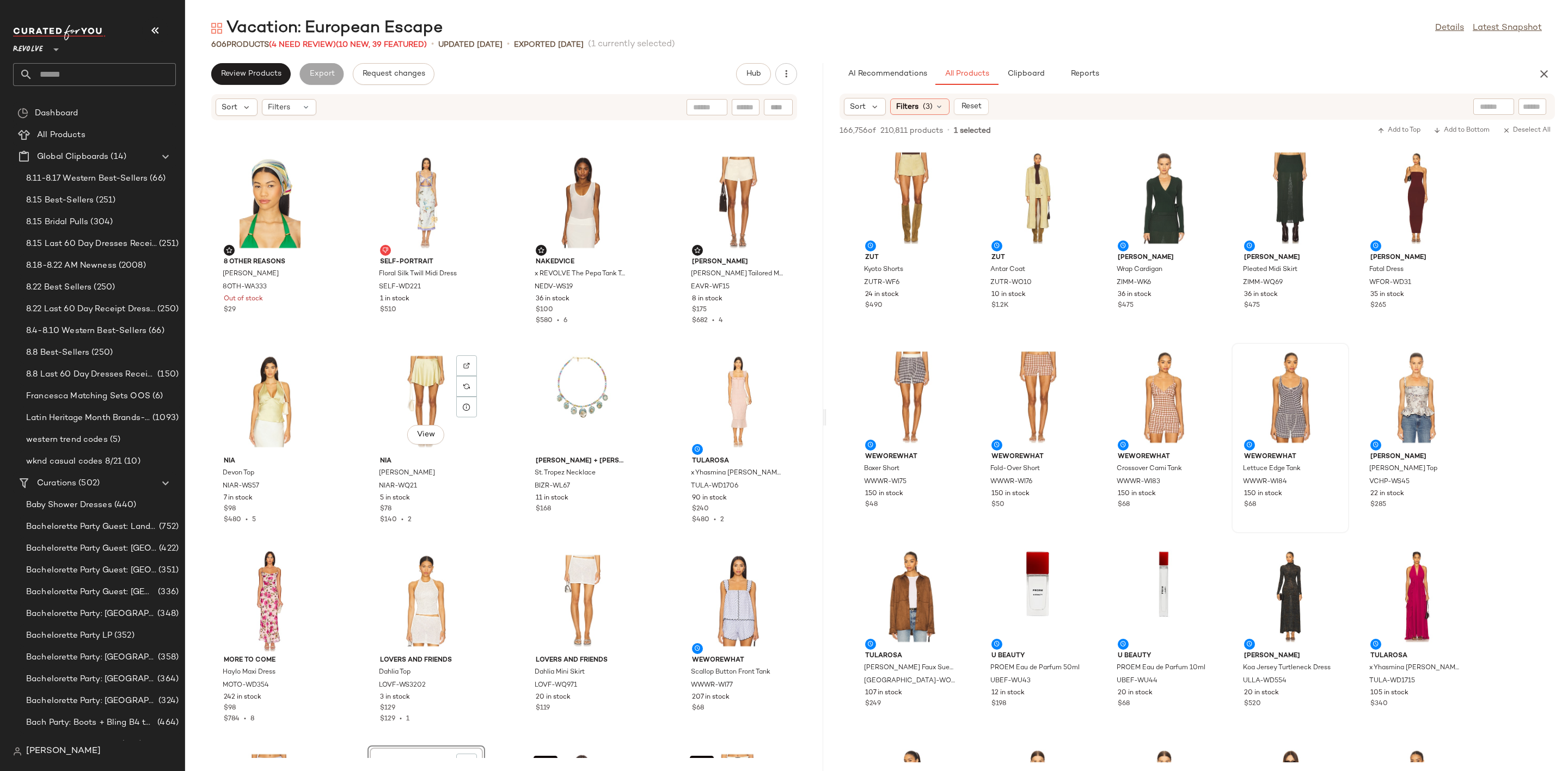
scroll to position [1966, 0]
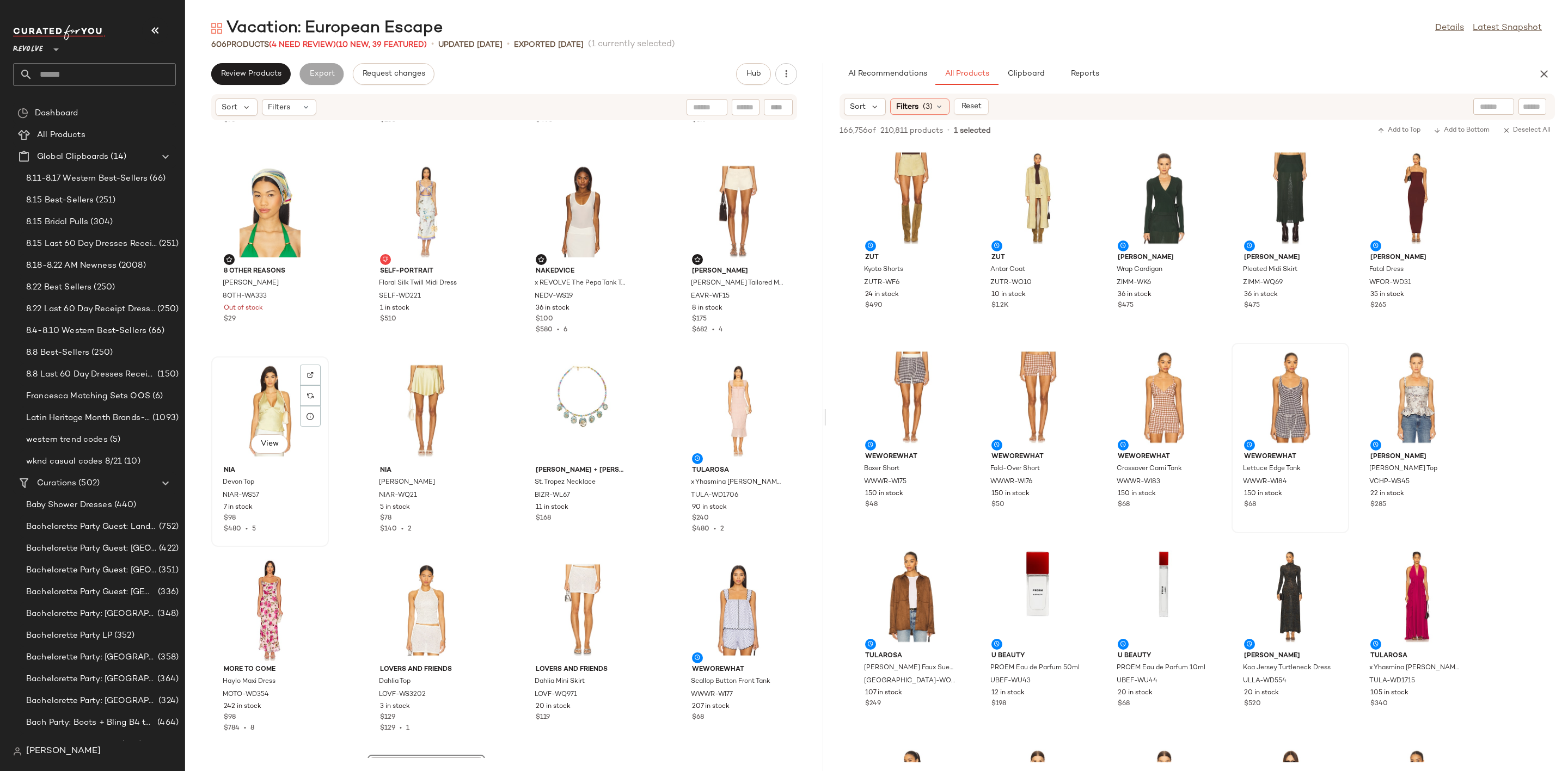
click at [277, 417] on div "View" at bounding box center [270, 411] width 110 height 101
click at [567, 587] on div "View" at bounding box center [582, 610] width 110 height 101
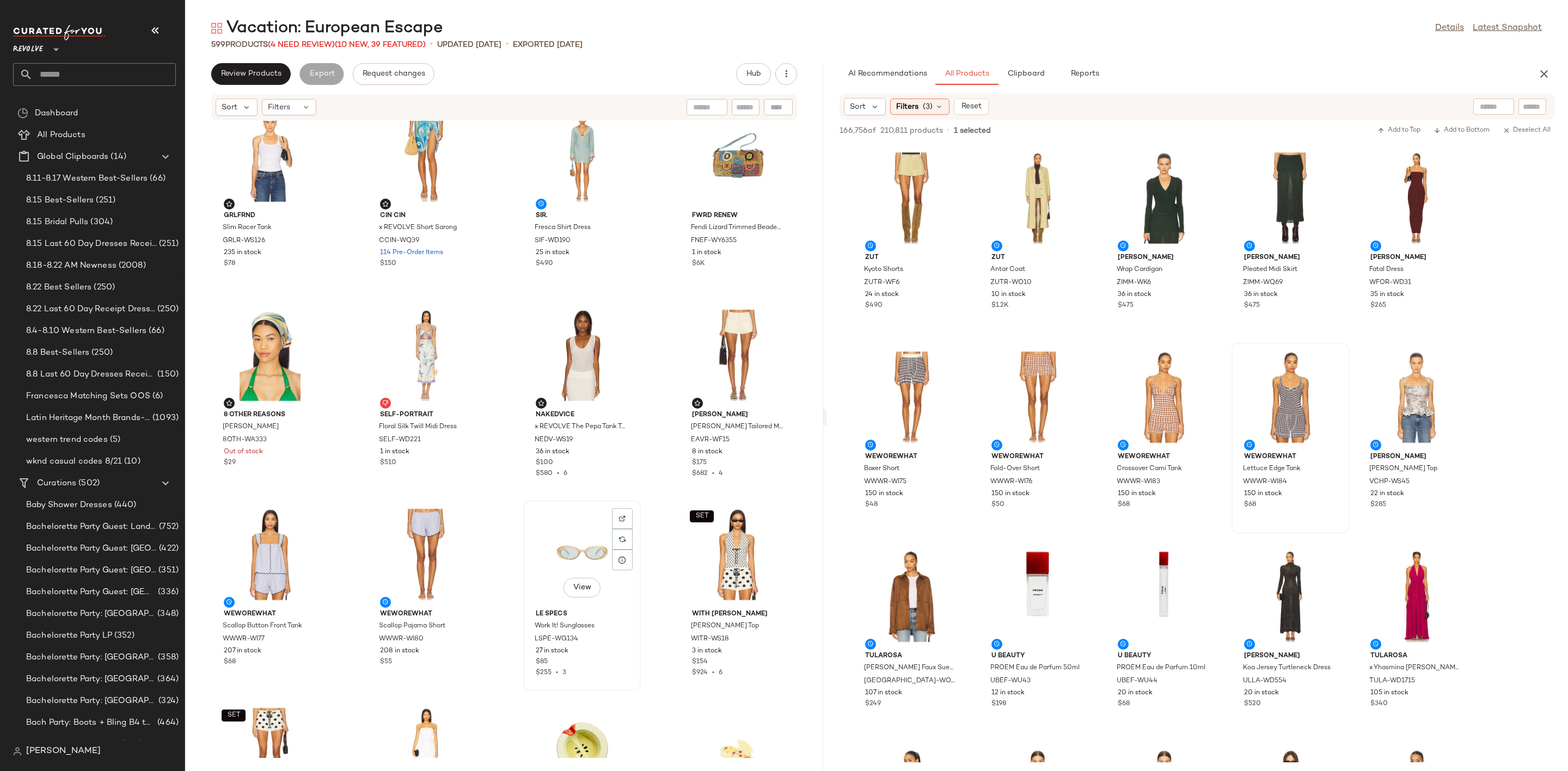
scroll to position [1803, 0]
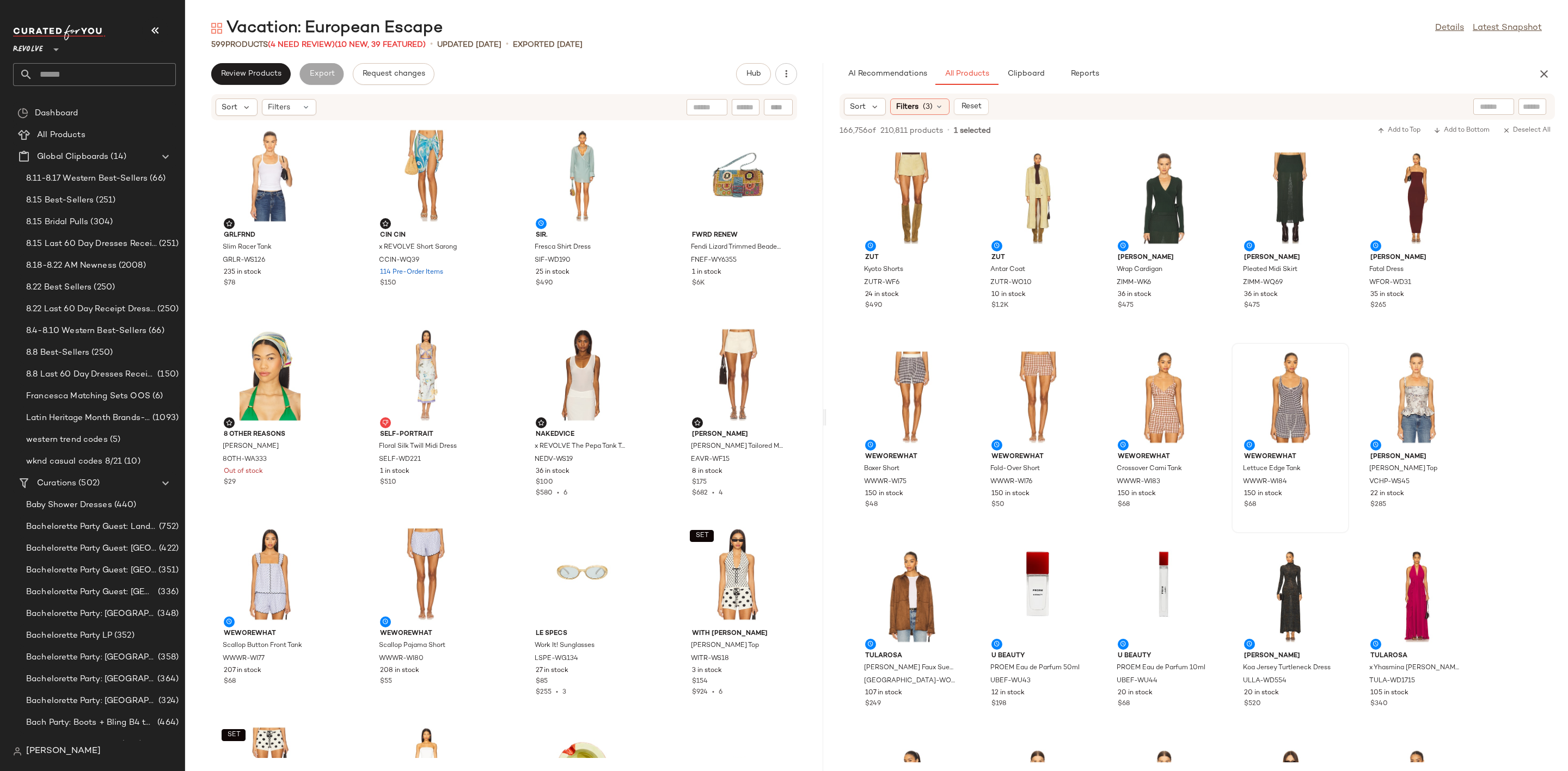
click at [1526, 117] on div "Sort Filters (3) Reset" at bounding box center [1197, 107] width 715 height 26
click at [1532, 105] on input "Filter" at bounding box center [1496, 107] width 92 height 11
type input "******"
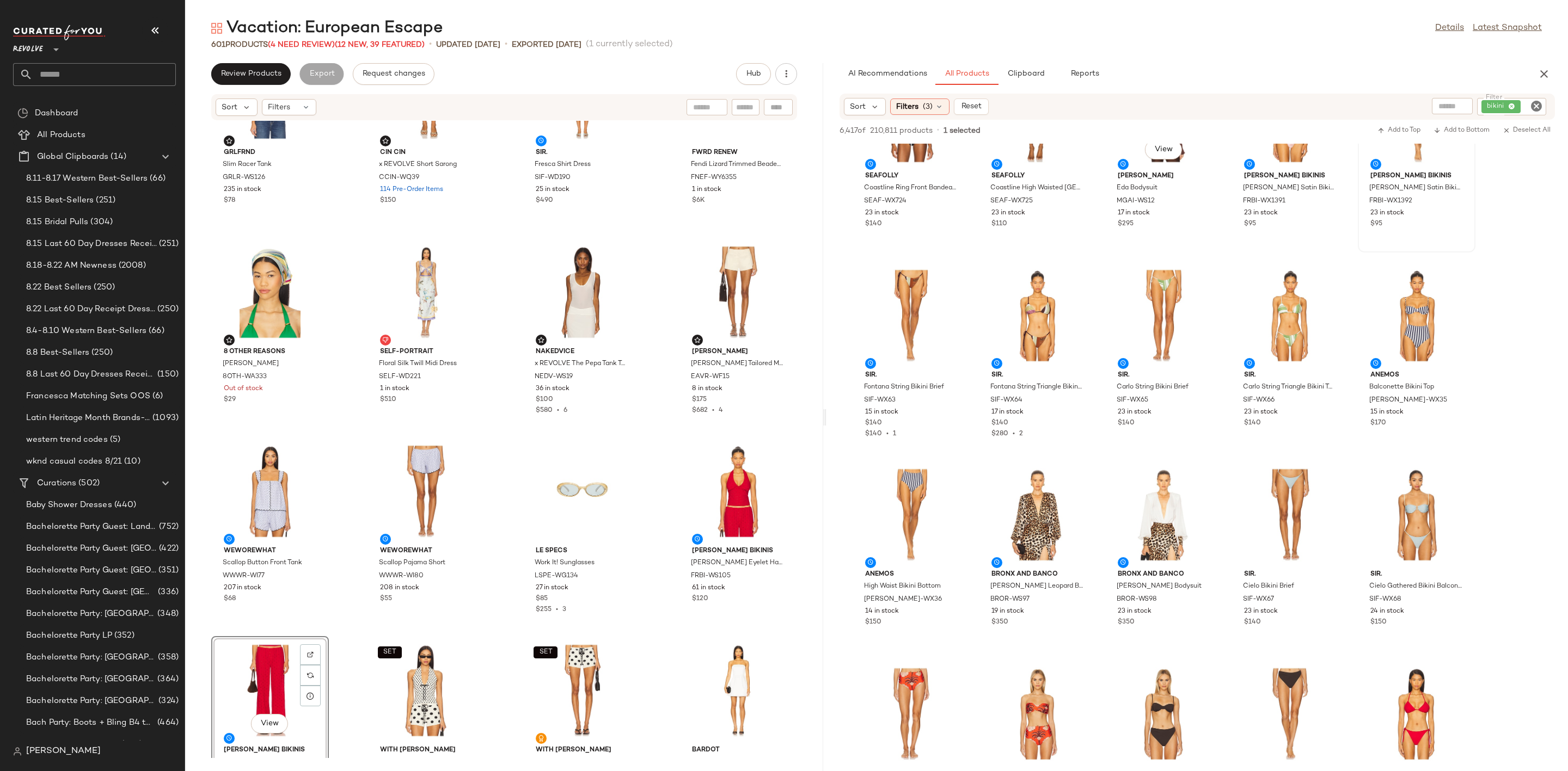
scroll to position [1885, 0]
click at [1532, 106] on icon "Clear Filter" at bounding box center [1536, 106] width 13 height 13
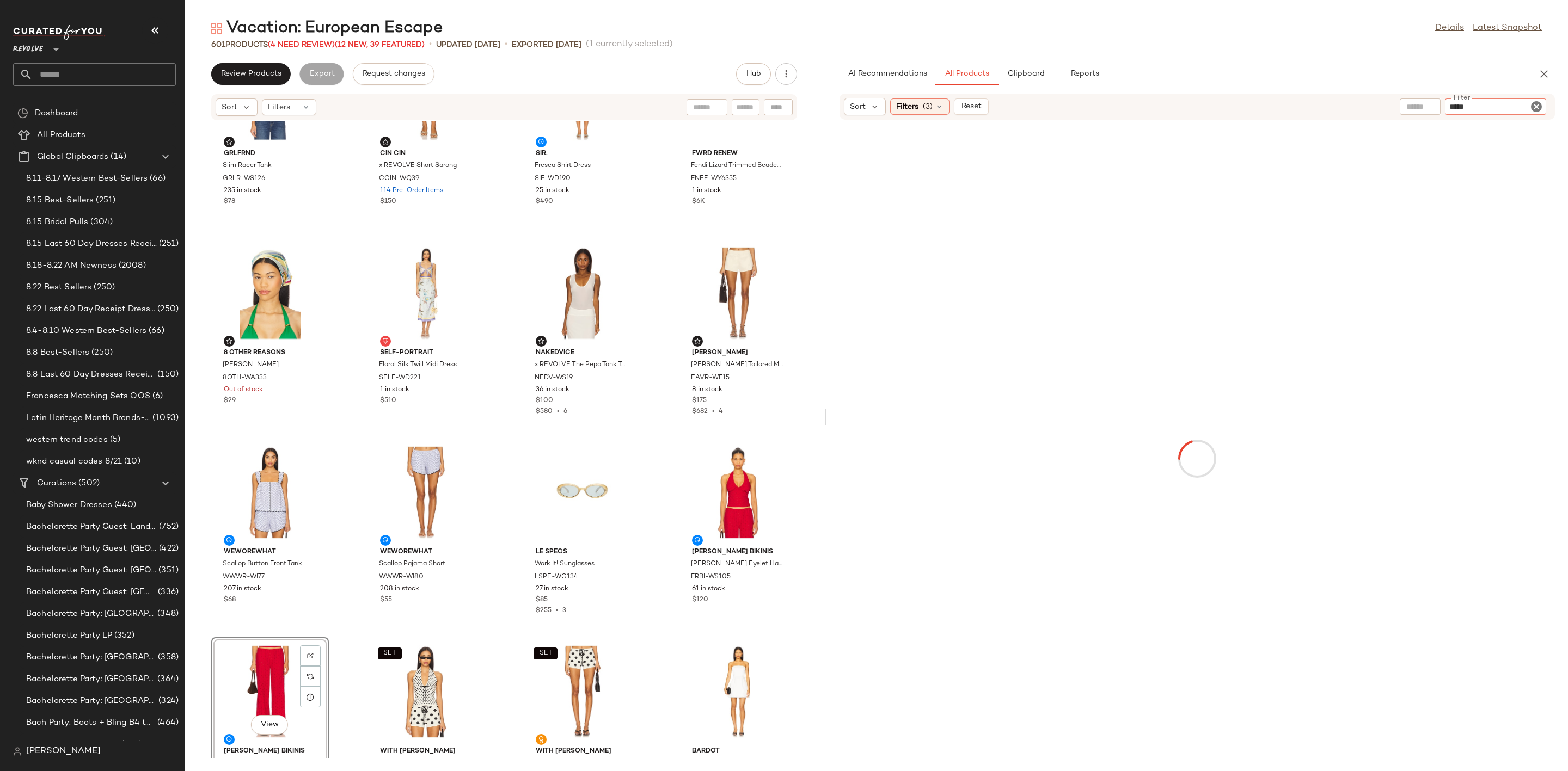
type input "*****"
type button "CompanyProducts"
click at [1428, 71] on div "AI Recommendations All Products Clipboard Reports" at bounding box center [1180, 74] width 681 height 22
click at [1137, 363] on div "No Products Found No products match your current filters. Clear Filters" at bounding box center [1197, 453] width 741 height 619
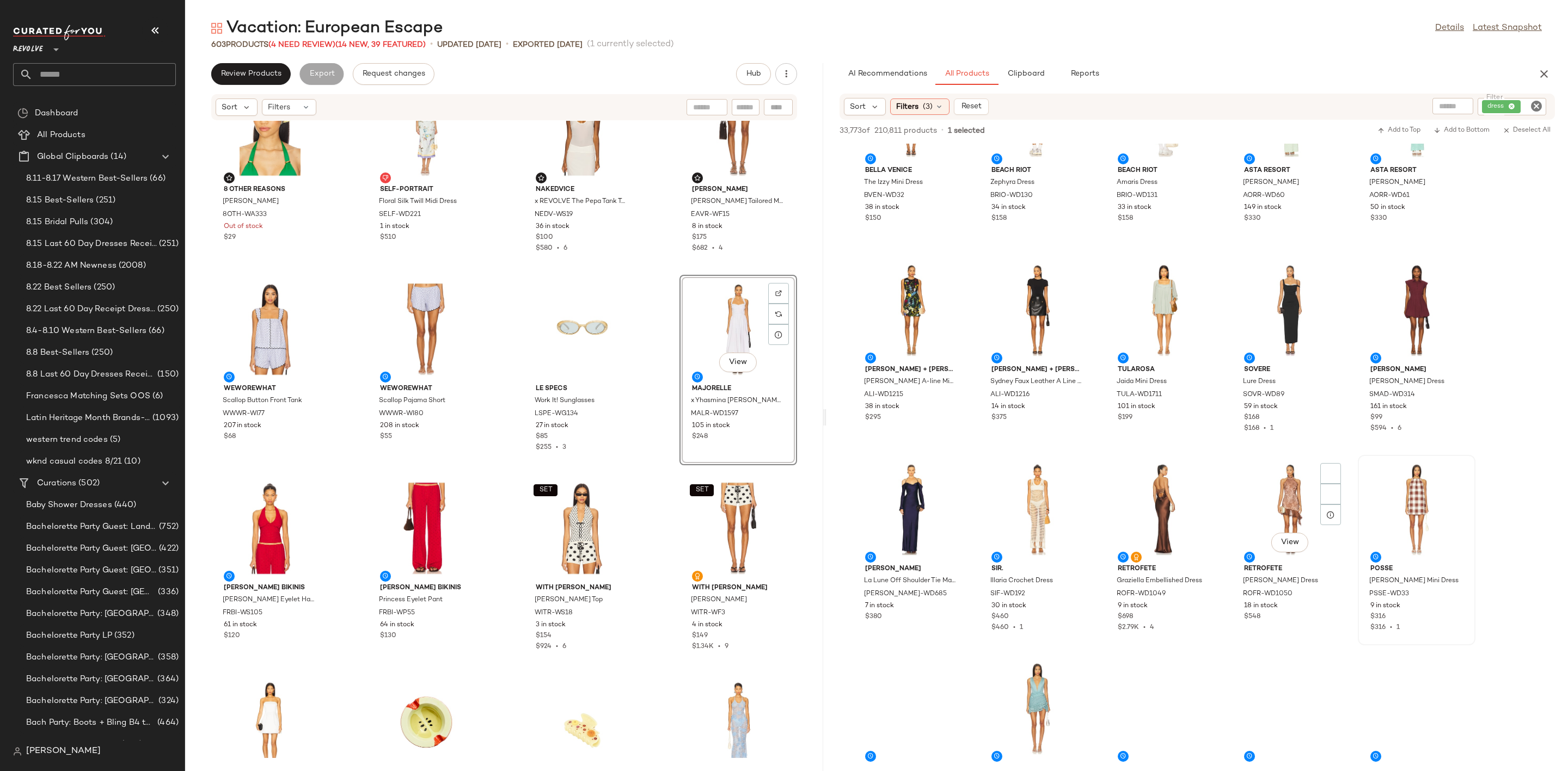
scroll to position [3674, 0]
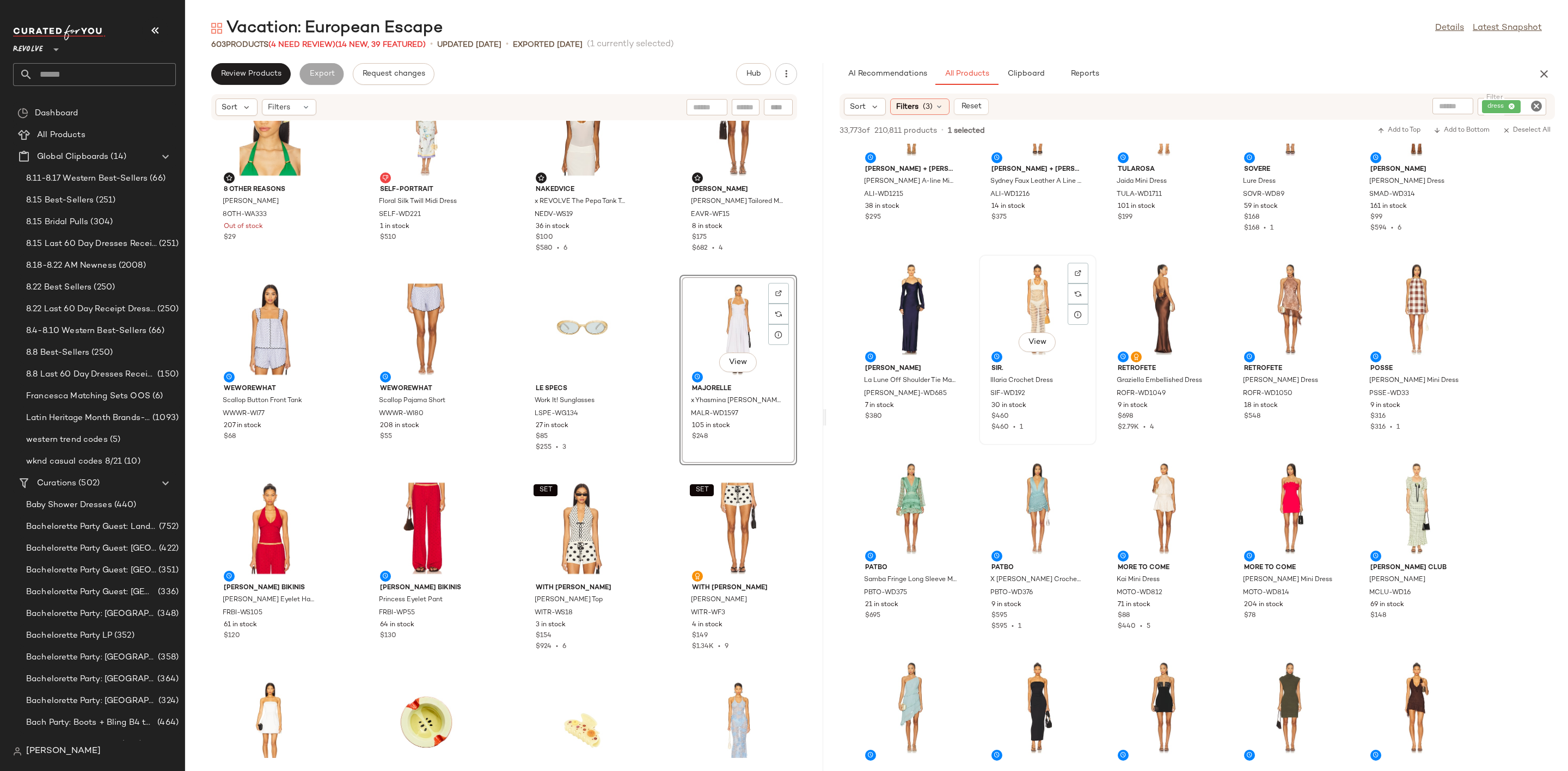
click at [1004, 299] on div "View" at bounding box center [1037, 309] width 110 height 101
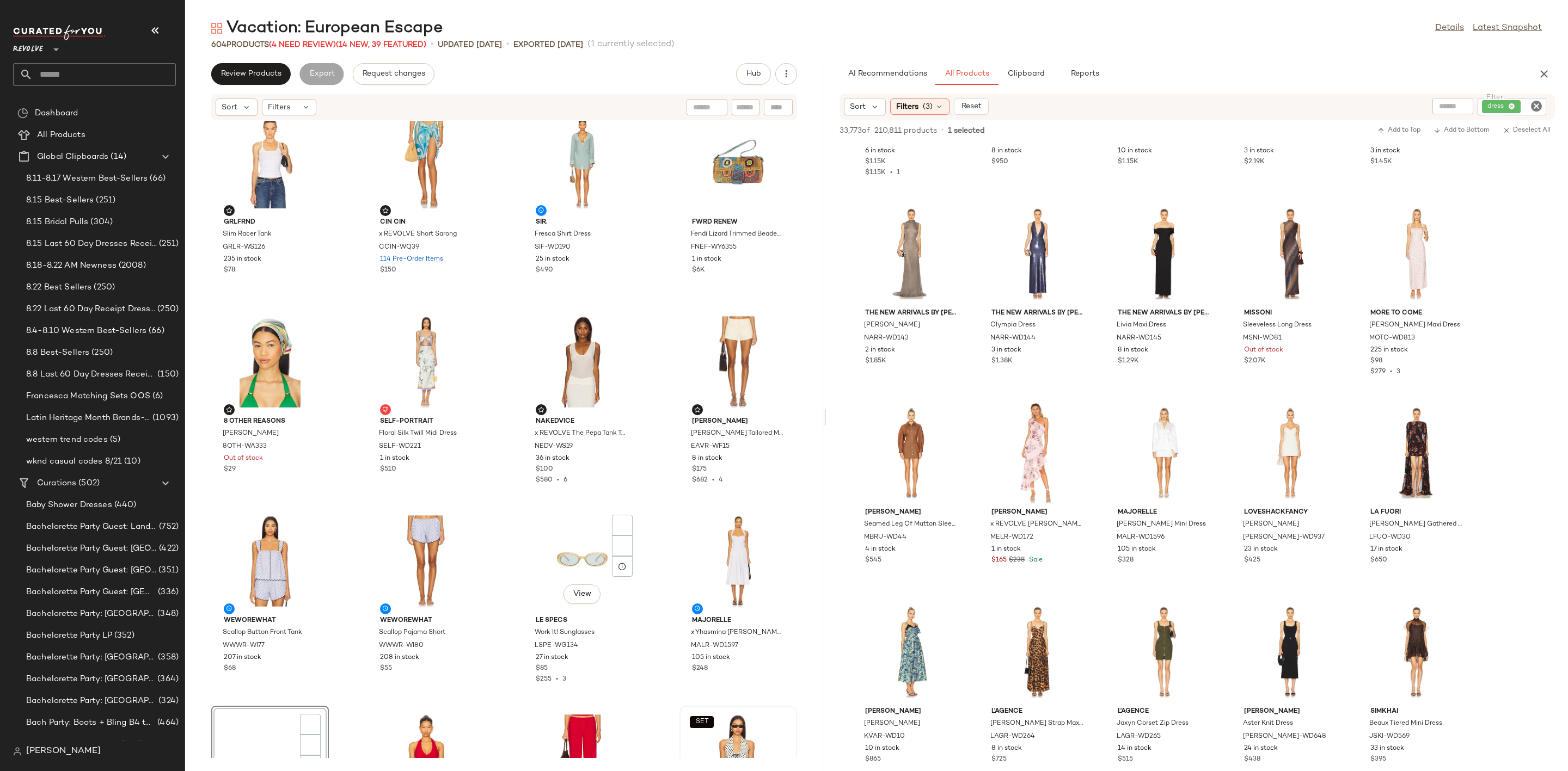
scroll to position [2048, 0]
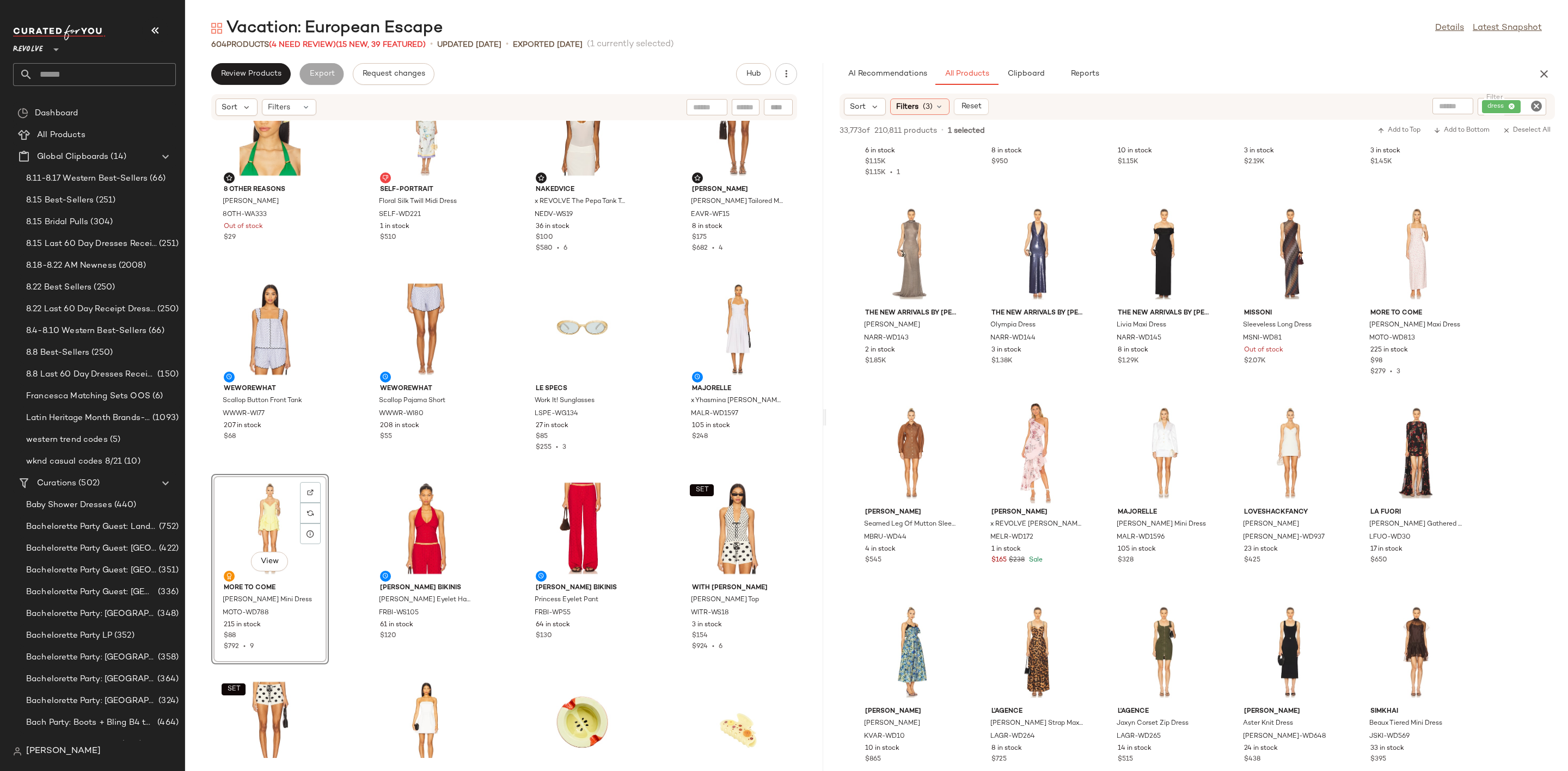
click at [1531, 105] on icon "Clear Filter" at bounding box center [1536, 106] width 13 height 13
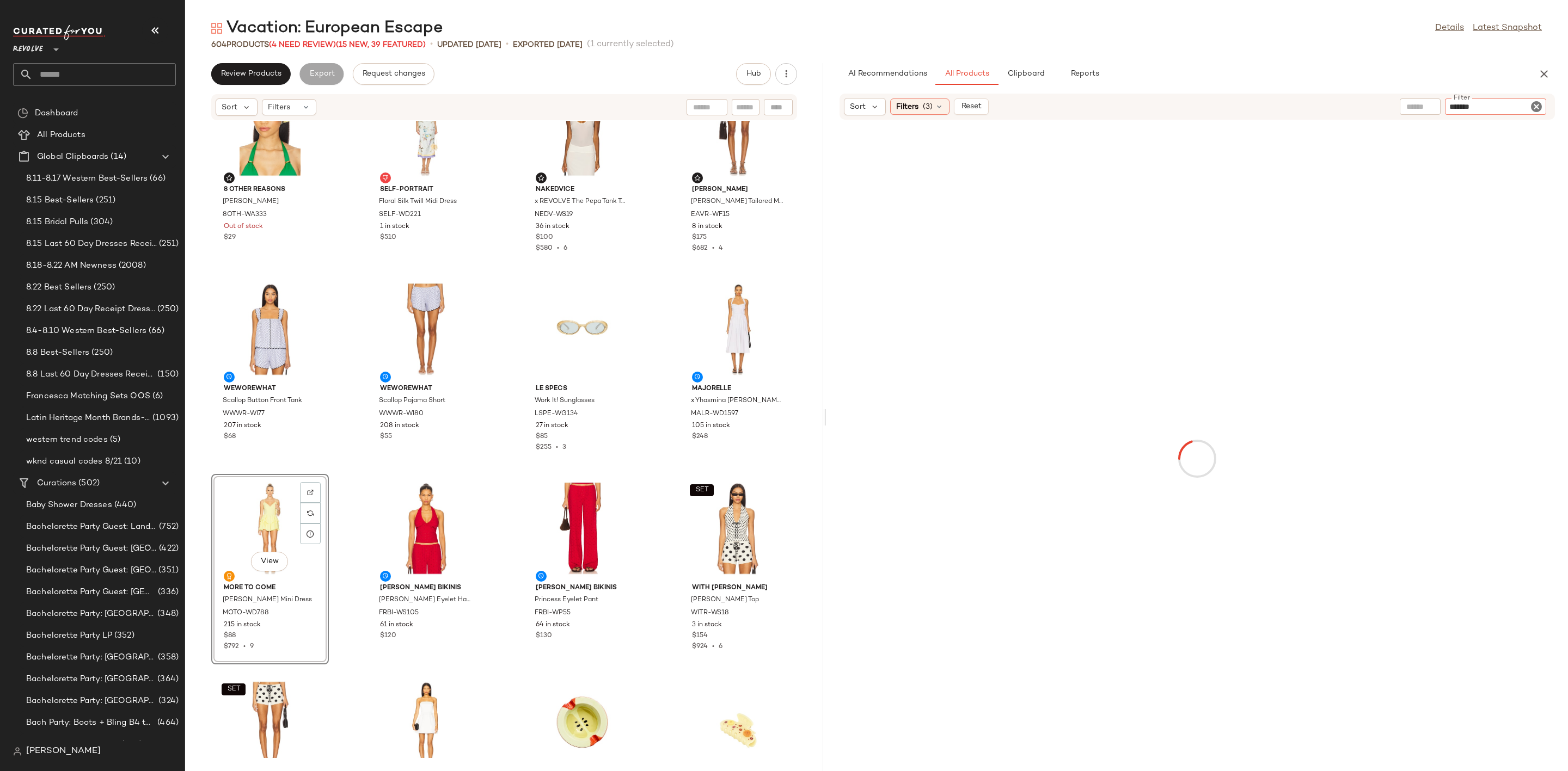
type input "********"
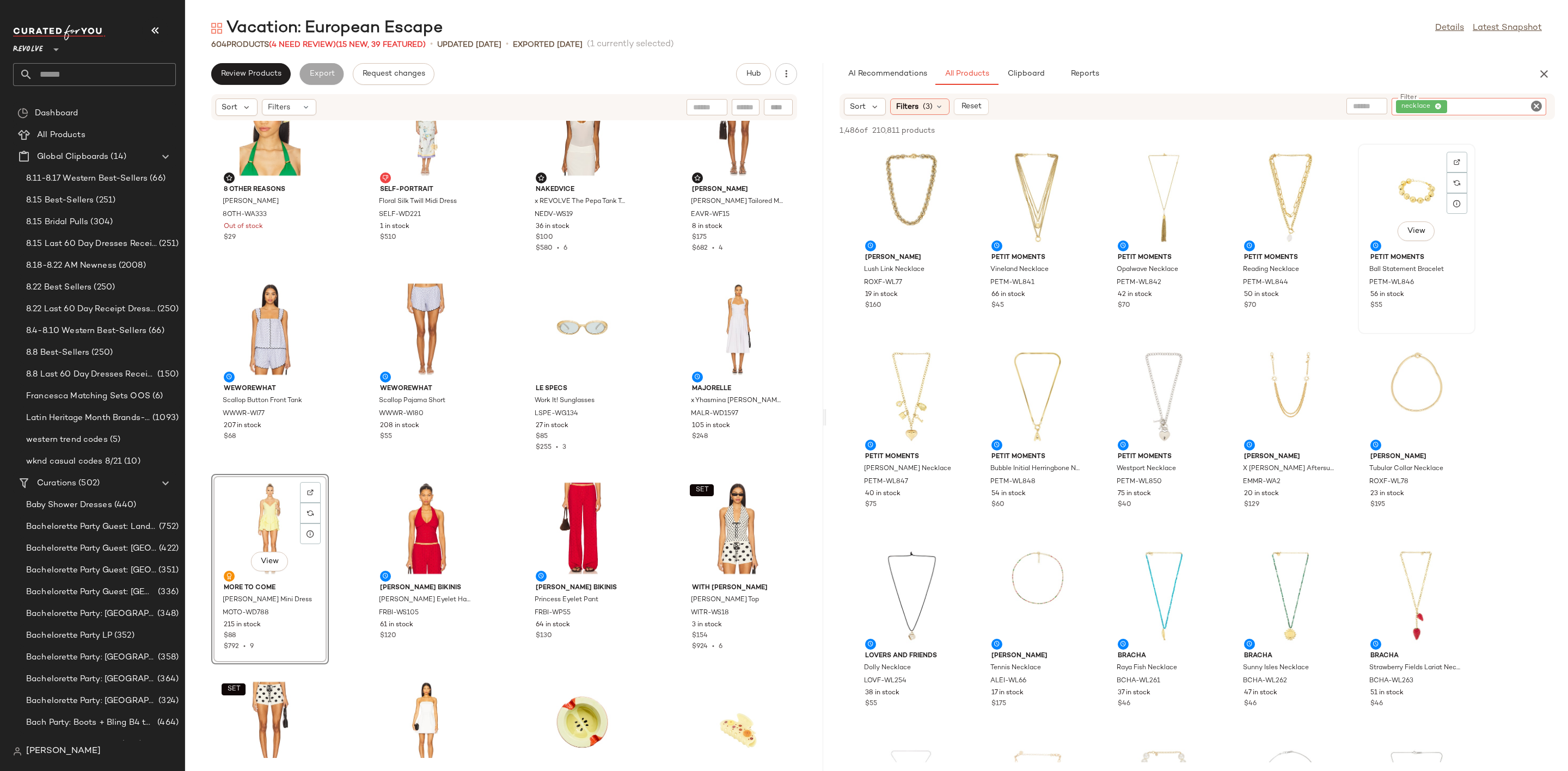
click at [1410, 182] on div "View" at bounding box center [1416, 198] width 110 height 101
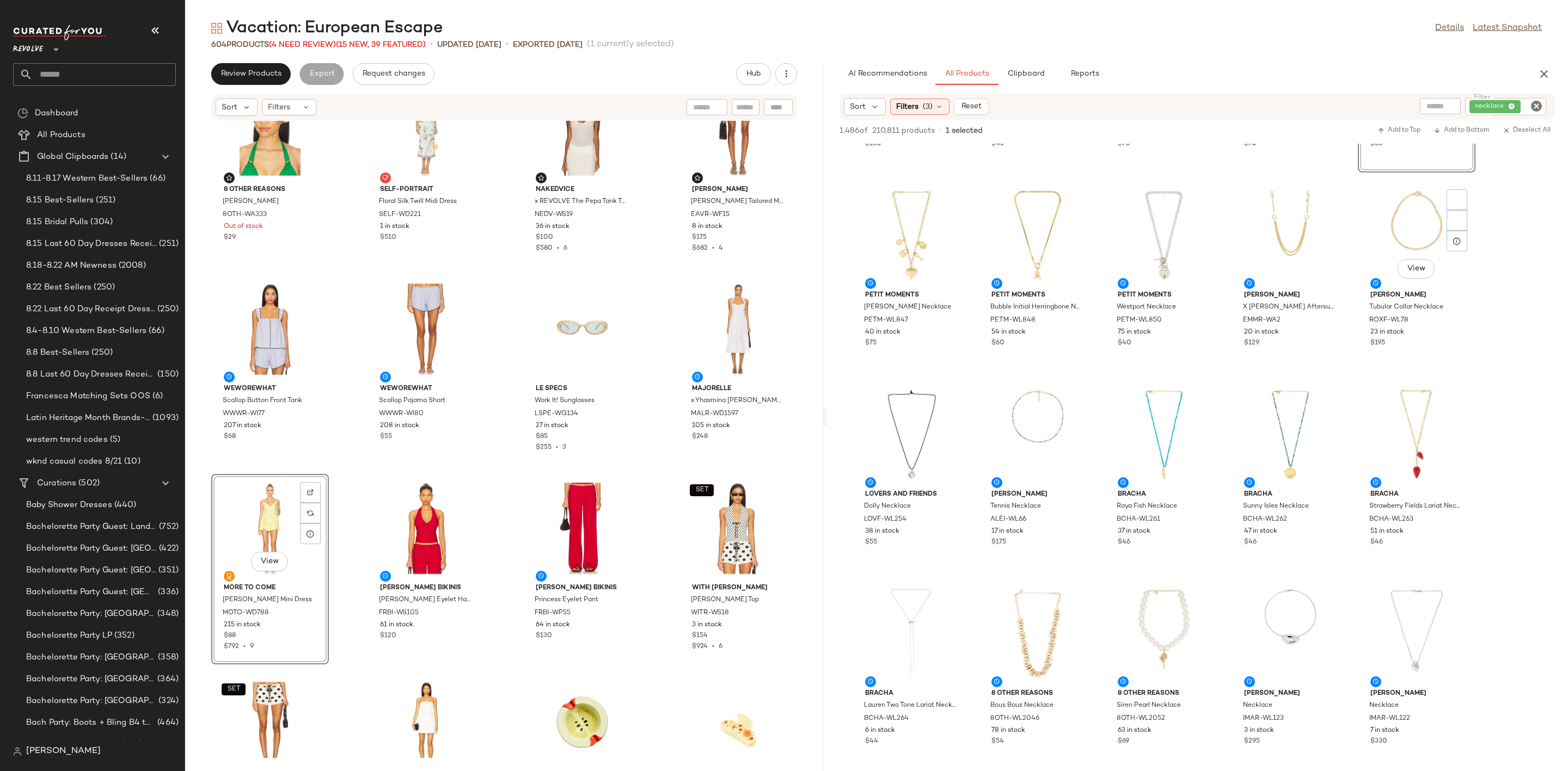
scroll to position [327, 0]
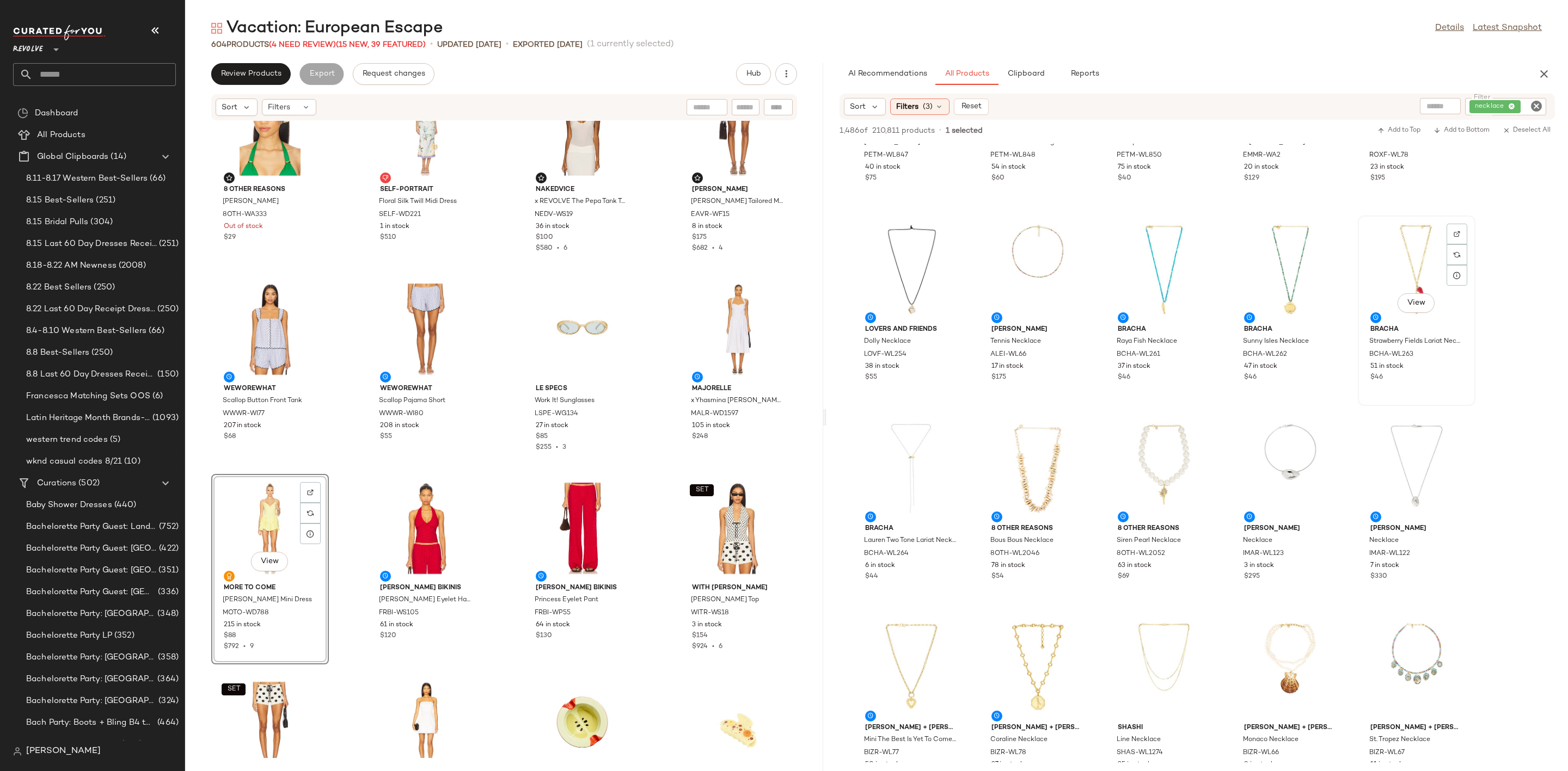
click at [1407, 242] on div "View" at bounding box center [1416, 270] width 110 height 101
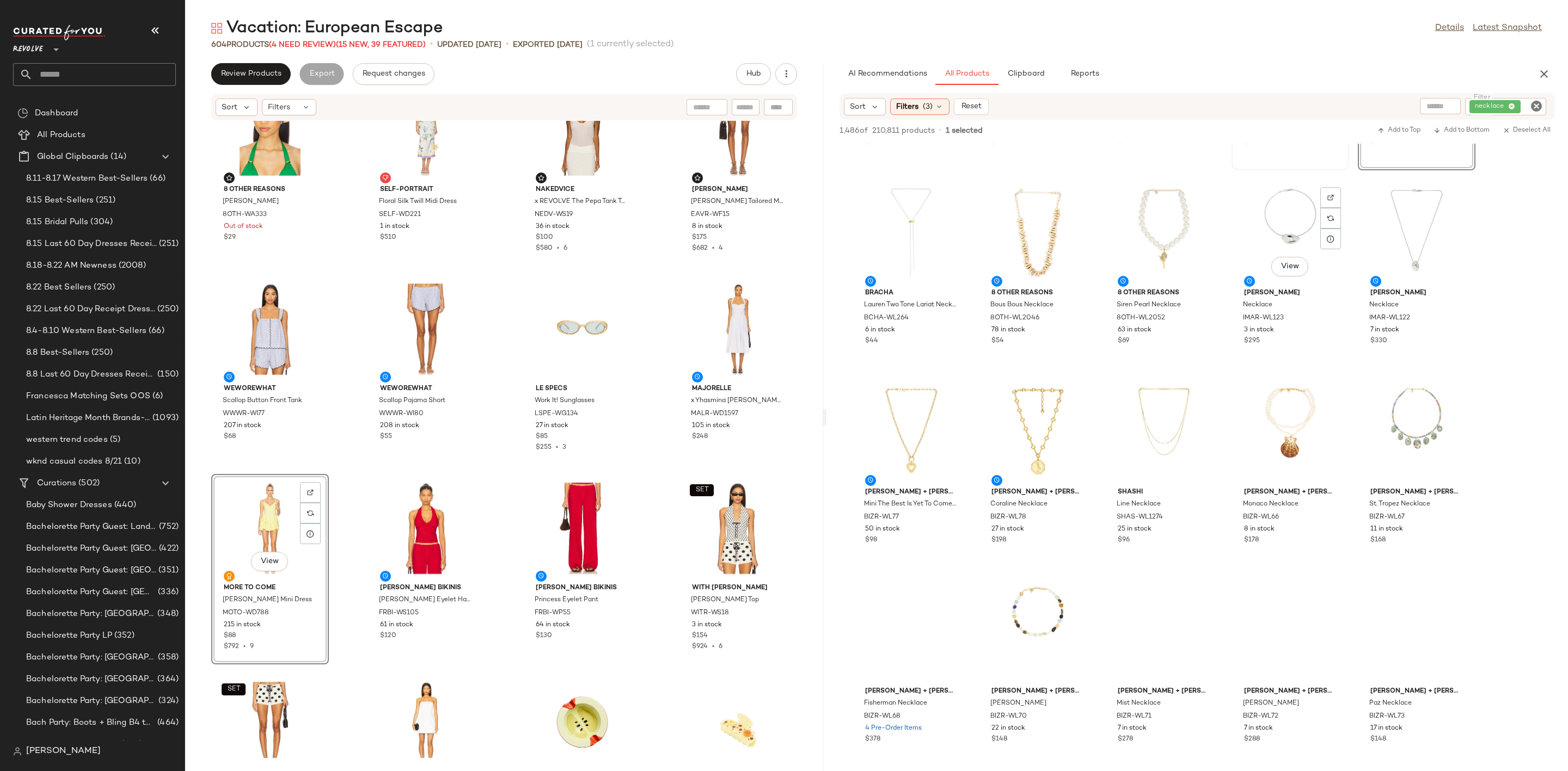
scroll to position [572, 0]
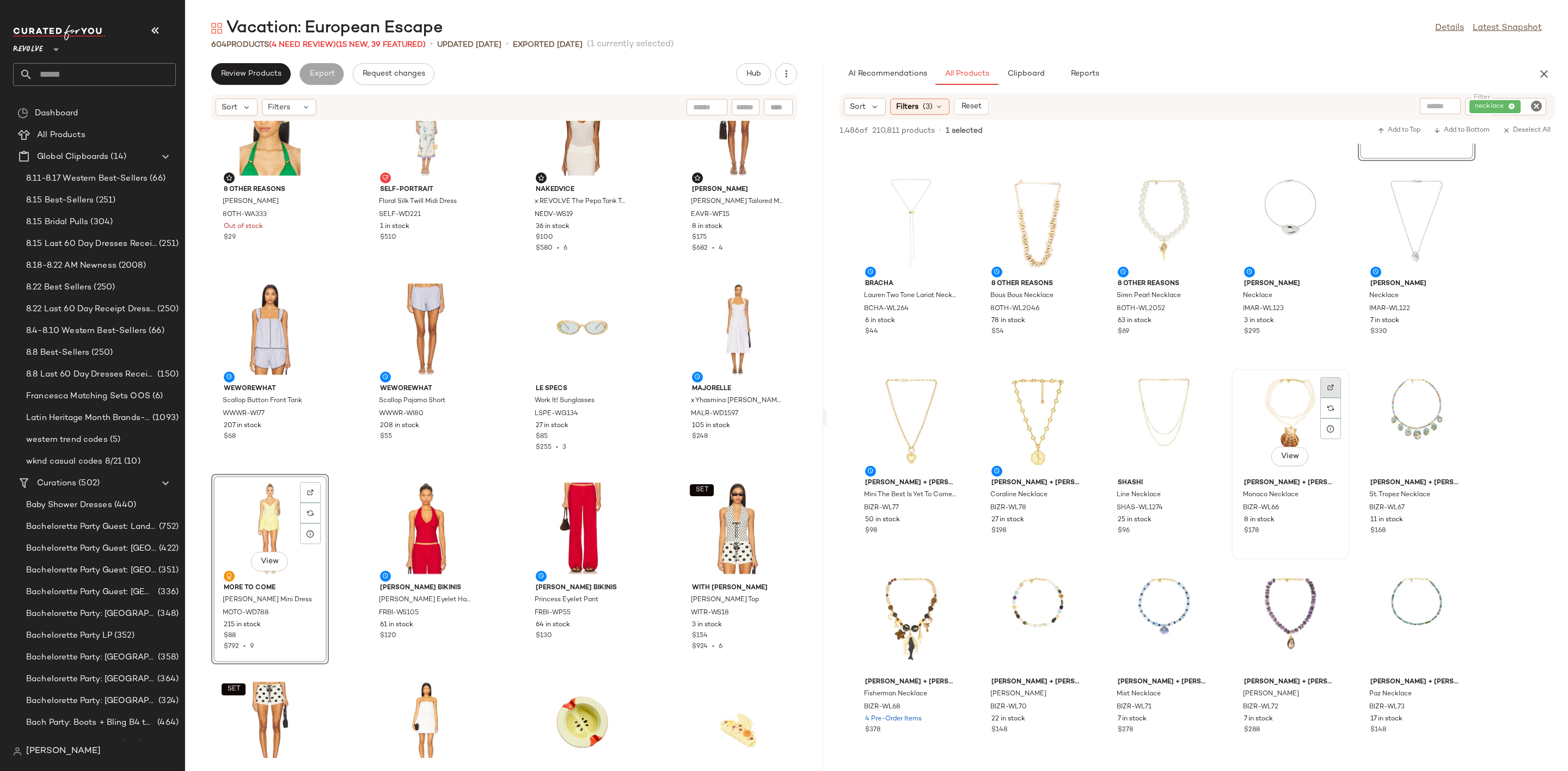
click at [1336, 398] on div at bounding box center [1330, 408] width 21 height 21
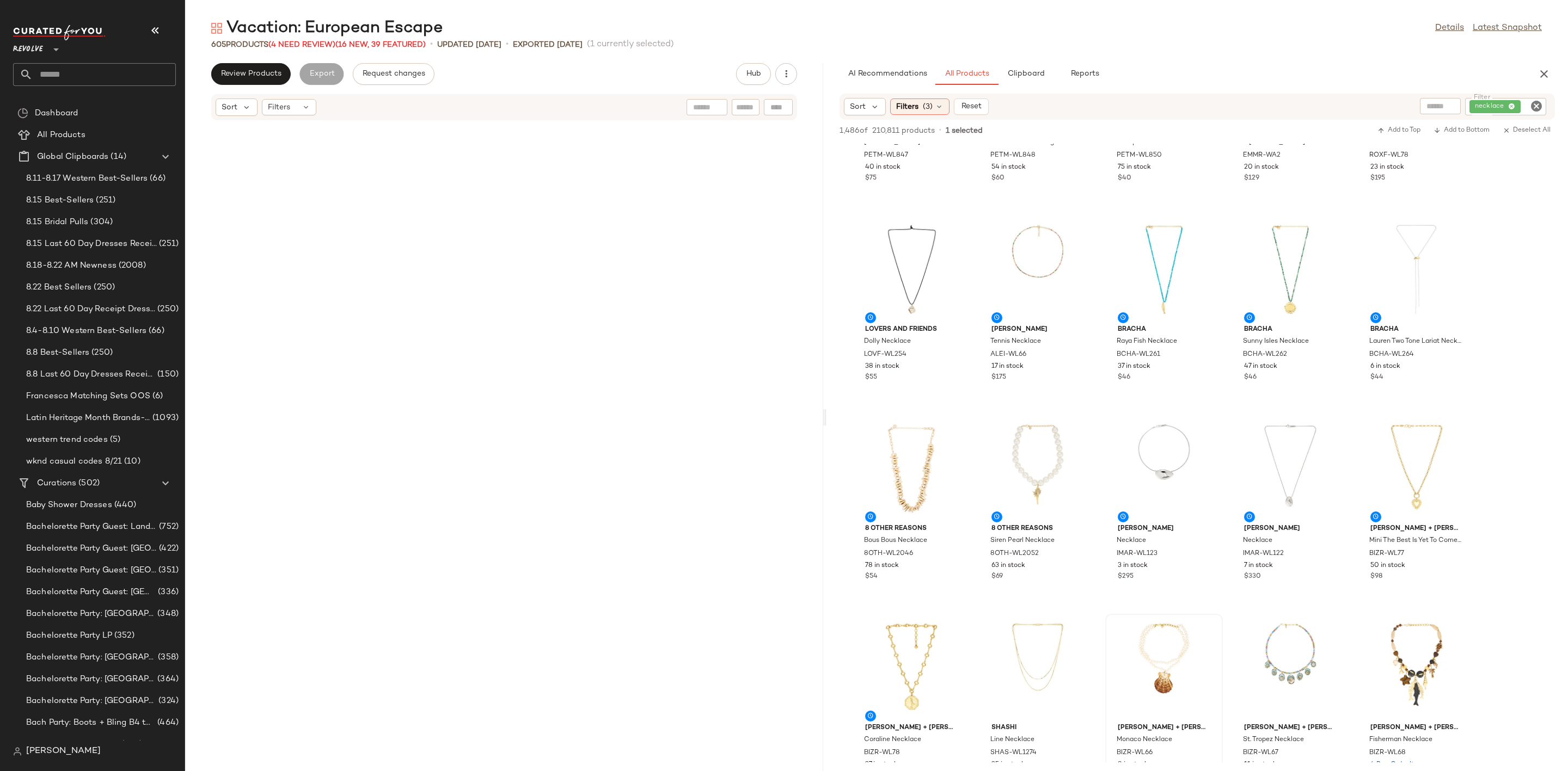
scroll to position [29645, 0]
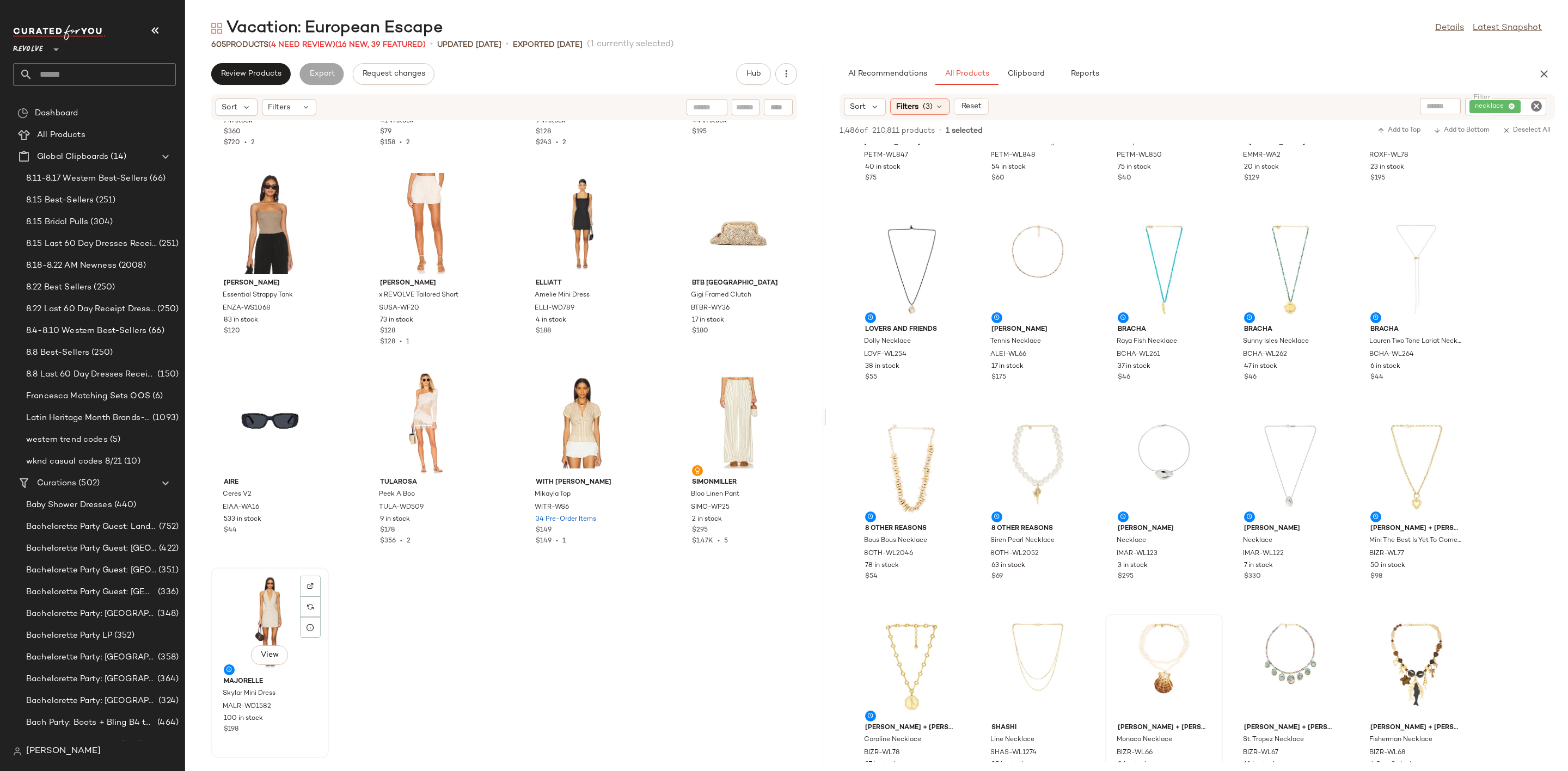
click at [250, 631] on div "View" at bounding box center [270, 622] width 110 height 101
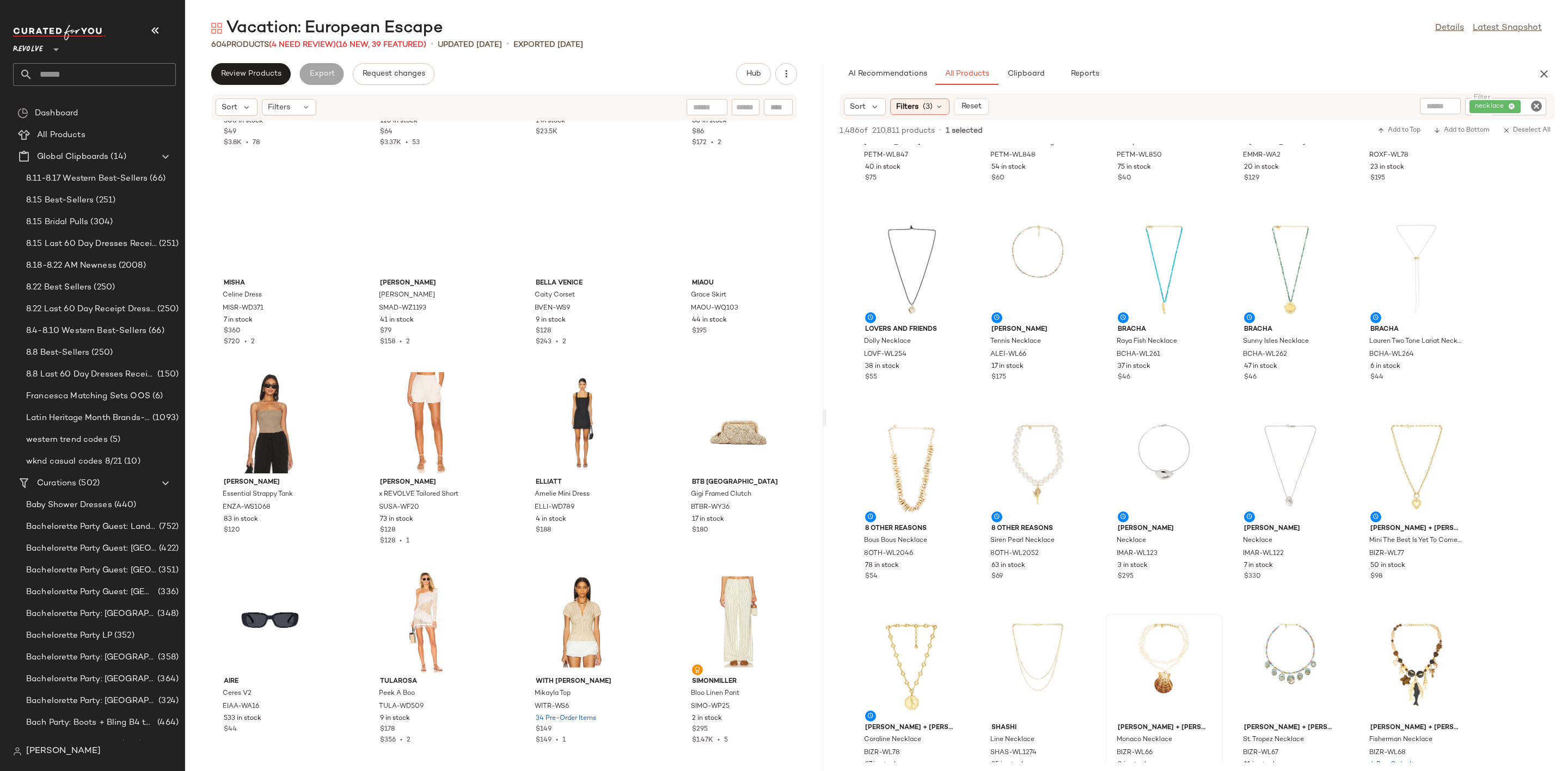
scroll to position [29446, 0]
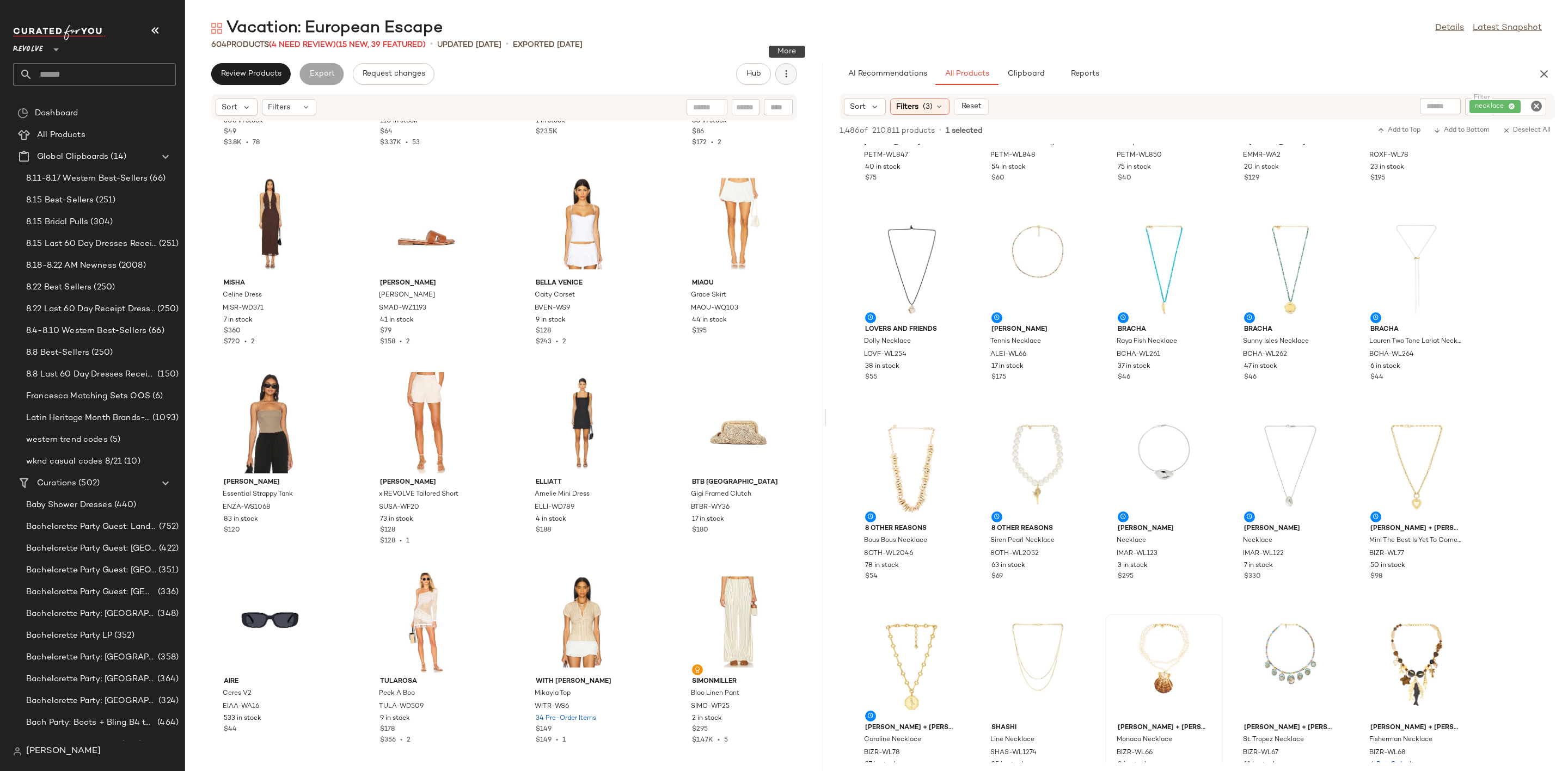
click at [788, 72] on icon "button" at bounding box center [786, 74] width 11 height 11
click at [754, 161] on span "Clear Suggested Products" at bounding box center [736, 158] width 102 height 11
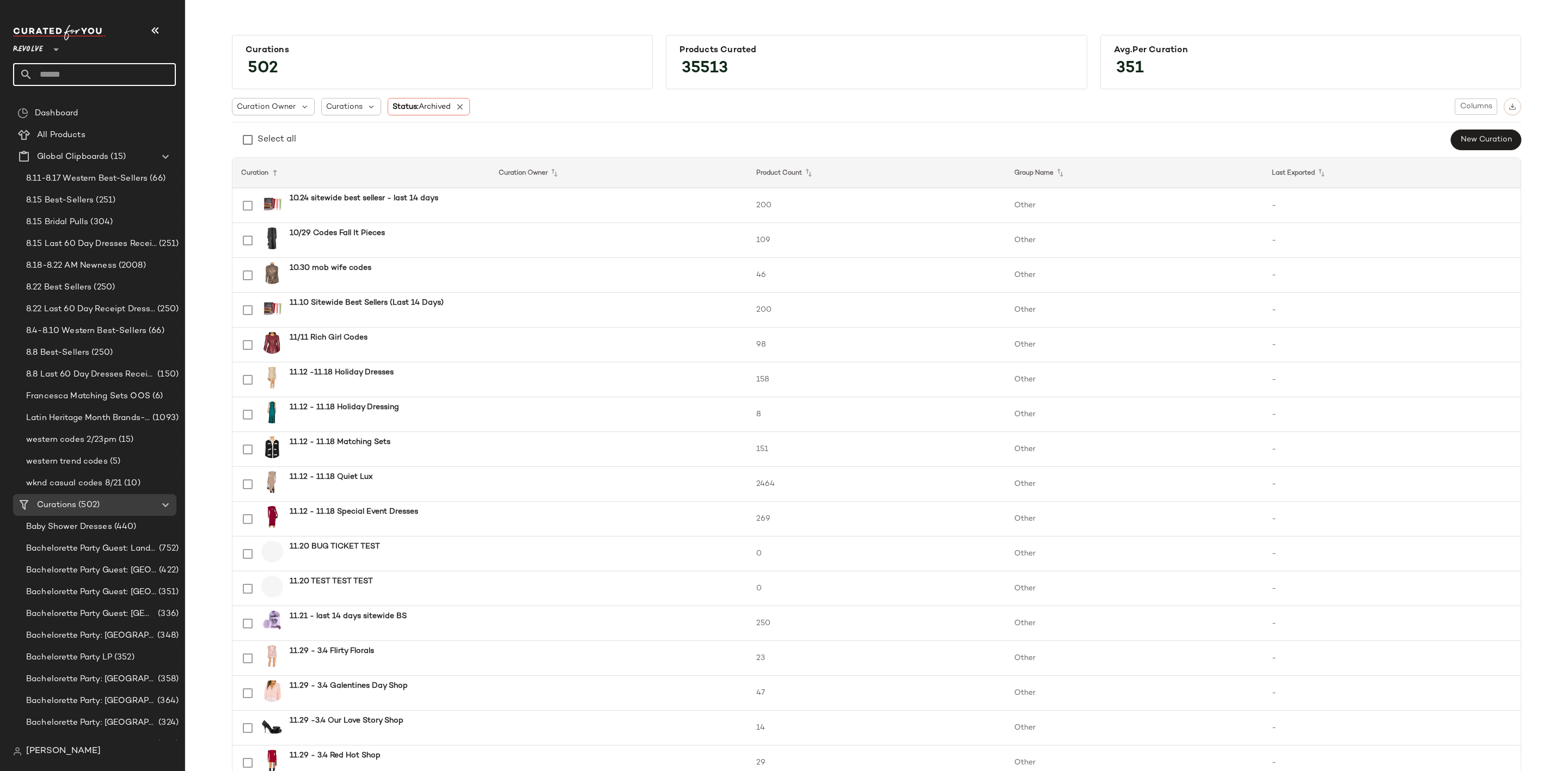
drag, startPoint x: 99, startPoint y: 69, endPoint x: 59, endPoint y: 55, distance: 42.4
click at [99, 69] on input "text" at bounding box center [104, 74] width 143 height 23
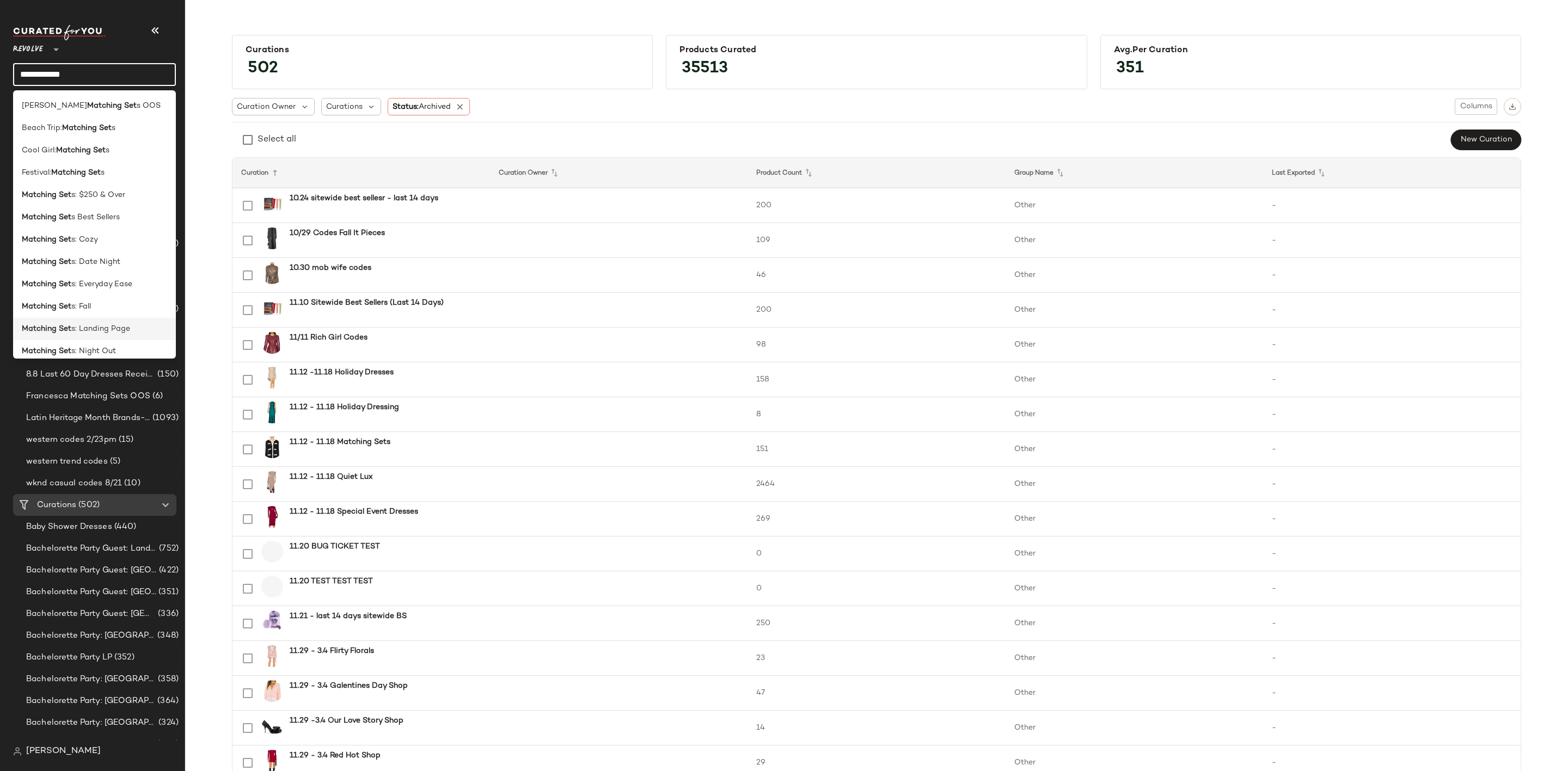
type input "**********"
click at [113, 333] on span "s: Landing Page" at bounding box center [100, 329] width 59 height 11
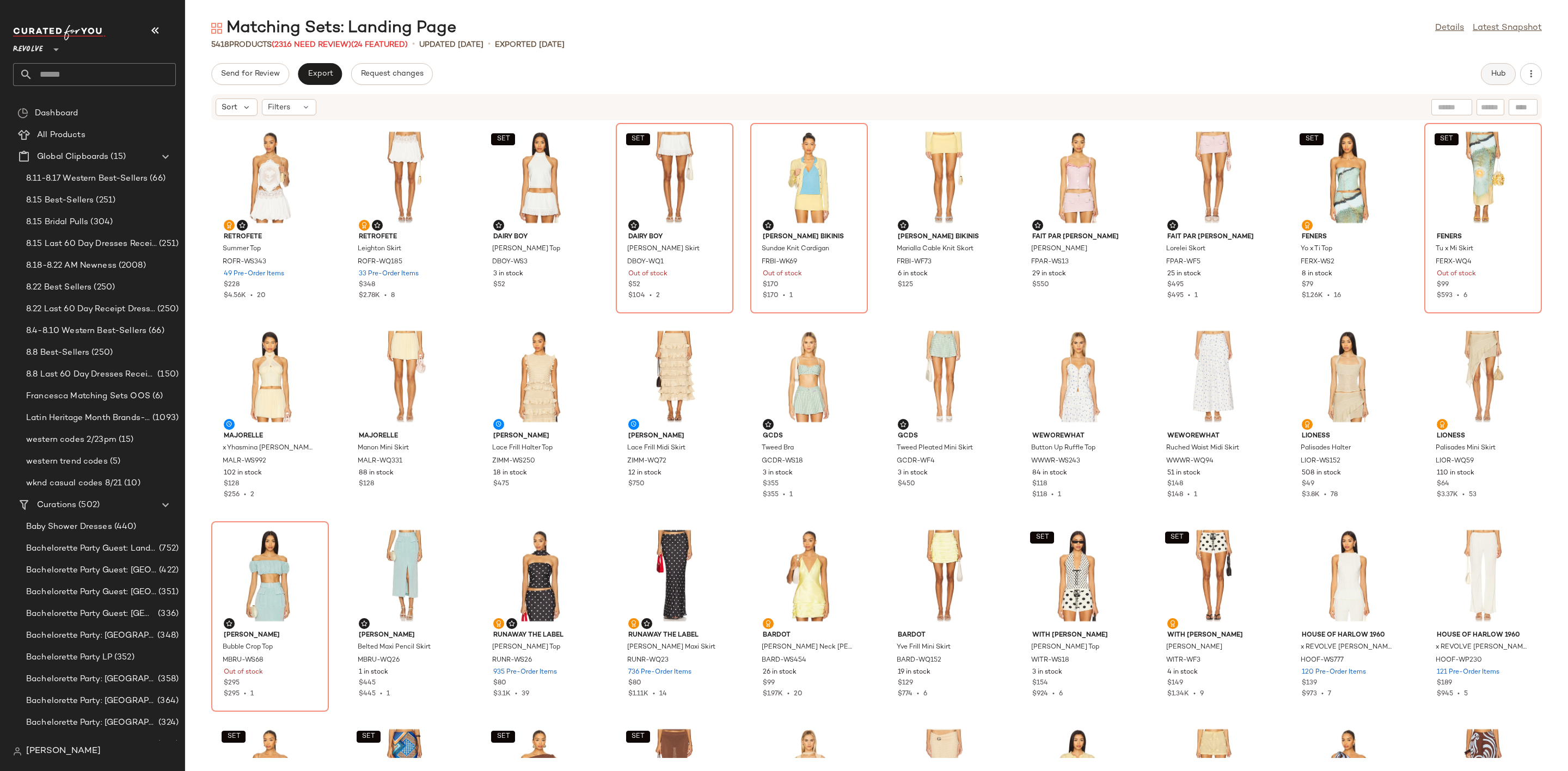
click at [1501, 74] on span "Hub" at bounding box center [1498, 74] width 15 height 9
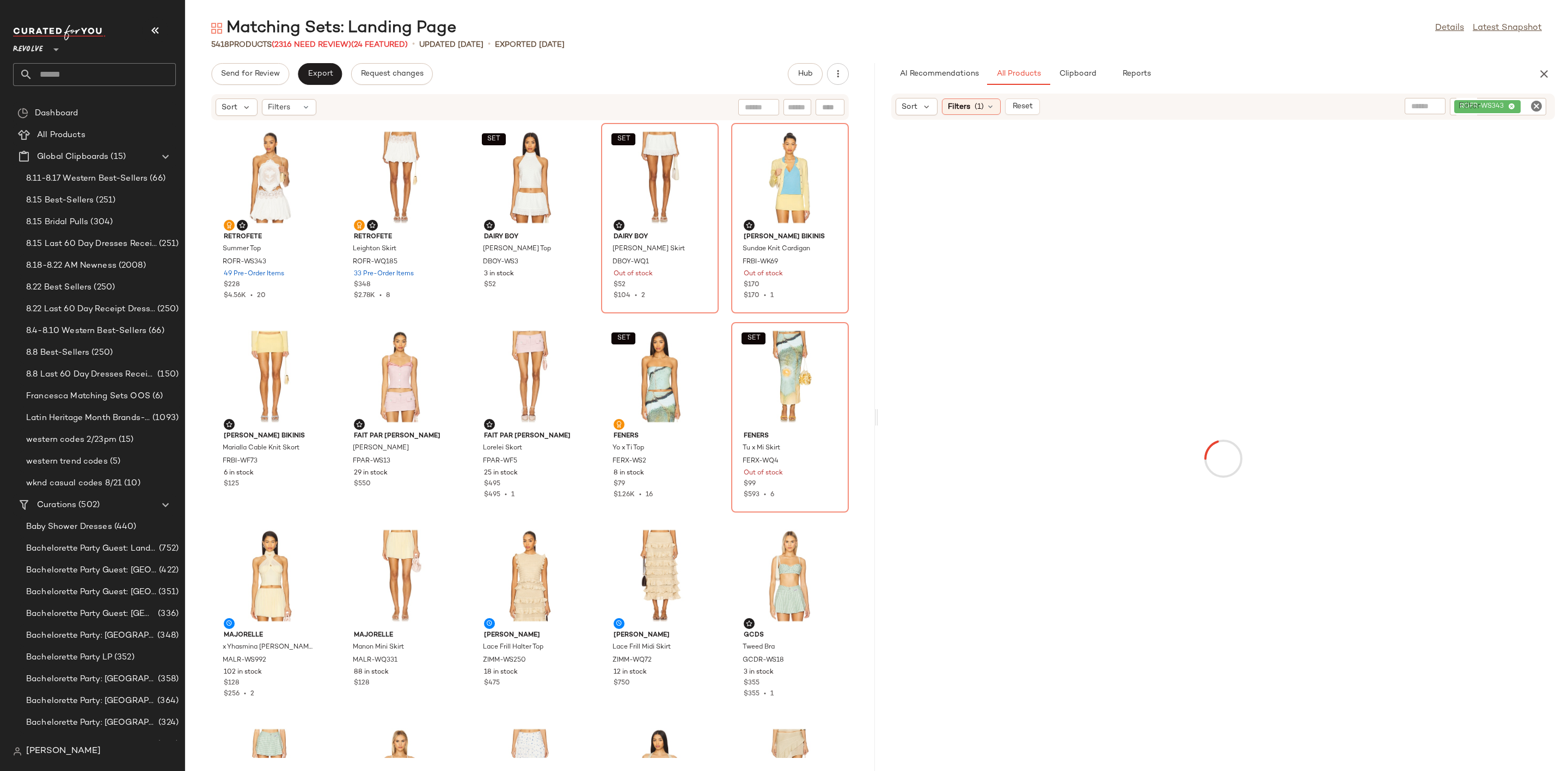
click at [1532, 105] on icon "Clear Filter" at bounding box center [1536, 106] width 13 height 13
paste input "*********"
type input "*********"
click at [1459, 67] on div "AI Recommendations All Products Clipboard Reports" at bounding box center [1206, 74] width 629 height 22
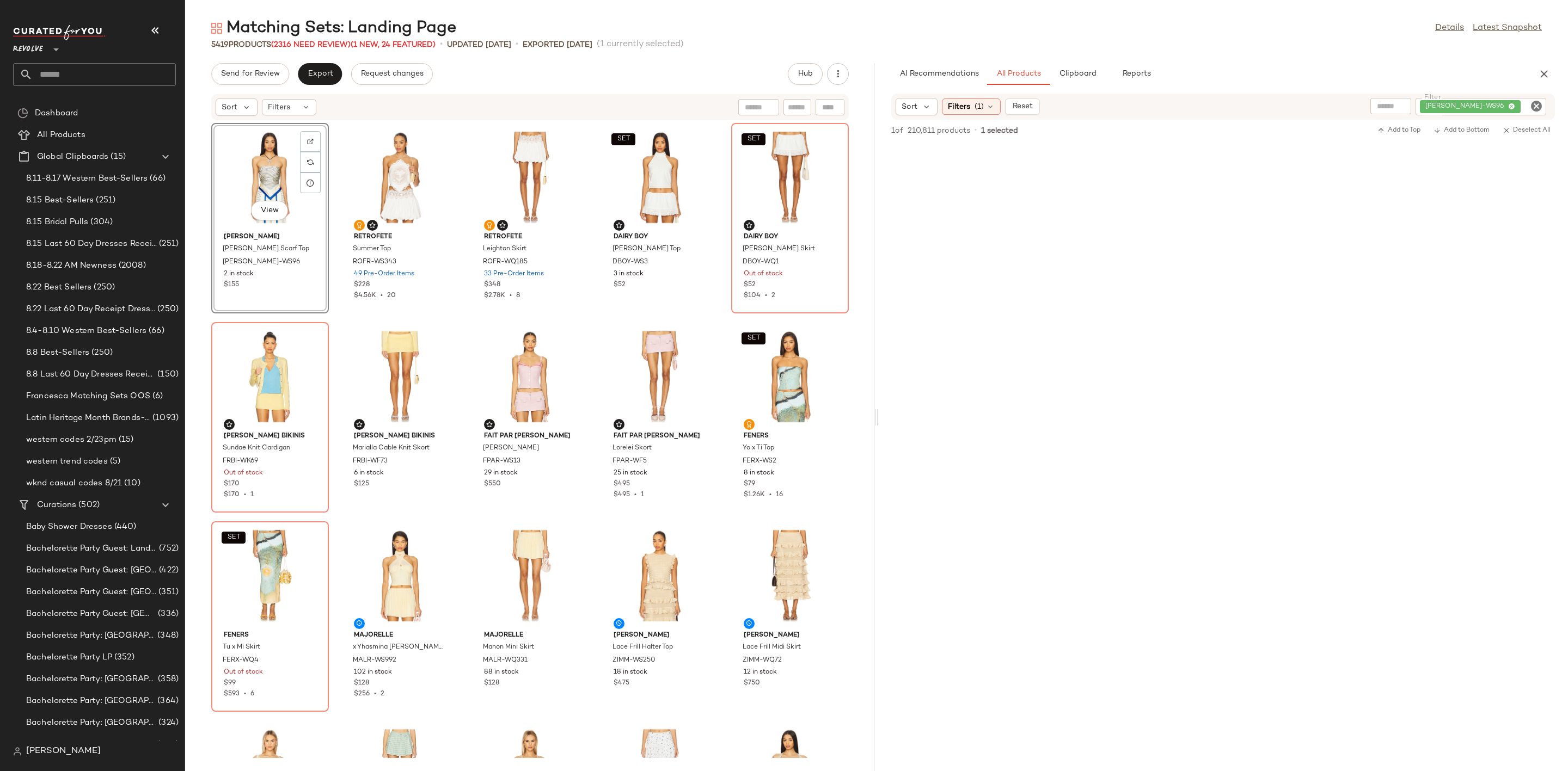
click at [1534, 105] on icon "Clear Filter" at bounding box center [1536, 106] width 13 height 13
paste input "*********"
type input "*********"
click at [1425, 338] on div at bounding box center [1223, 248] width 690 height 208
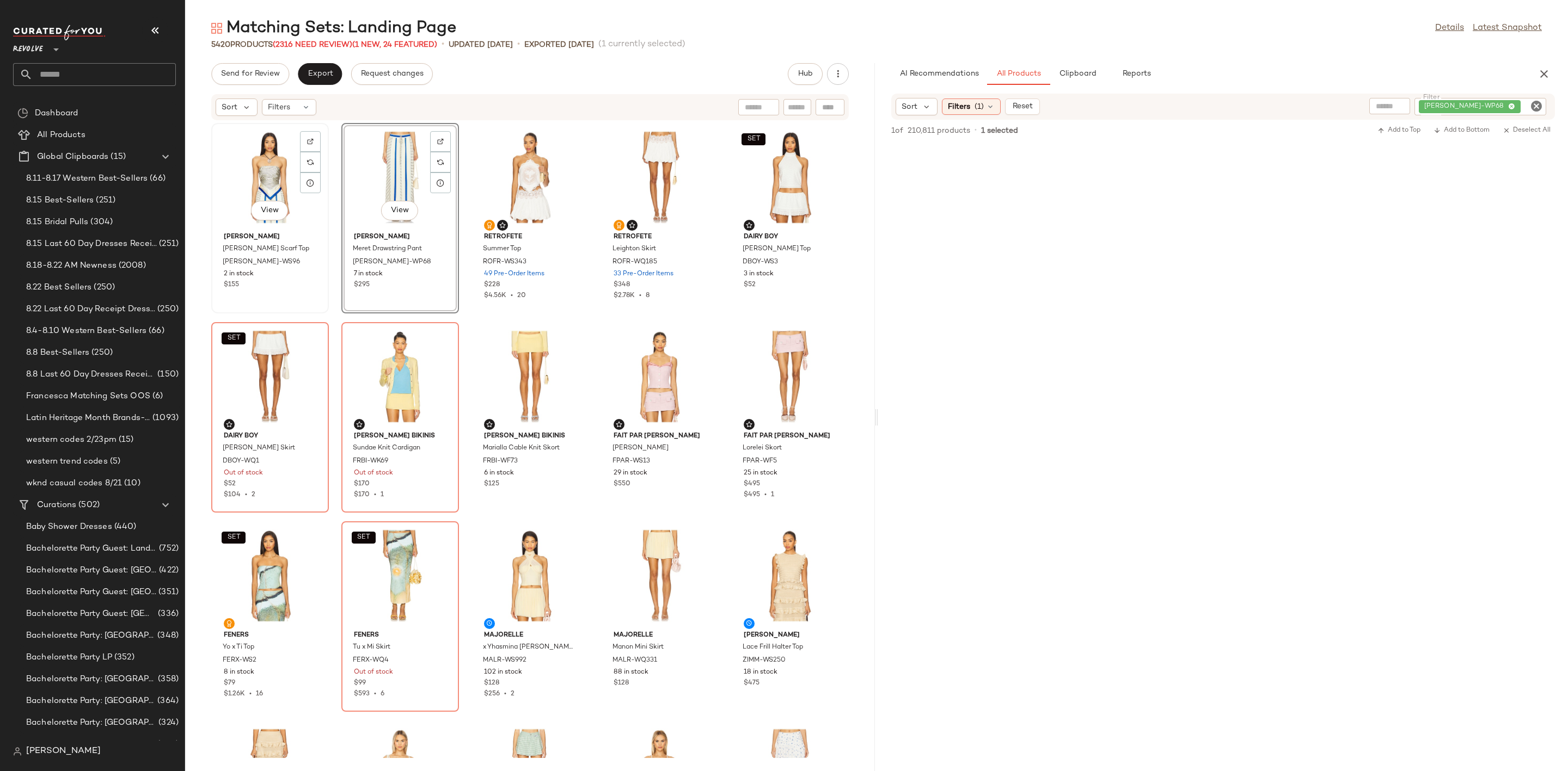
click at [251, 151] on div "View" at bounding box center [270, 177] width 110 height 101
click at [406, 170] on div "View" at bounding box center [400, 177] width 110 height 101
click at [469, 269] on div "Set Featured Product" at bounding box center [488, 267] width 146 height 21
click at [314, 71] on span "Export" at bounding box center [320, 74] width 26 height 9
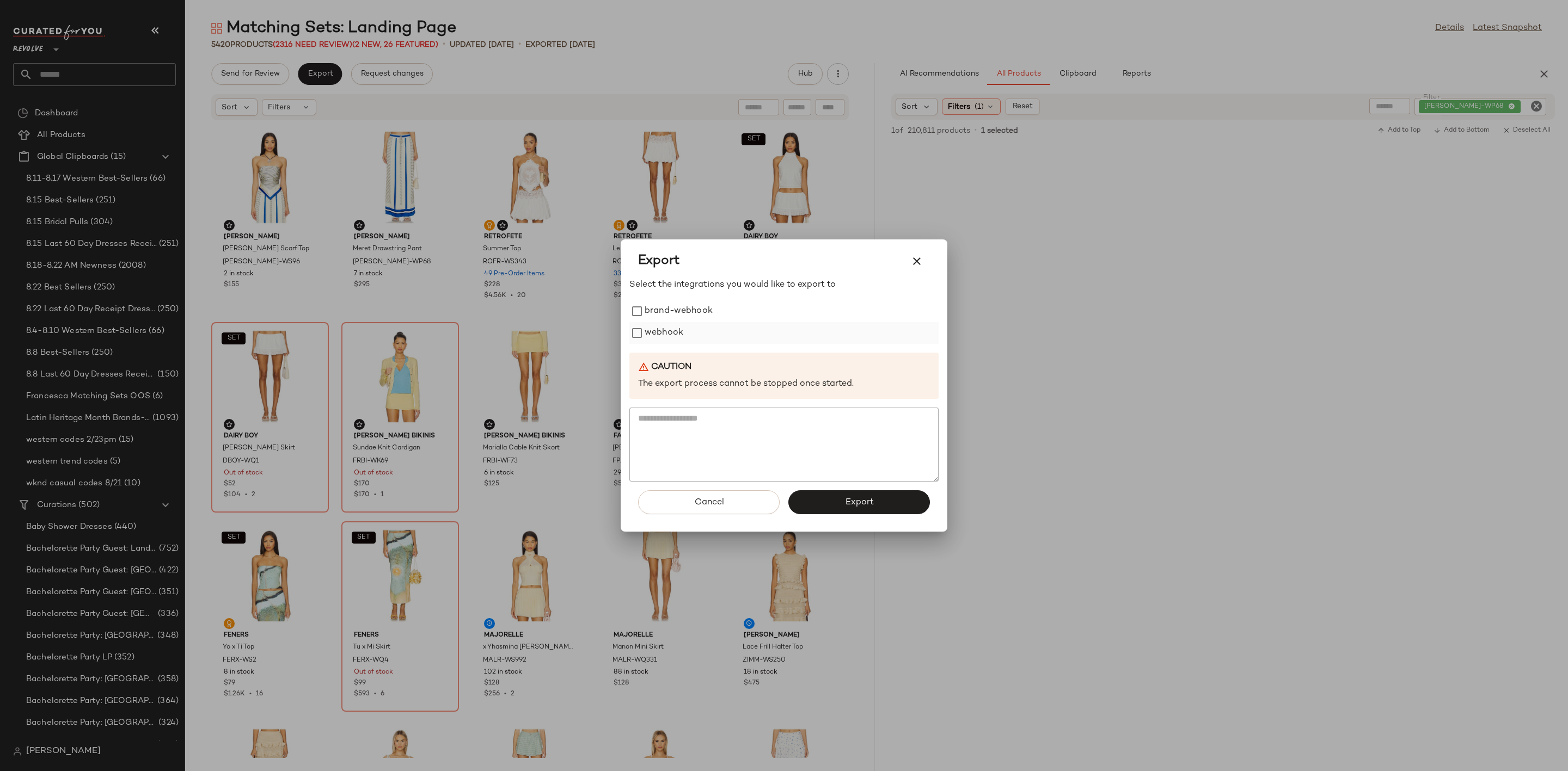
click at [647, 337] on label "webhook" at bounding box center [664, 333] width 39 height 22
click at [824, 499] on button "Export" at bounding box center [859, 502] width 142 height 24
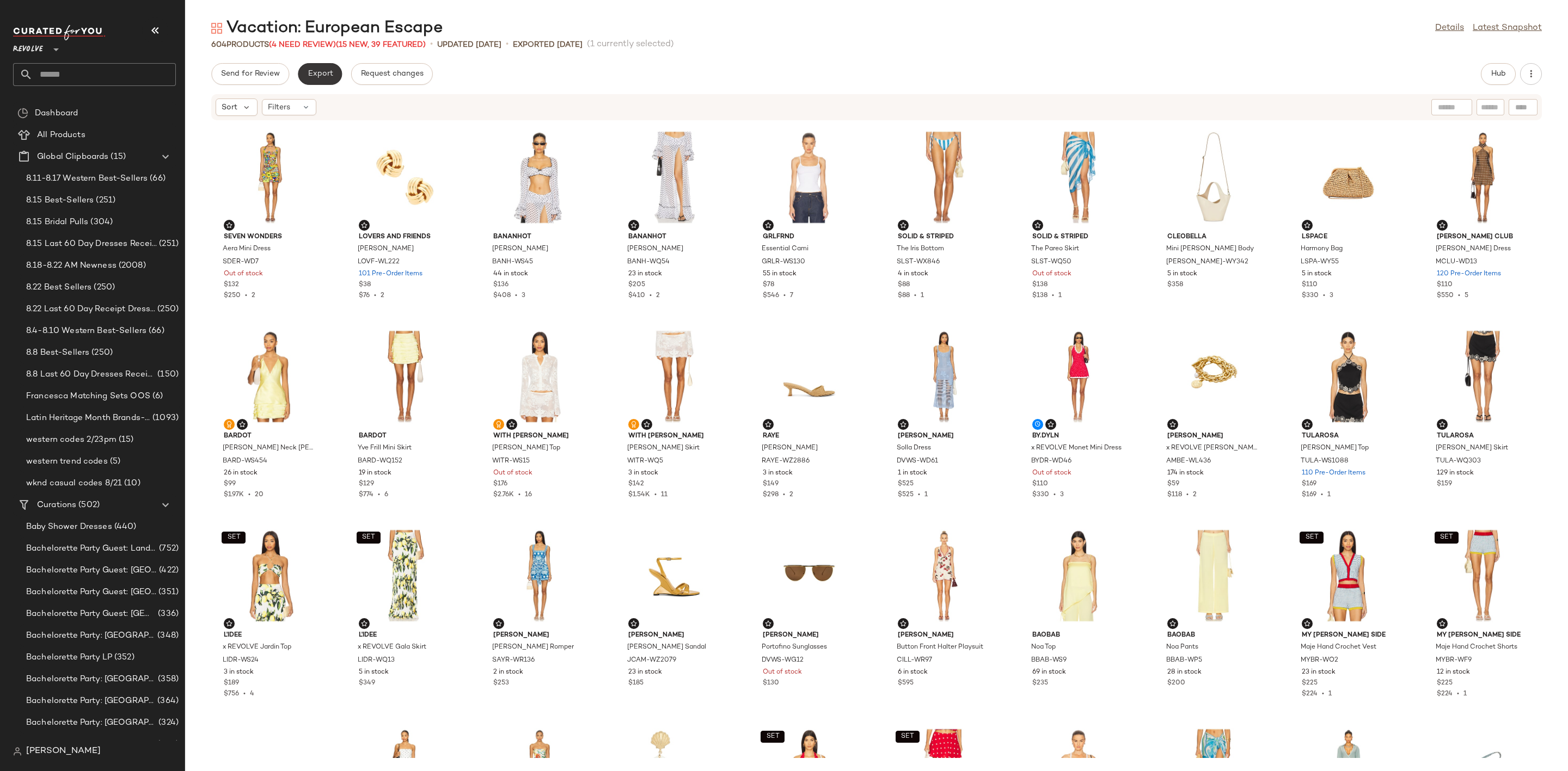
click at [317, 79] on button "Export" at bounding box center [320, 74] width 44 height 22
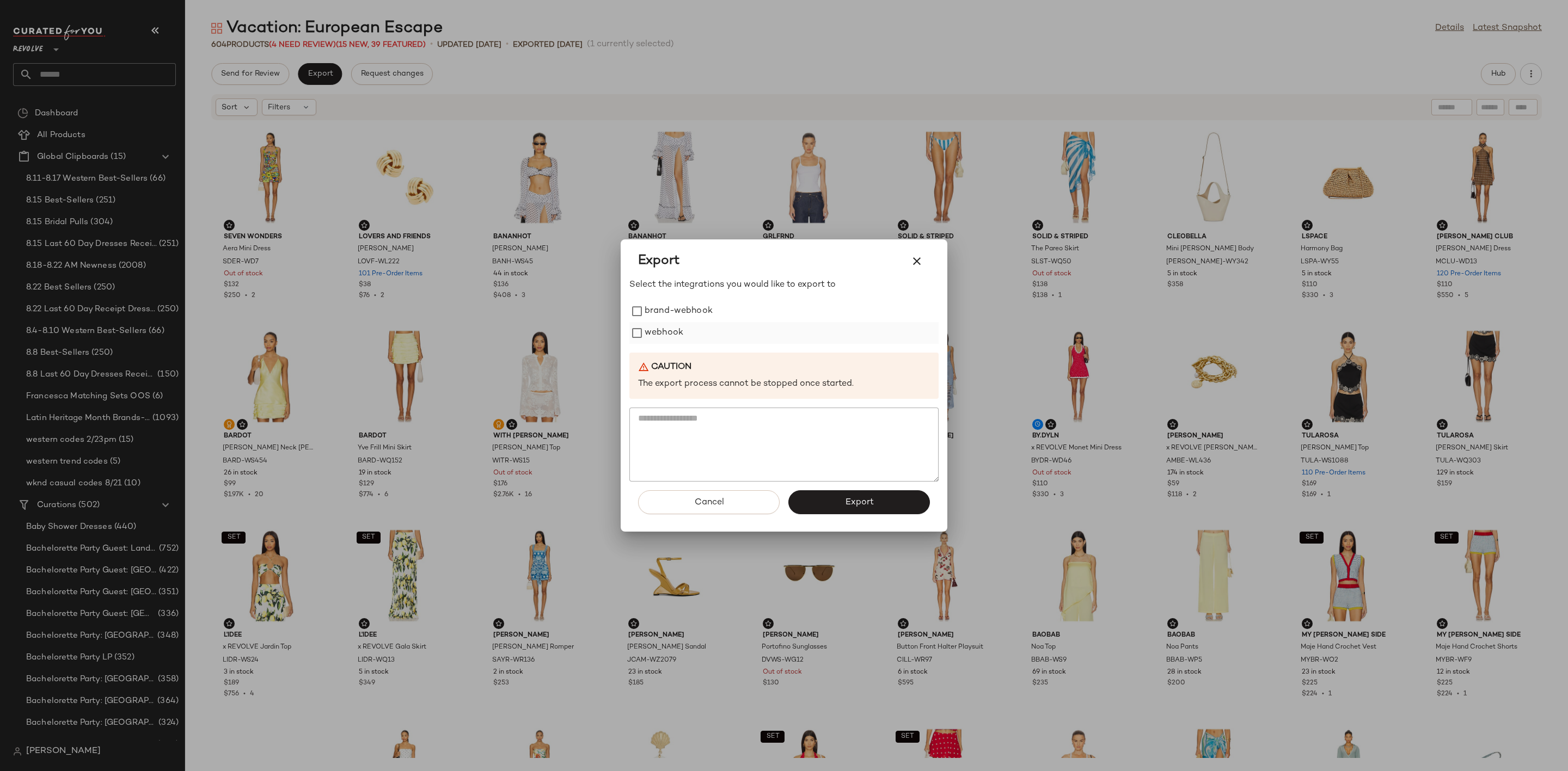
click at [665, 327] on label "webhook" at bounding box center [664, 333] width 39 height 22
click at [852, 508] on span "Export" at bounding box center [859, 502] width 29 height 11
